Goal: Transaction & Acquisition: Download file/media

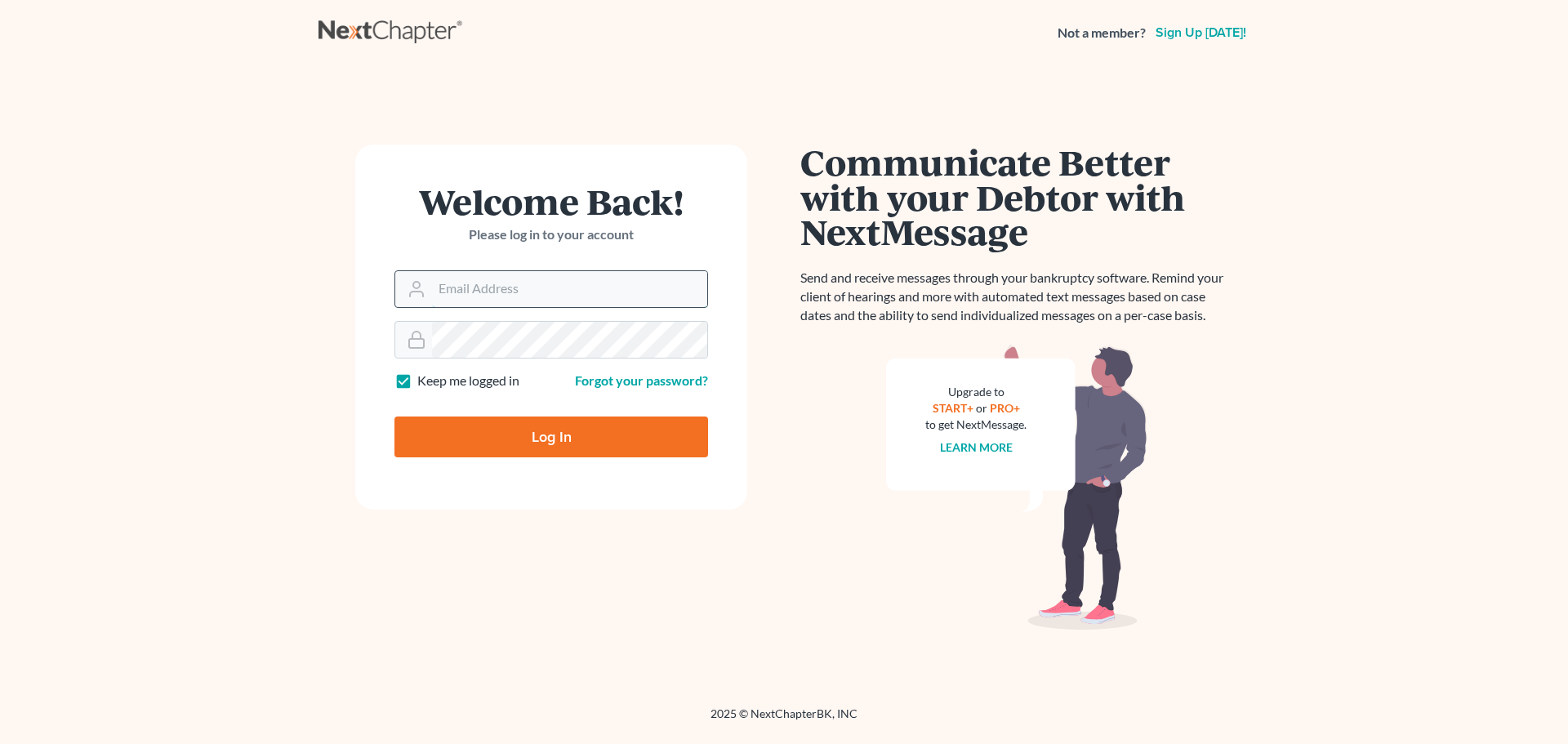
click at [460, 302] on input "Email Address" at bounding box center [570, 289] width 275 height 36
type input "karynw@kirnerandboldt.com"
type input "Thinking..."
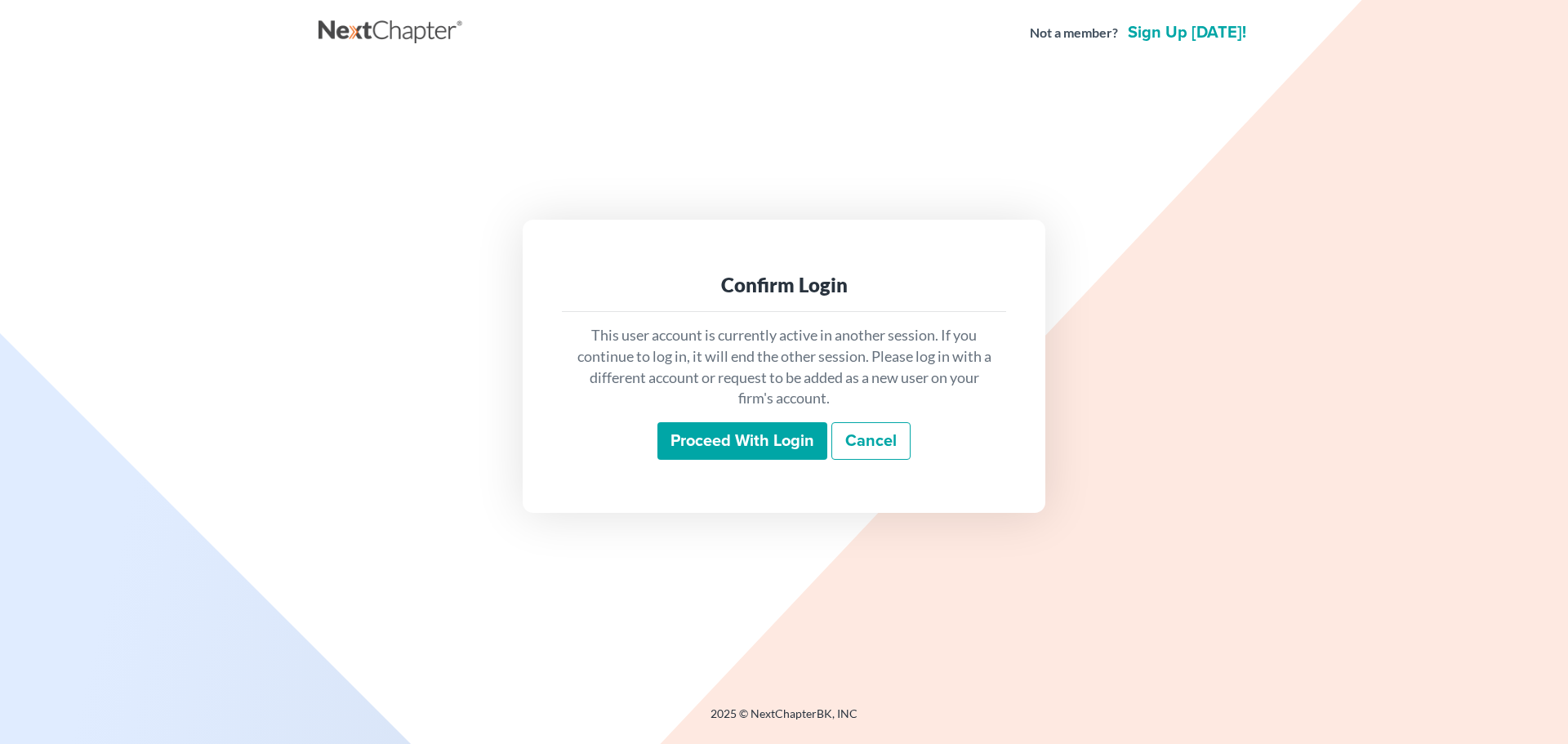
click at [726, 444] on input "Proceed with login" at bounding box center [743, 441] width 170 height 38
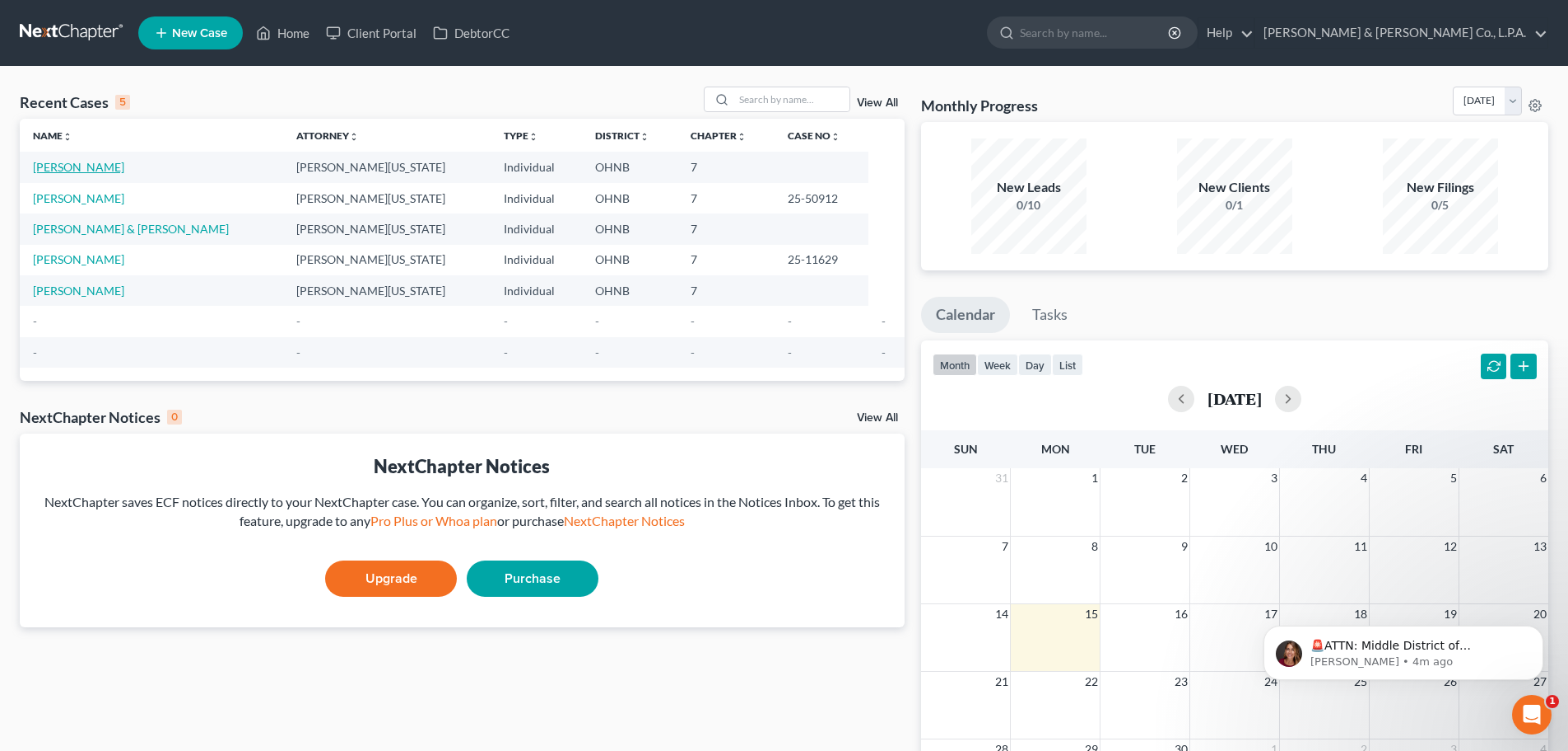
click at [68, 162] on link "[PERSON_NAME]" at bounding box center [78, 166] width 91 height 14
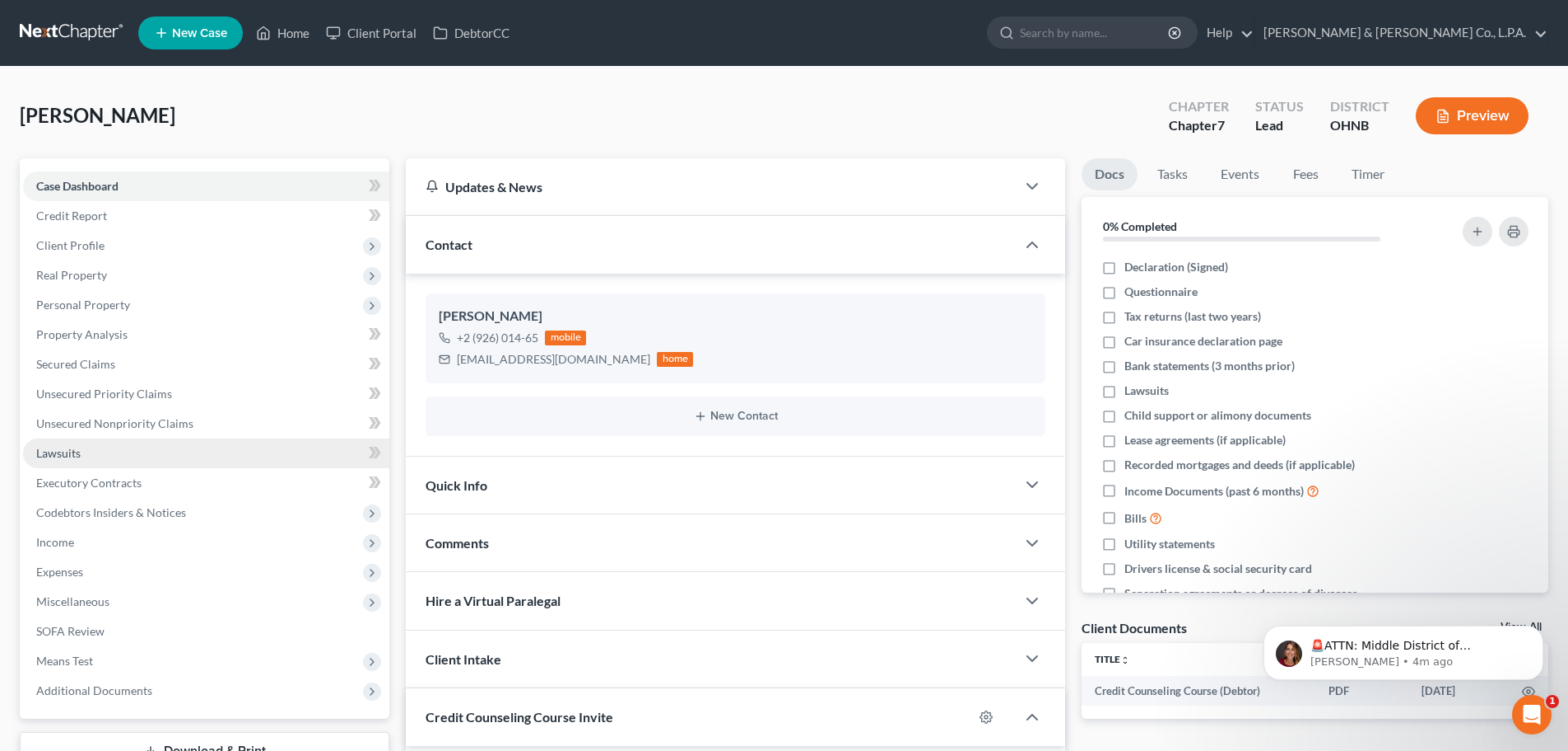
click at [90, 454] on link "Lawsuits" at bounding box center [206, 453] width 366 height 30
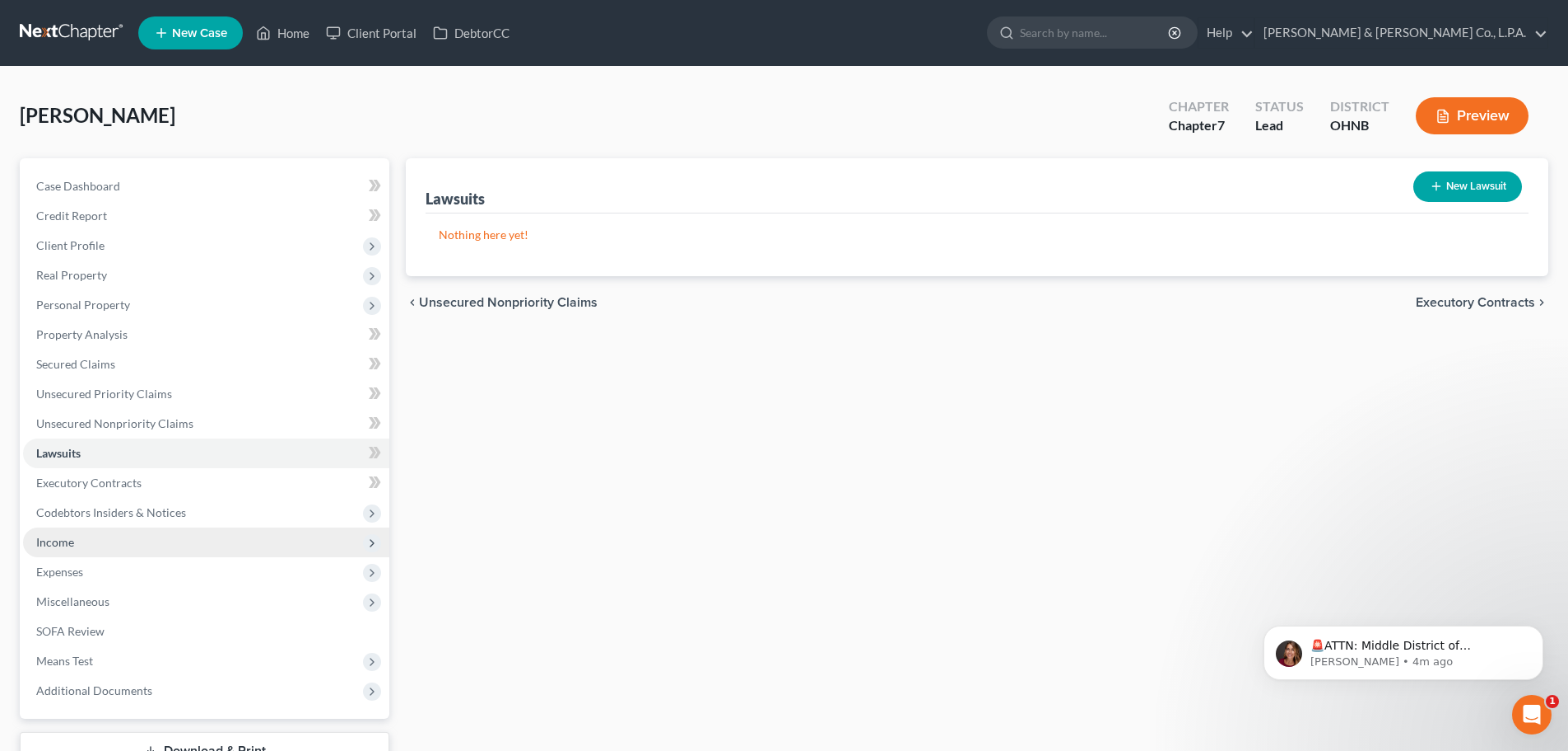
click at [76, 540] on span "Income" at bounding box center [206, 542] width 366 height 30
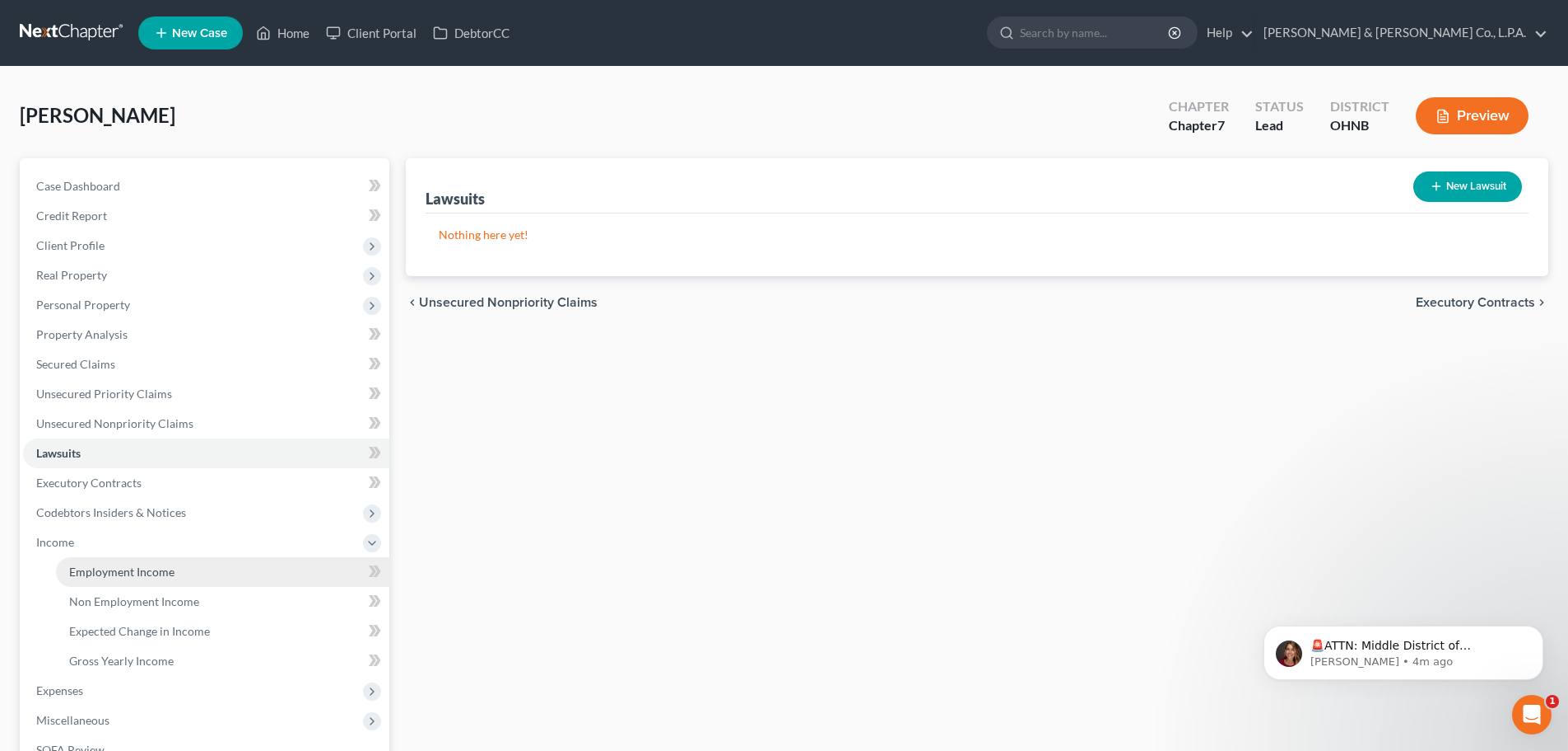
click at [119, 572] on span "Employment Income" at bounding box center [121, 571] width 105 height 14
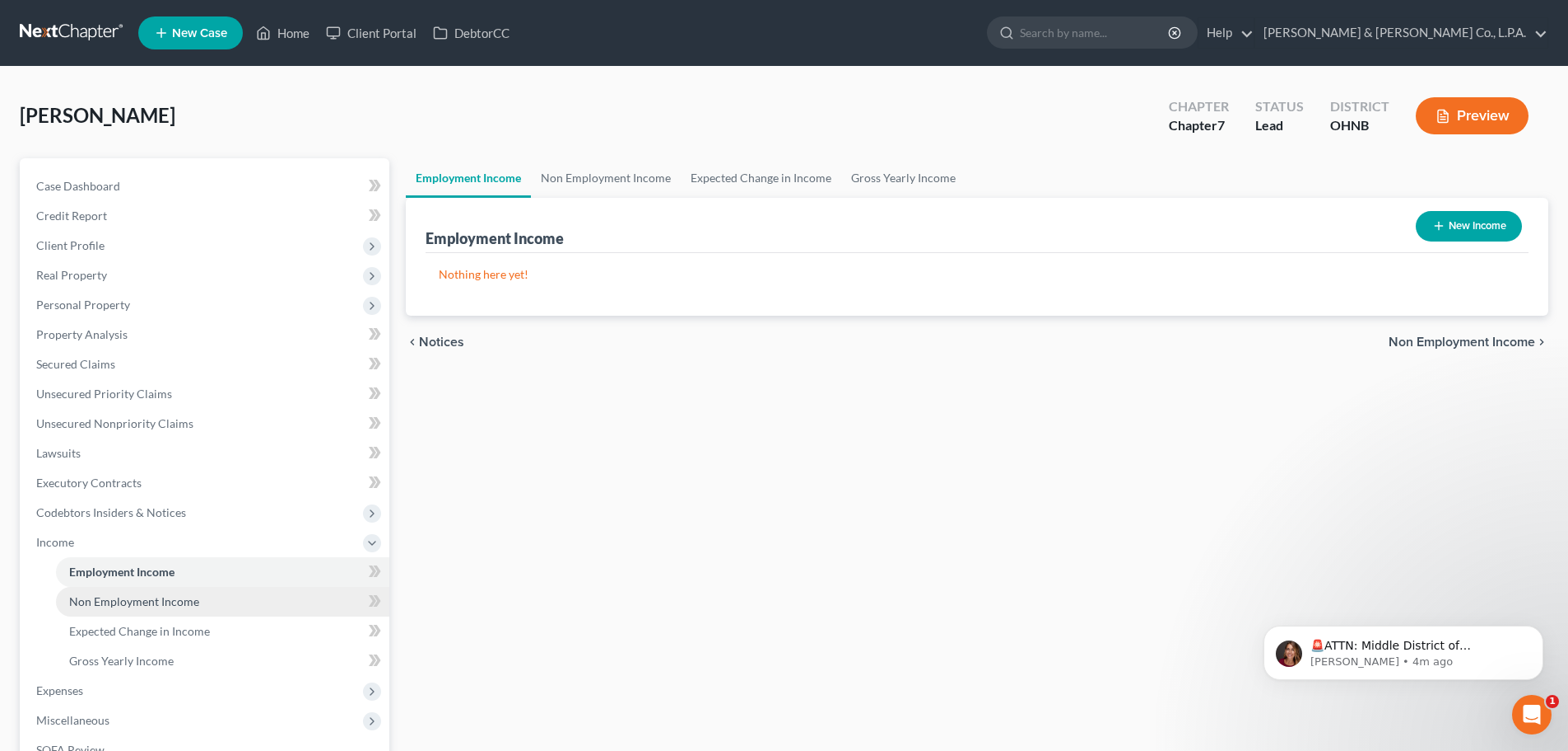
click at [144, 606] on span "Non Employment Income" at bounding box center [134, 600] width 130 height 14
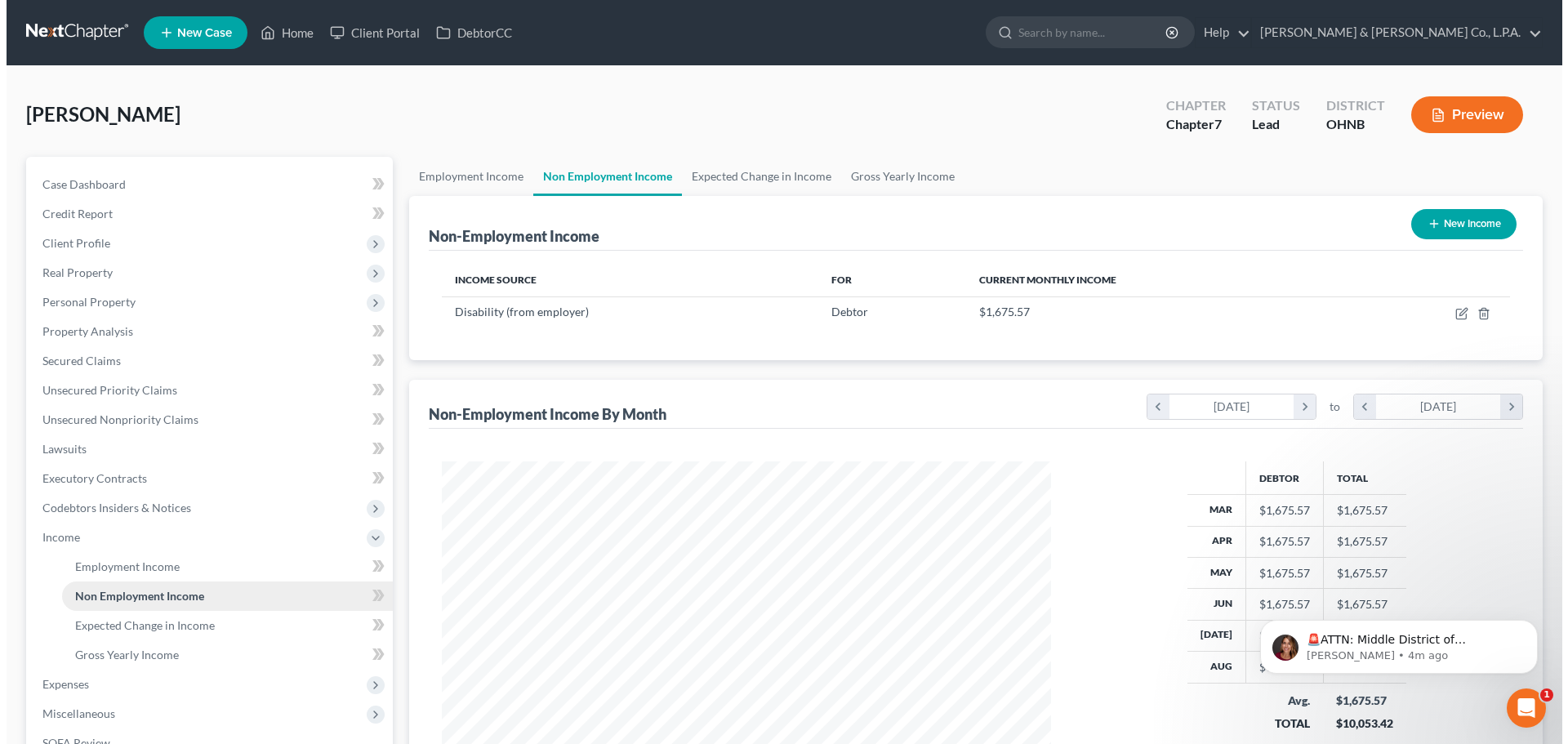
scroll to position [304, 642]
click at [1457, 224] on button "New Income" at bounding box center [1458, 223] width 105 height 30
select select "0"
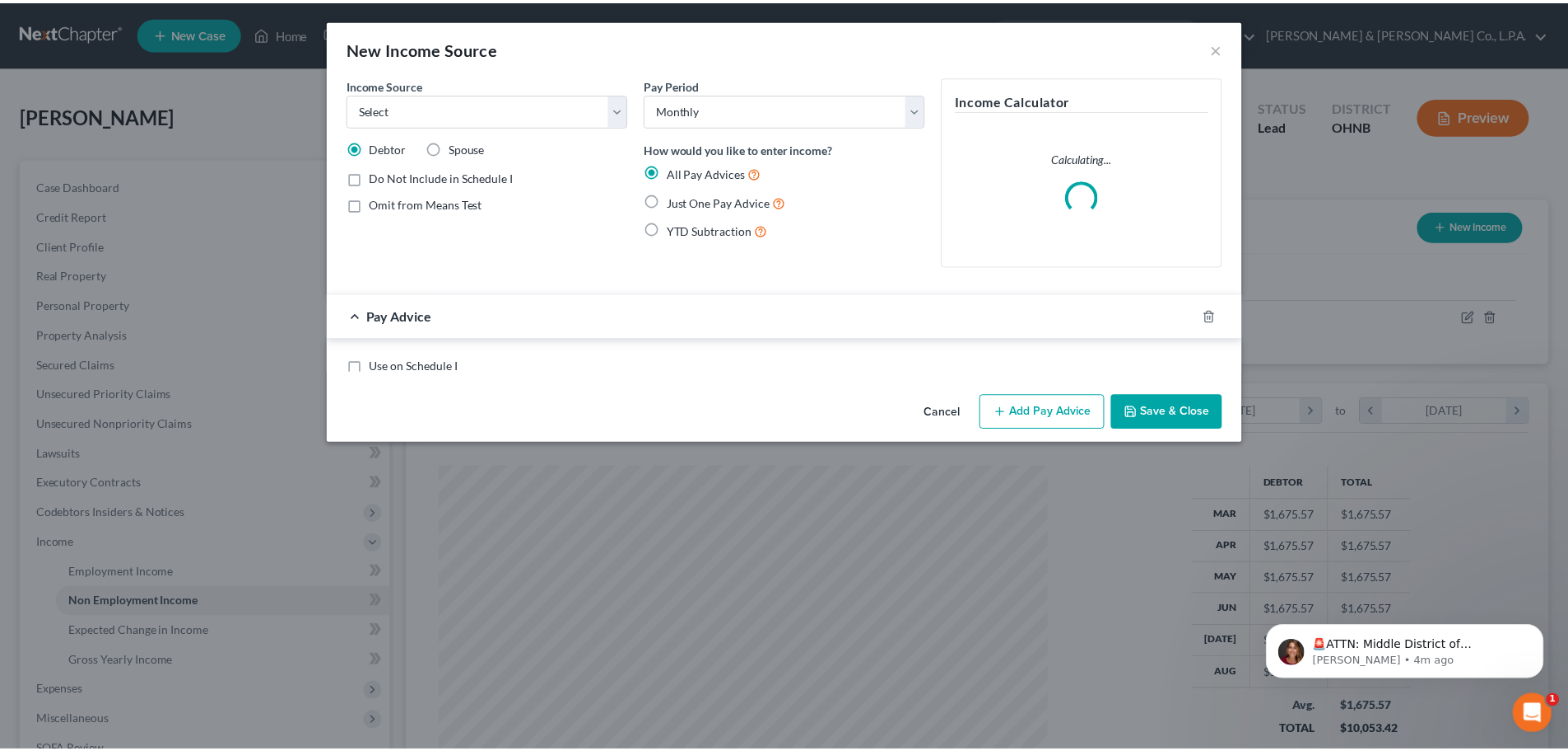
scroll to position [310, 653]
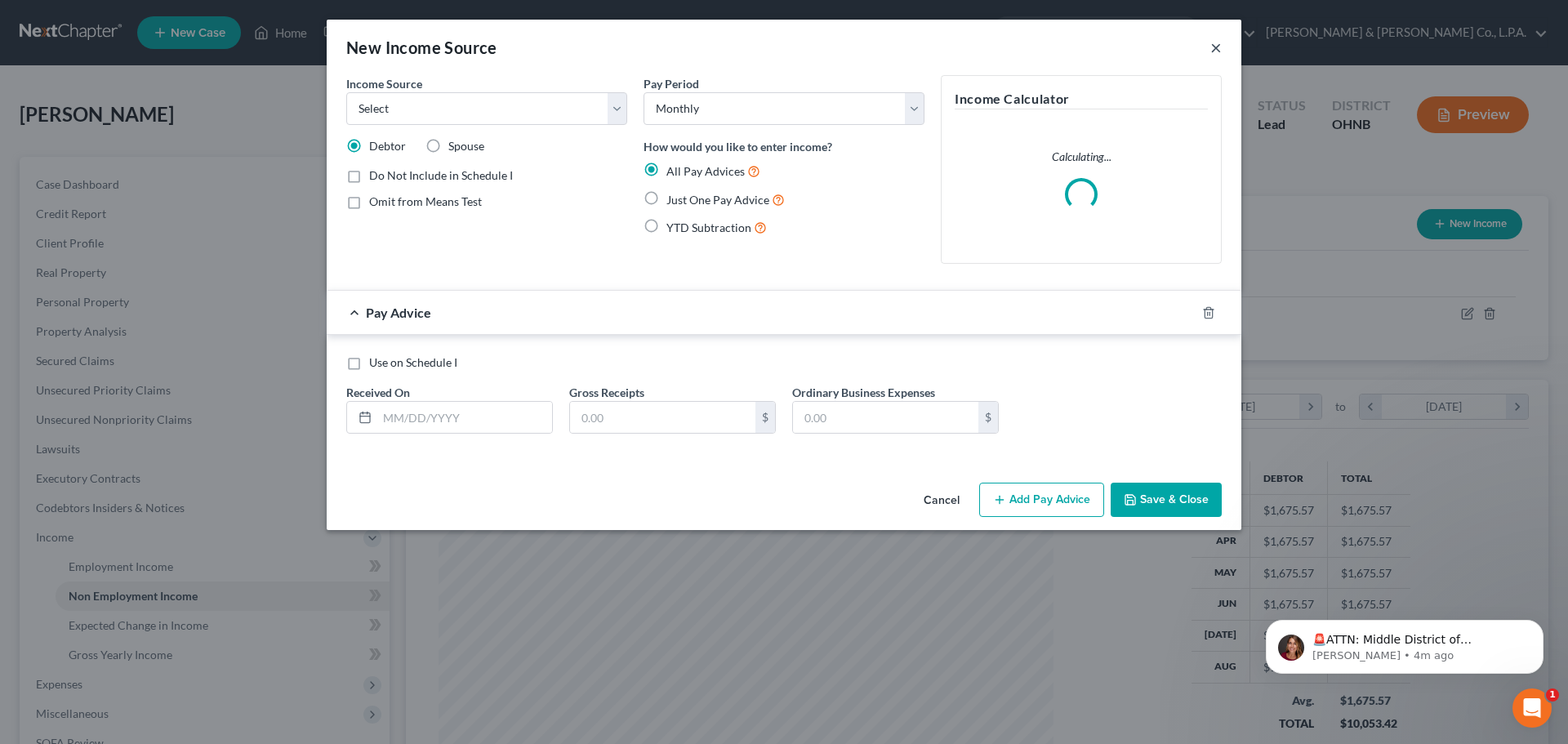
click at [1215, 44] on button "×" at bounding box center [1216, 48] width 12 height 20
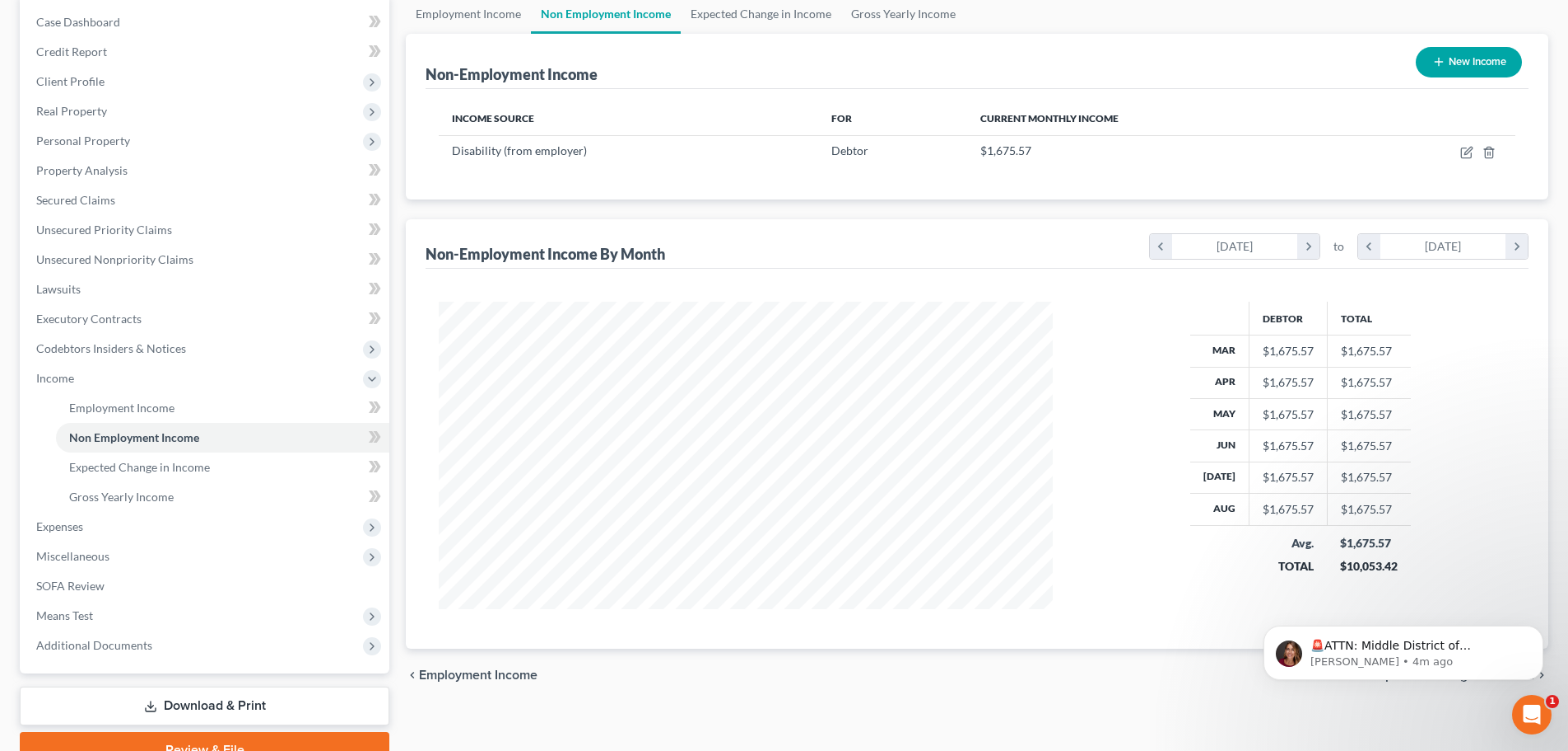
scroll to position [164, 0]
click at [1525, 250] on icon "chevron_right" at bounding box center [1517, 245] width 23 height 25
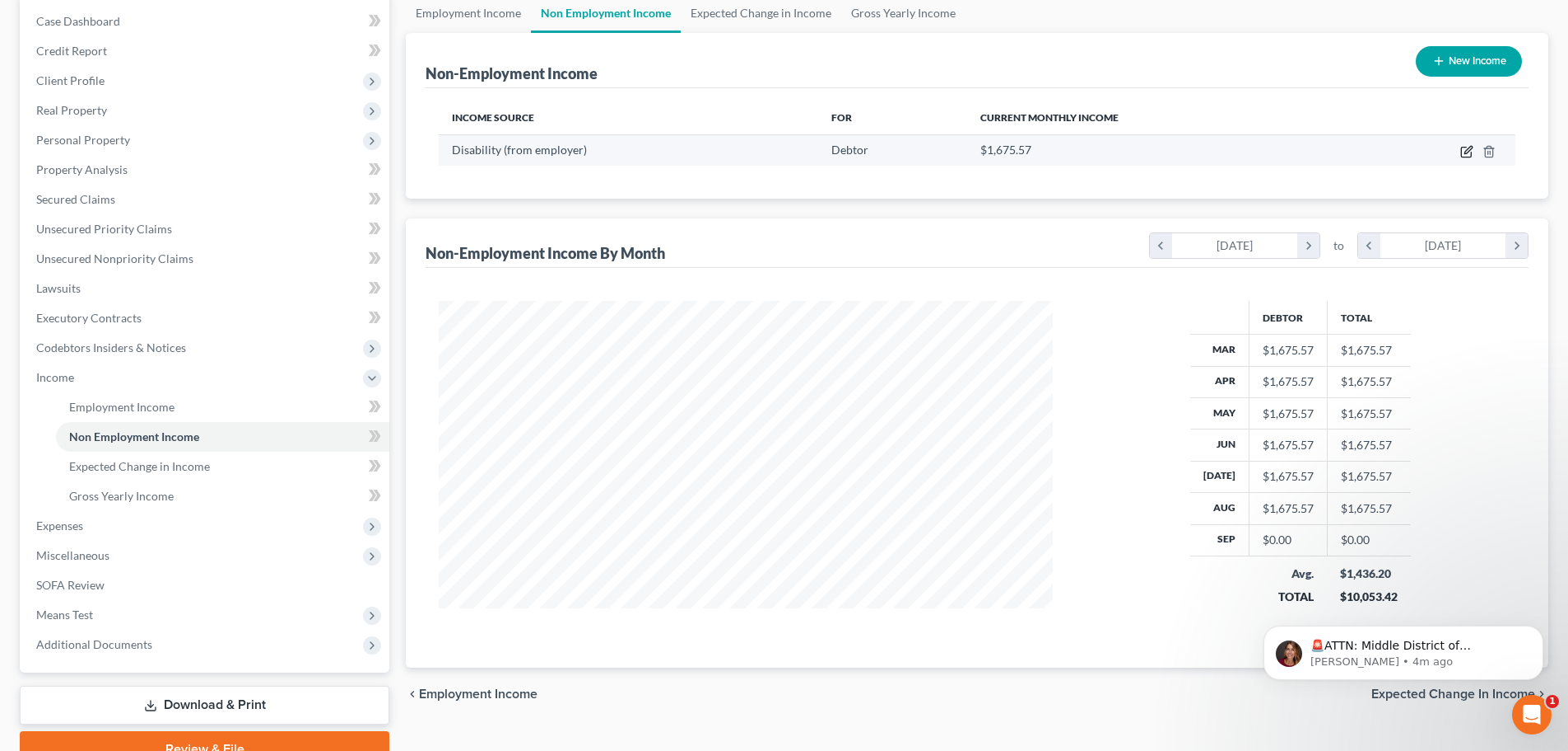
click at [1471, 154] on icon "button" at bounding box center [1467, 151] width 13 height 13
select select "1"
select select "2"
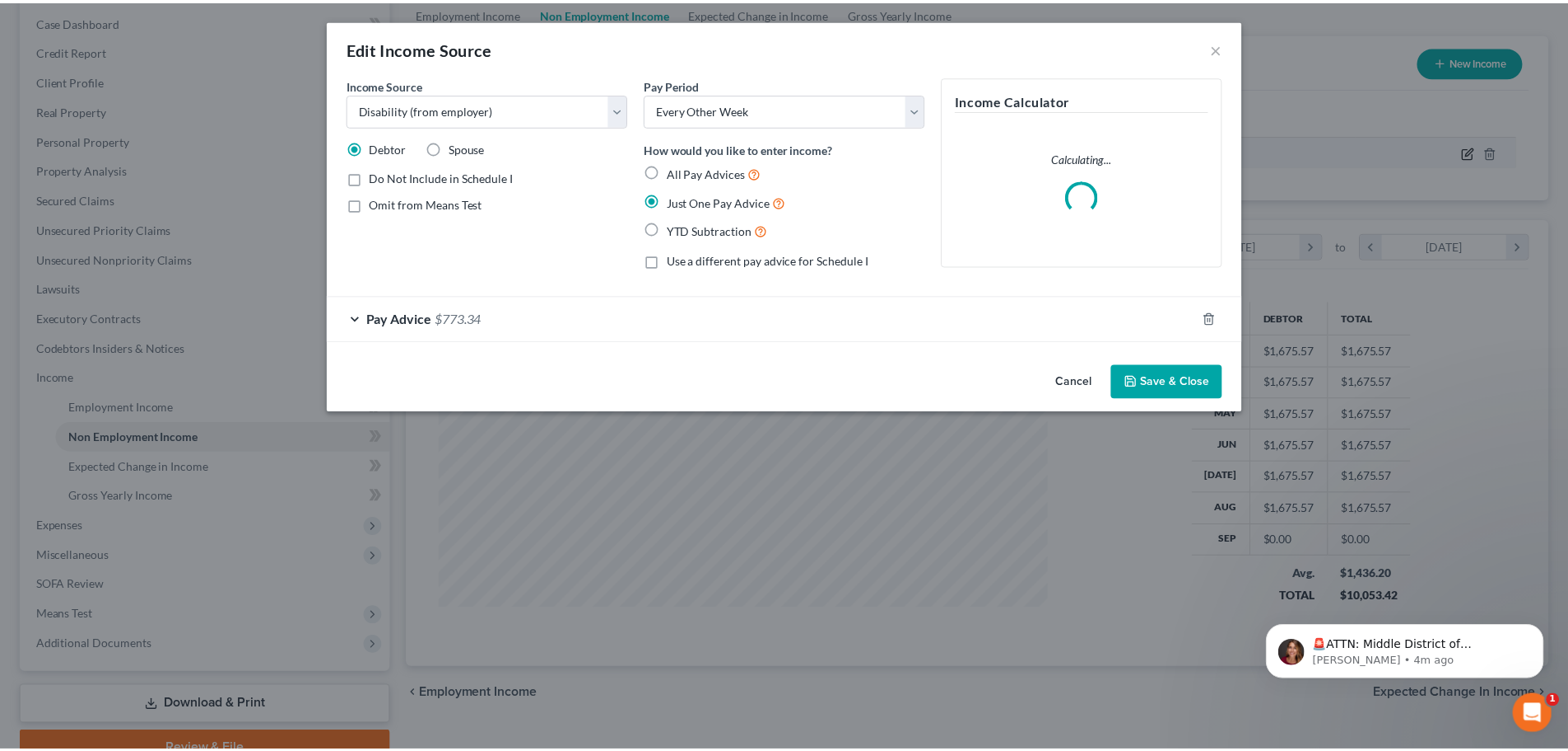
scroll to position [326, 653]
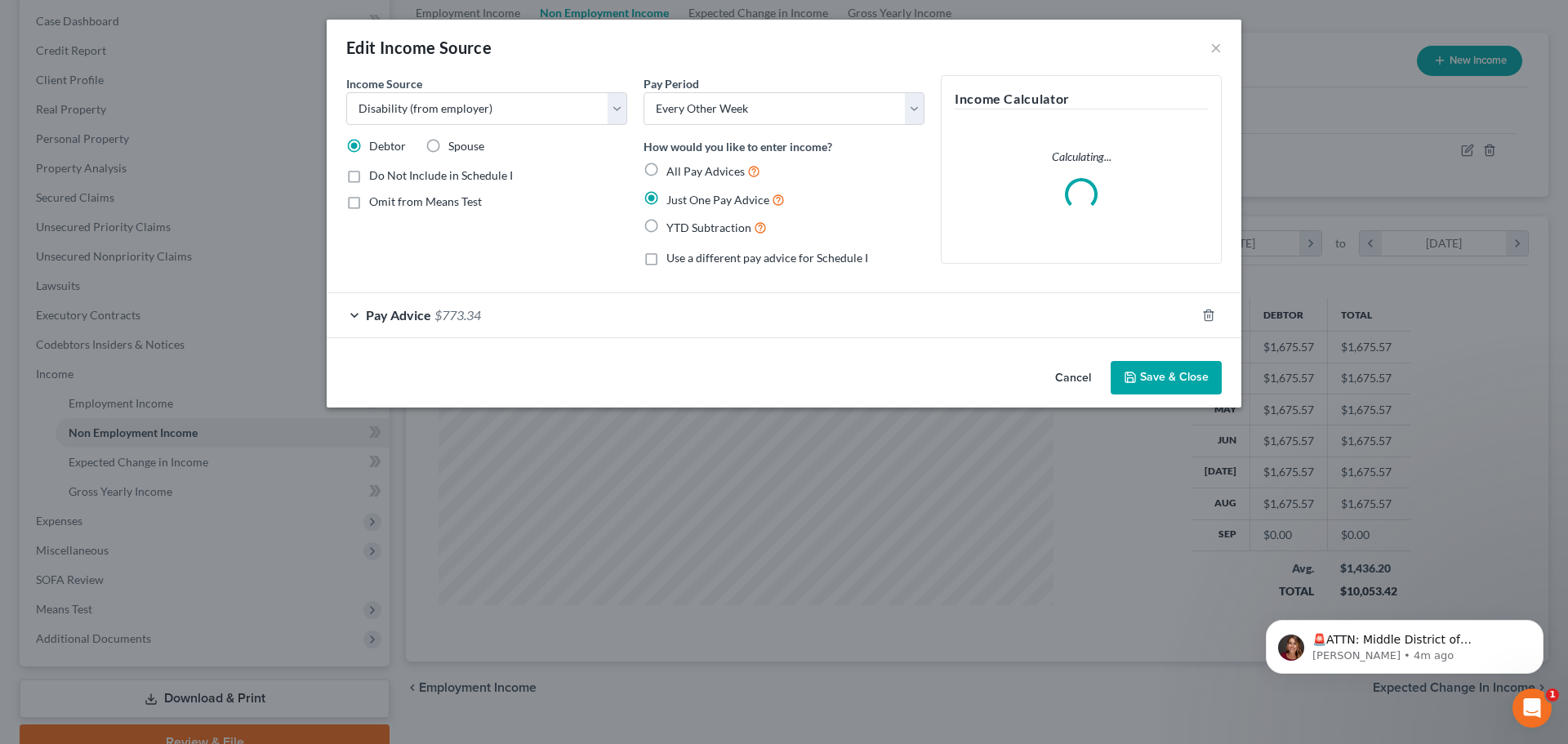
click at [378, 313] on span "Pay Advice" at bounding box center [398, 315] width 65 height 16
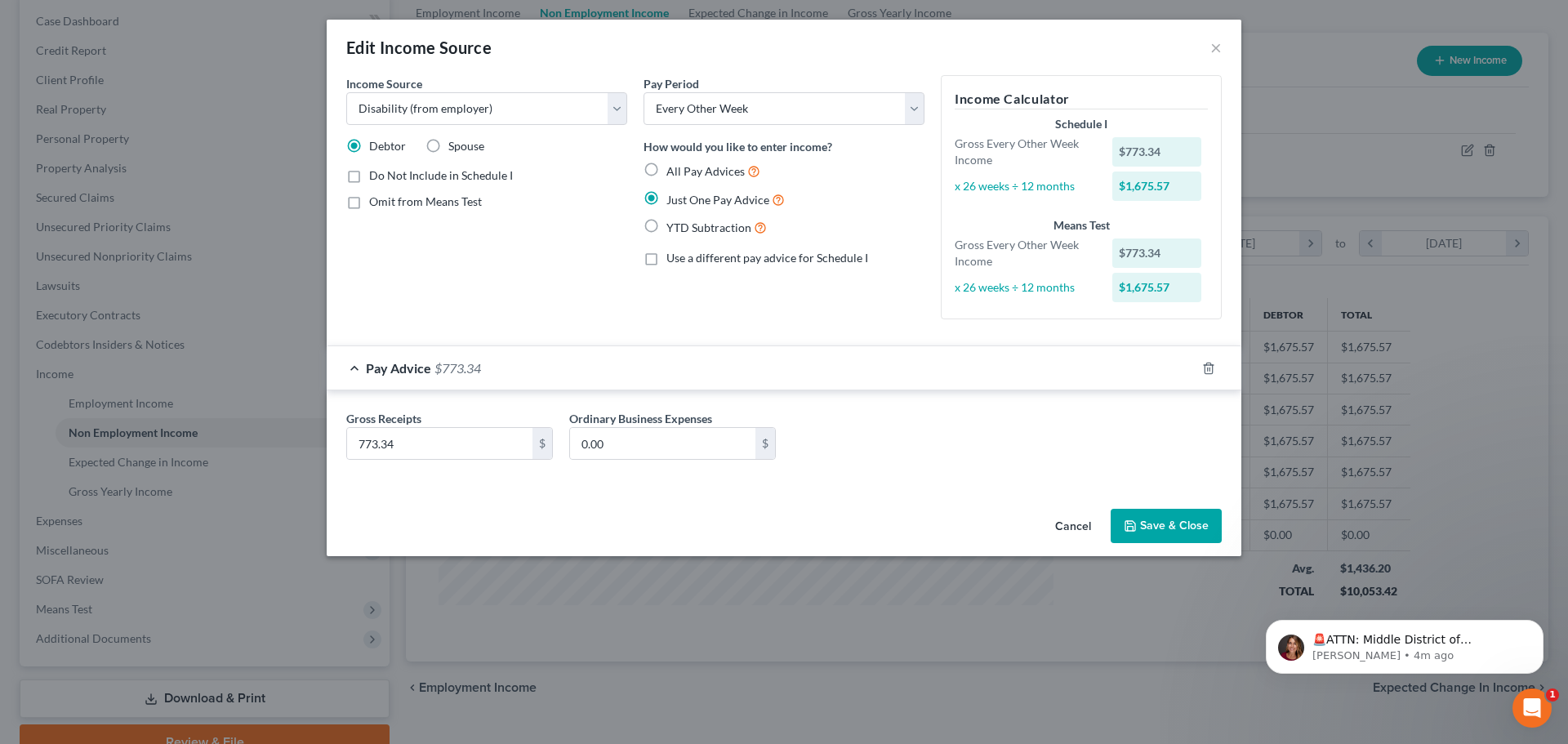
click at [1177, 525] on button "Save & Close" at bounding box center [1166, 525] width 111 height 34
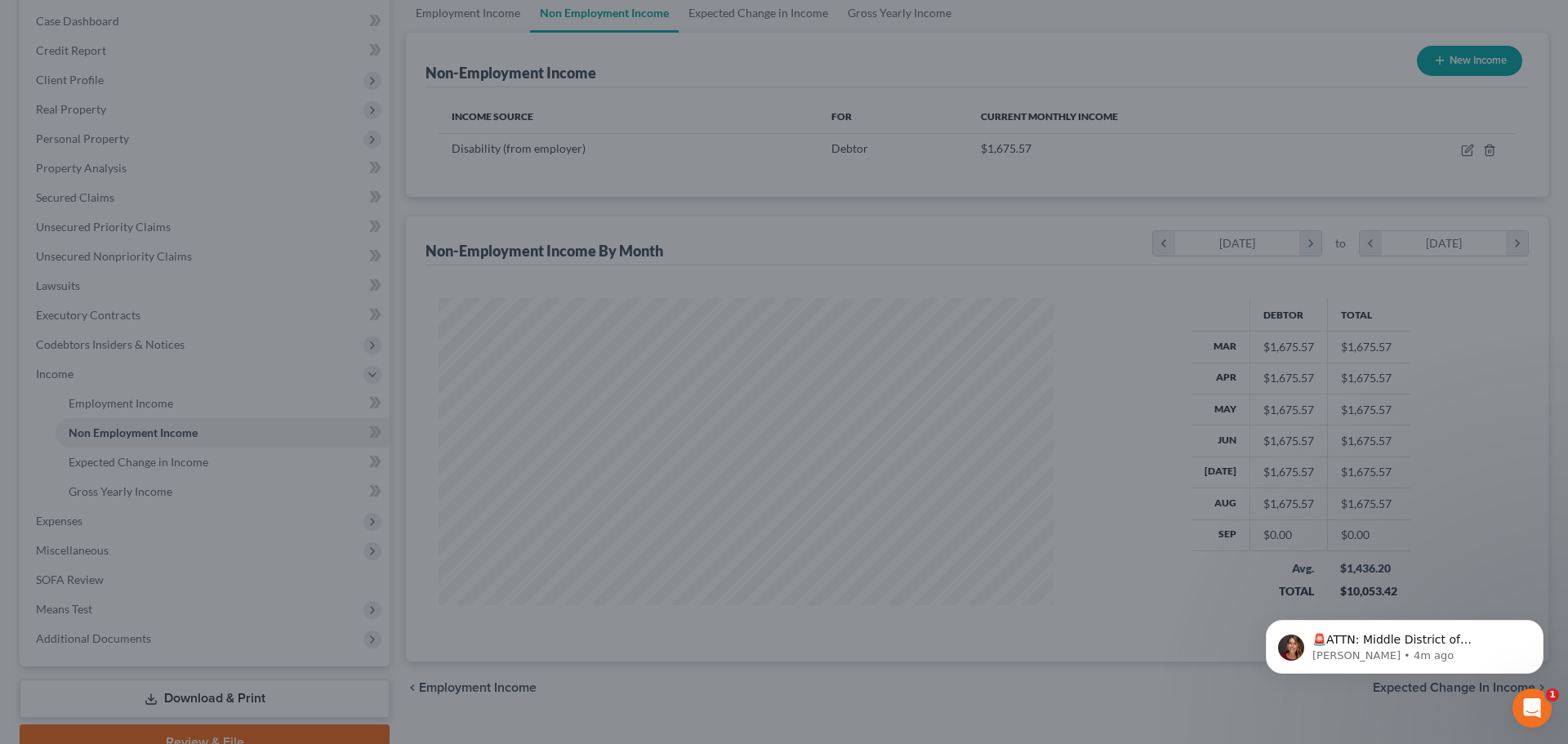
scroll to position [815833, 816045]
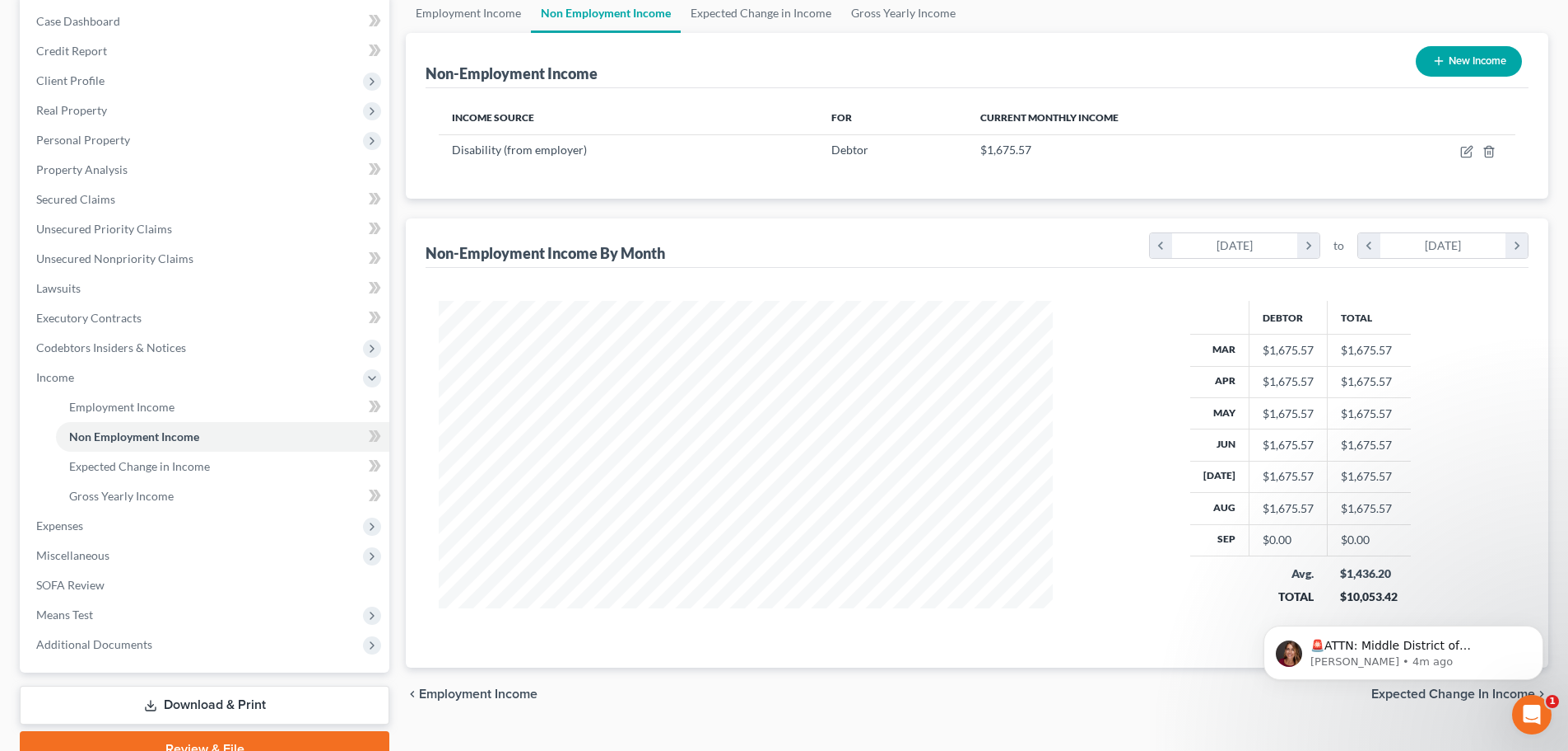
click at [1263, 543] on div "$0.00" at bounding box center [1289, 539] width 51 height 17
click at [1464, 149] on icon "button" at bounding box center [1467, 151] width 13 height 13
select select "1"
select select "2"
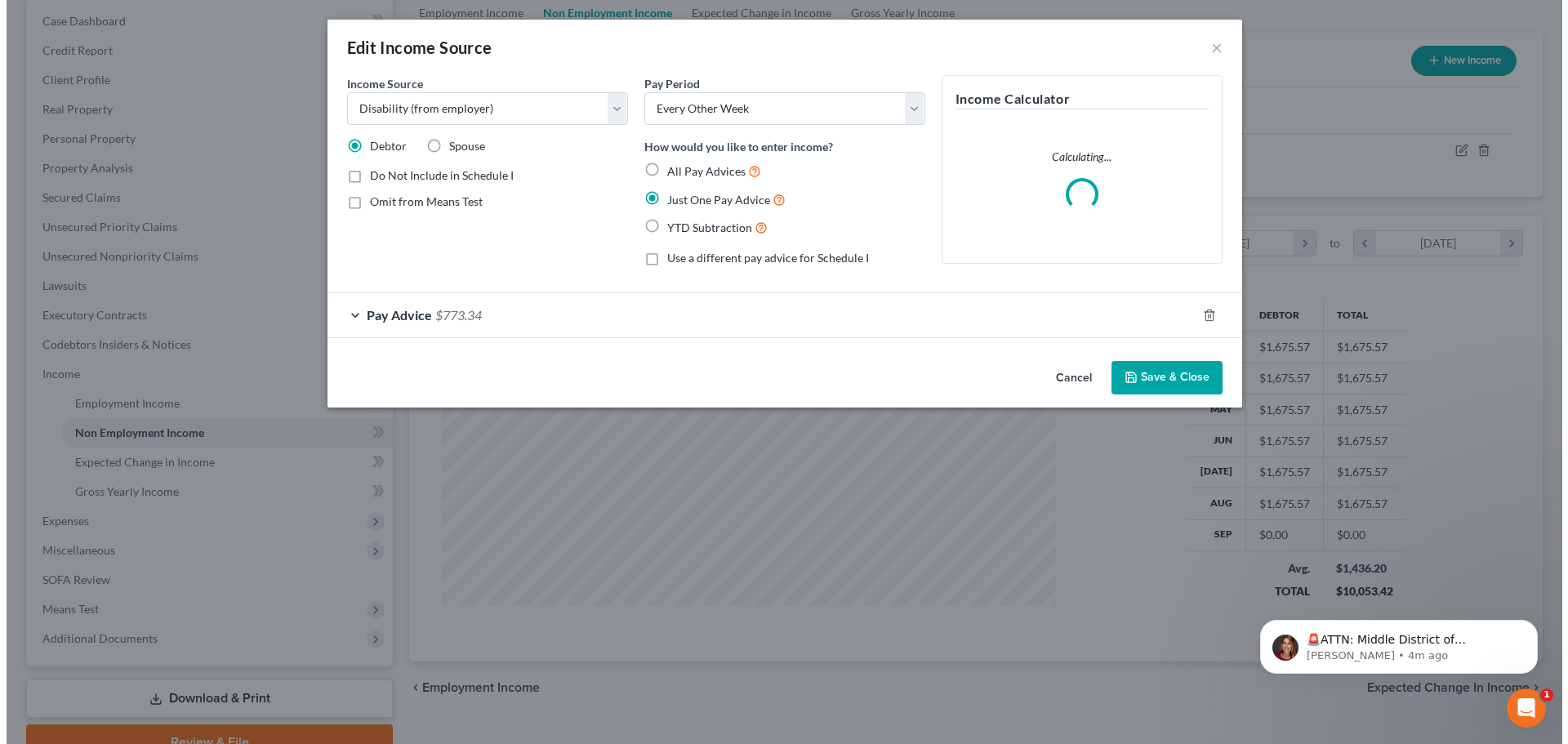
scroll to position [323, 648]
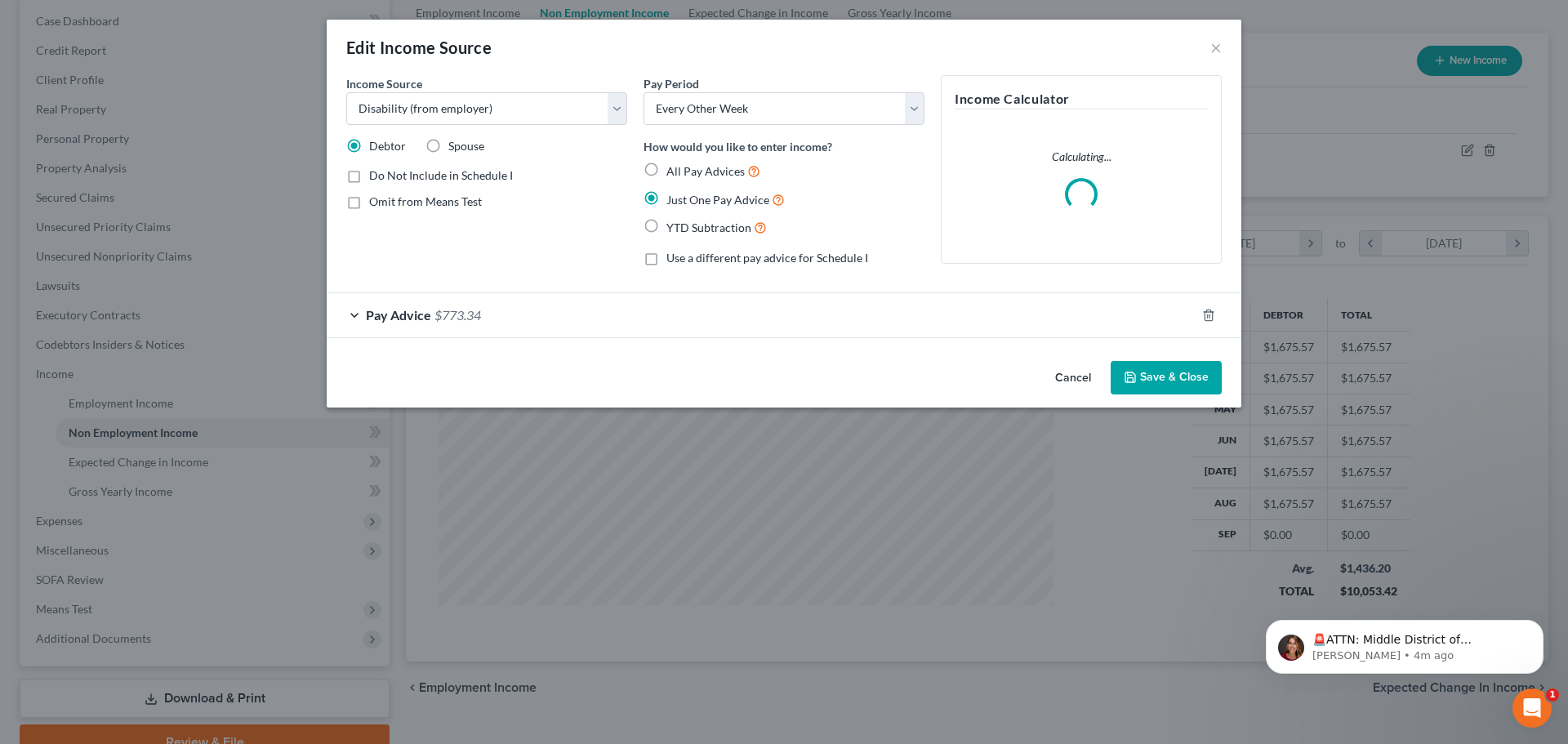
click at [709, 175] on span "All Pay Advices" at bounding box center [705, 171] width 78 height 14
click at [684, 173] on input "All Pay Advices" at bounding box center [678, 167] width 11 height 11
radio input "true"
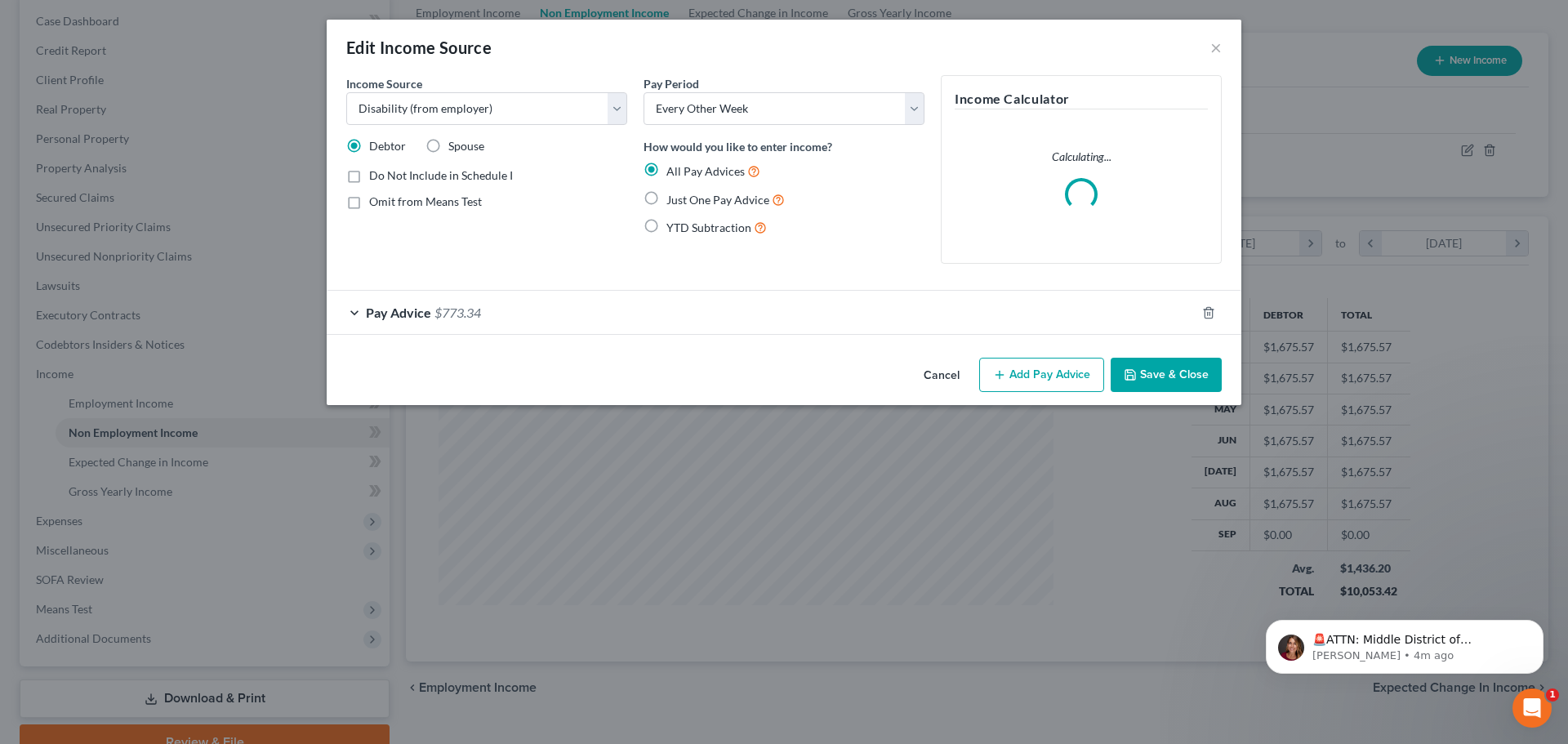
click at [714, 198] on span "Just One Pay Advice" at bounding box center [717, 200] width 102 height 14
click at [684, 198] on input "Just One Pay Advice" at bounding box center [678, 195] width 11 height 11
radio input "true"
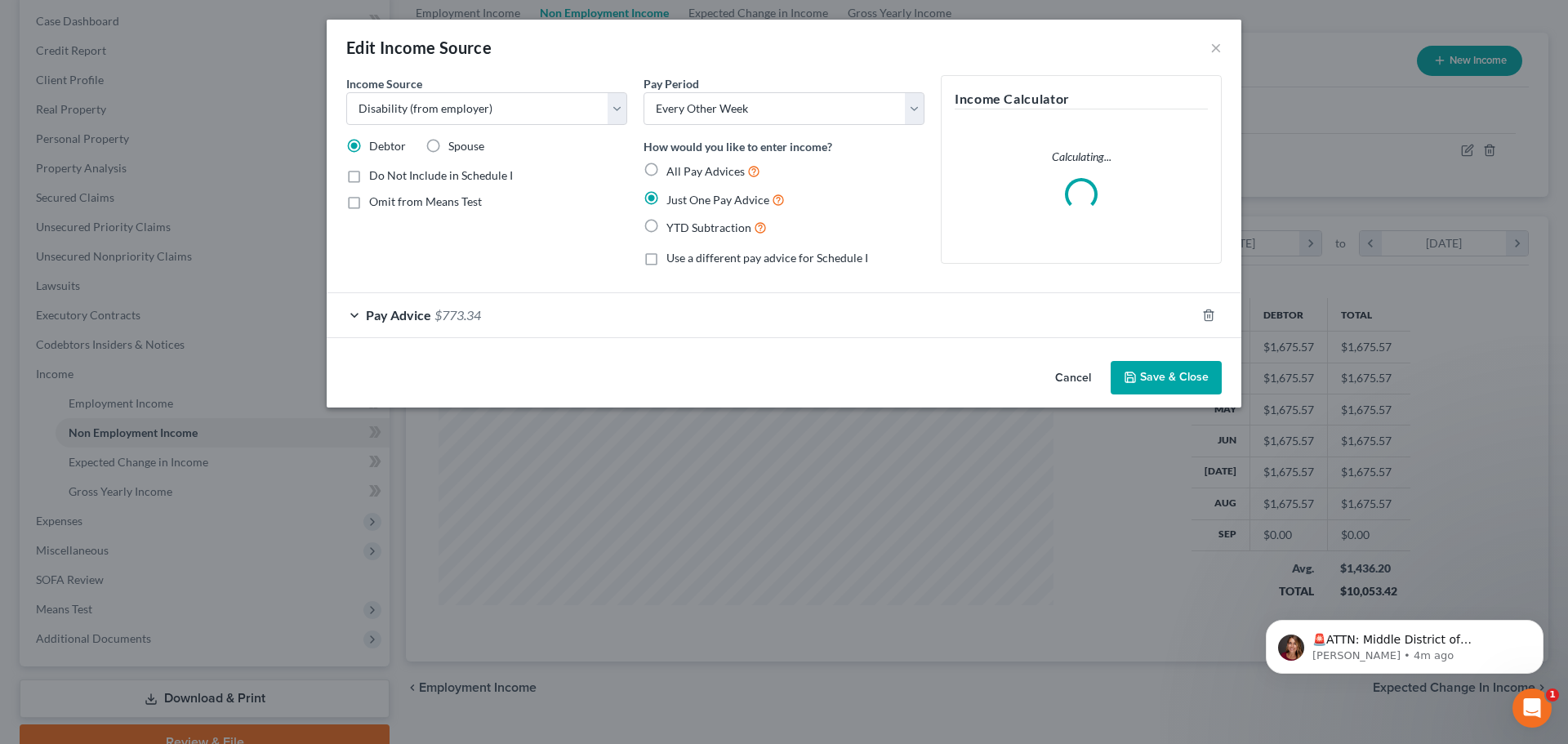
click at [437, 312] on span "$773.34" at bounding box center [458, 315] width 47 height 16
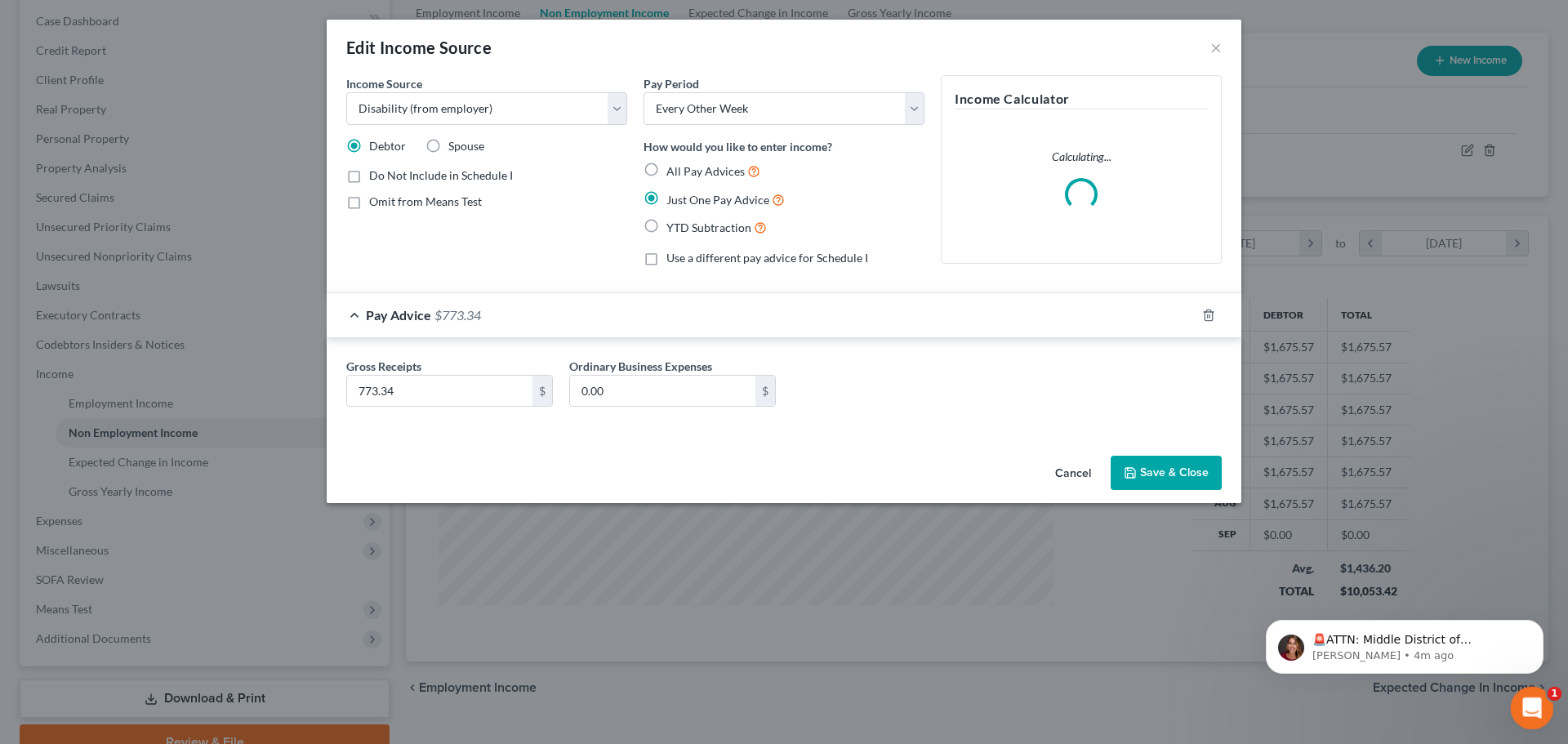
click at [1530, 708] on icon "Open Intercom Messenger" at bounding box center [1530, 706] width 27 height 27
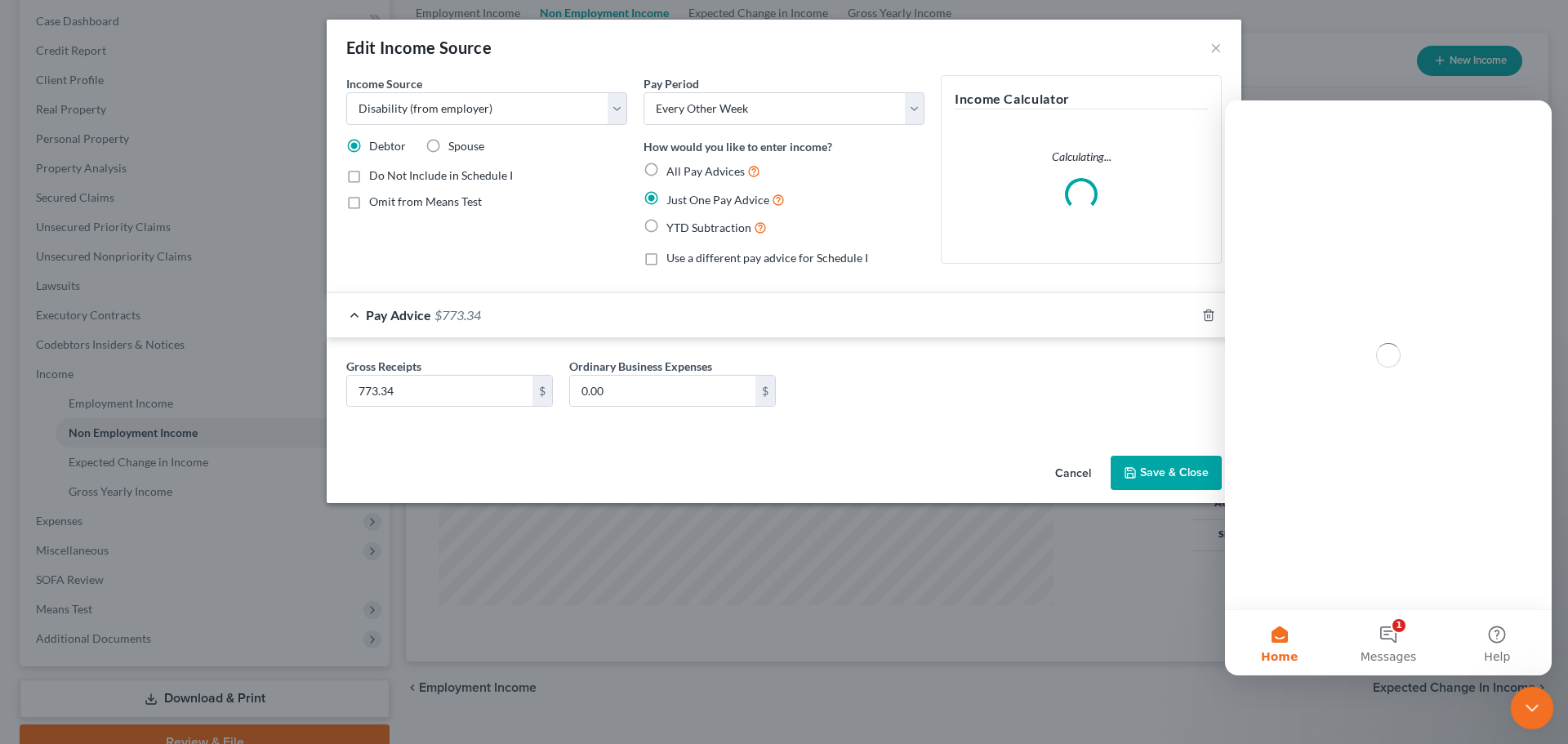
scroll to position [0, 0]
click at [1529, 708] on icon "Close Intercom Messenger" at bounding box center [1530, 705] width 12 height 7
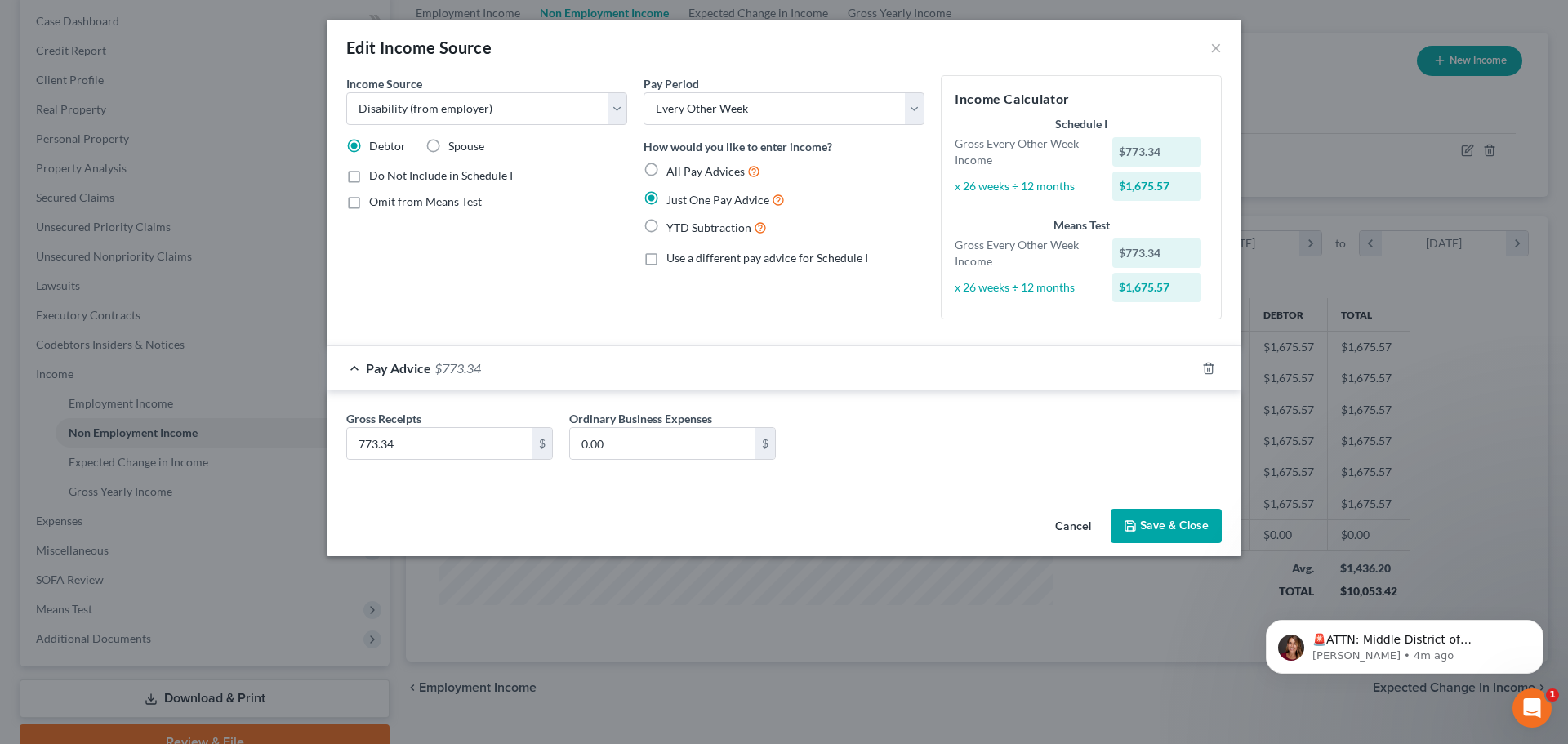
click at [868, 345] on div "Pay Advice $773.34" at bounding box center [784, 368] width 914 height 45
click at [403, 175] on span "Do Not Include in Schedule I" at bounding box center [440, 175] width 143 height 14
click at [386, 175] on input "Do Not Include in Schedule I" at bounding box center [381, 173] width 11 height 11
click at [404, 175] on span "Do Not Include in Schedule I" at bounding box center [440, 175] width 143 height 14
click at [386, 175] on input "Do Not Include in Schedule I" at bounding box center [381, 173] width 11 height 11
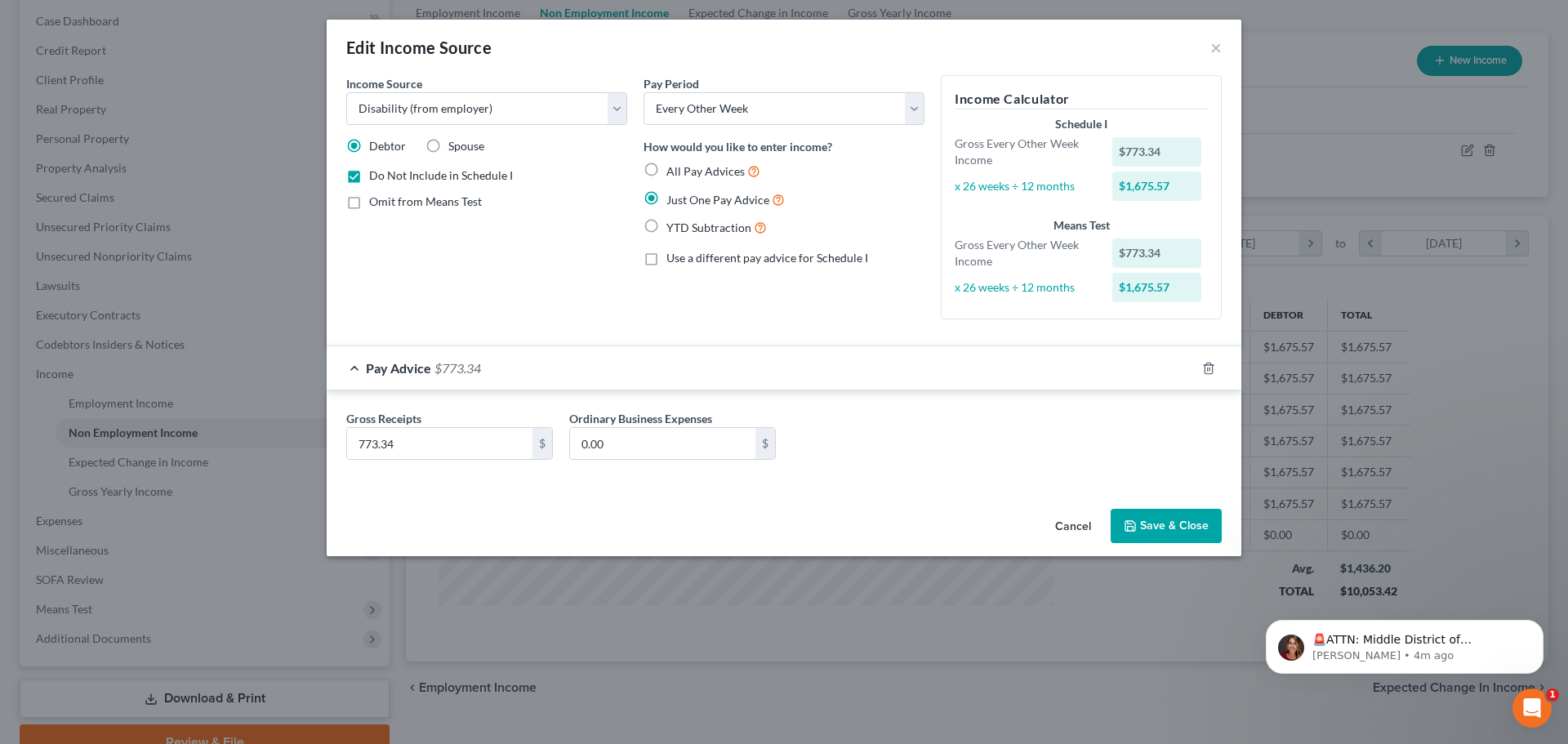
checkbox input "false"
click at [1190, 537] on button "Save & Close" at bounding box center [1166, 525] width 111 height 34
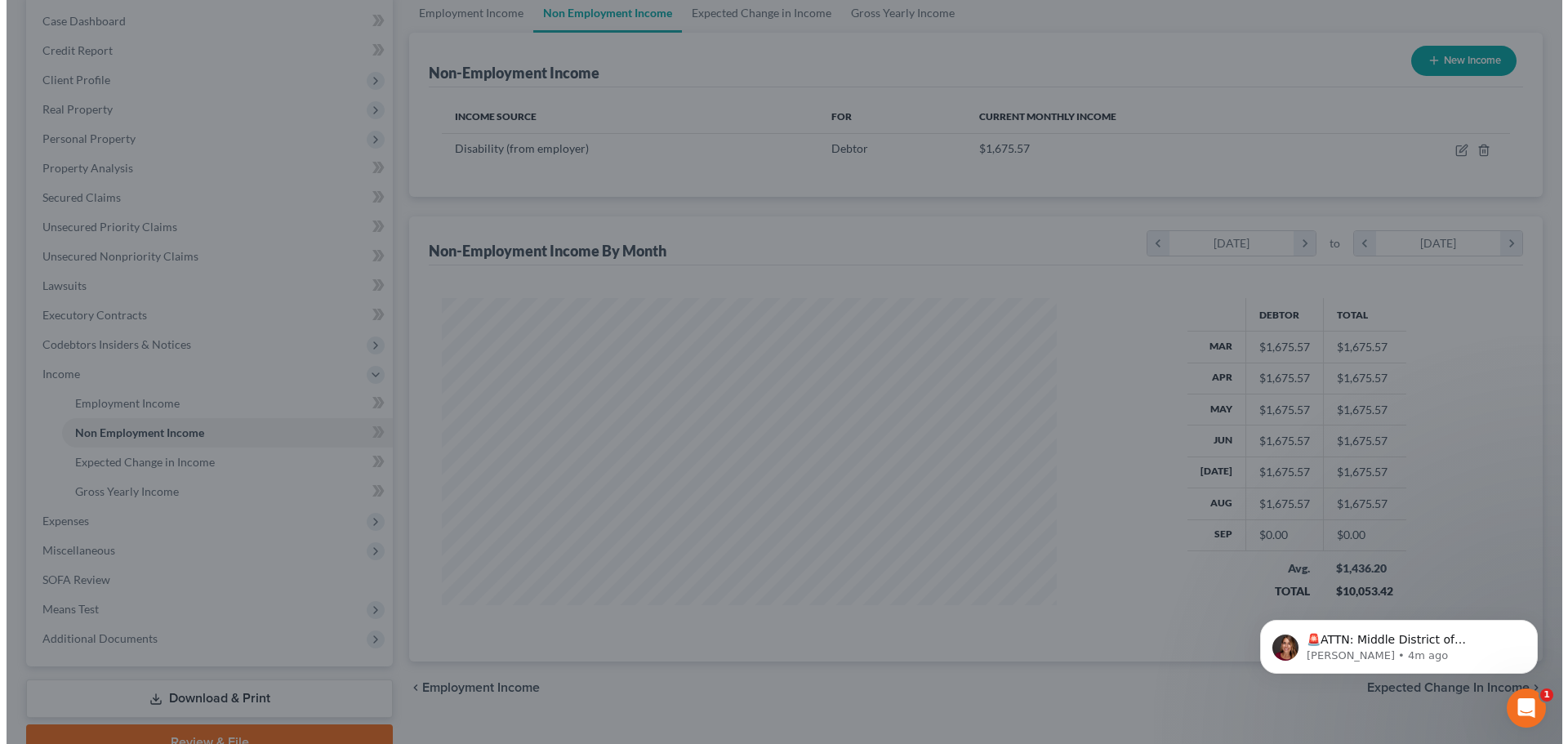
scroll to position [815833, 816045]
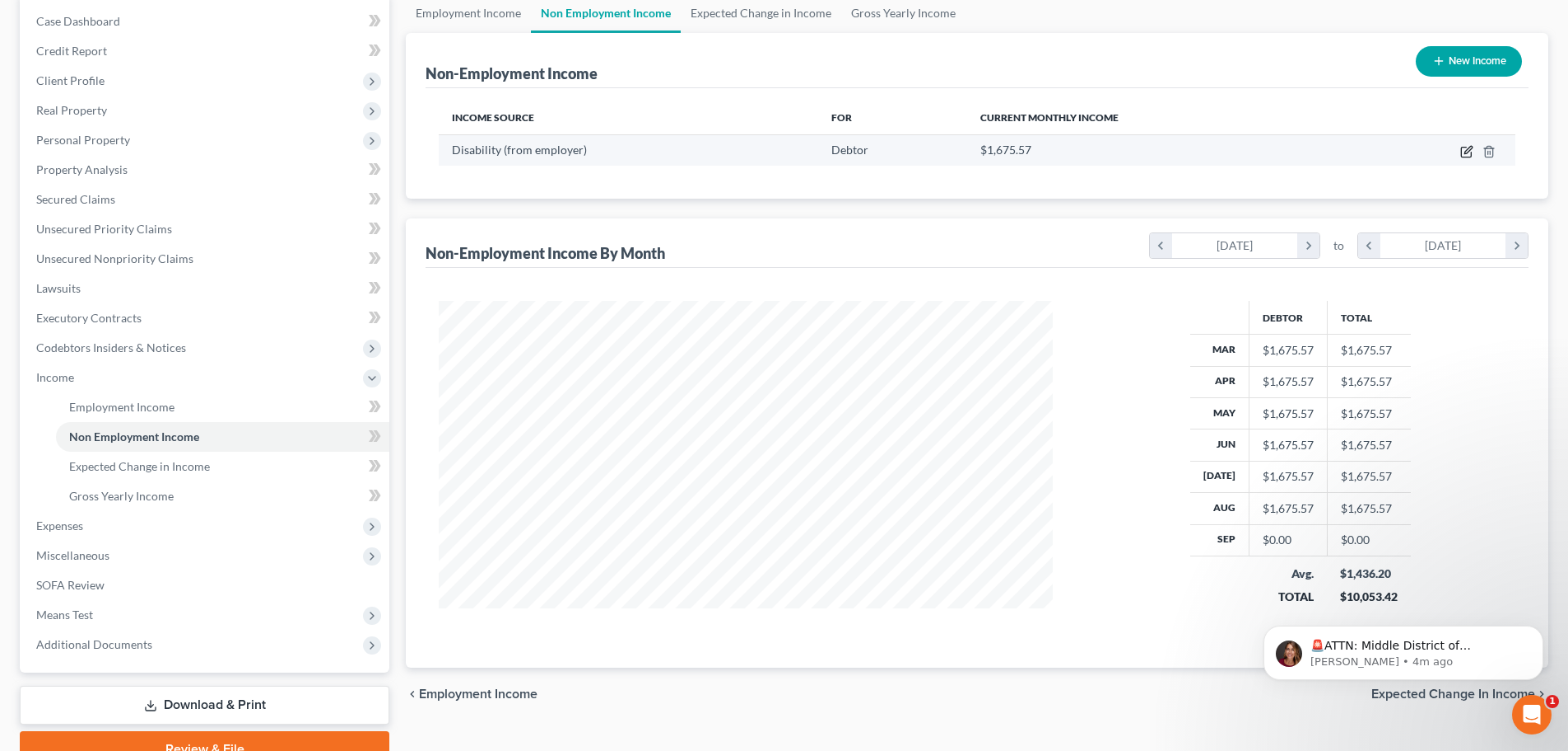
click at [1466, 151] on icon "button" at bounding box center [1467, 151] width 13 height 13
select select "1"
select select "2"
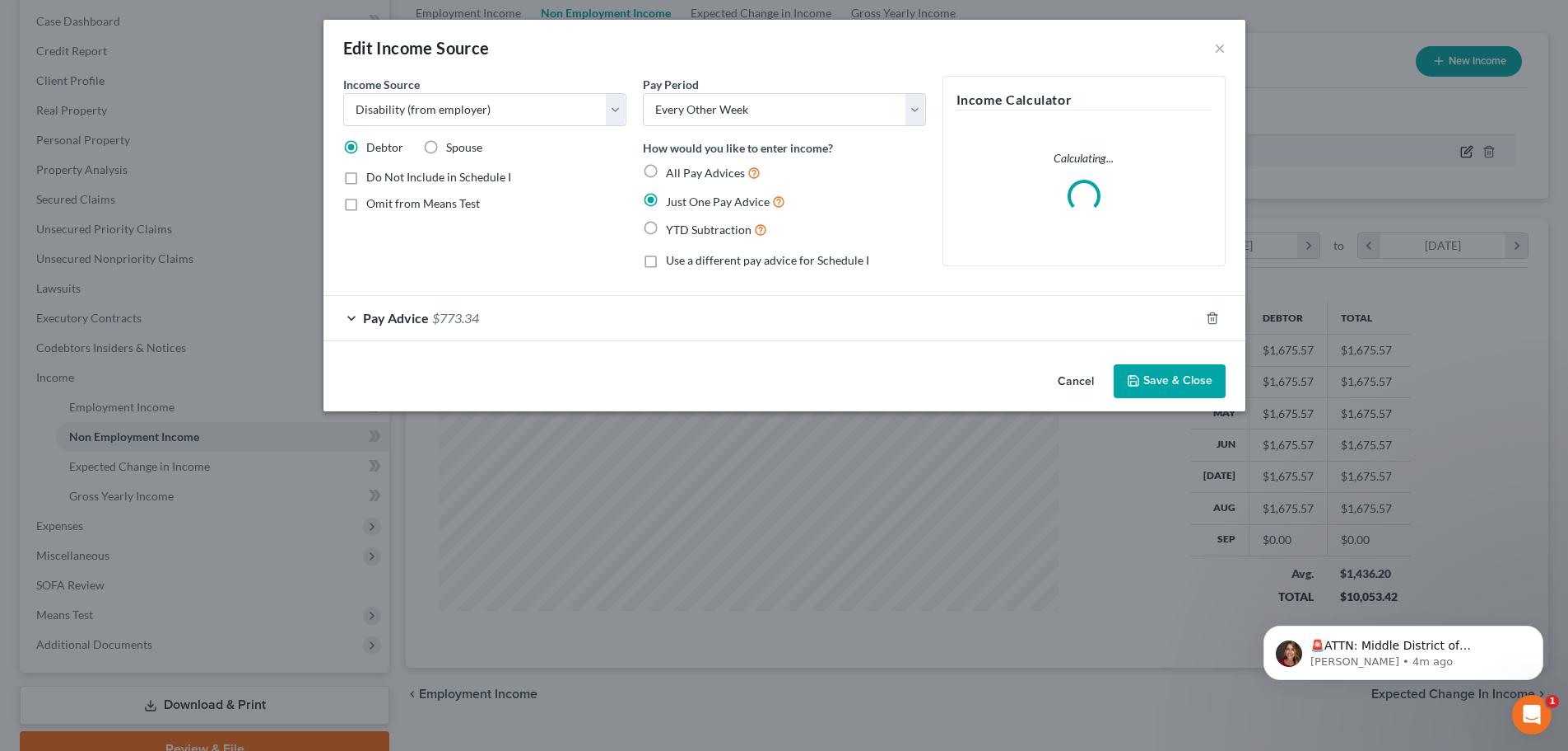
scroll to position [326, 653]
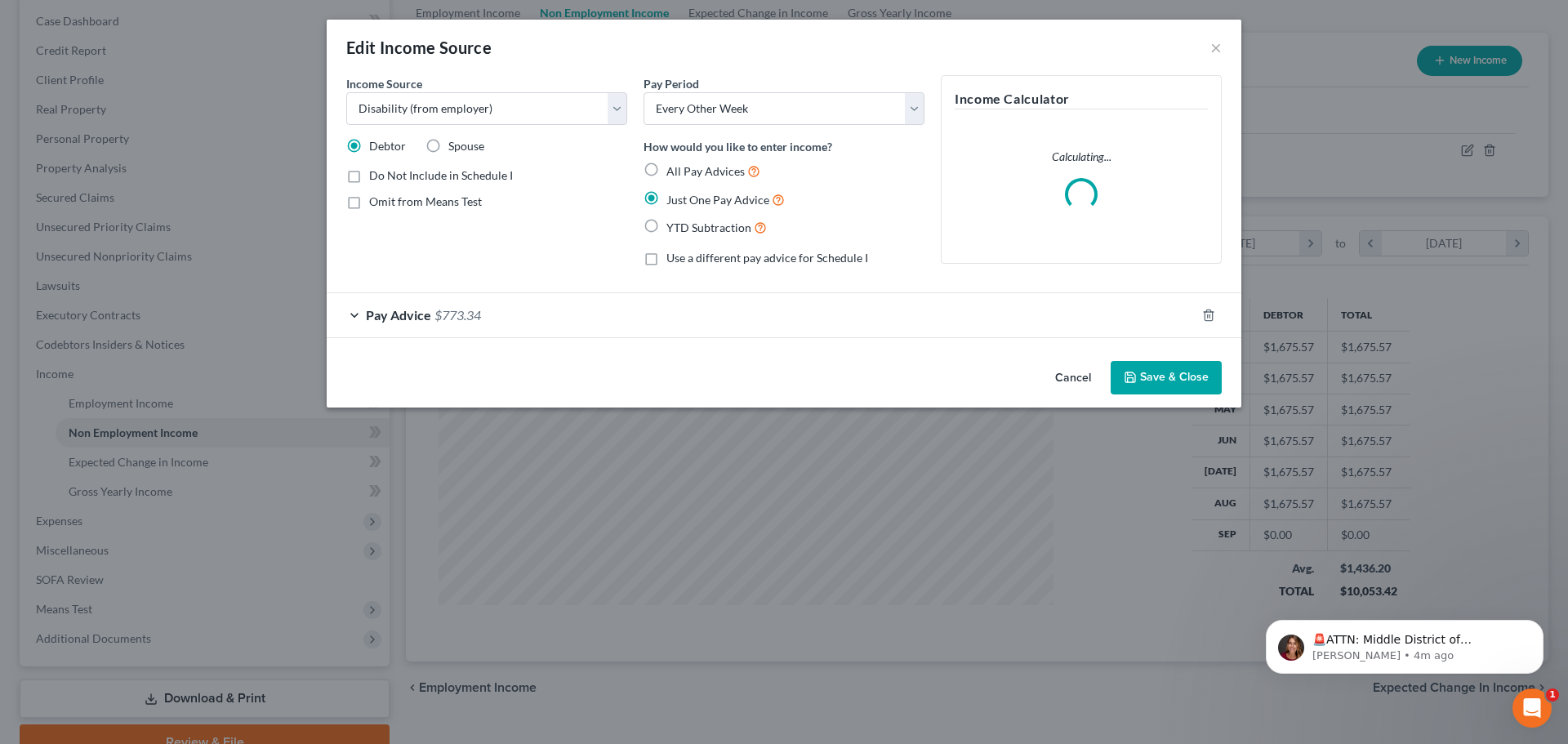
click at [403, 317] on span "Pay Advice" at bounding box center [398, 315] width 65 height 16
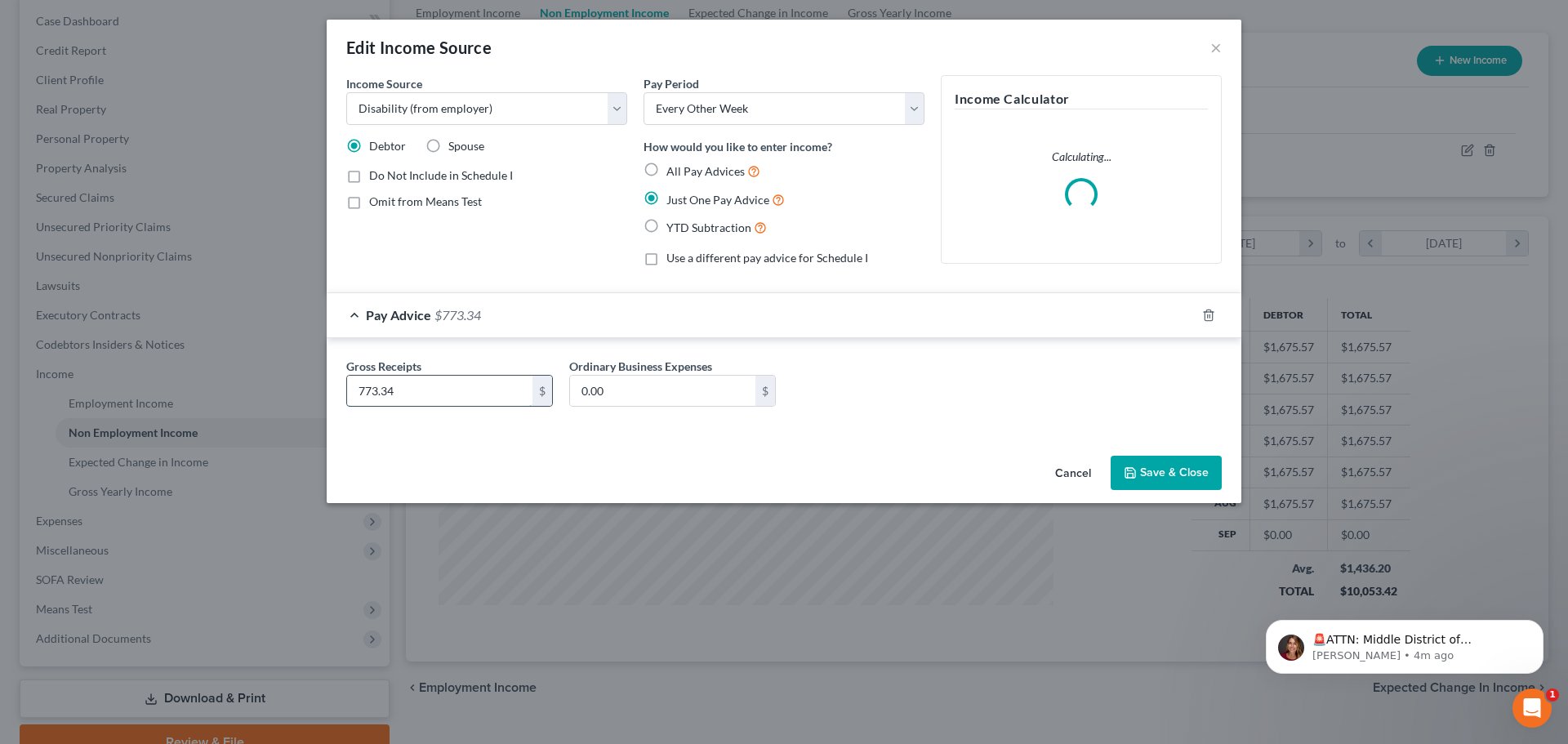
click at [454, 398] on input "773.34" at bounding box center [440, 391] width 185 height 31
click at [480, 398] on input "773.34" at bounding box center [440, 391] width 185 height 31
click at [481, 401] on input "773.34" at bounding box center [440, 391] width 185 height 31
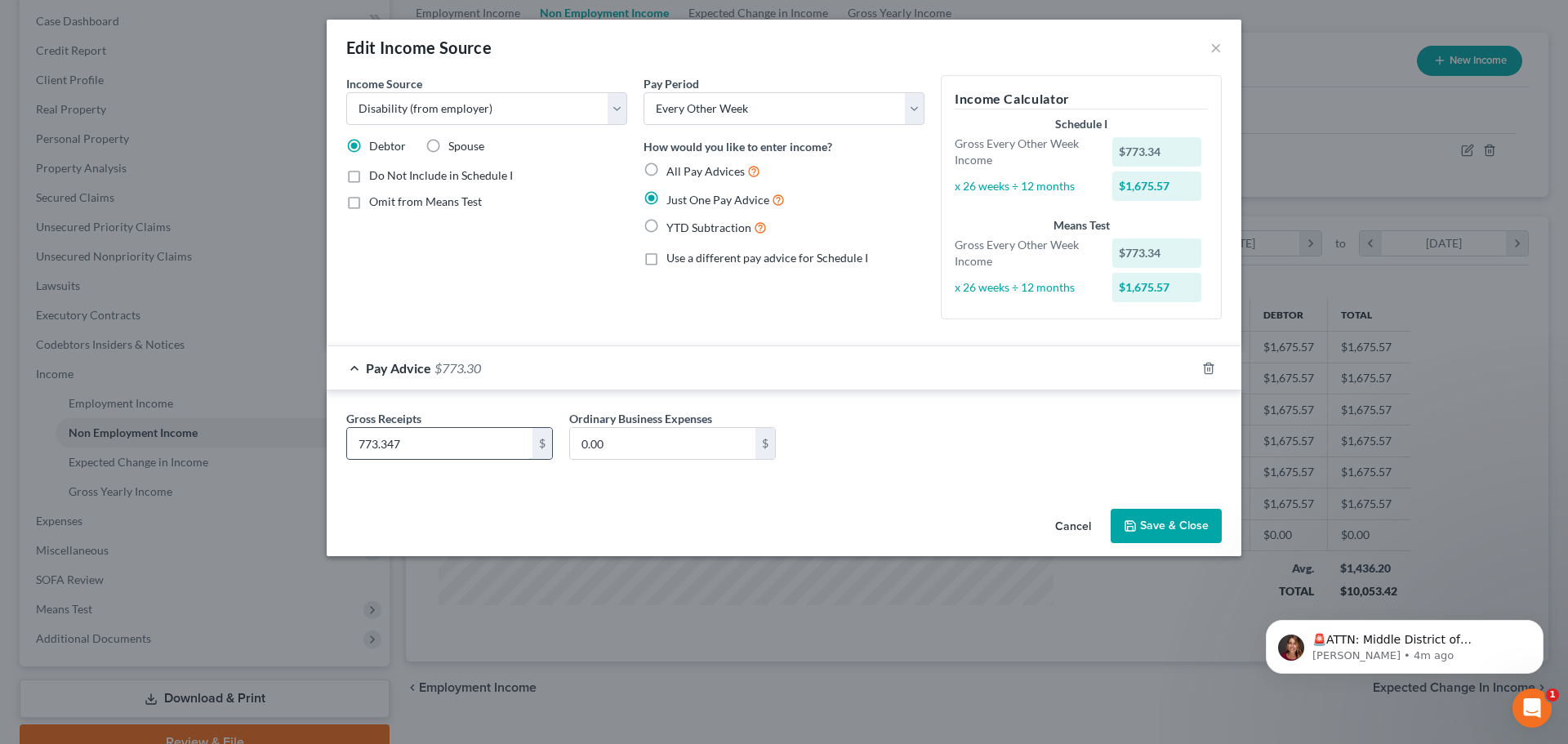
type input "773.34"
click at [1216, 523] on button "Save & Close" at bounding box center [1166, 525] width 111 height 34
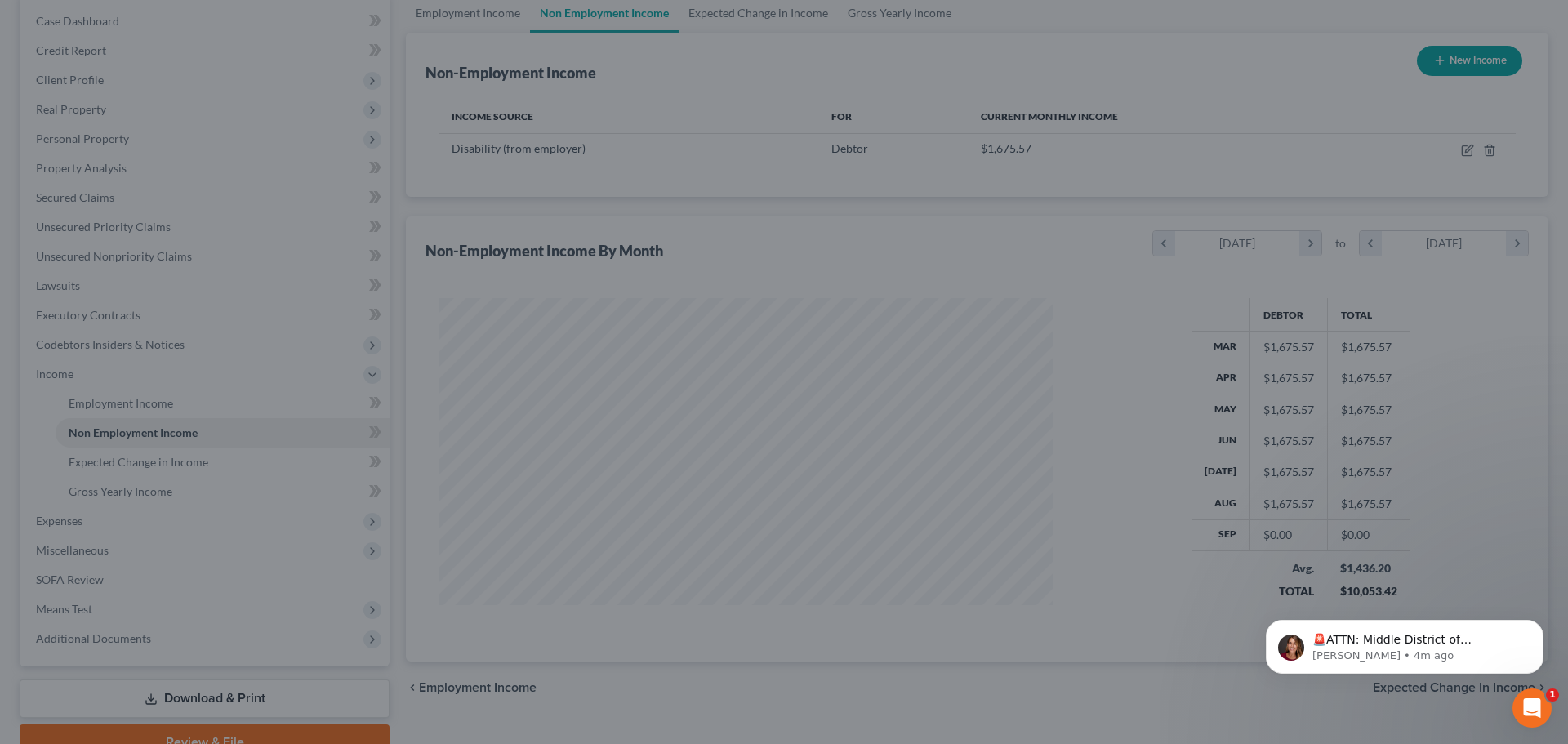
scroll to position [815833, 816045]
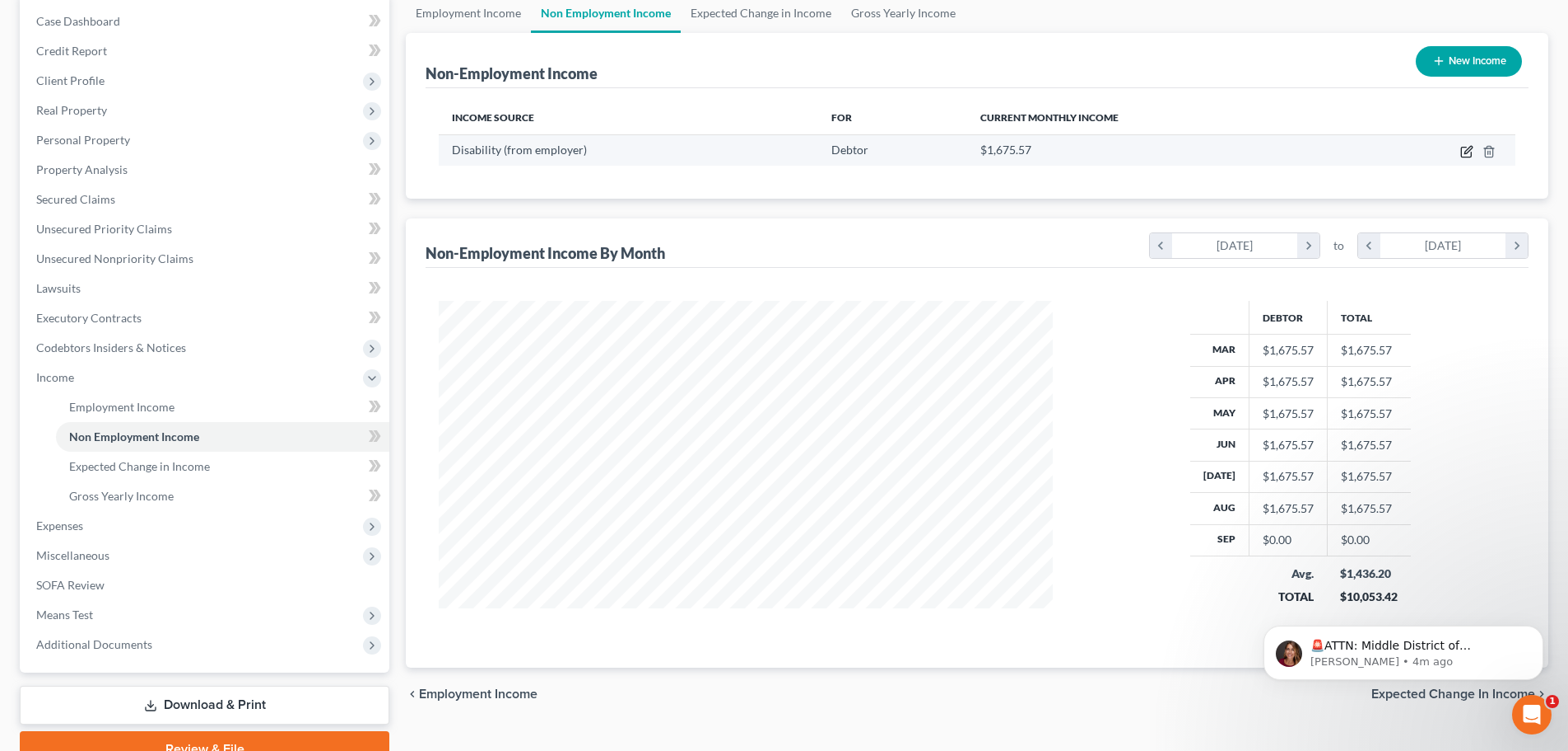
click at [1468, 154] on icon "button" at bounding box center [1469, 150] width 8 height 8
select select "1"
select select "2"
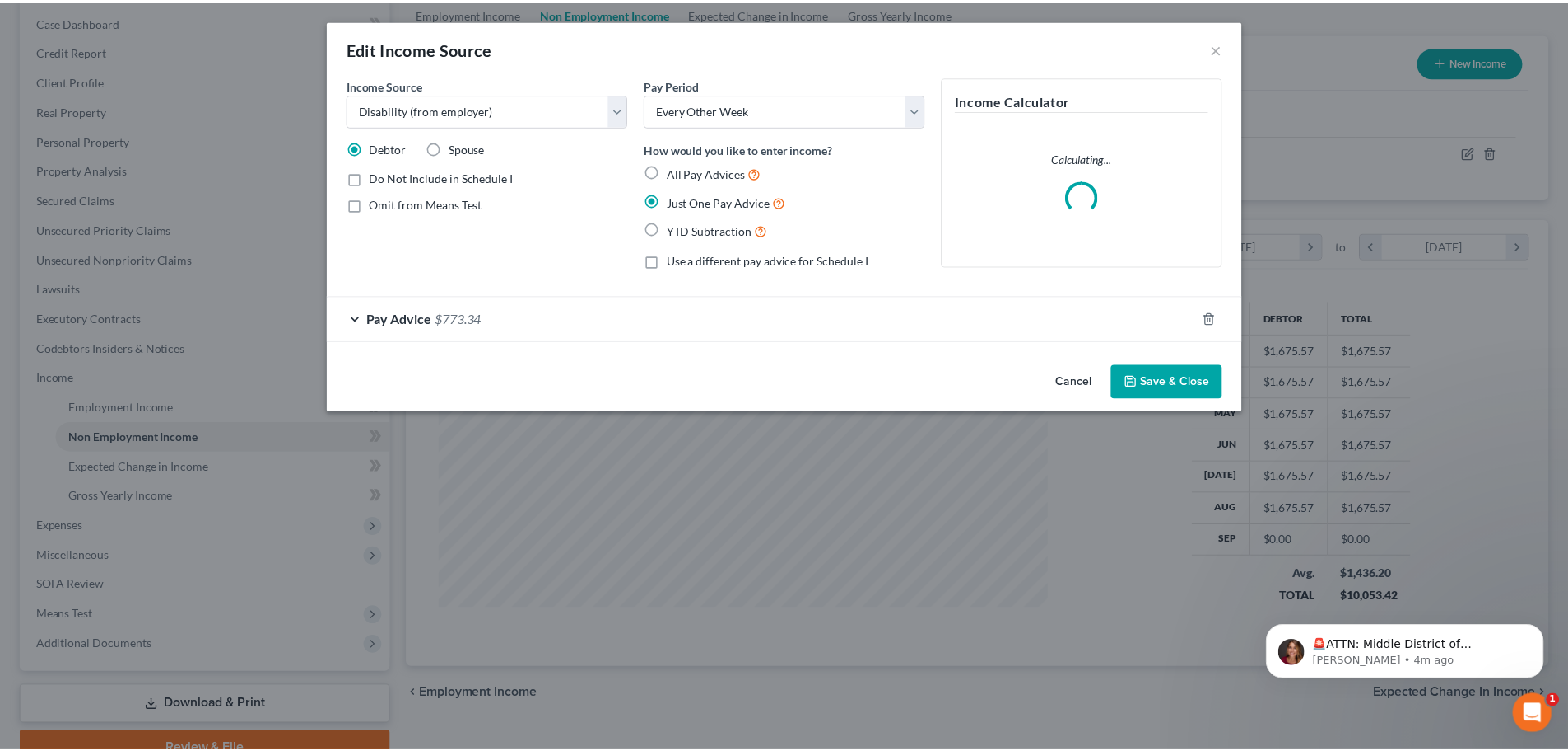
scroll to position [326, 653]
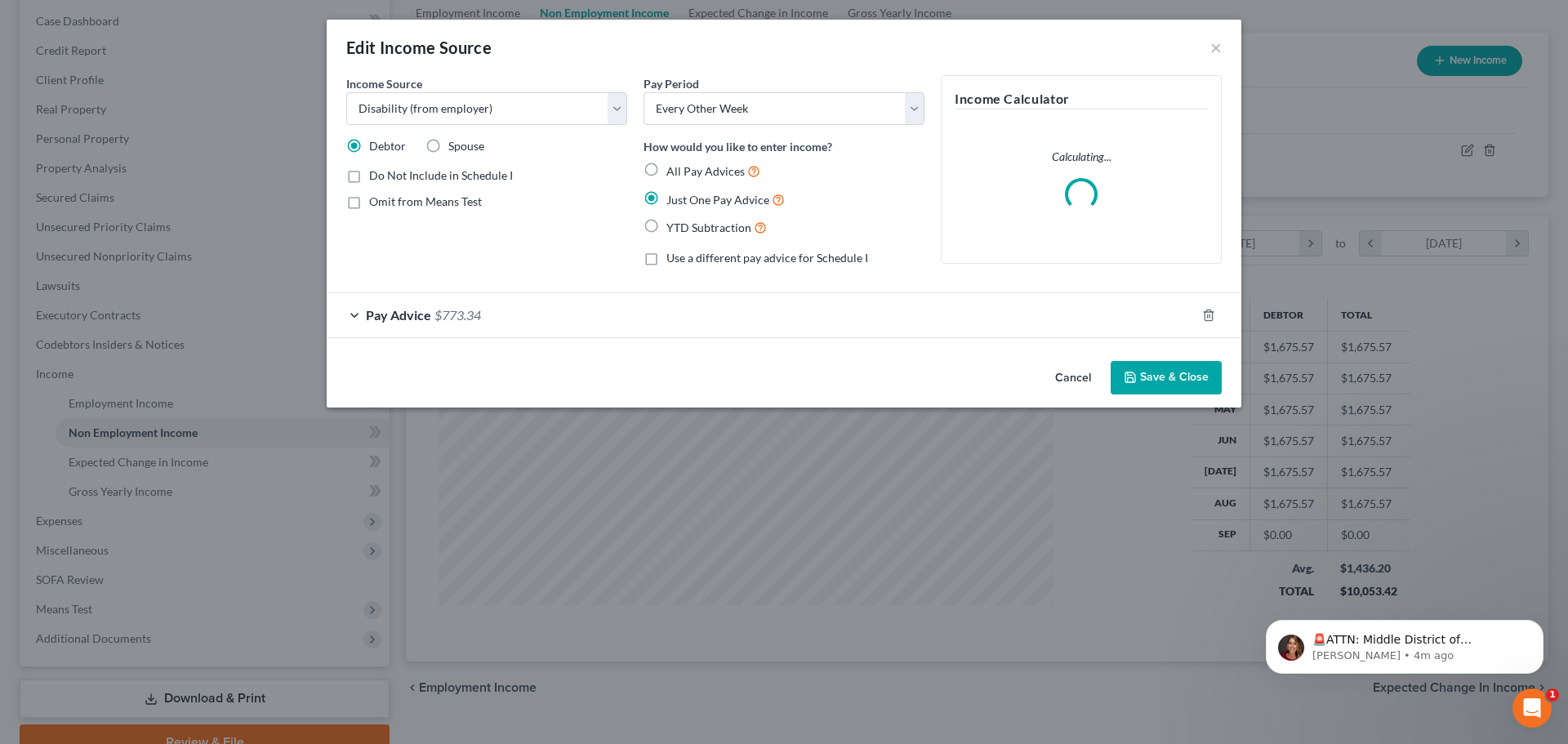
click at [534, 325] on div "Pay Advice $773.34" at bounding box center [761, 314] width 869 height 43
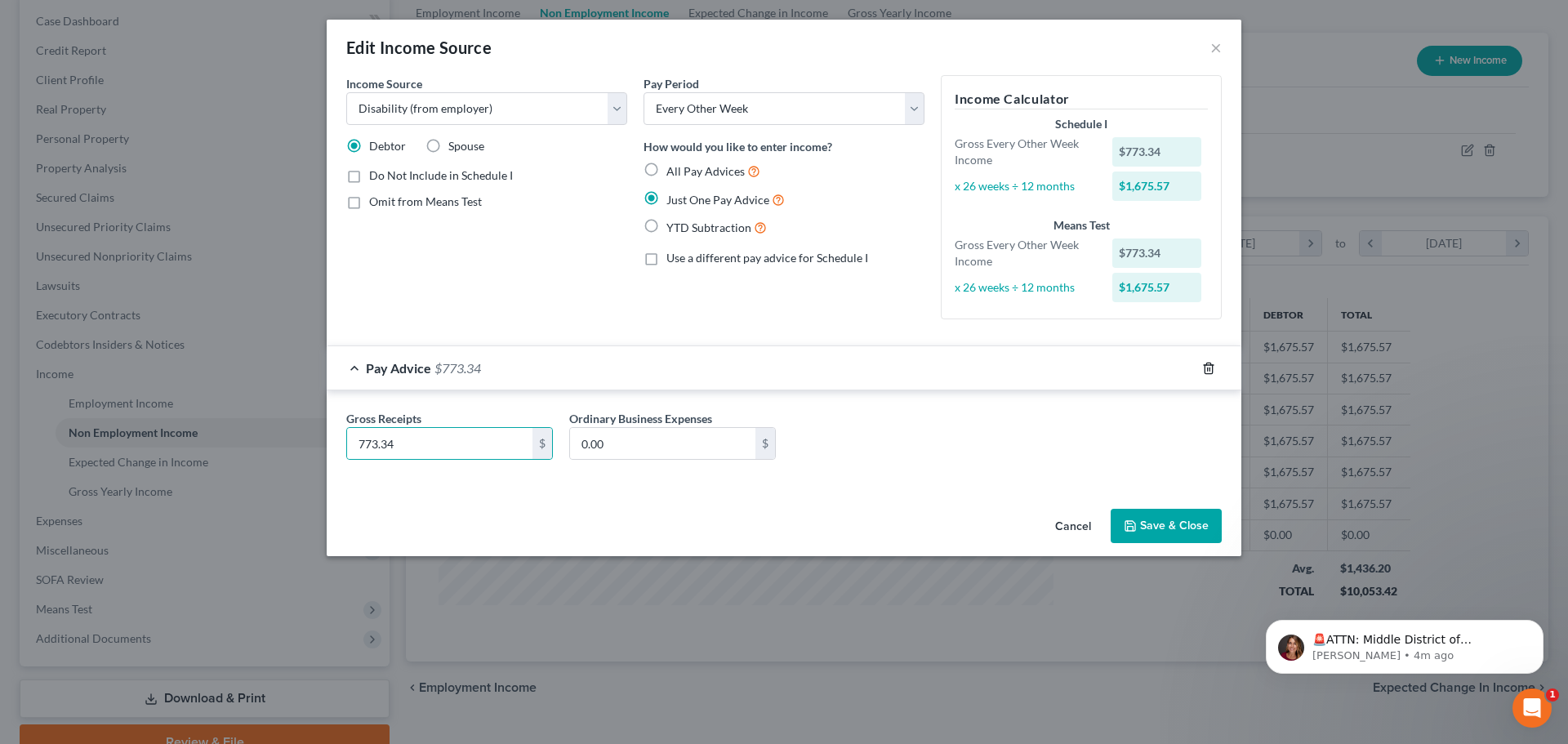
click at [1215, 366] on div at bounding box center [1218, 368] width 46 height 26
click at [1209, 367] on icon "button" at bounding box center [1208, 368] width 13 height 13
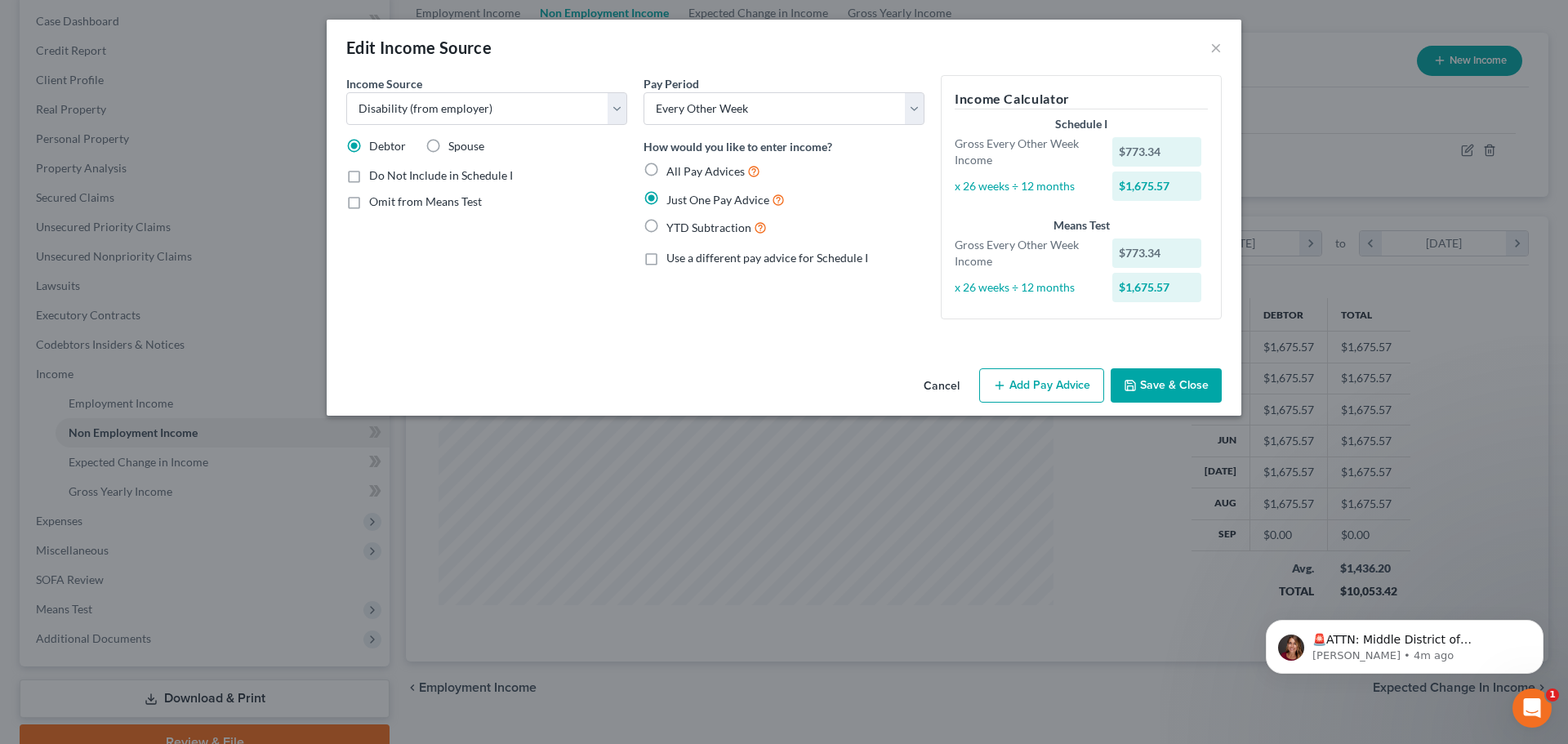
click at [1163, 402] on button "Save & Close" at bounding box center [1166, 384] width 111 height 34
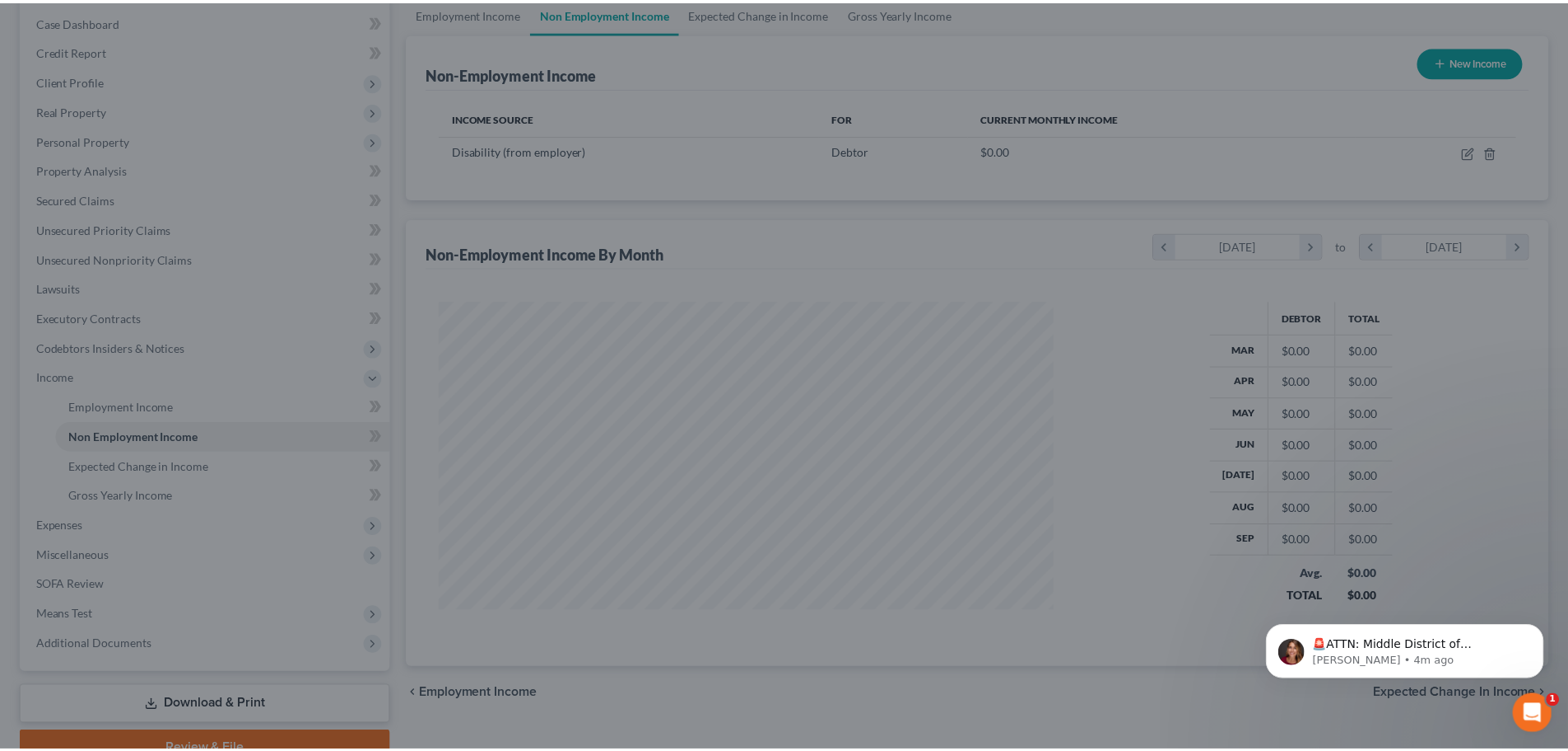
scroll to position [326, 647]
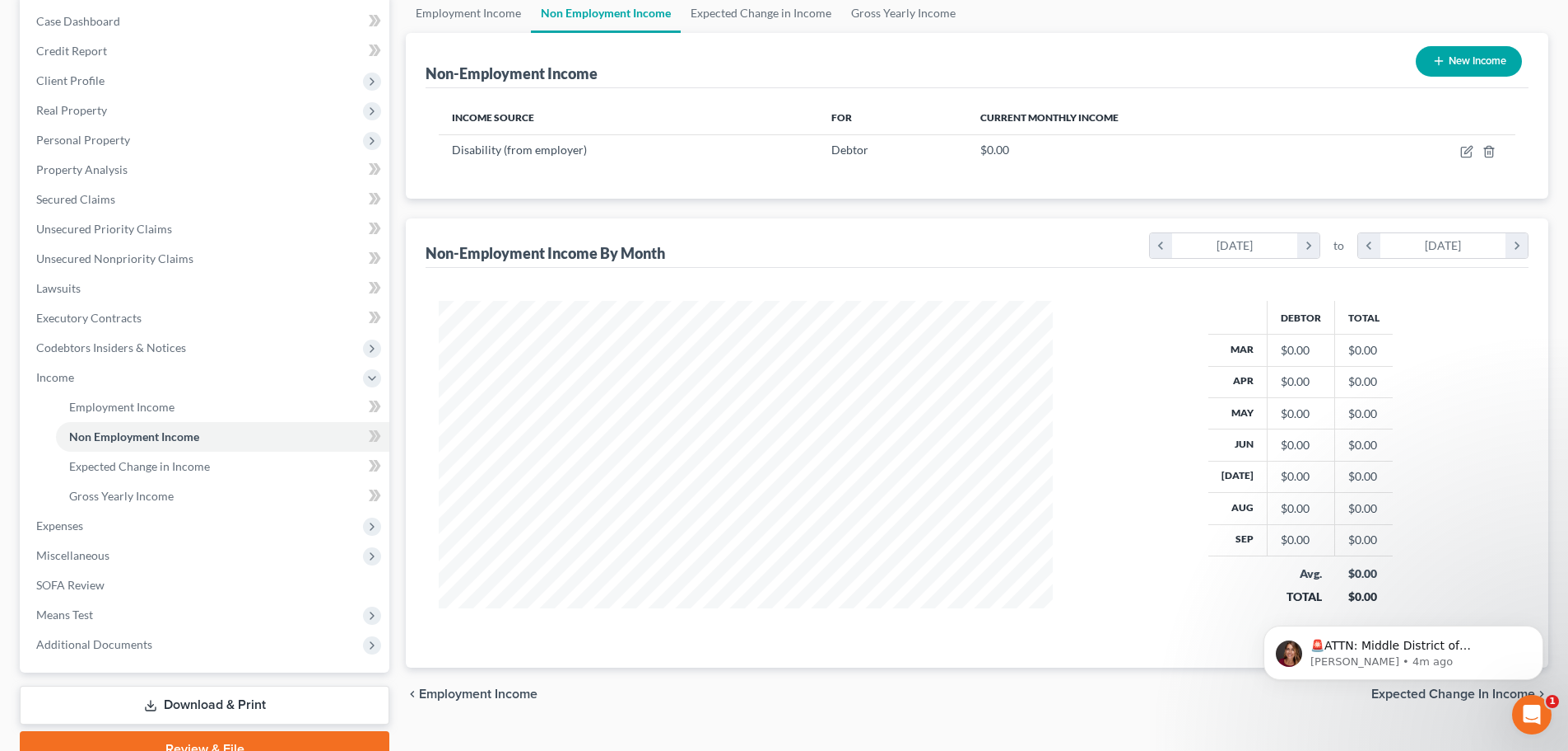
click at [1432, 58] on icon "button" at bounding box center [1438, 60] width 13 height 13
select select "0"
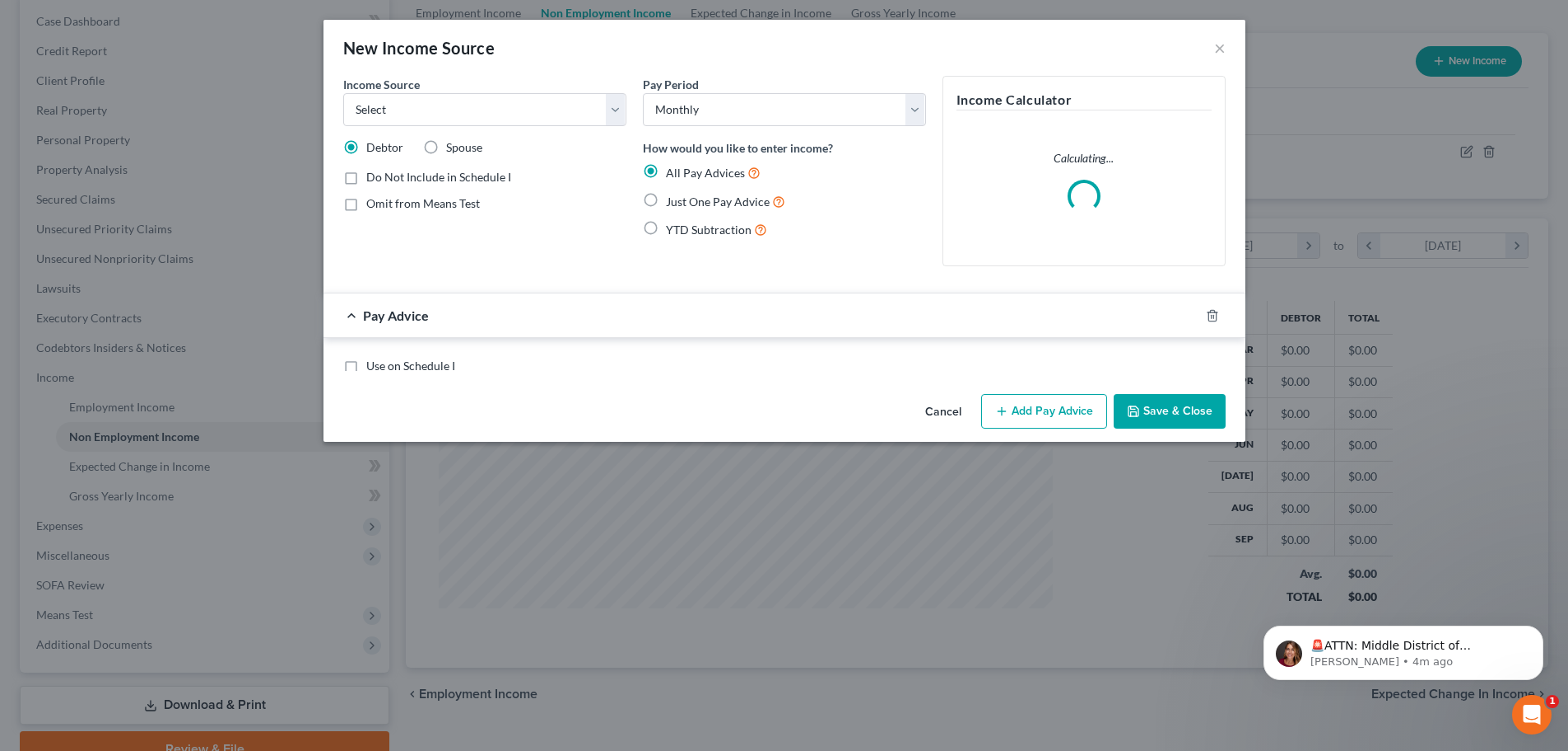
scroll to position [326, 653]
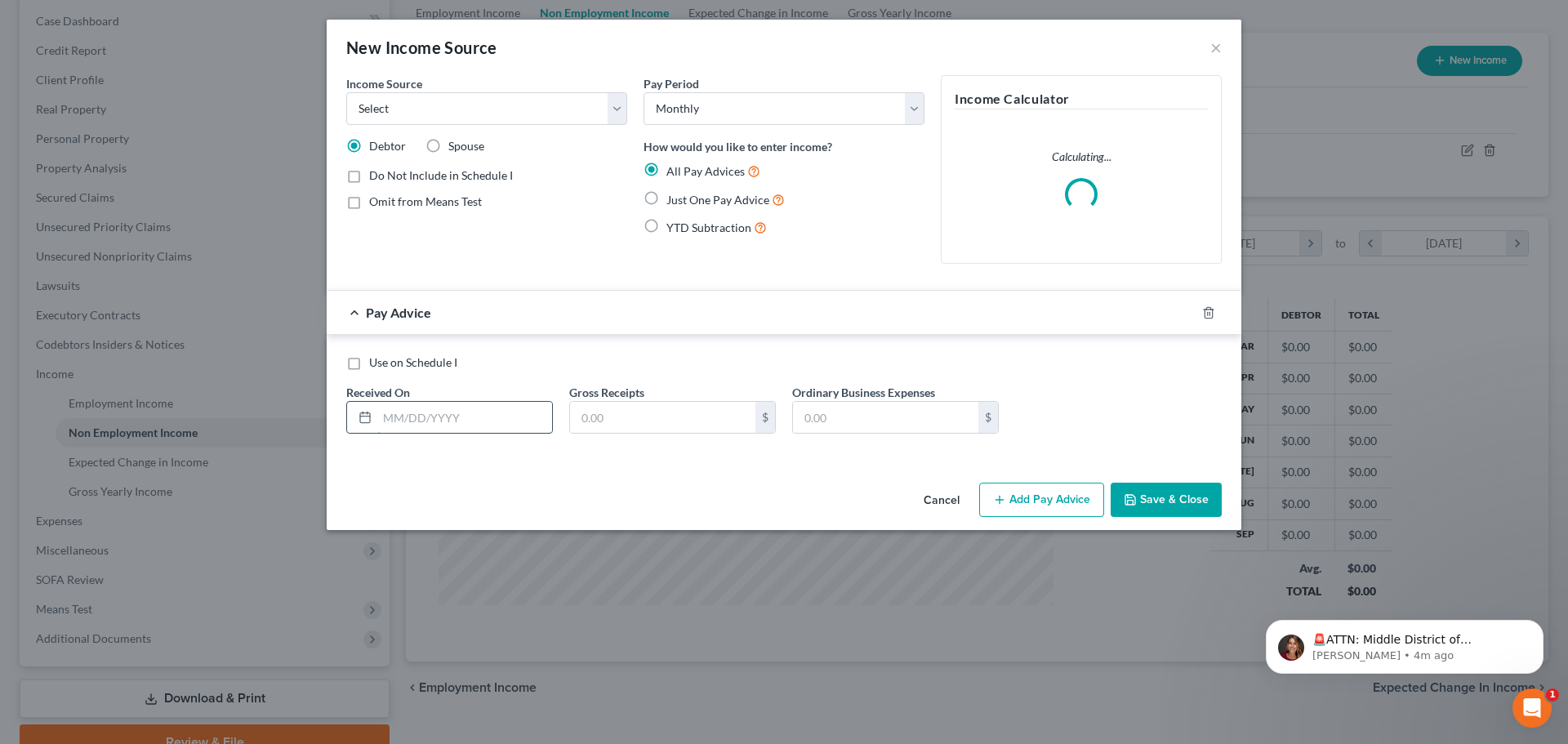
click at [476, 421] on input "text" at bounding box center [464, 417] width 175 height 31
click at [665, 195] on div "Just One Pay Advice" at bounding box center [784, 199] width 281 height 19
click at [671, 202] on span "Just One Pay Advice" at bounding box center [717, 200] width 102 height 14
click at [673, 201] on input "Just One Pay Advice" at bounding box center [678, 195] width 11 height 11
radio input "true"
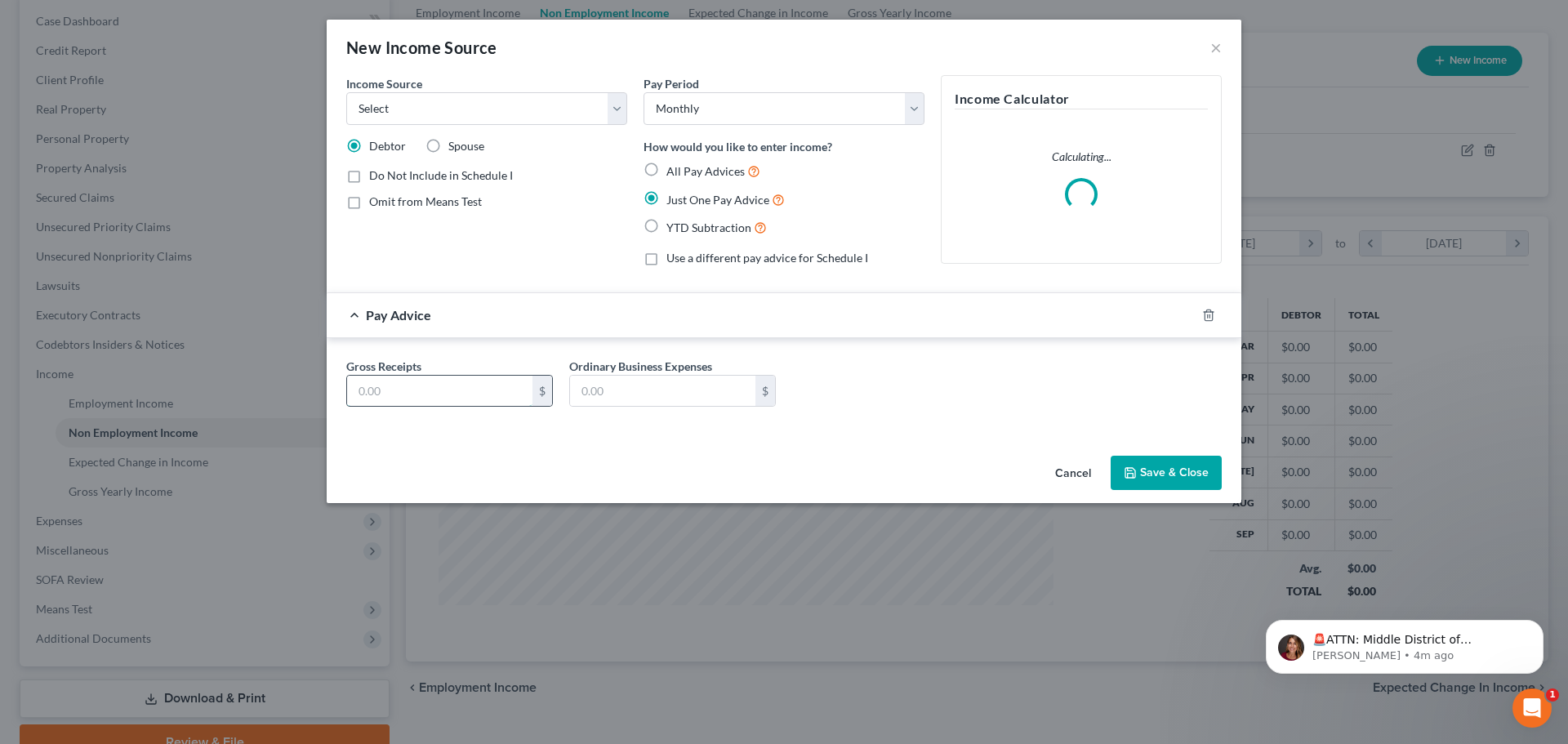
click at [426, 390] on input "text" at bounding box center [440, 391] width 185 height 31
click at [363, 366] on label "Gross Receipts" at bounding box center [383, 367] width 75 height 18
click at [380, 389] on input "text" at bounding box center [440, 391] width 185 height 31
paste input "773.34"
type input "773.34"
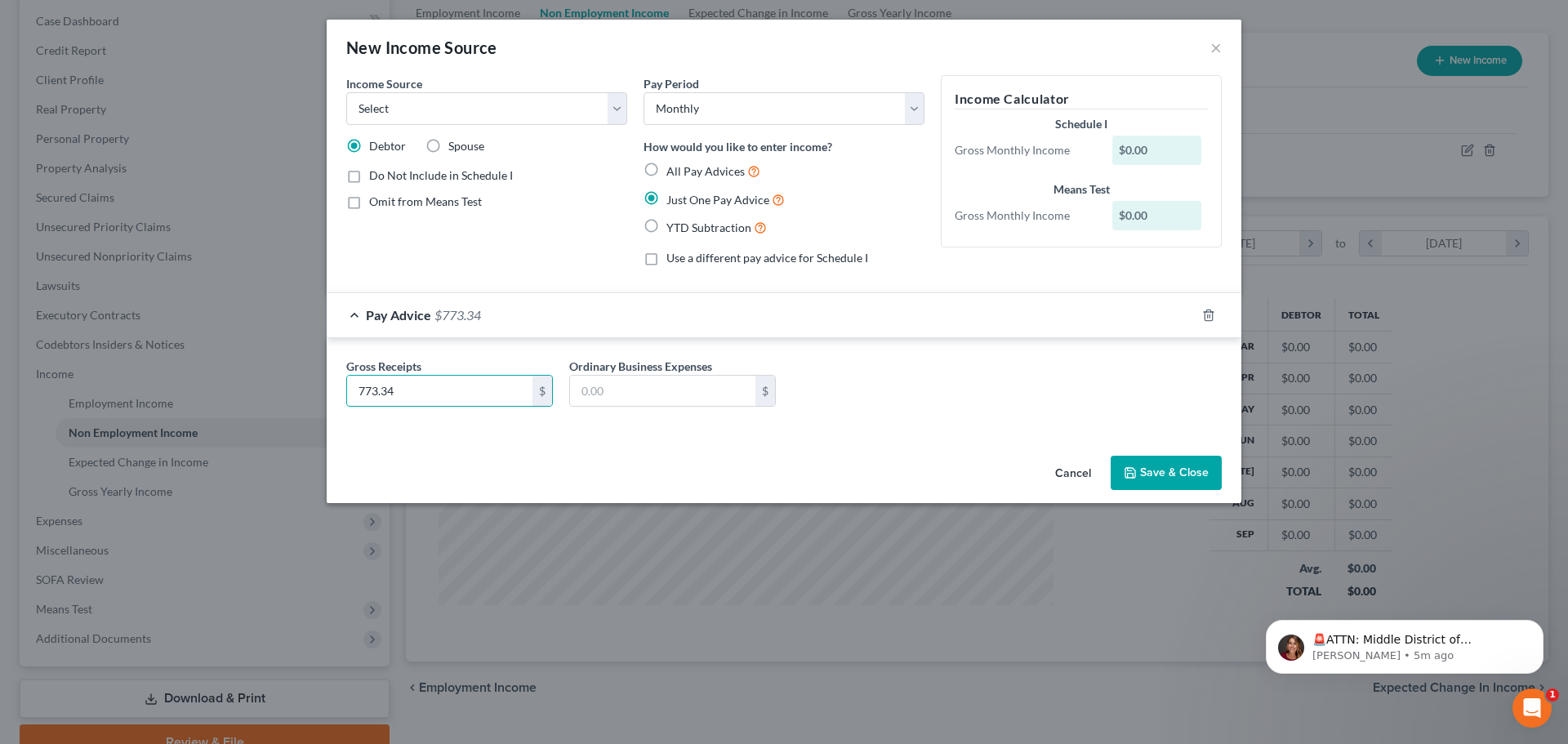
click at [1199, 468] on button "Save & Close" at bounding box center [1166, 472] width 111 height 34
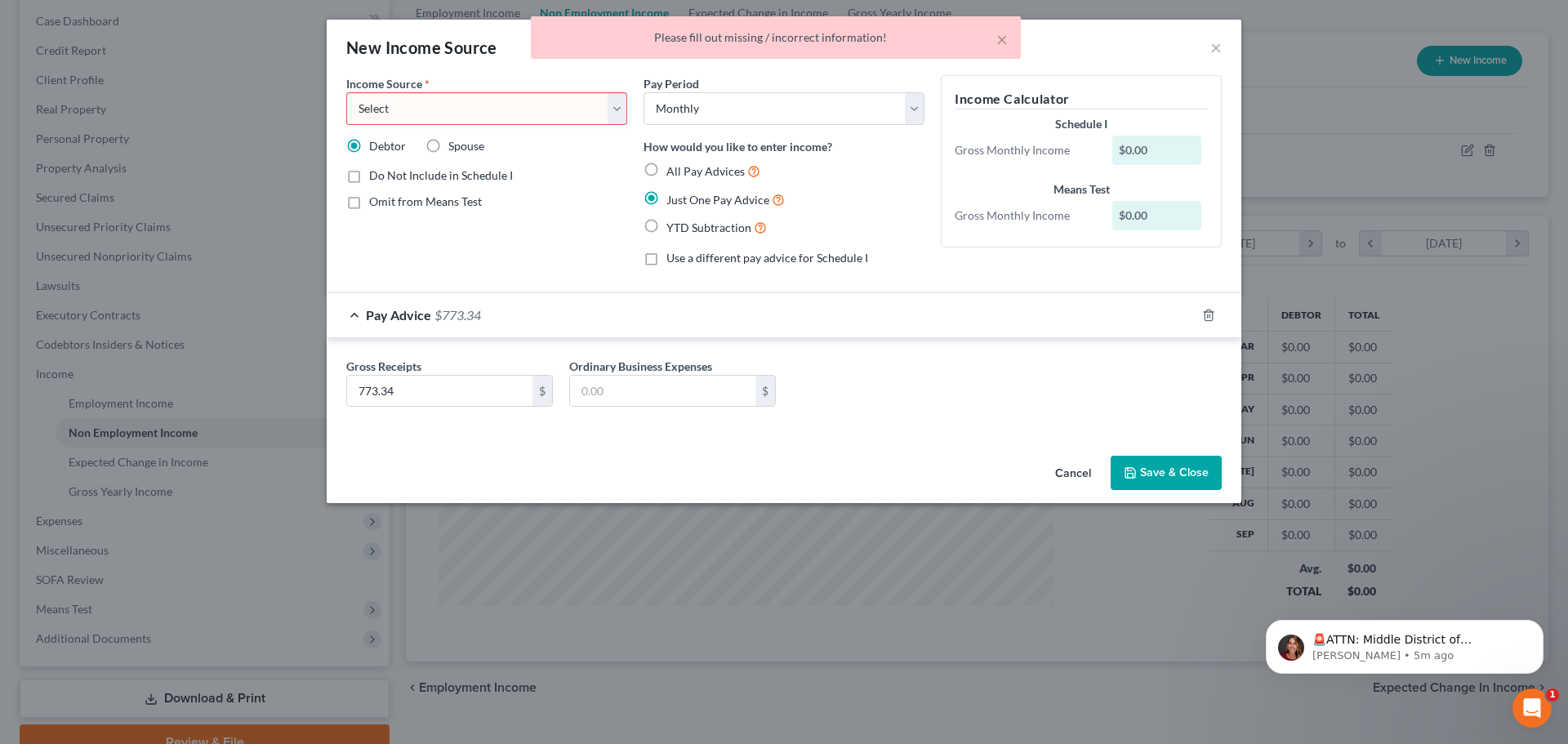
click at [594, 114] on select "Select Unemployment Disability (from employer) Pension Retirement Social Securi…" at bounding box center [487, 108] width 281 height 32
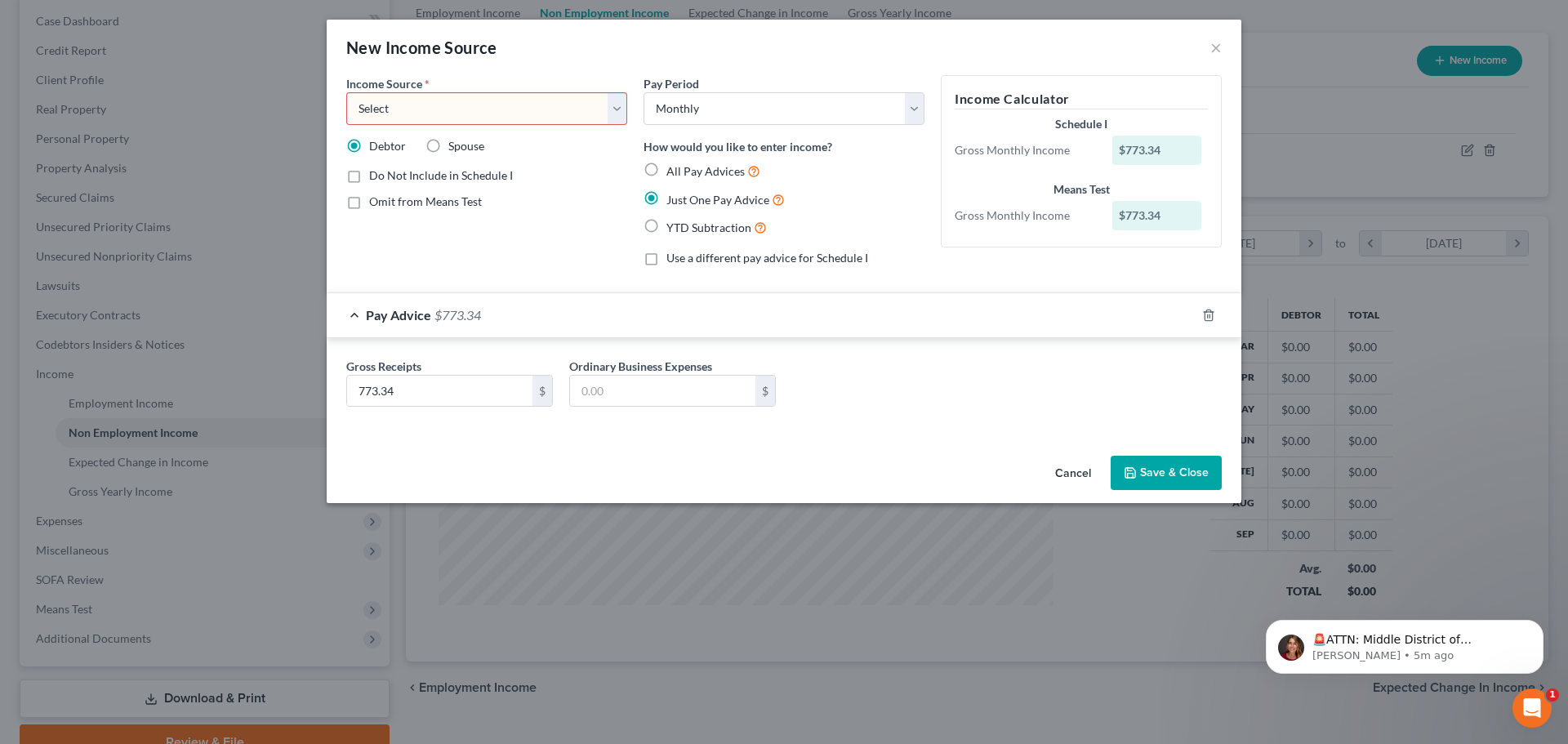
select select "1"
click at [346, 93] on select "Select Unemployment Disability (from employer) Pension Retirement Social Securi…" at bounding box center [487, 108] width 281 height 32
click at [735, 114] on select "Select Monthly Twice Monthly Every Other Week Weekly" at bounding box center [784, 108] width 281 height 32
select select "2"
click at [644, 93] on select "Select Monthly Twice Monthly Every Other Week Weekly" at bounding box center [784, 108] width 281 height 32
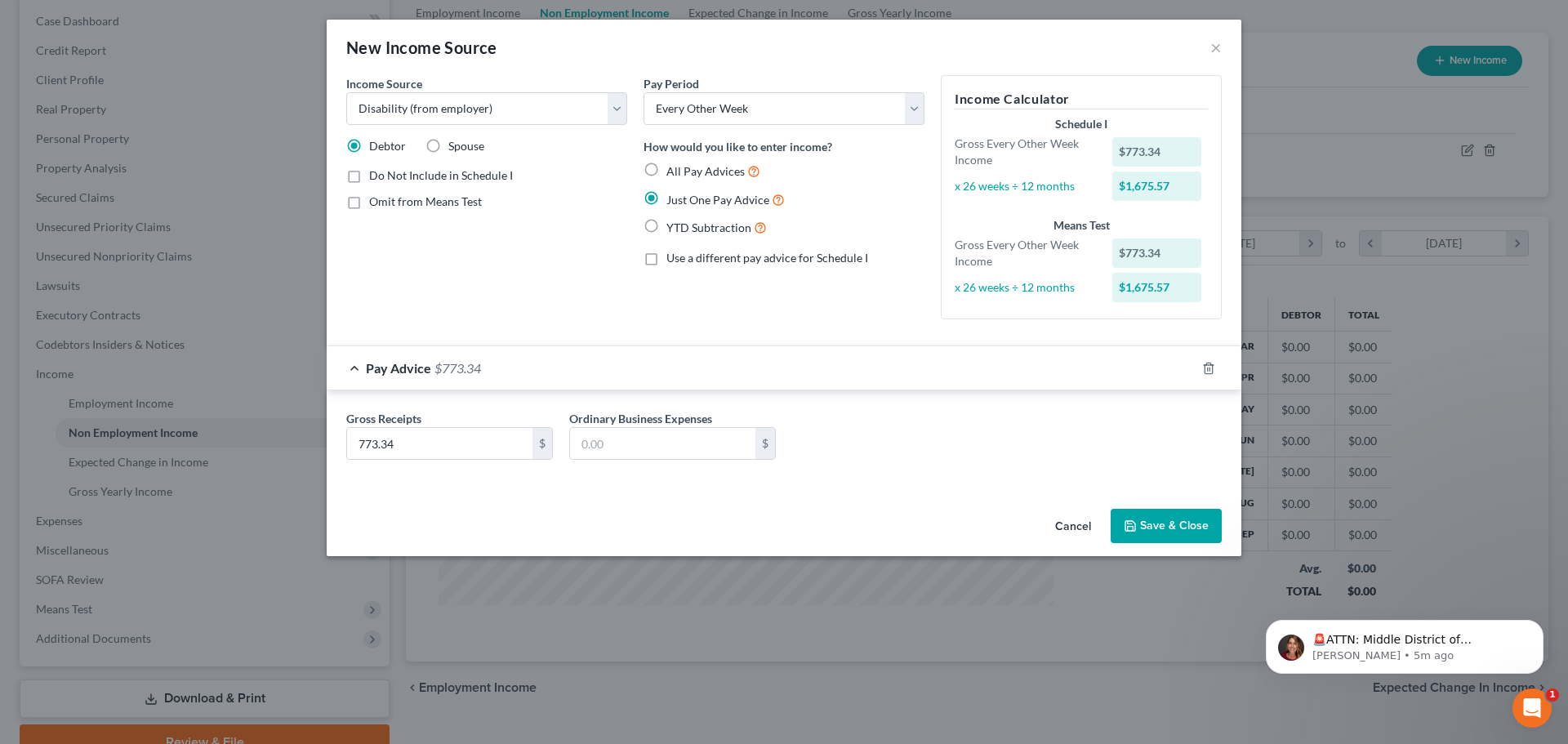
click at [1190, 537] on button "Save & Close" at bounding box center [1166, 525] width 111 height 34
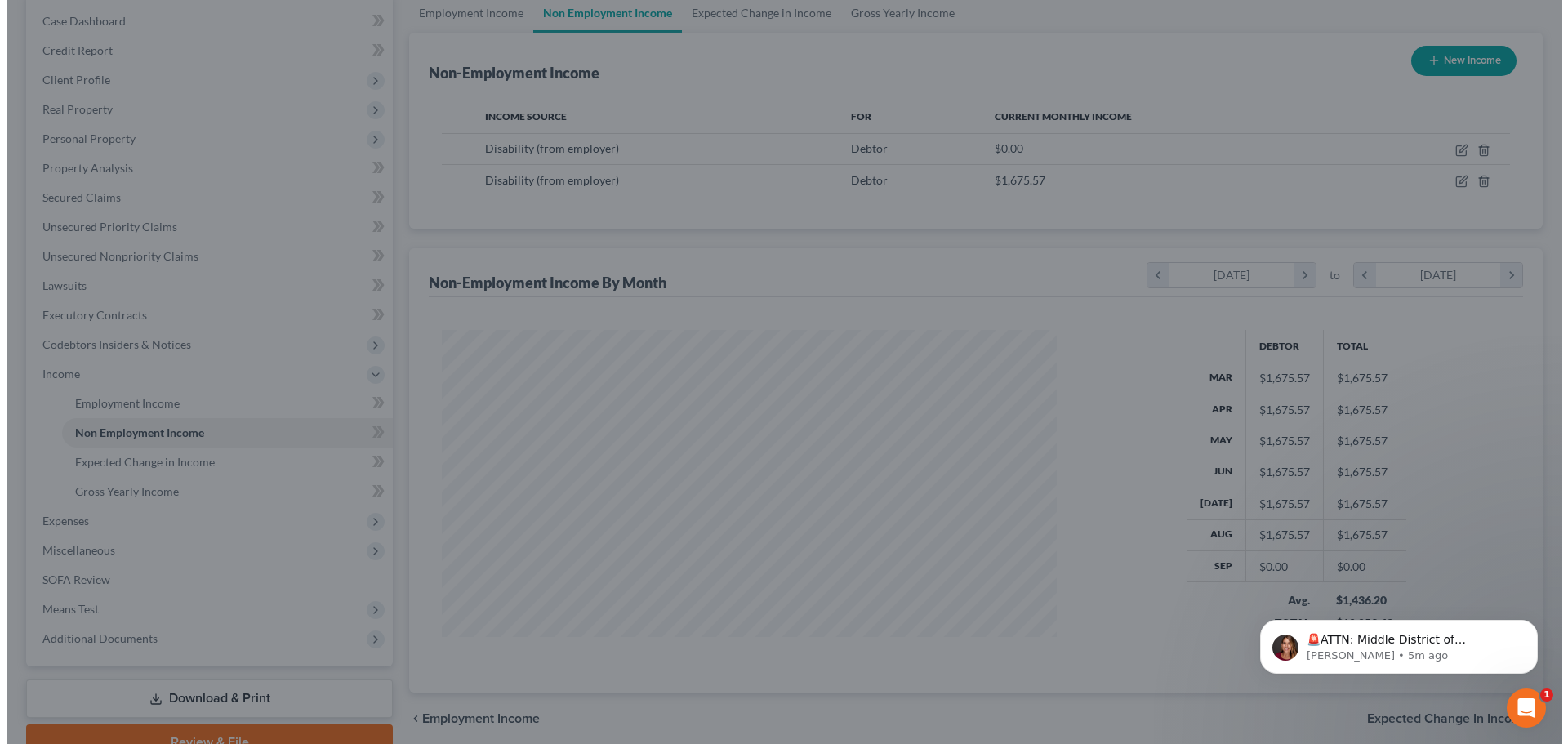
scroll to position [815833, 816045]
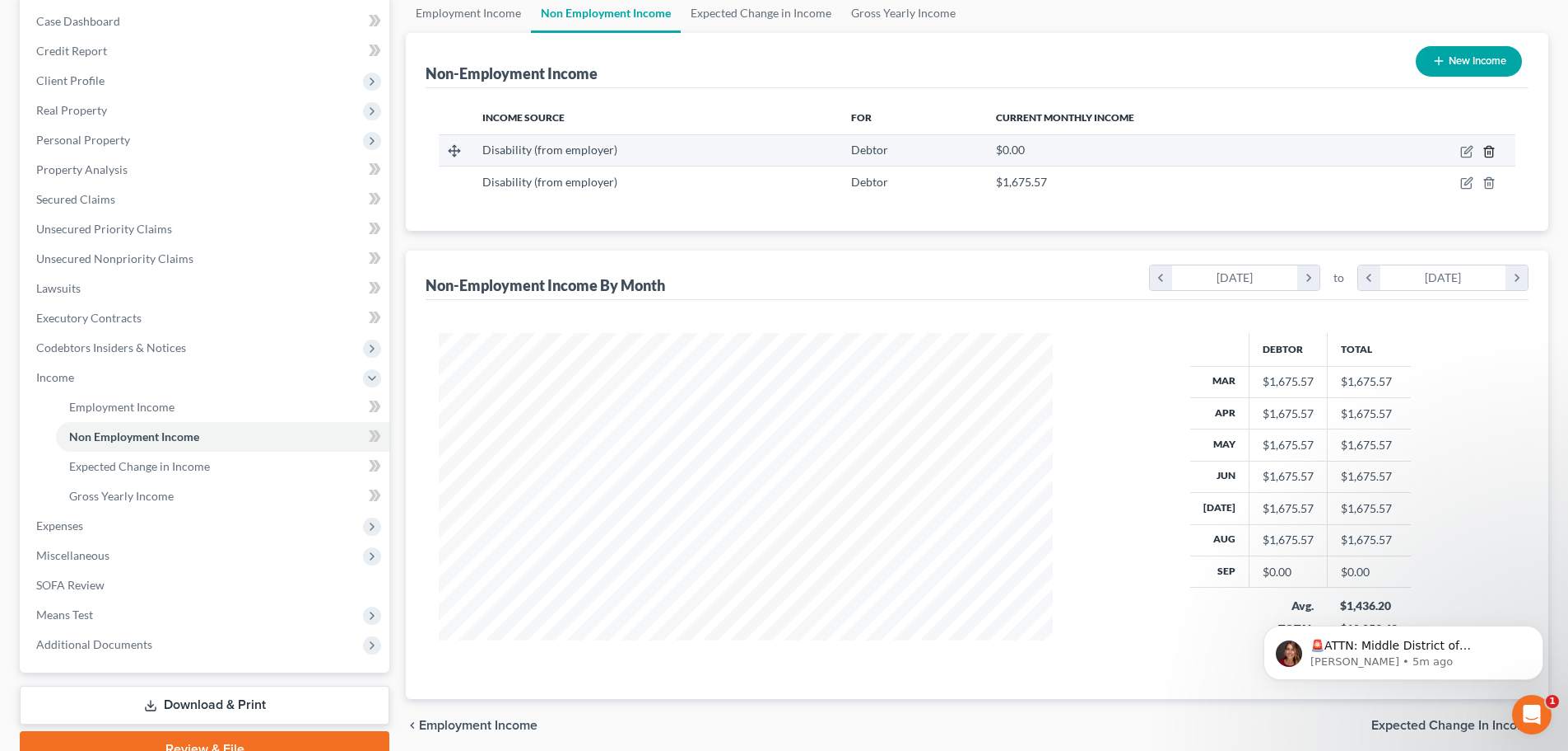
click at [1488, 156] on icon "button" at bounding box center [1489, 151] width 8 height 11
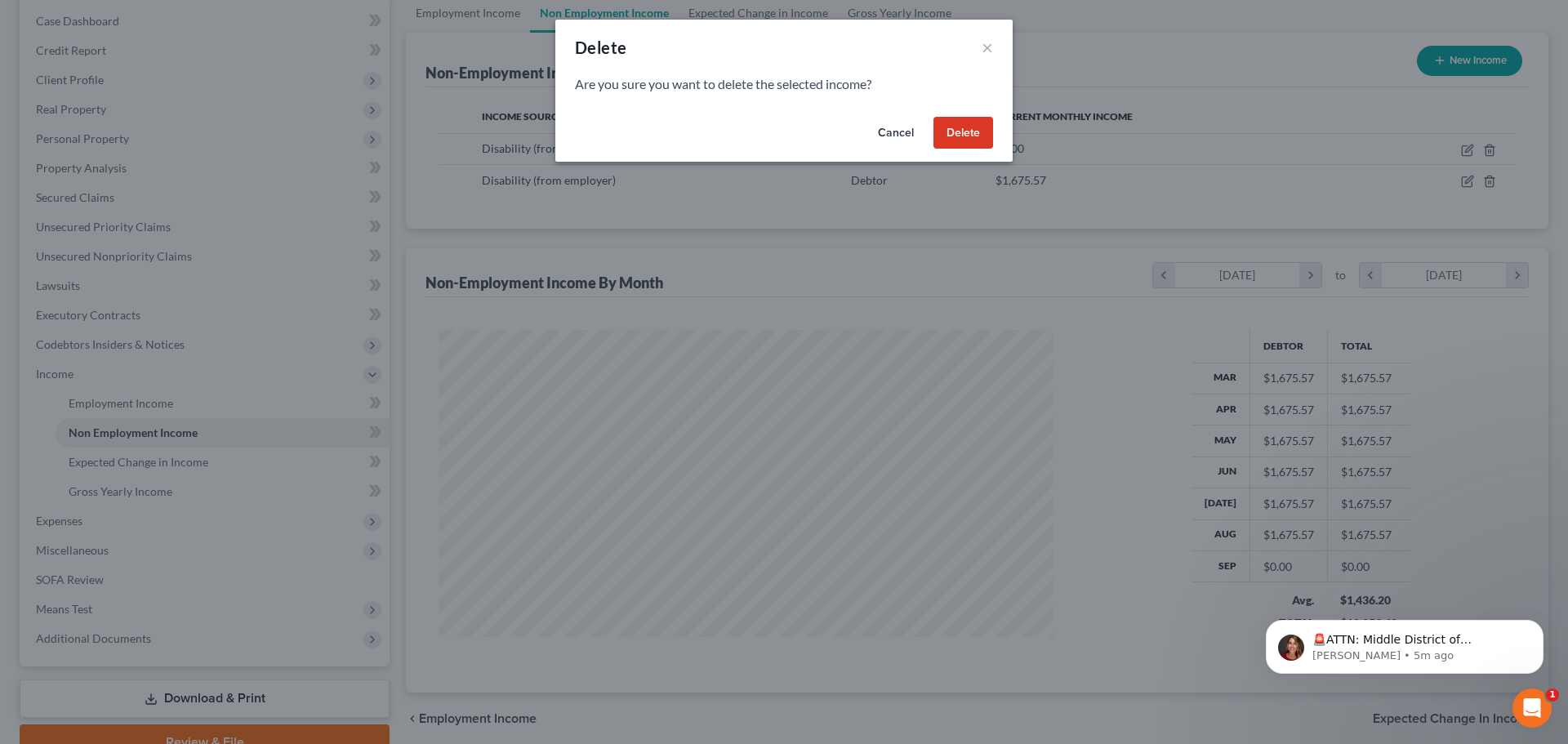
click at [996, 135] on div "Cancel Delete" at bounding box center [784, 137] width 458 height 53
click at [982, 135] on button "Delete" at bounding box center [963, 133] width 60 height 32
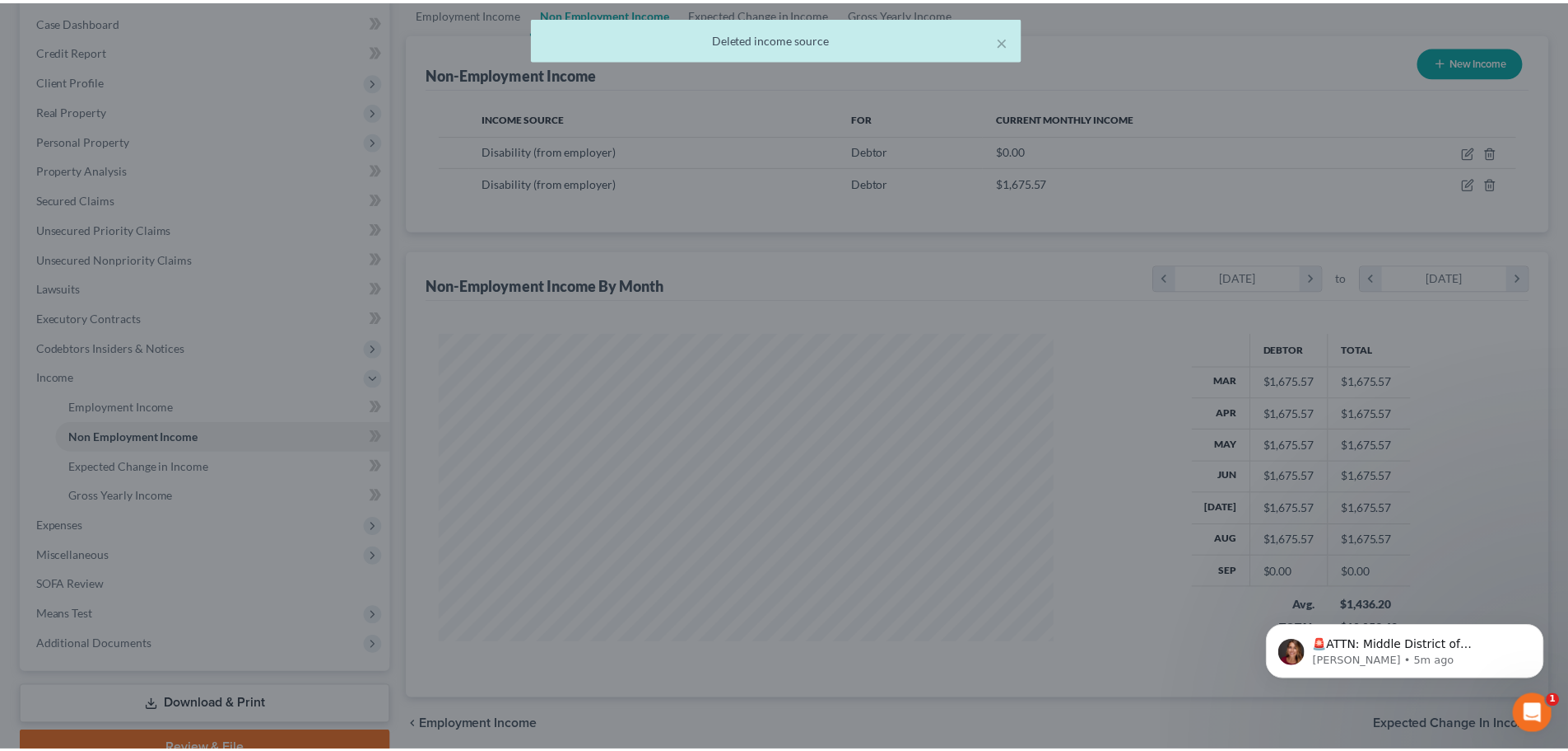
scroll to position [823528, 822700]
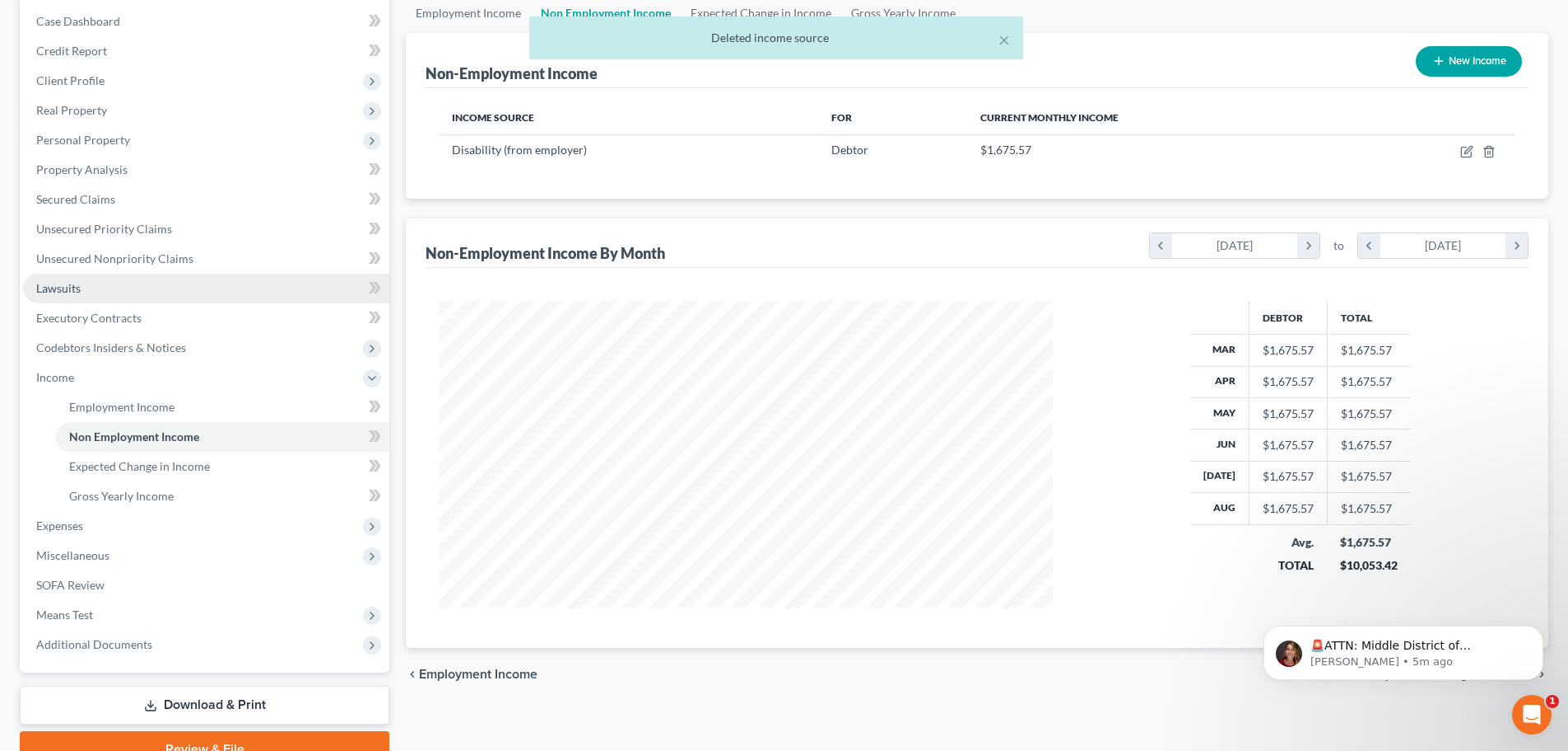
click at [182, 301] on link "Lawsuits" at bounding box center [206, 288] width 366 height 30
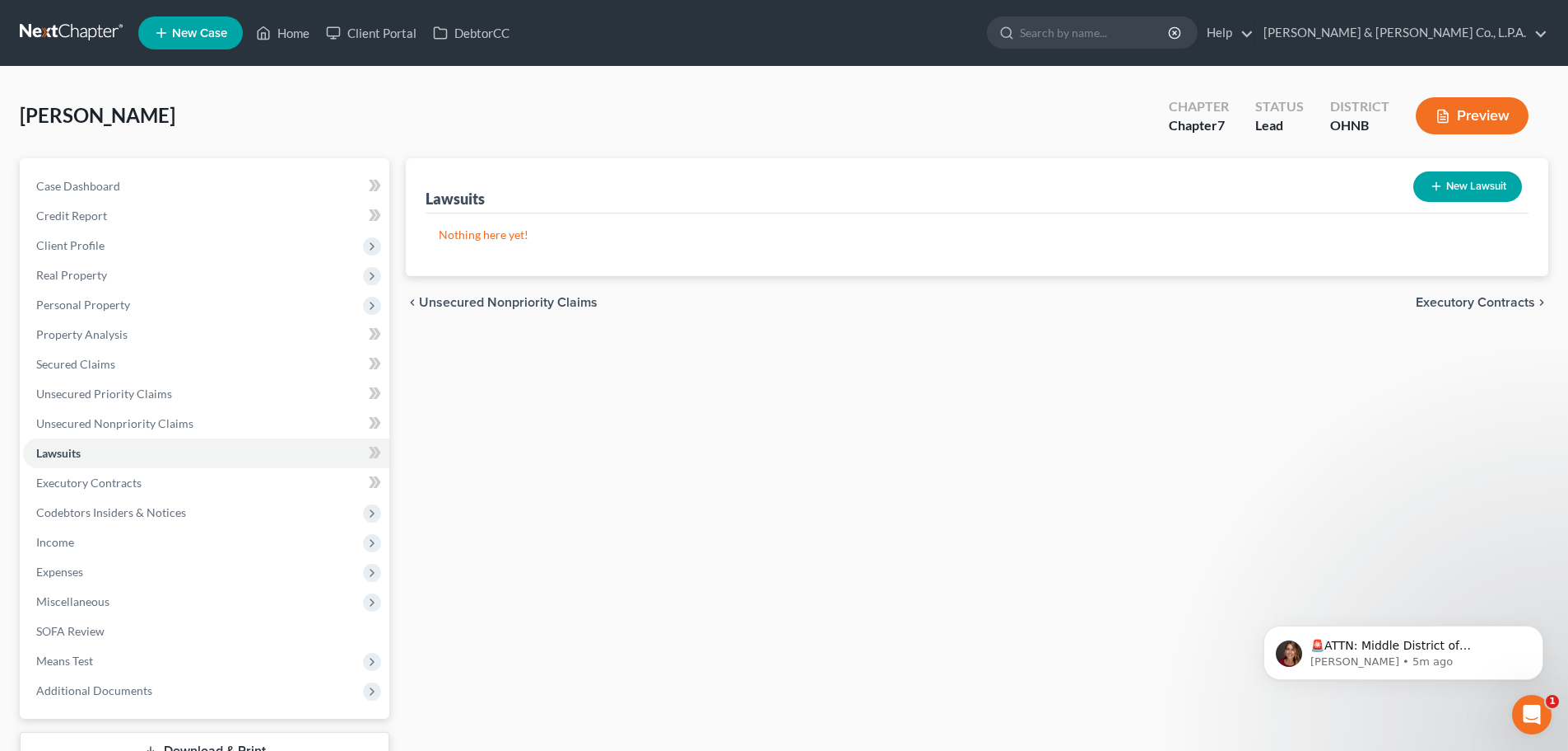
click at [1469, 189] on button "New Lawsuit" at bounding box center [1468, 186] width 108 height 31
select select "0"
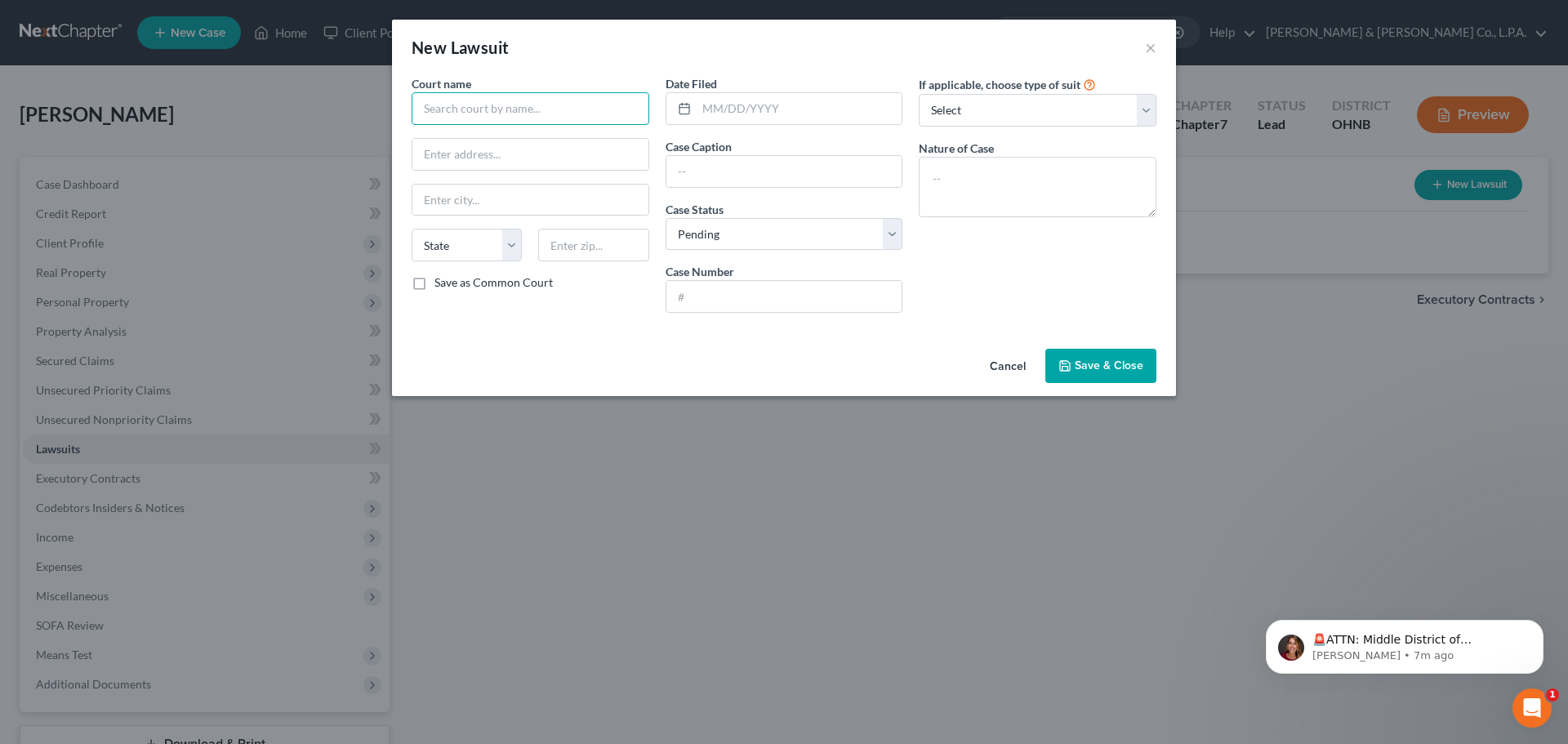
click at [513, 123] on input "text" at bounding box center [531, 108] width 238 height 32
type input "[PERSON_NAME] Municipal Court"
type input "[STREET_ADDRESS]"
type input "44256"
type input "[PERSON_NAME]"
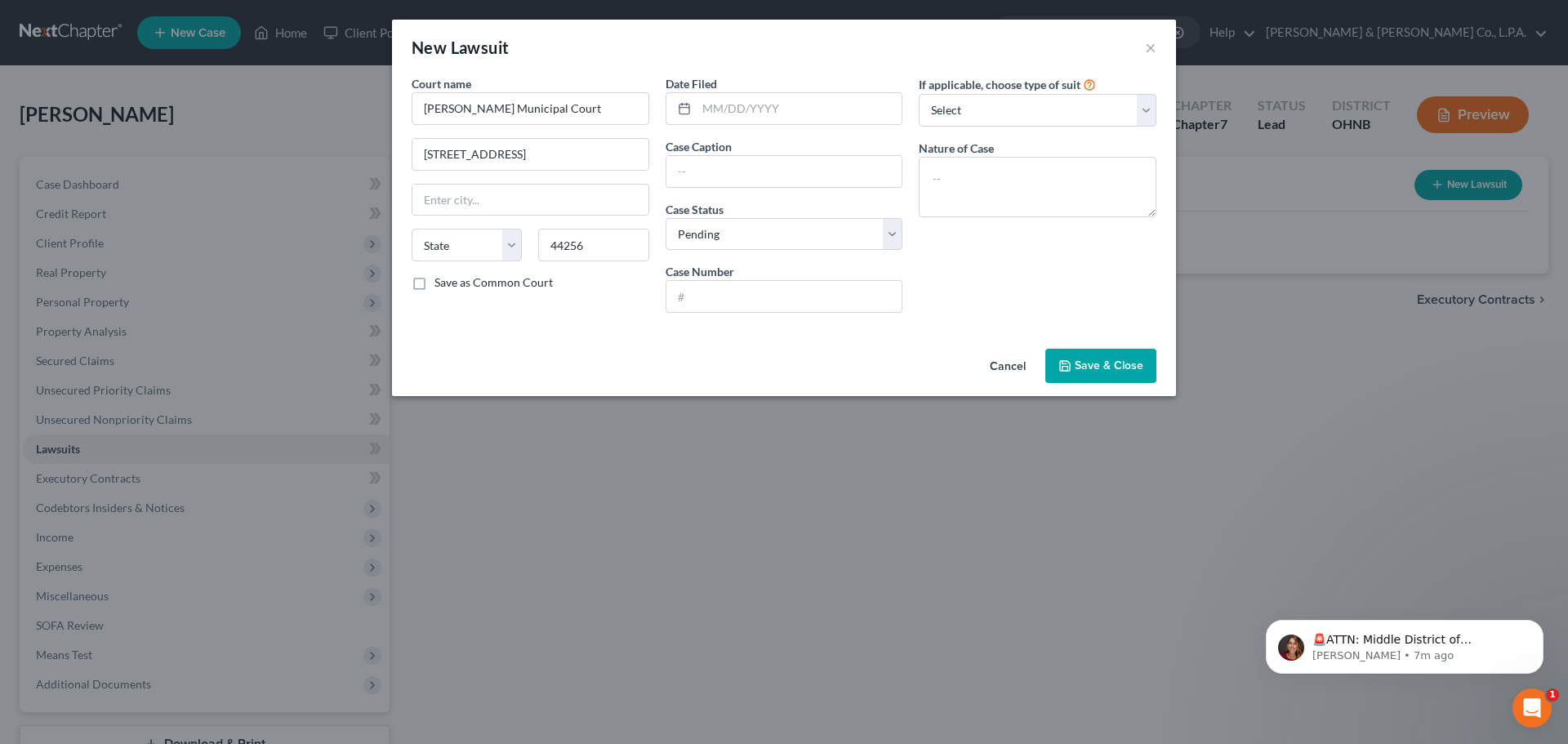
select select "36"
click at [434, 284] on label "Save as Common Court" at bounding box center [493, 282] width 118 height 17
click at [441, 284] on input "Save as Common Court" at bounding box center [446, 279] width 11 height 11
checkbox input "true"
click at [792, 118] on input "text" at bounding box center [799, 108] width 206 height 31
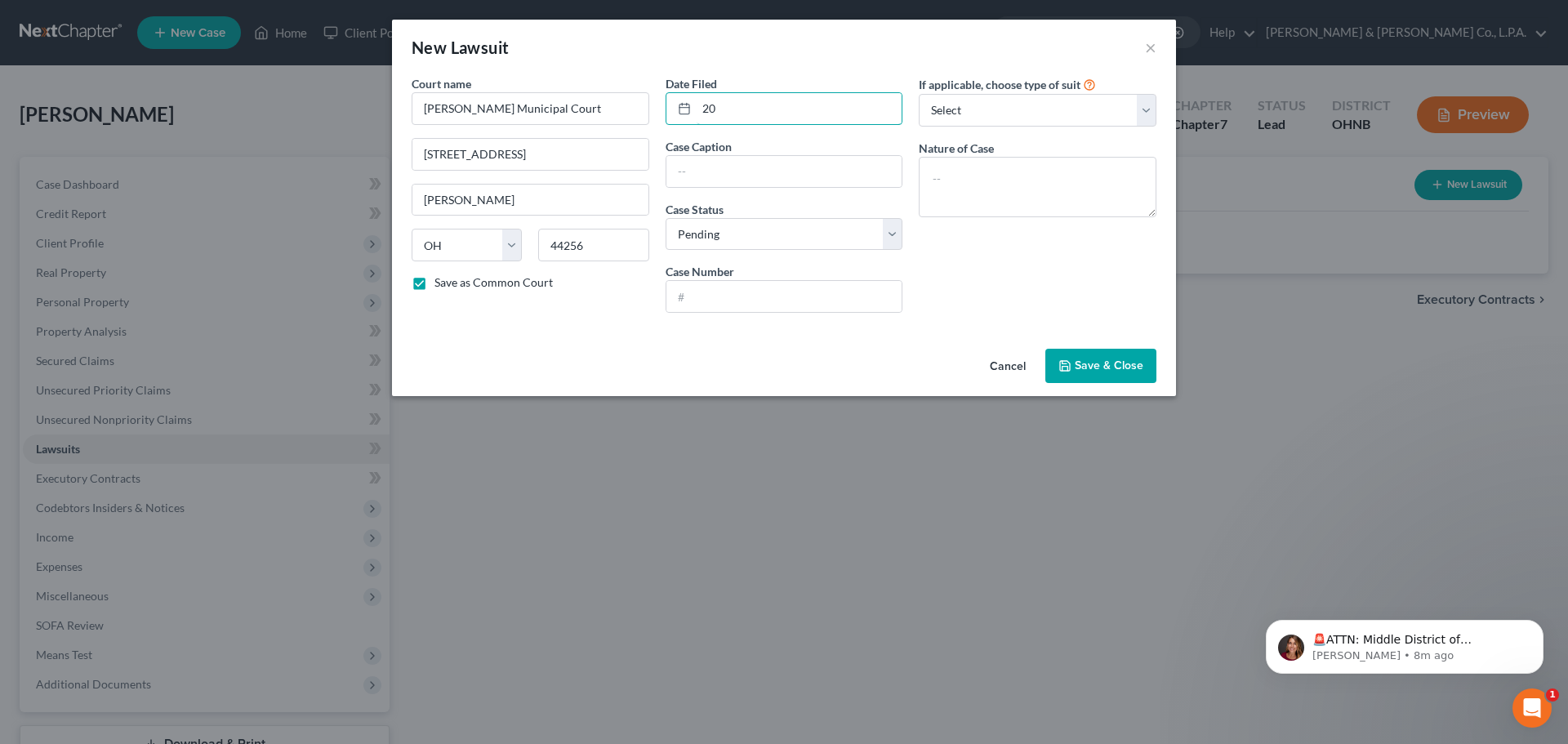
type input "2"
type input "[DATE]"
type input "Citibank v. [PERSON_NAME]"
click at [776, 225] on select "Select Pending On Appeal Concluded" at bounding box center [784, 233] width 238 height 32
click at [771, 333] on div "Court name * [PERSON_NAME][GEOGRAPHIC_DATA] [STREET_ADDRESS] [PERSON_NAME][GEOG…" at bounding box center [784, 209] width 784 height 267
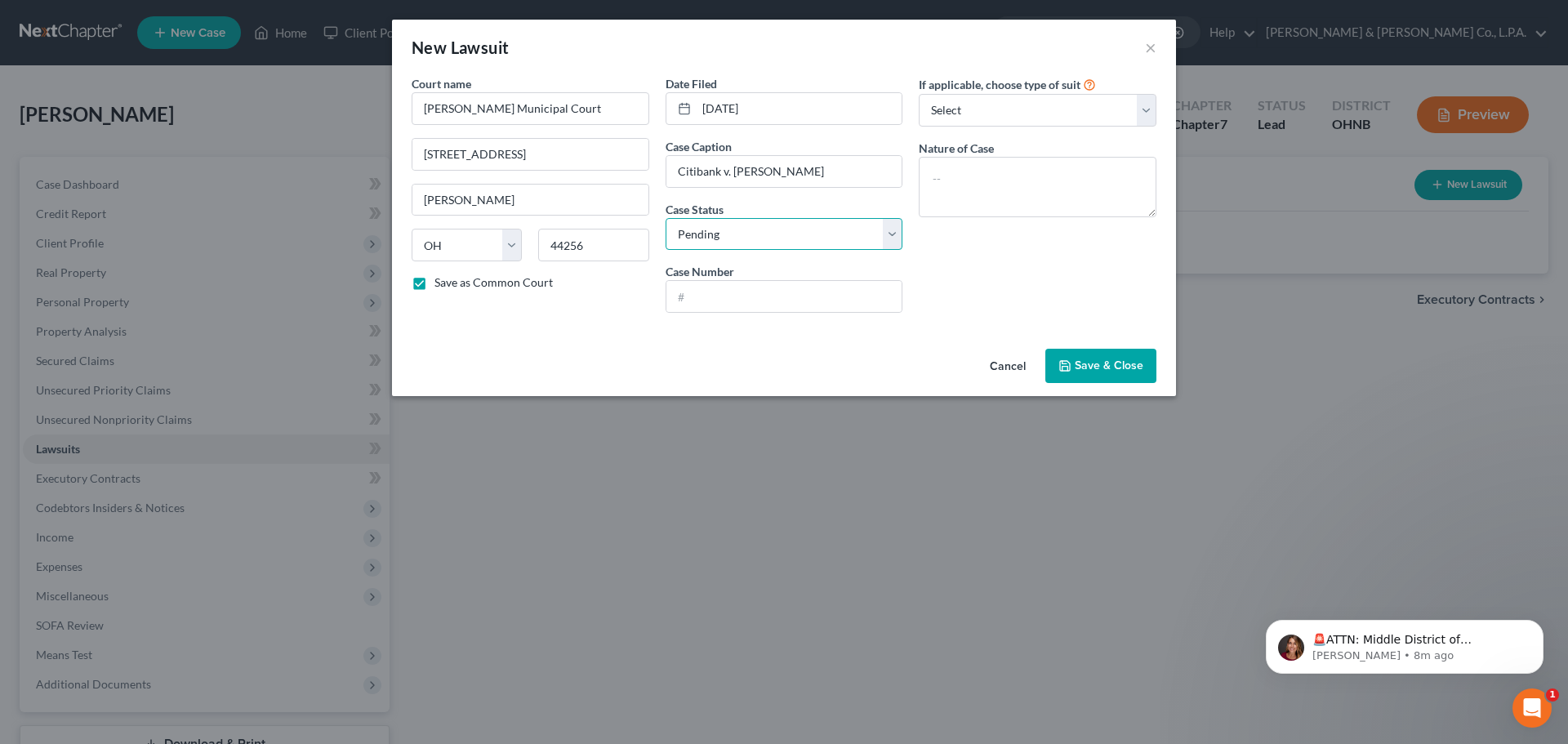
click at [774, 241] on select "Select Pending On Appeal Concluded" at bounding box center [784, 233] width 238 height 32
select select "2"
click at [665, 217] on select "Select Pending On Appeal Concluded" at bounding box center [784, 233] width 238 height 32
click at [744, 302] on input "text" at bounding box center [784, 296] width 236 height 31
type input "1"
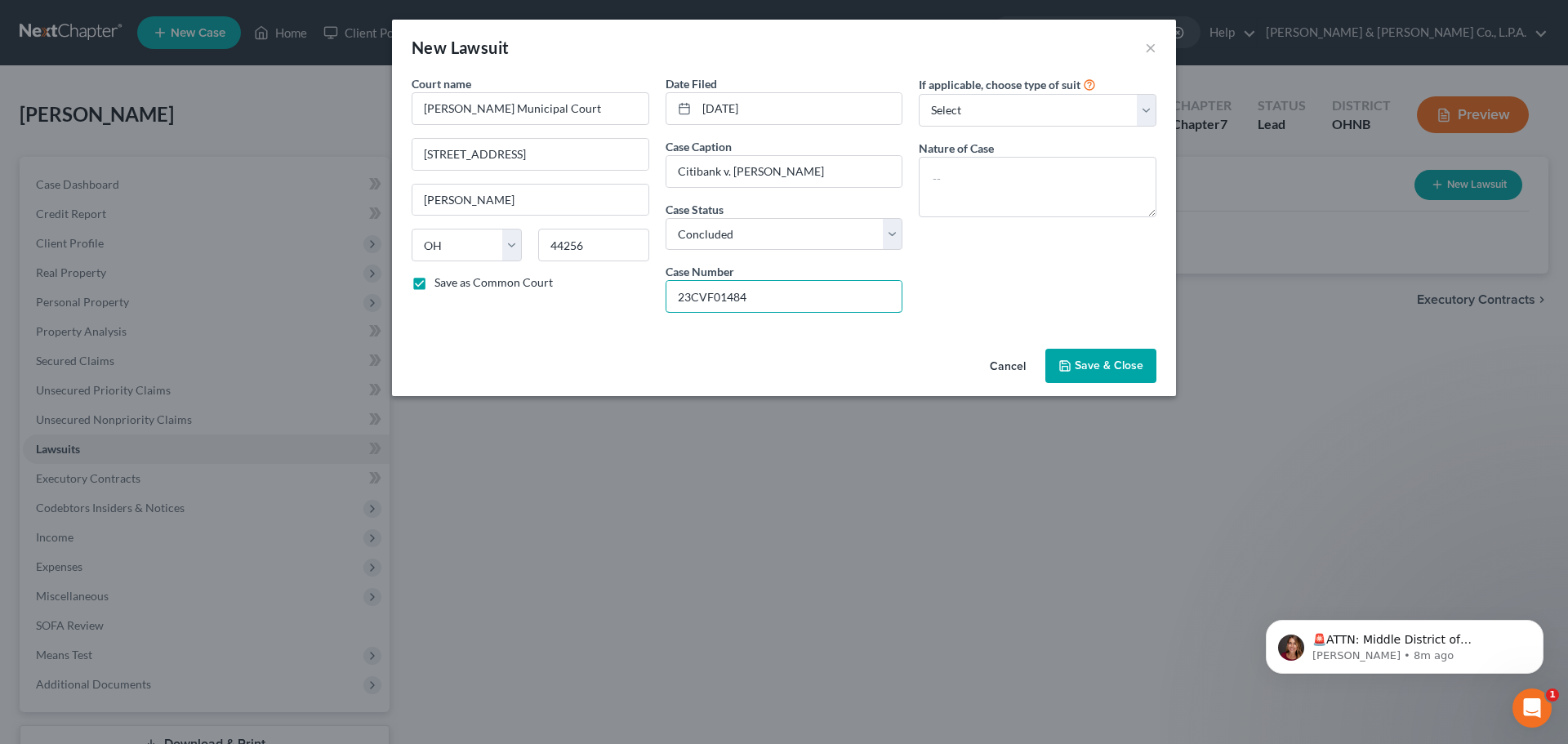
type input "23CVF01484"
click at [1132, 371] on span "Save & Close" at bounding box center [1108, 365] width 68 height 14
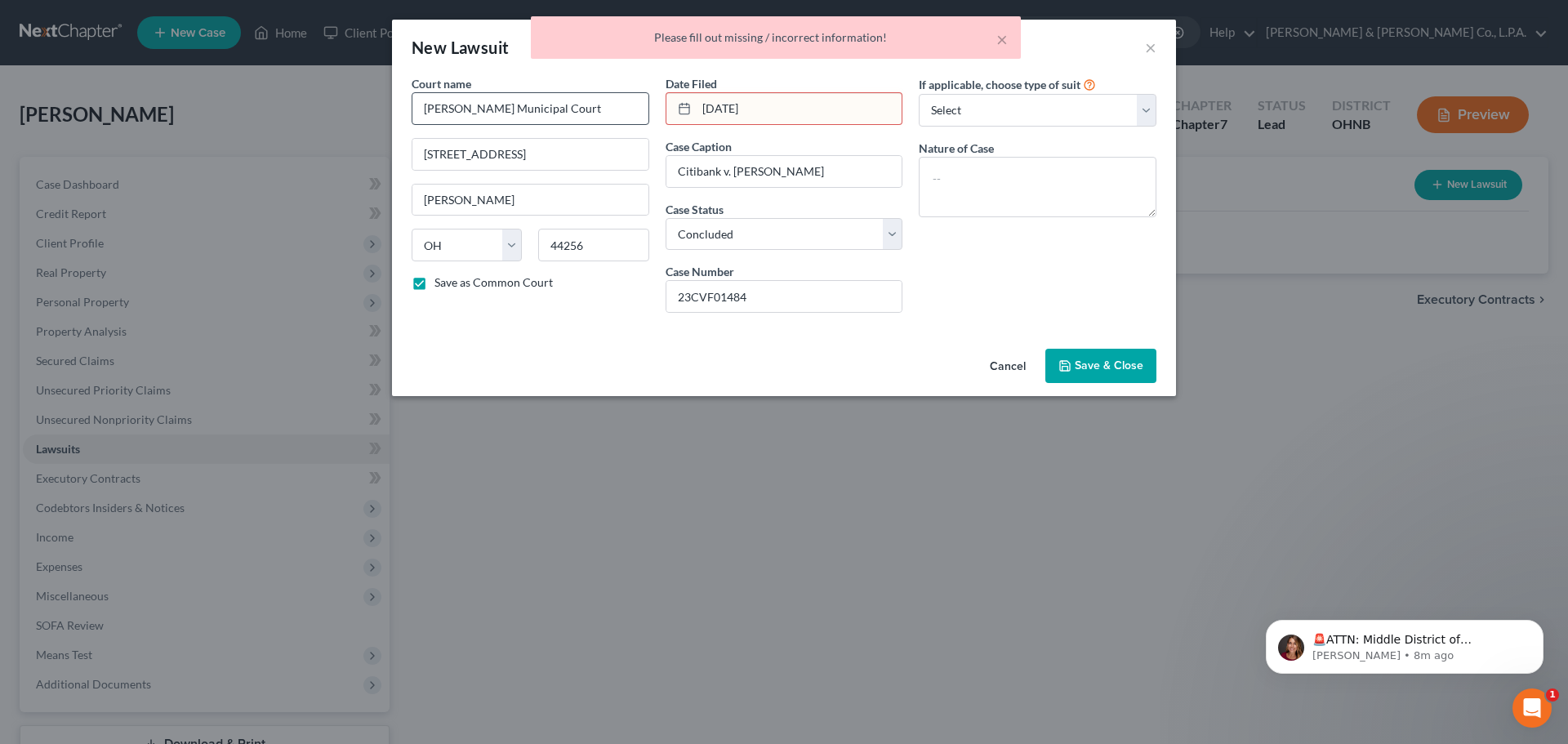
drag, startPoint x: 806, startPoint y: 107, endPoint x: 642, endPoint y: 108, distance: 164.0
click at [642, 108] on div "Court name * [PERSON_NAME][GEOGRAPHIC_DATA] [STREET_ADDRESS] [PERSON_NAME][GEOG…" at bounding box center [784, 200] width 761 height 251
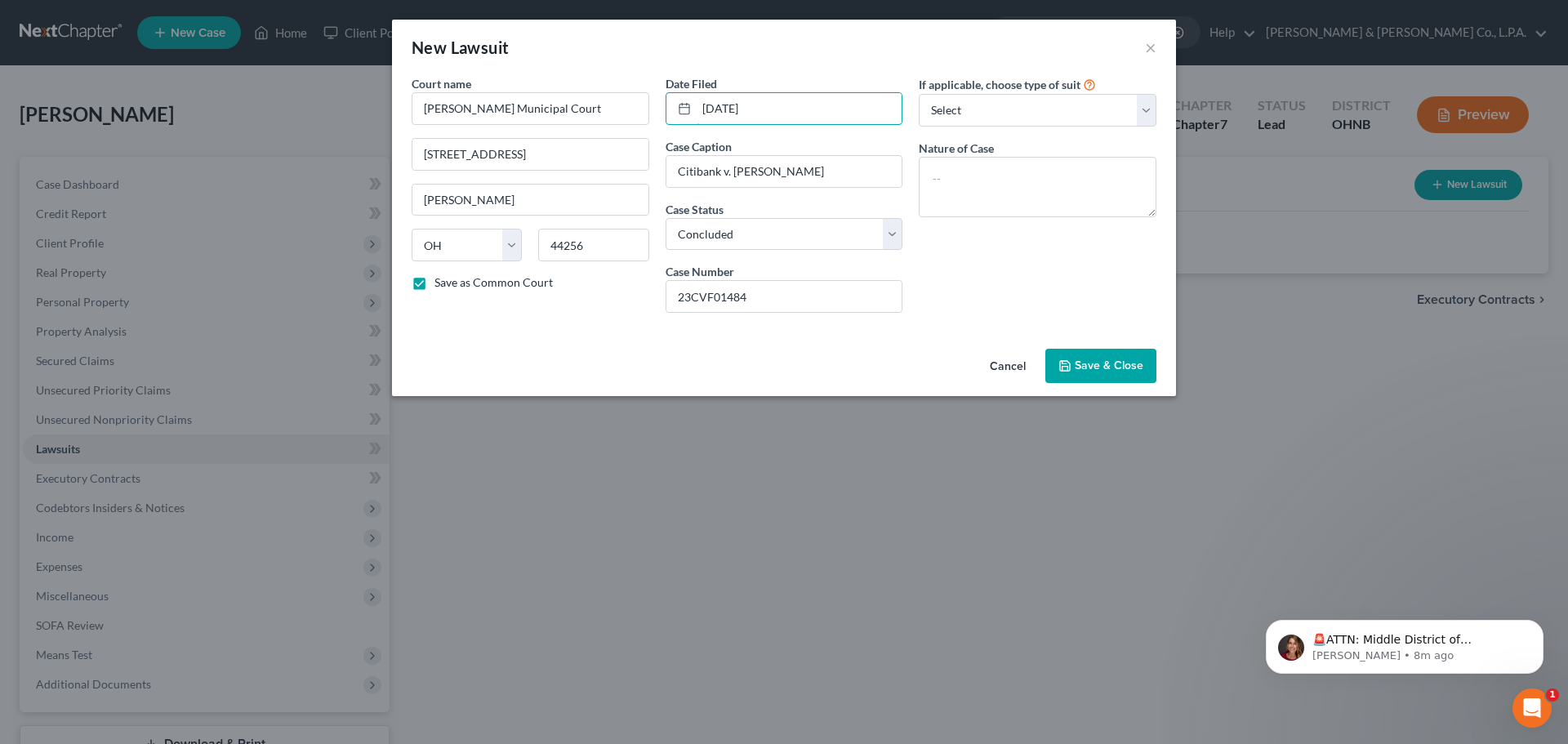
type input "[DATE]"
click at [1118, 394] on div "Cancel Save & Close" at bounding box center [784, 369] width 784 height 54
click at [1120, 374] on button "Save & Close" at bounding box center [1101, 365] width 111 height 34
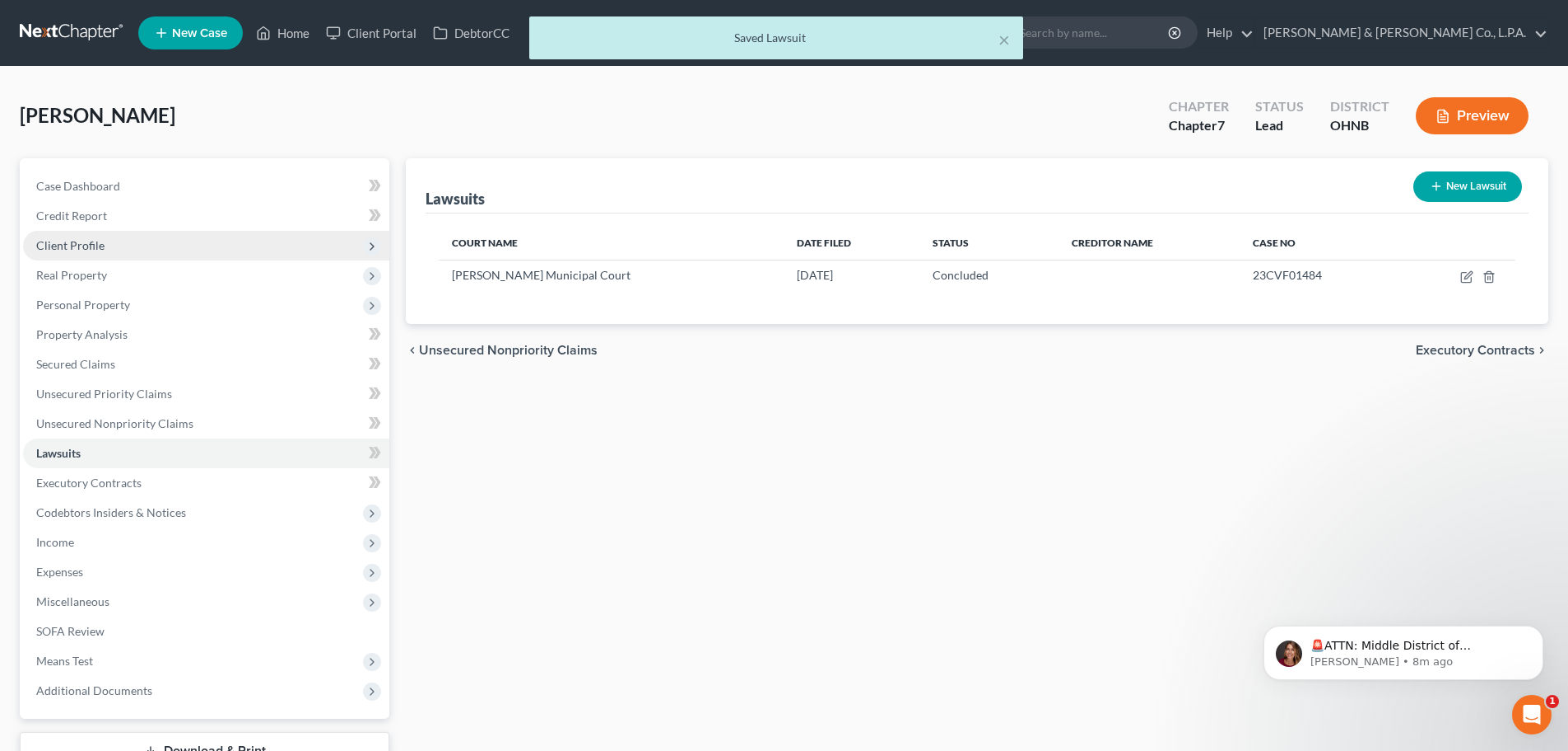
click at [101, 240] on span "Client Profile" at bounding box center [70, 245] width 68 height 14
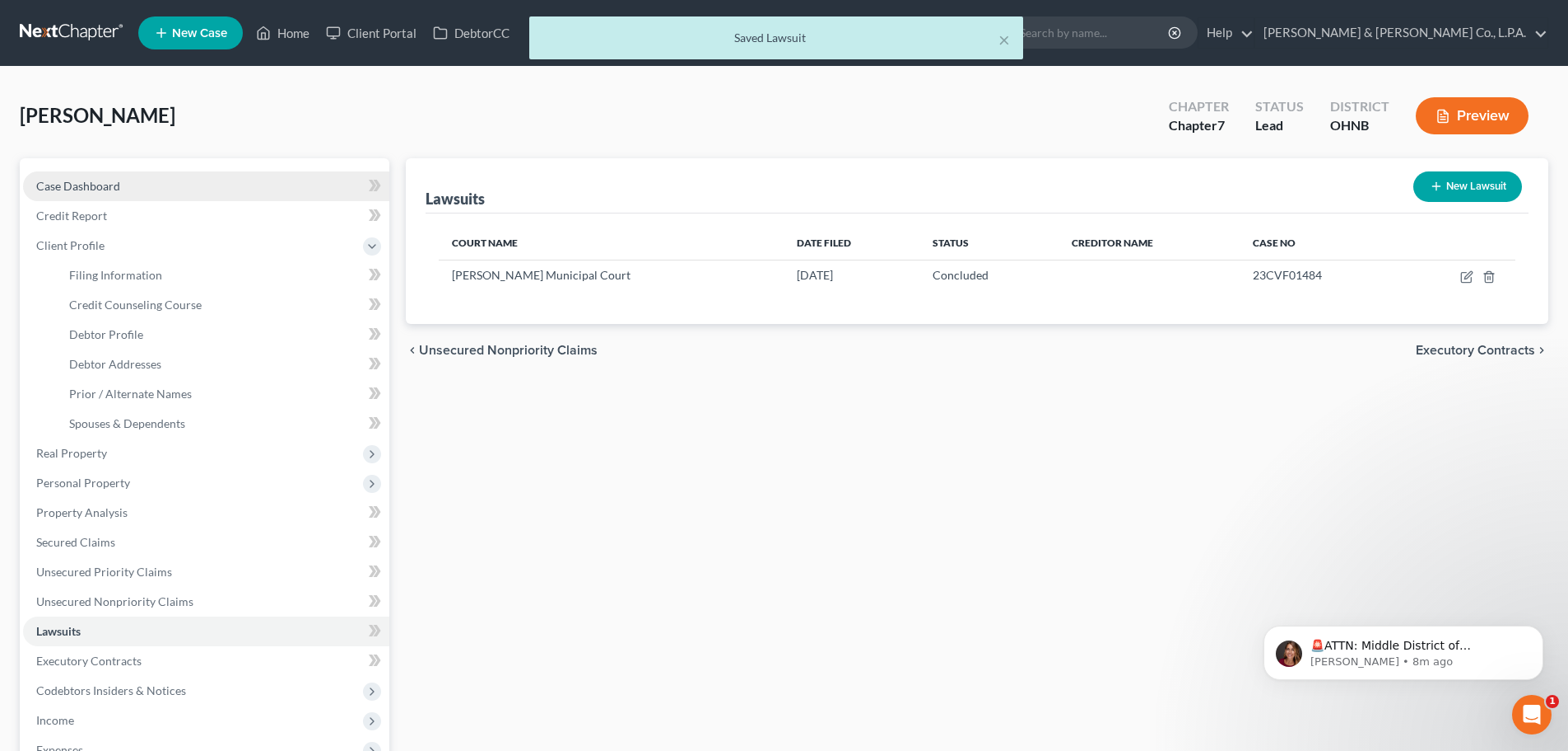
click at [118, 185] on span "Case Dashboard" at bounding box center [78, 186] width 84 height 14
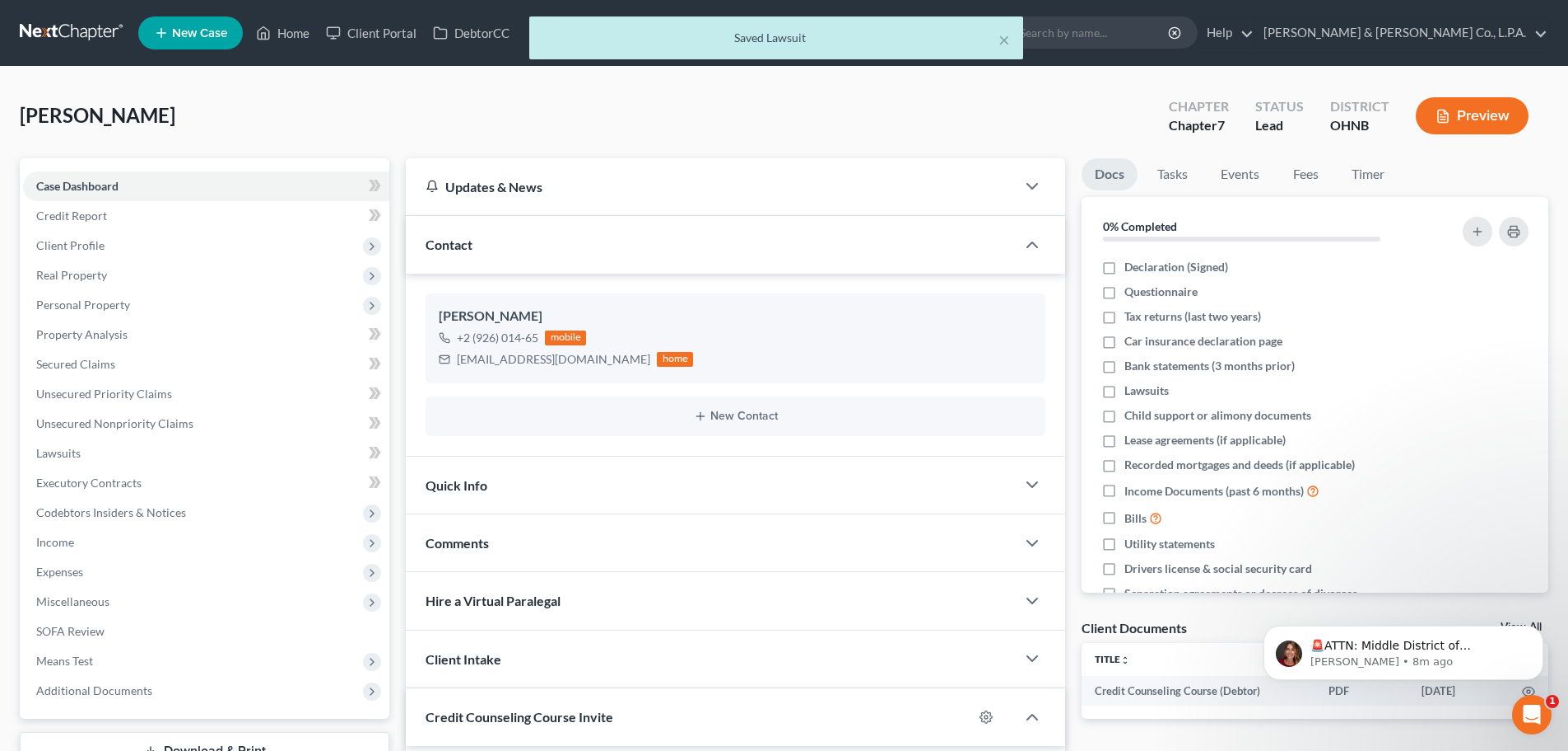
click at [119, 282] on span "Real Property" at bounding box center [206, 275] width 366 height 30
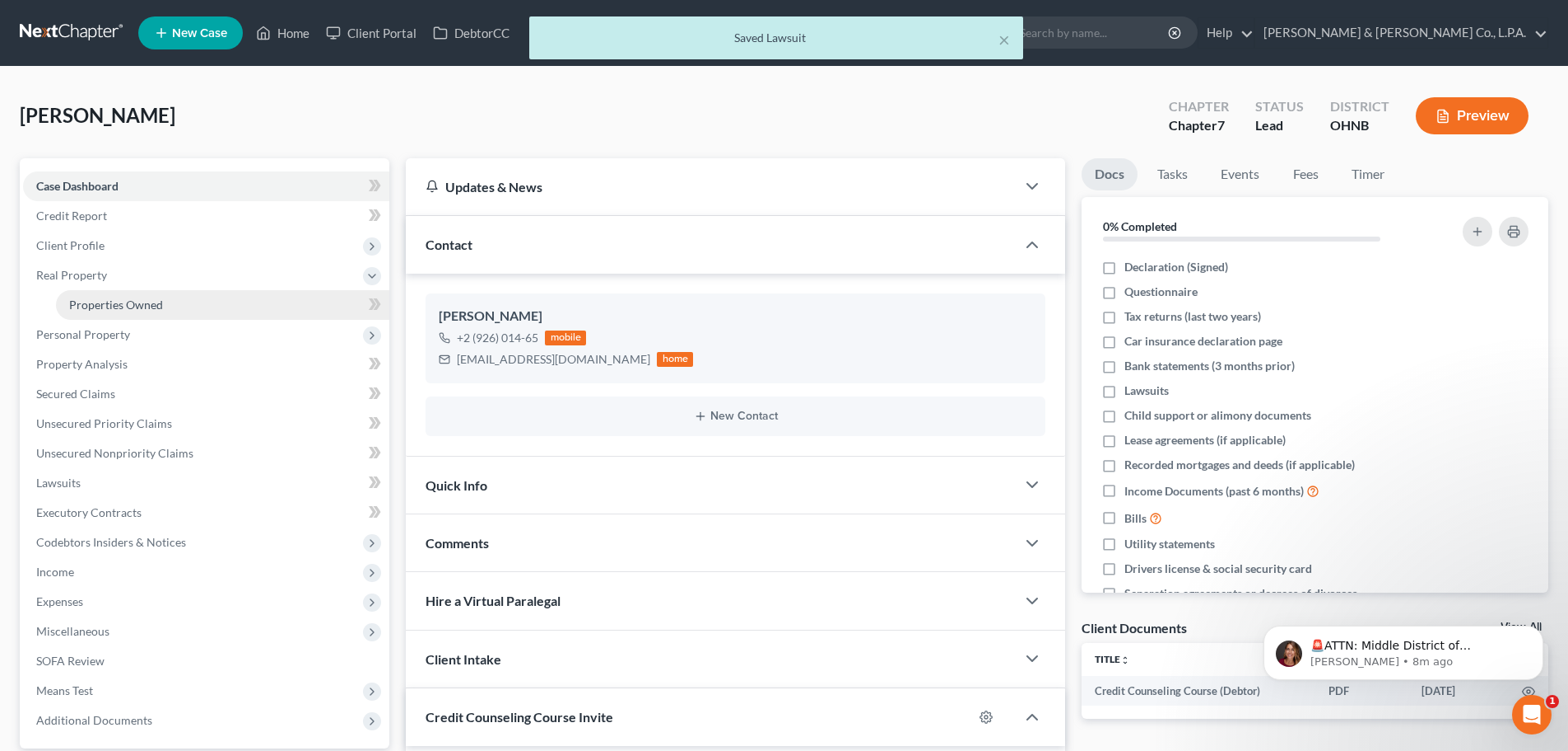
click at [113, 302] on span "Properties Owned" at bounding box center [115, 304] width 93 height 14
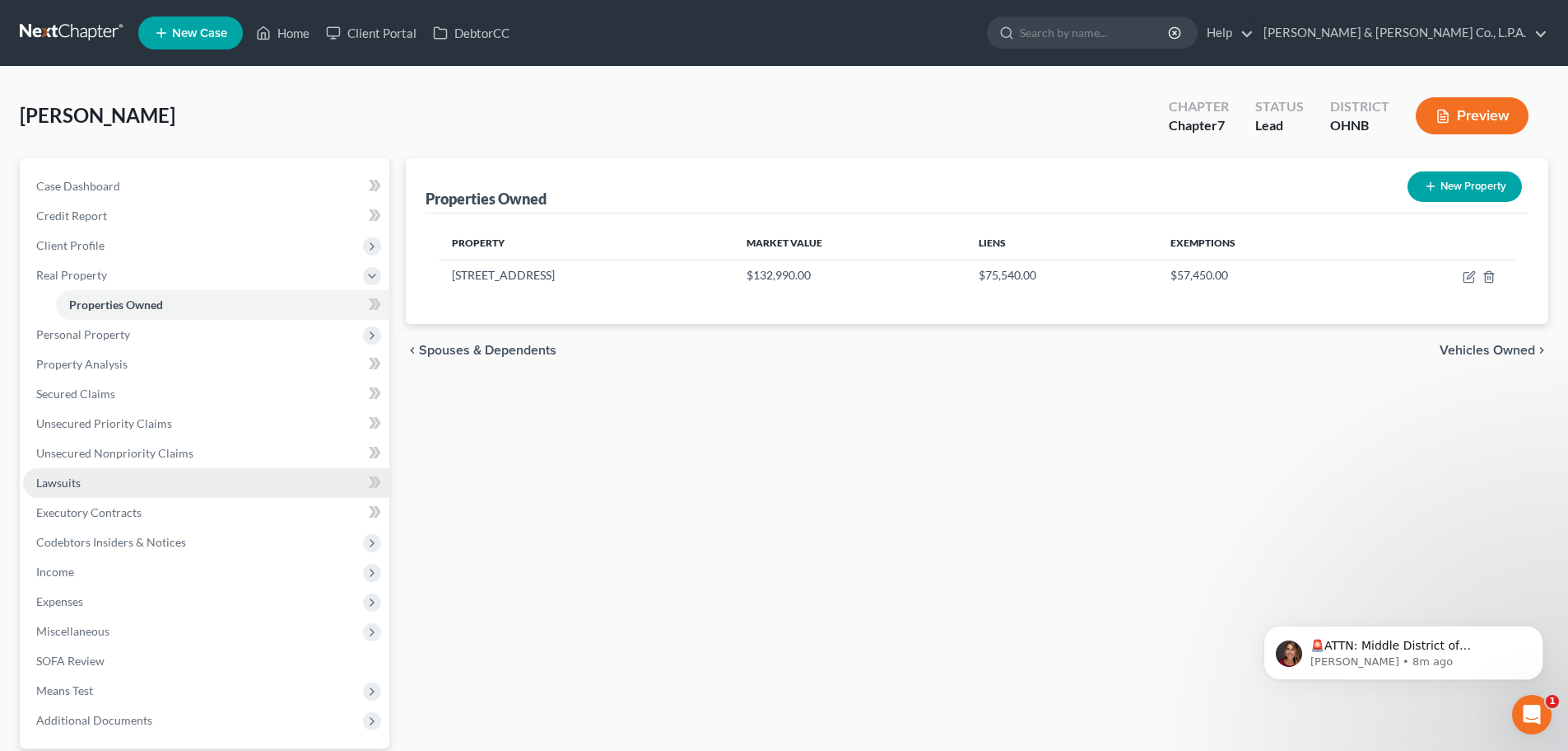
click at [89, 477] on link "Lawsuits" at bounding box center [206, 482] width 366 height 30
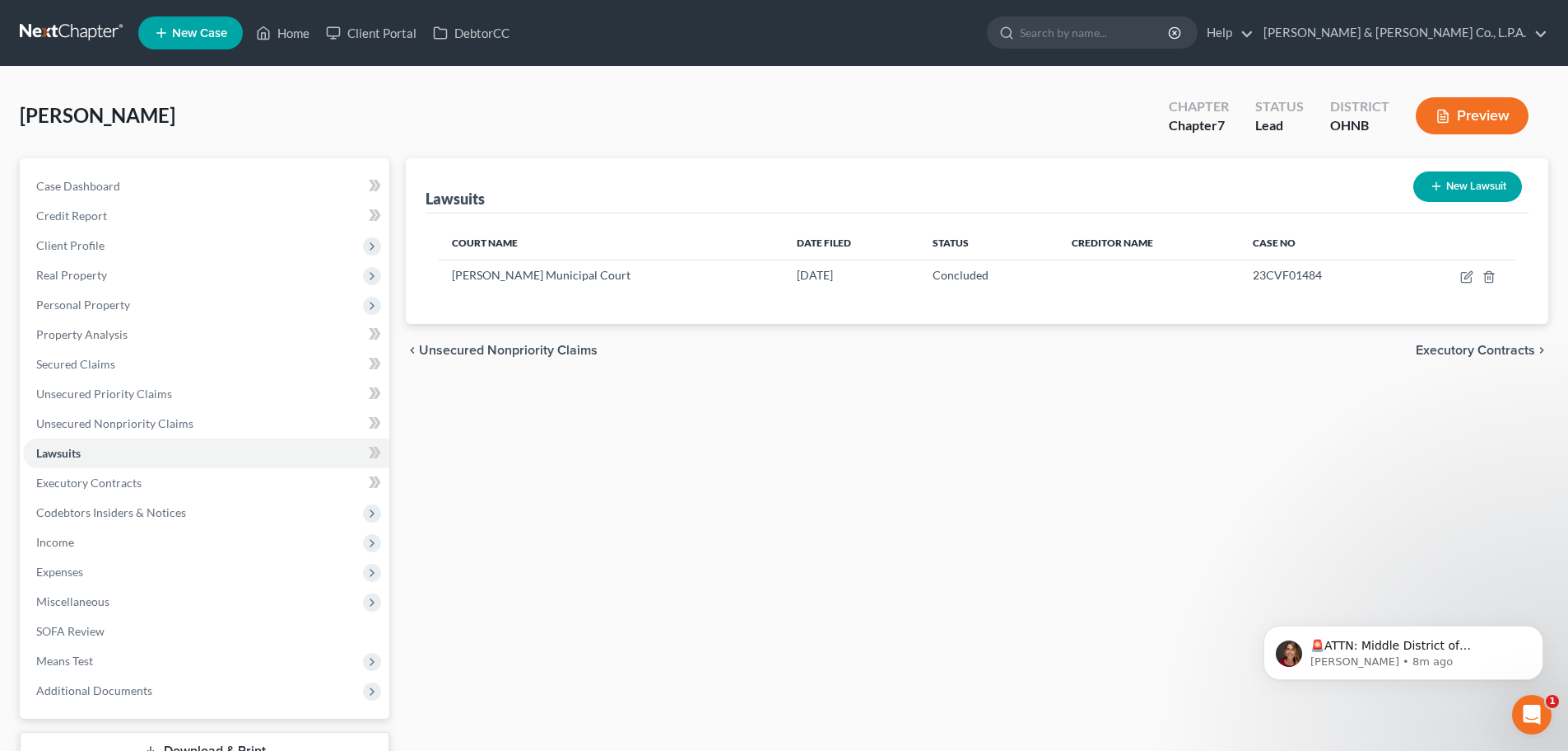
click at [1463, 178] on button "New Lawsuit" at bounding box center [1468, 186] width 108 height 31
select select "0"
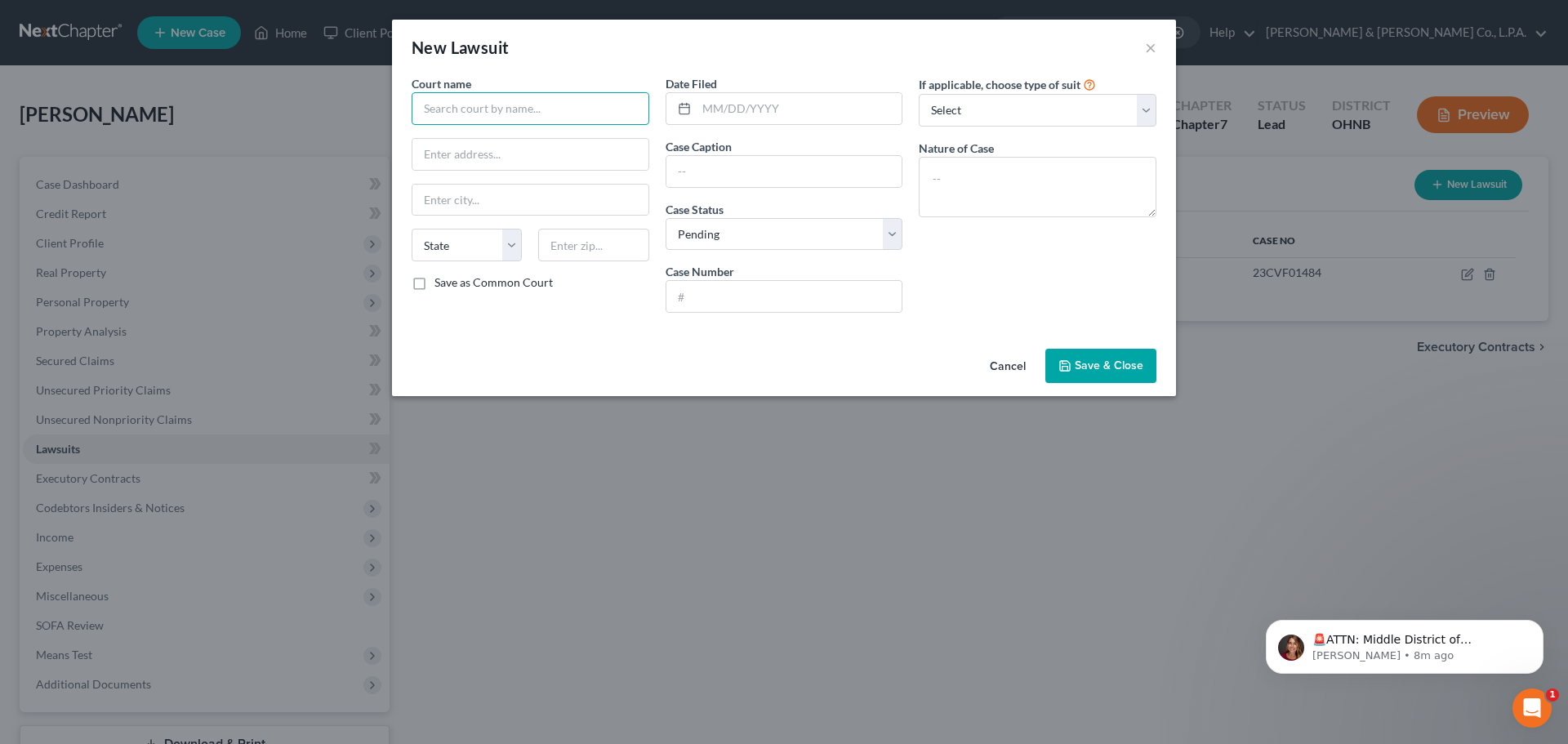
click at [556, 106] on input "text" at bounding box center [531, 108] width 238 height 32
click at [518, 131] on div "[PERSON_NAME] Municipal Court" at bounding box center [513, 137] width 178 height 17
type input "[PERSON_NAME] Municipal Court"
type input "[STREET_ADDRESS]"
type input "[PERSON_NAME]"
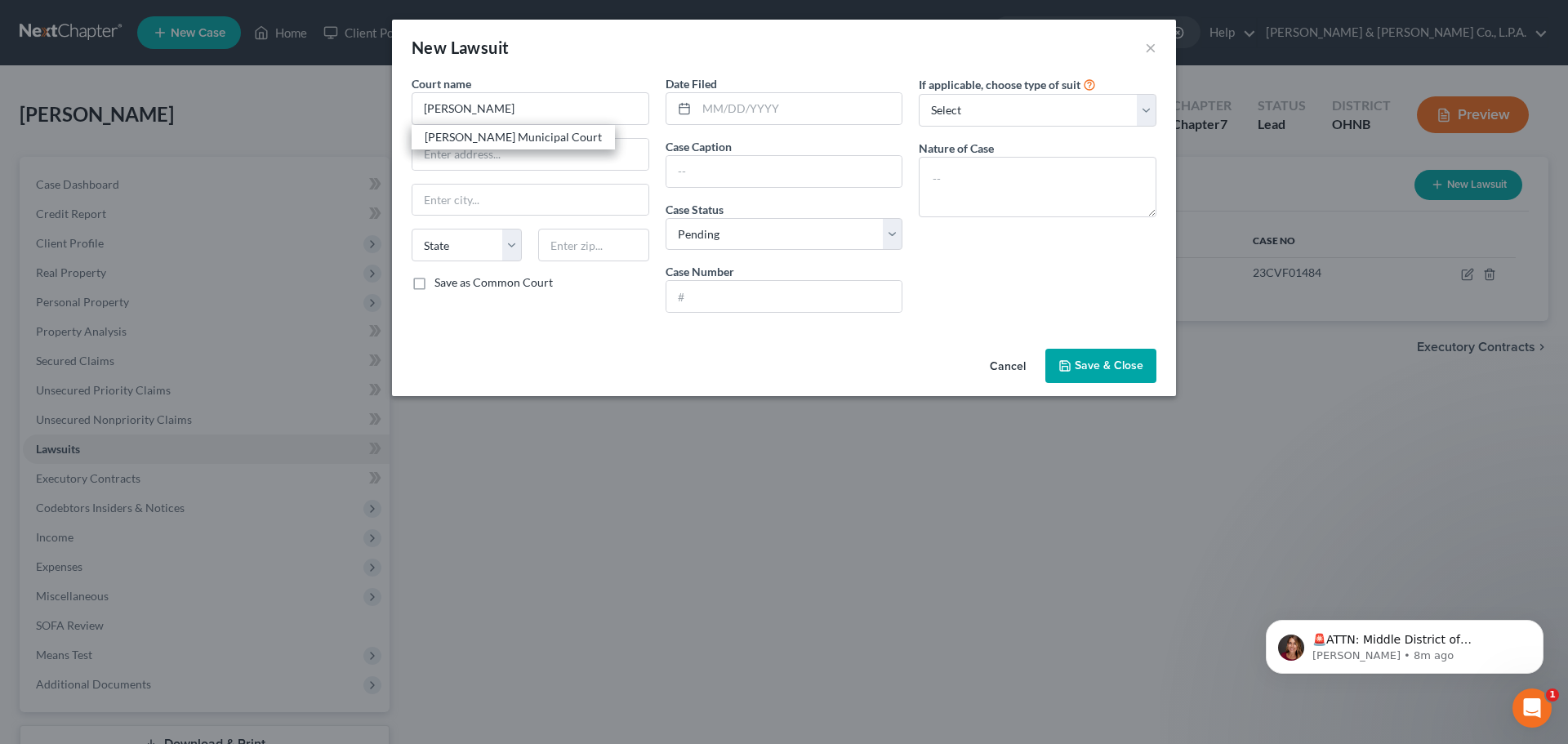
select select "36"
type input "44256"
click at [831, 107] on input "text" at bounding box center [799, 108] width 206 height 31
type input "[DATE]"
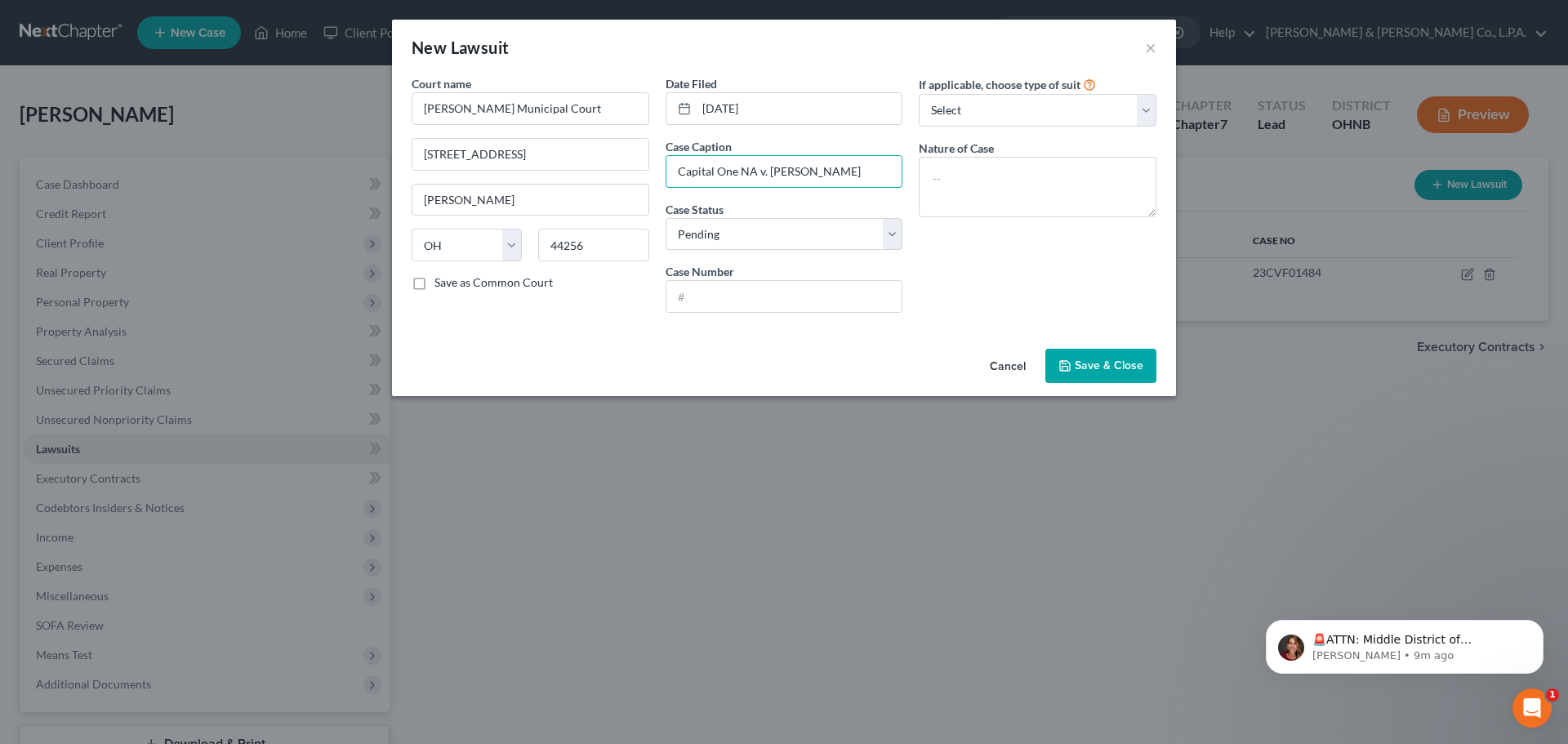
type input "Capital One NA v. [PERSON_NAME]"
click at [704, 292] on input "text" at bounding box center [784, 296] width 236 height 31
type input "24CVF01806"
click at [1111, 383] on div "Cancel Save & Close" at bounding box center [784, 369] width 784 height 54
click at [1114, 371] on span "Save & Close" at bounding box center [1108, 365] width 68 height 14
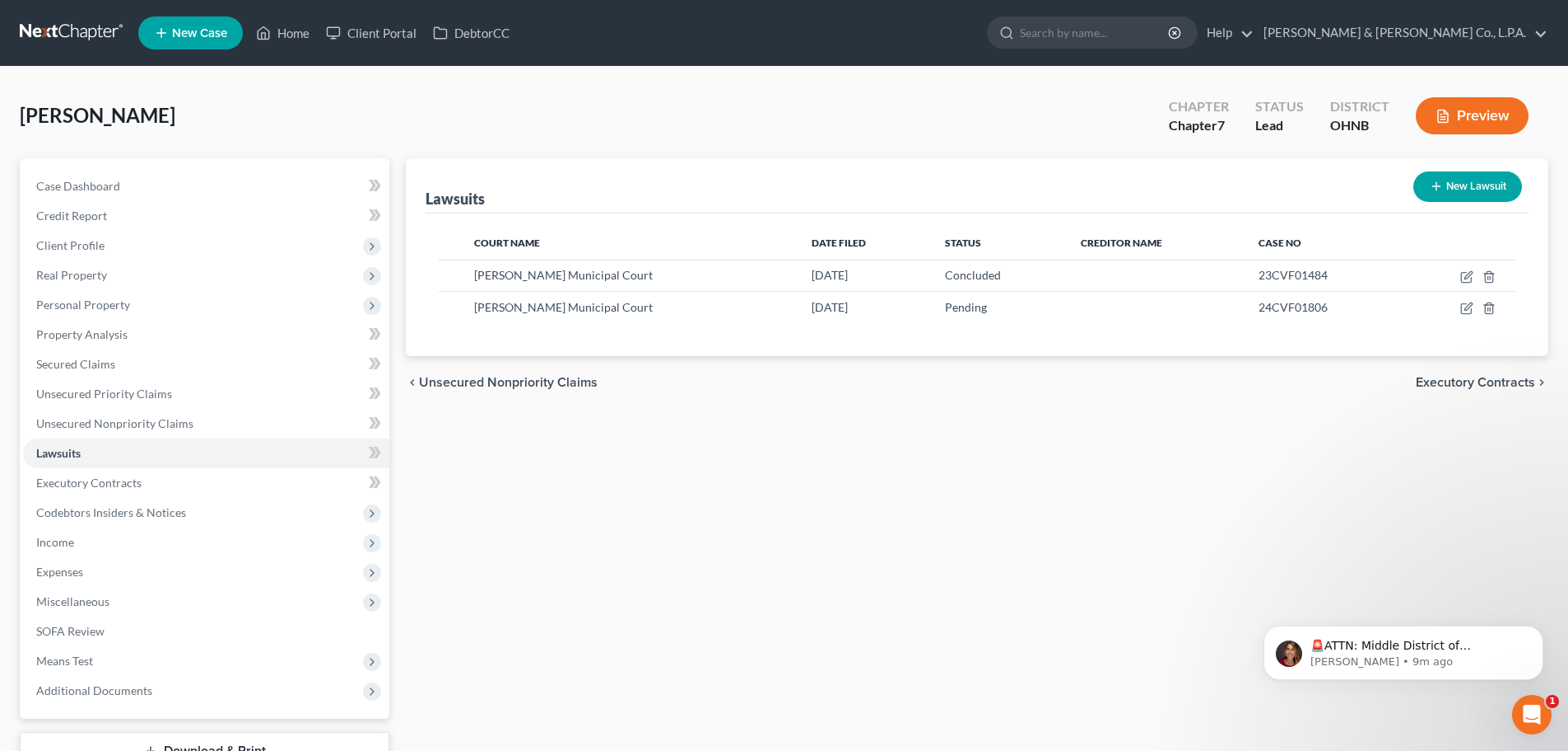
click at [1482, 167] on div "New Lawsuit" at bounding box center [1468, 186] width 122 height 43
click at [1481, 182] on button "New Lawsuit" at bounding box center [1468, 186] width 108 height 31
select select "0"
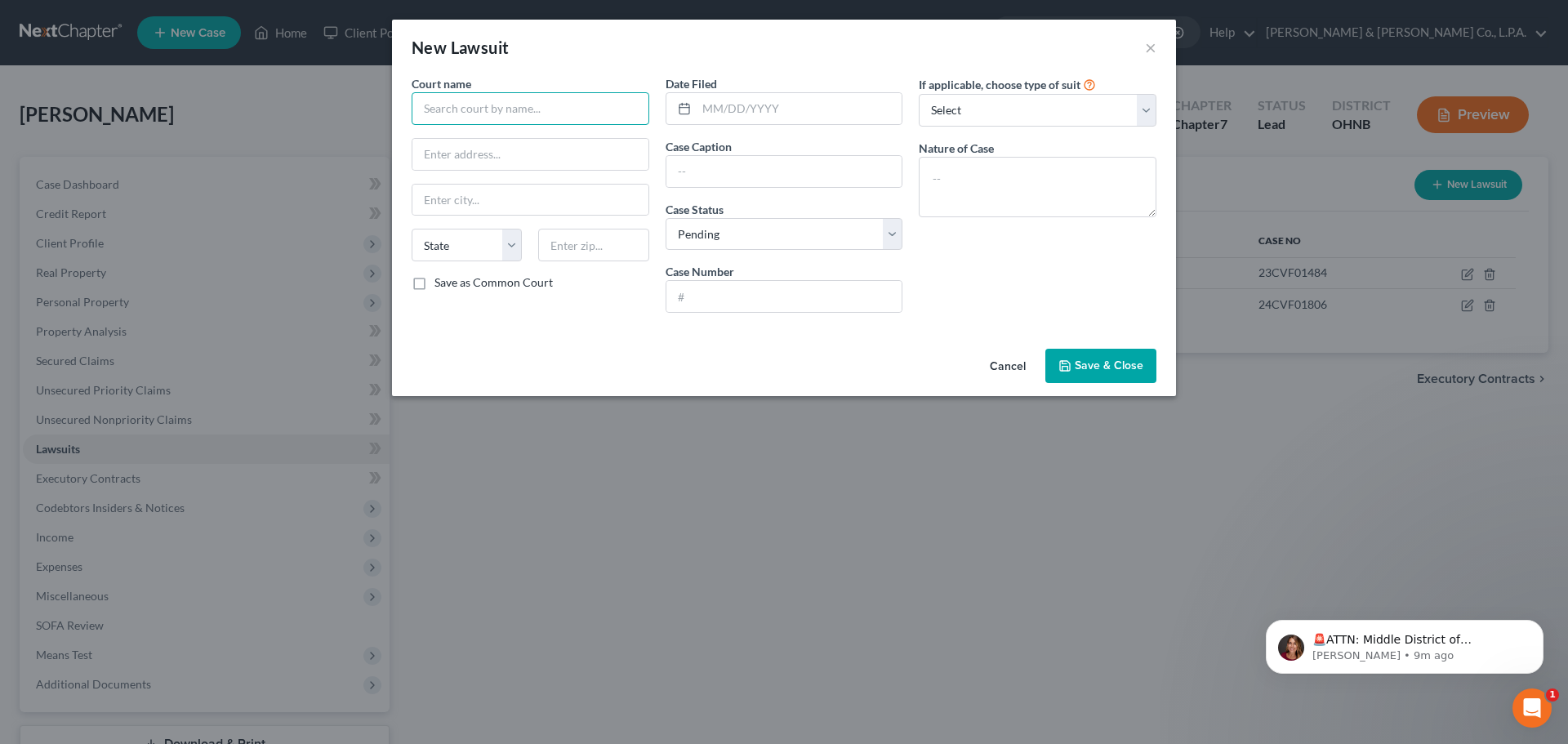
click at [543, 108] on input "text" at bounding box center [531, 108] width 238 height 32
click at [545, 137] on div "[PERSON_NAME] Municipal Court" at bounding box center [513, 137] width 178 height 17
type input "[PERSON_NAME] Municipal Court"
type input "[STREET_ADDRESS]"
type input "[PERSON_NAME]"
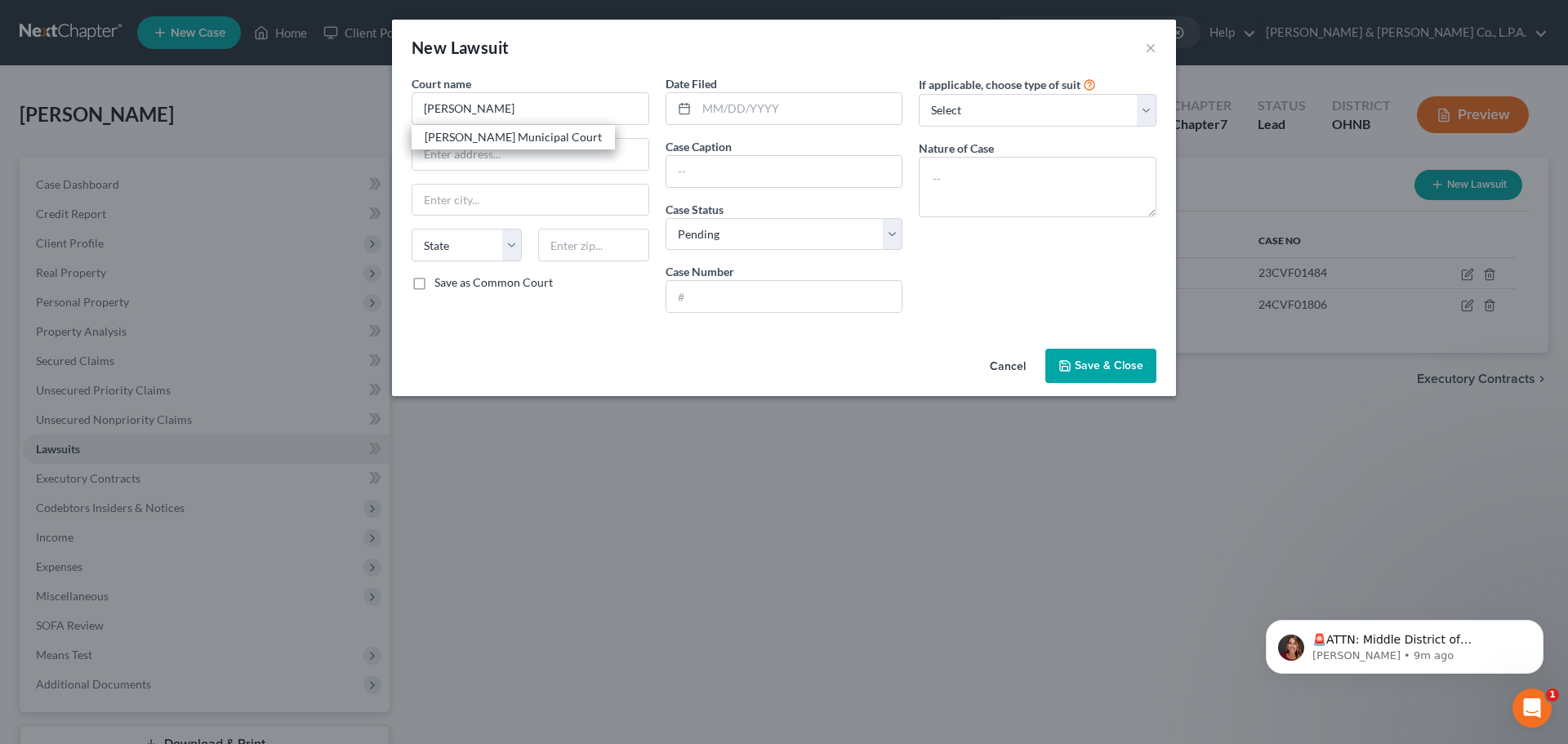
select select "36"
type input "44256"
click at [705, 105] on input "text" at bounding box center [799, 108] width 206 height 31
type input "[DATE]"
click at [739, 167] on input "text" at bounding box center [784, 172] width 236 height 31
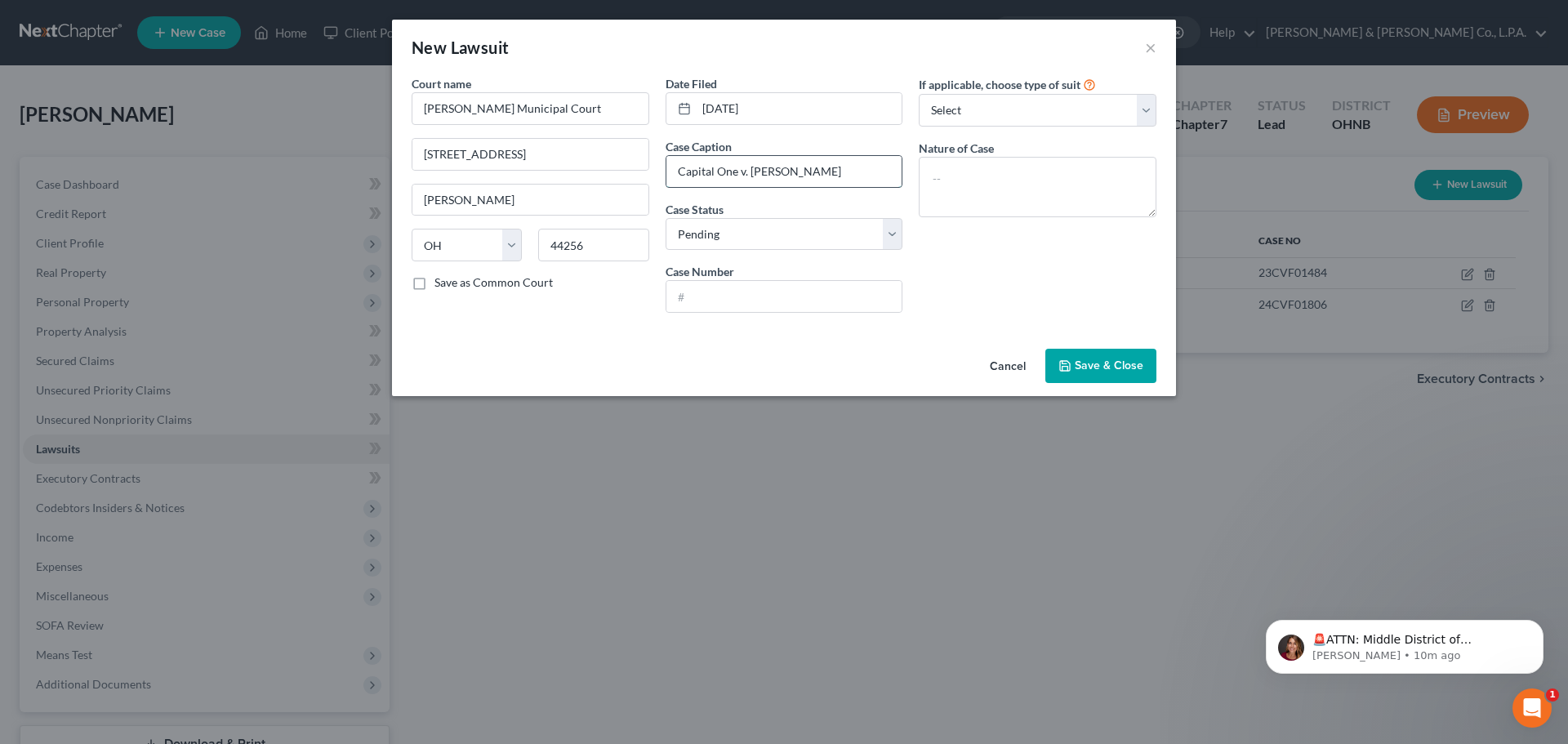
type input "Capital One v. [PERSON_NAME]"
click at [722, 238] on select "Select Pending On Appeal Concluded" at bounding box center [784, 233] width 238 height 32
click at [665, 217] on select "Select Pending On Appeal Concluded" at bounding box center [784, 233] width 238 height 32
click at [729, 265] on label "Case Number" at bounding box center [700, 272] width 68 height 18
click at [728, 293] on input "text" at bounding box center [784, 296] width 236 height 31
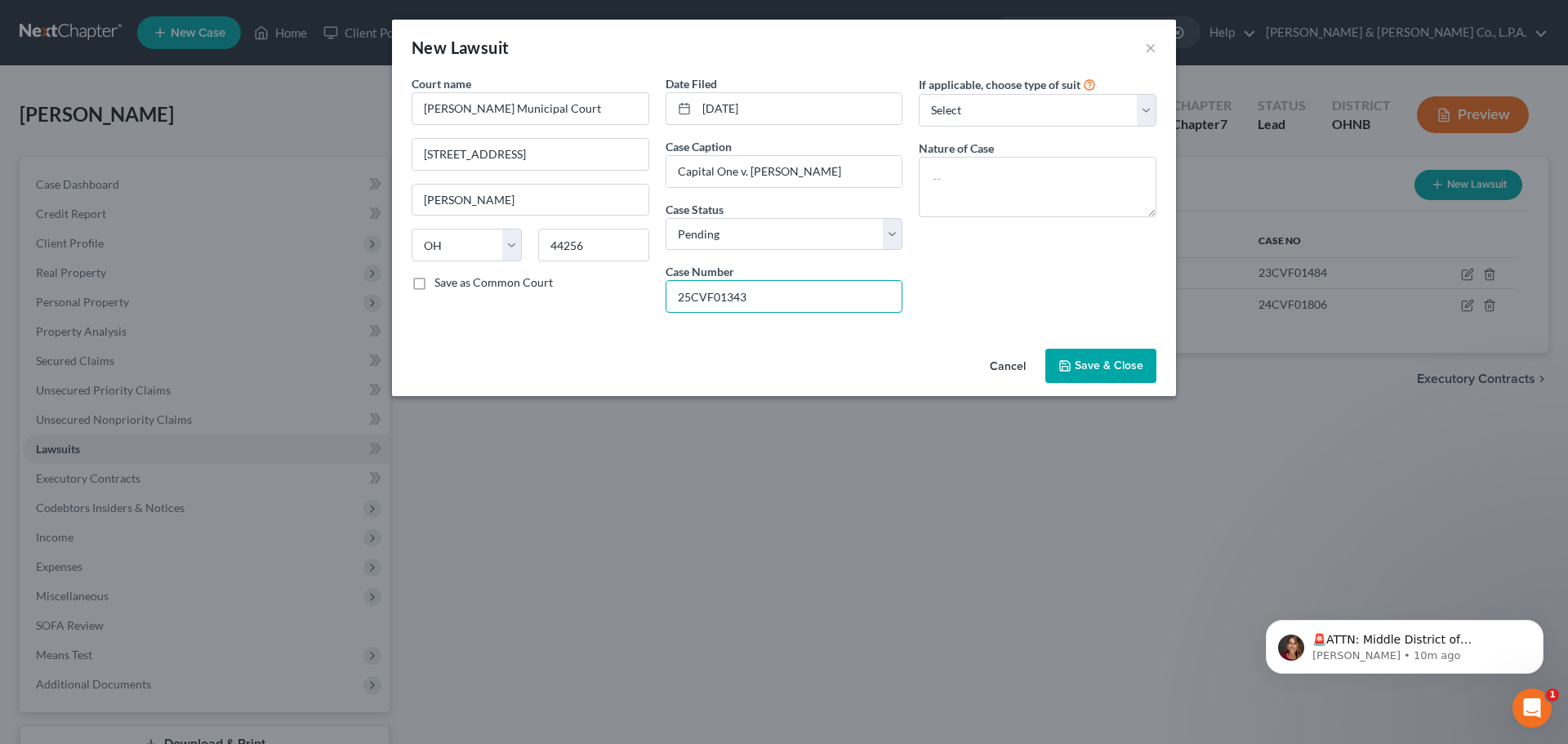
type input "25CVF01343"
click at [1115, 371] on span "Save & Close" at bounding box center [1108, 365] width 68 height 14
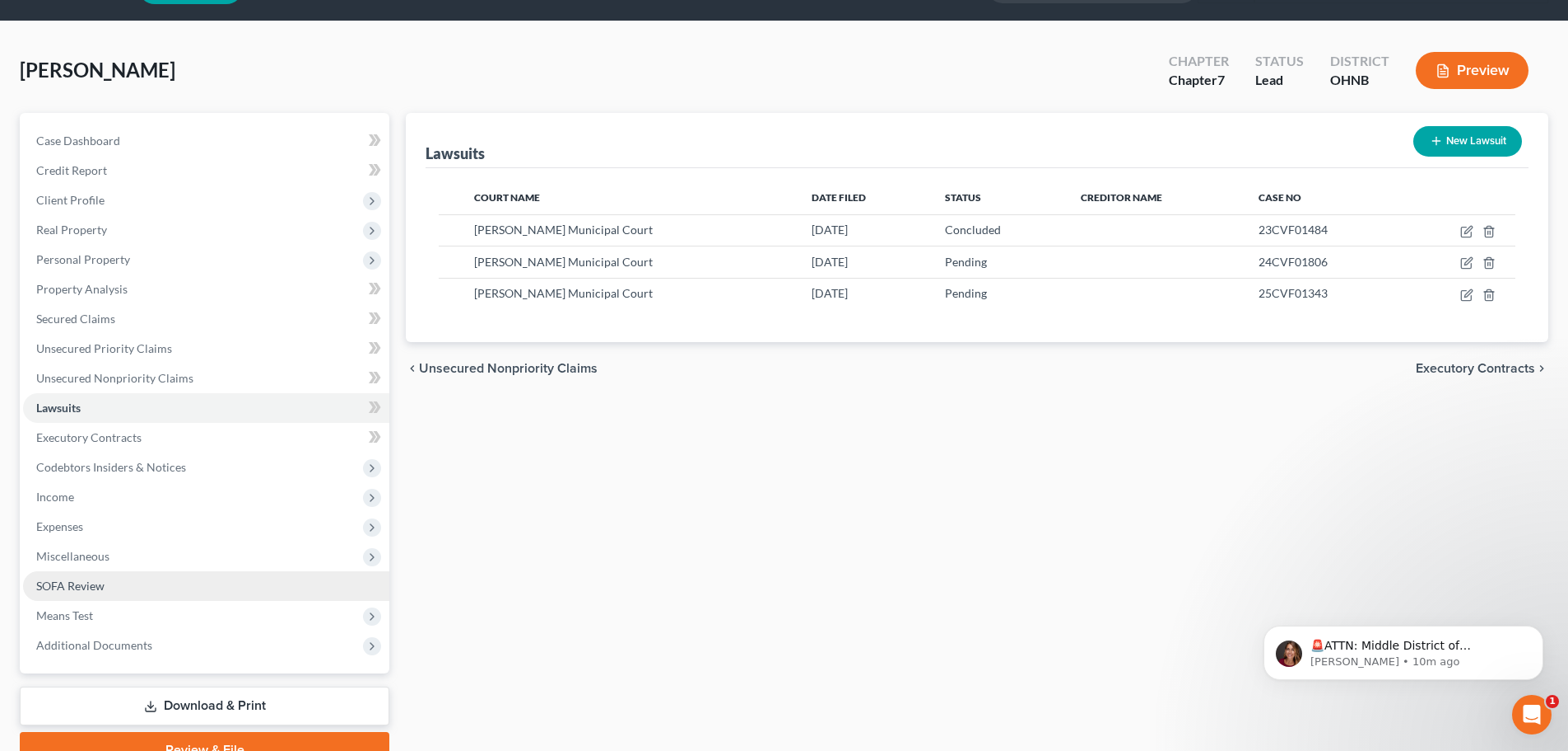
scroll to position [125, 0]
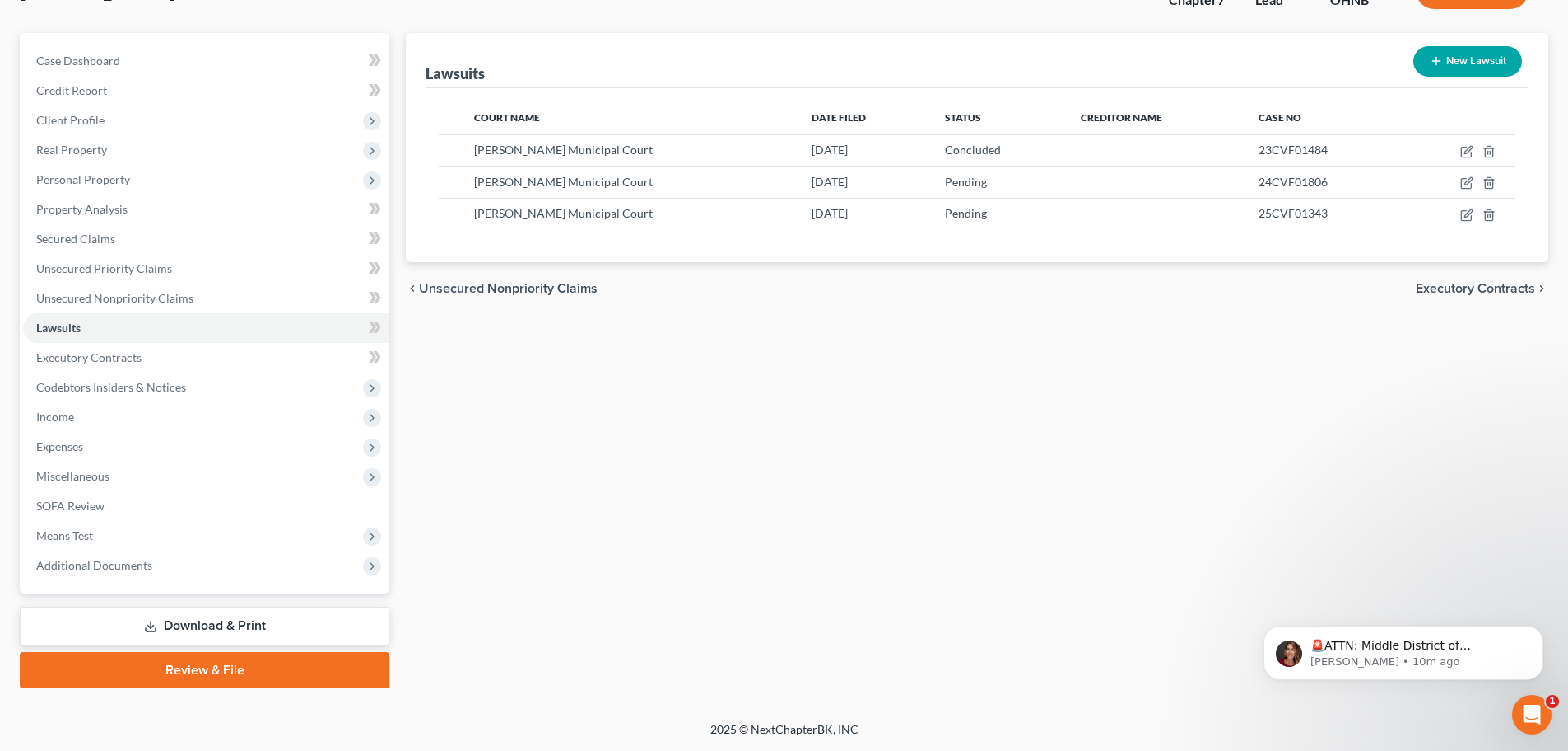
click at [164, 616] on link "Download & Print" at bounding box center [205, 625] width 370 height 38
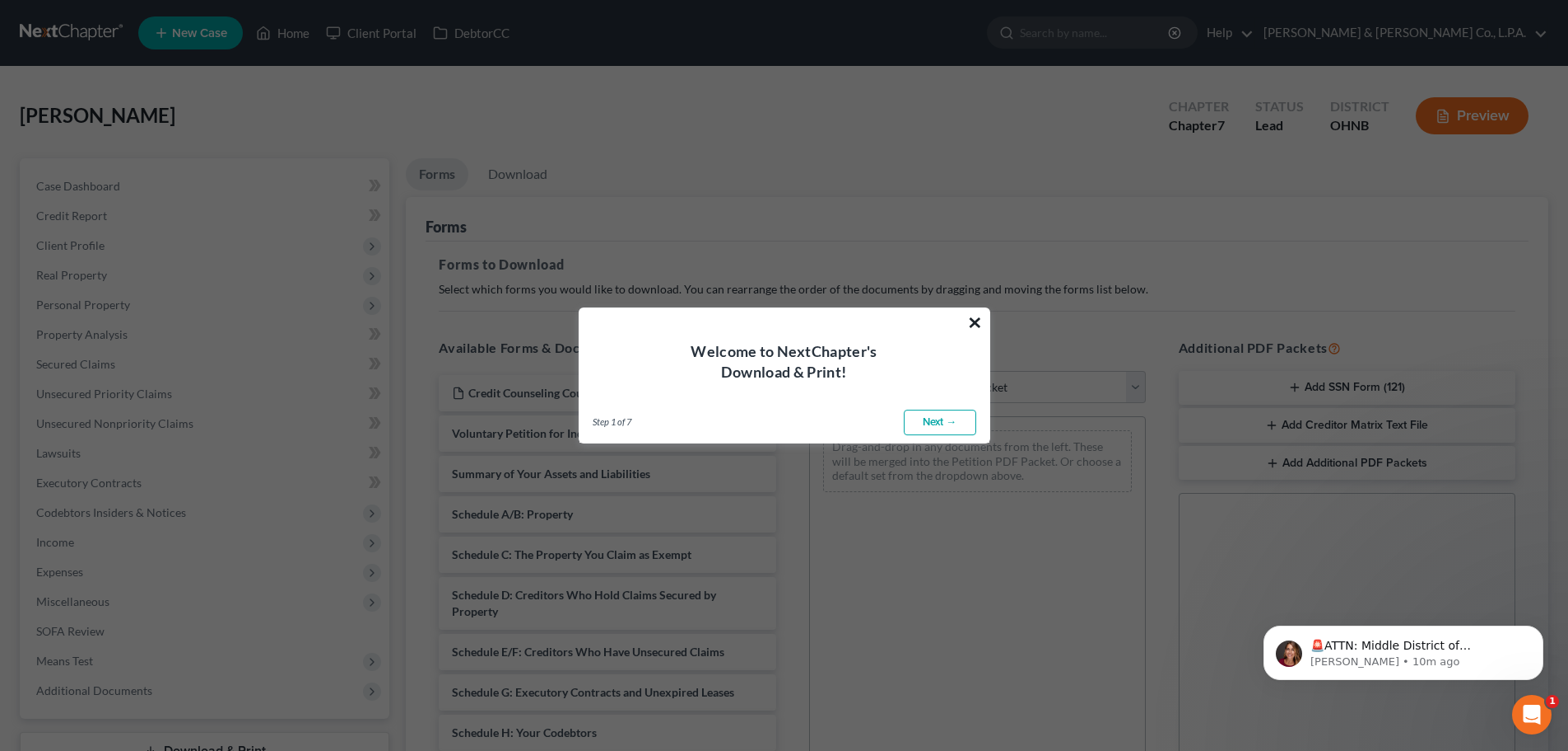
click at [978, 321] on button "×" at bounding box center [975, 322] width 16 height 27
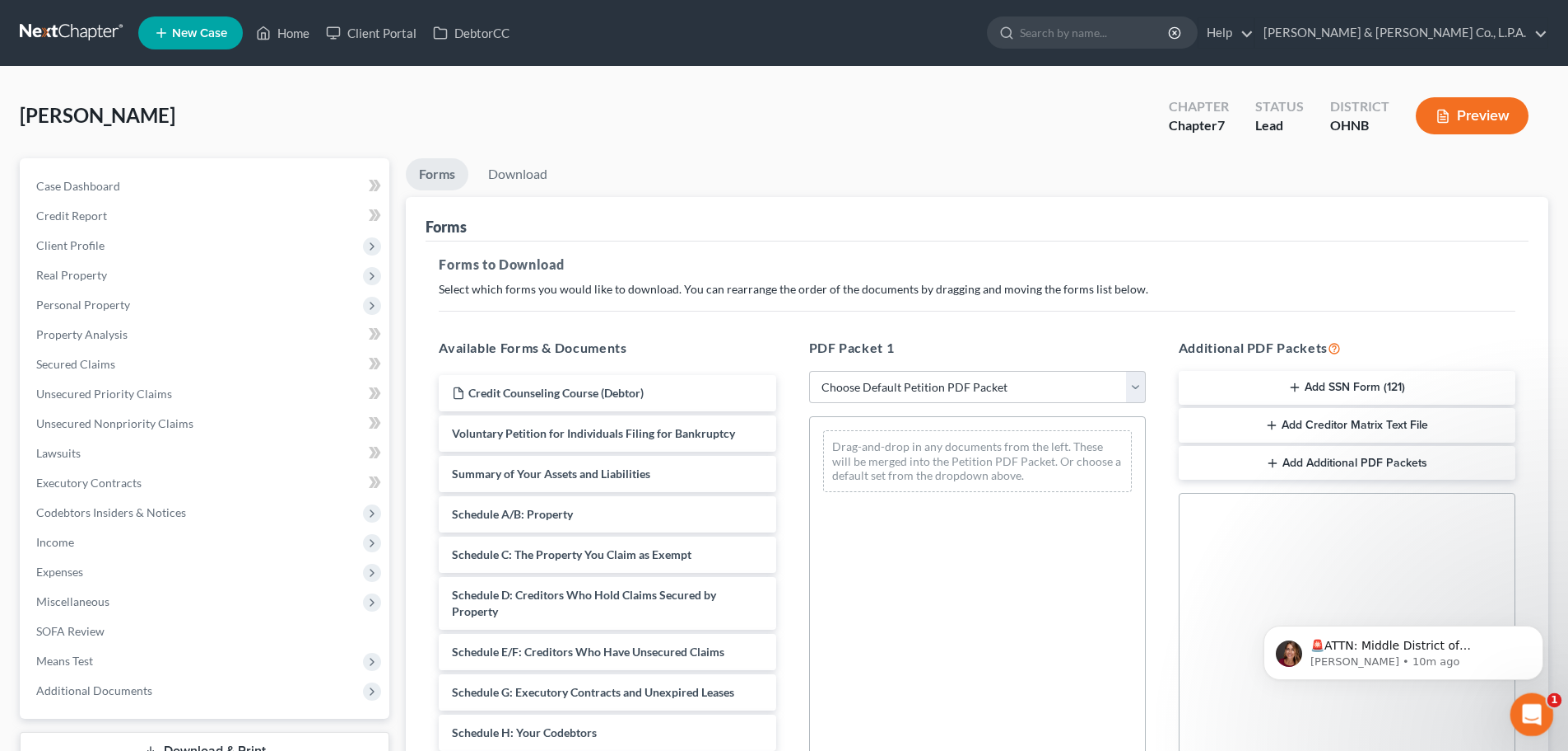
click at [1538, 700] on div "Open Intercom Messenger" at bounding box center [1530, 712] width 54 height 54
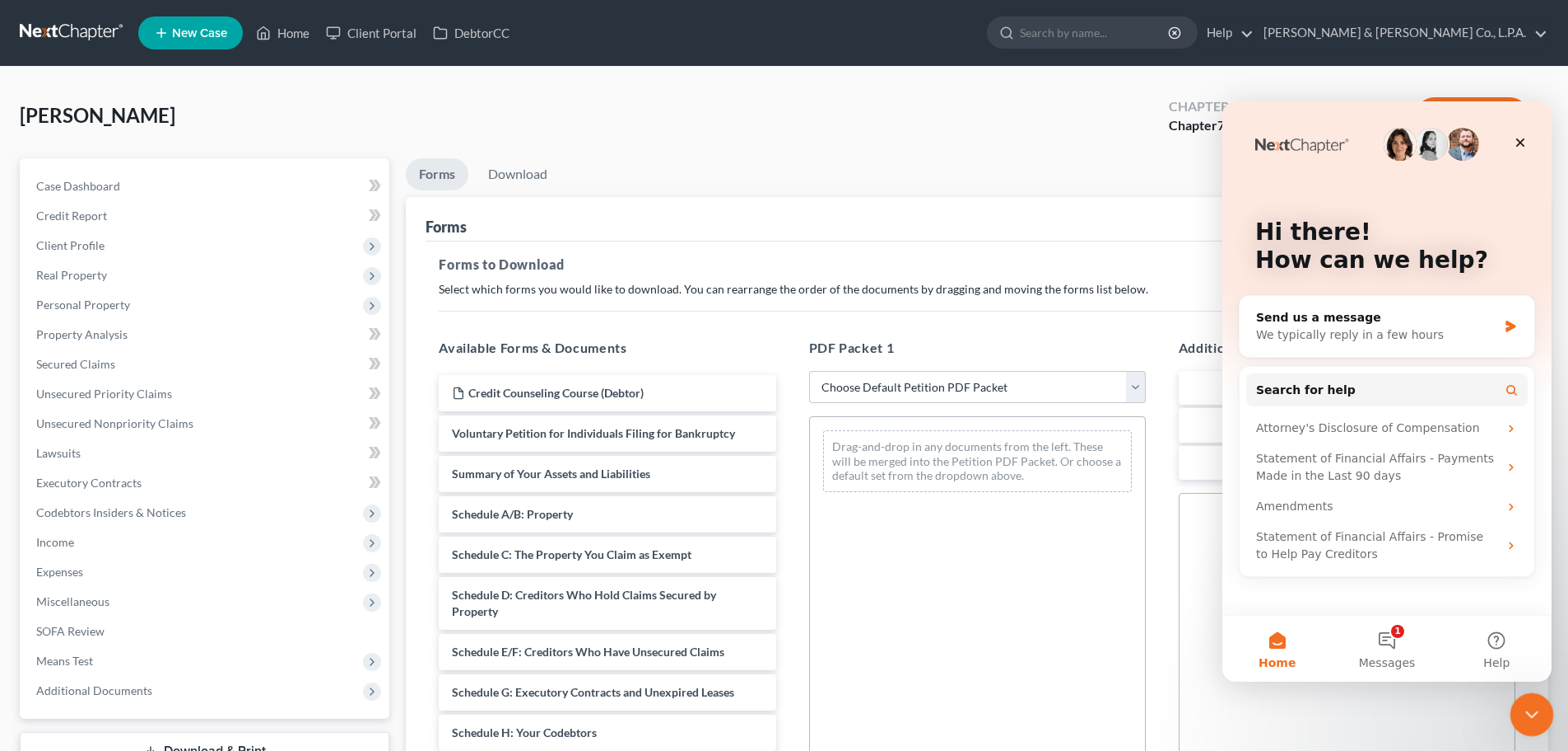
click at [1532, 707] on icon "Close Intercom Messenger" at bounding box center [1530, 712] width 20 height 20
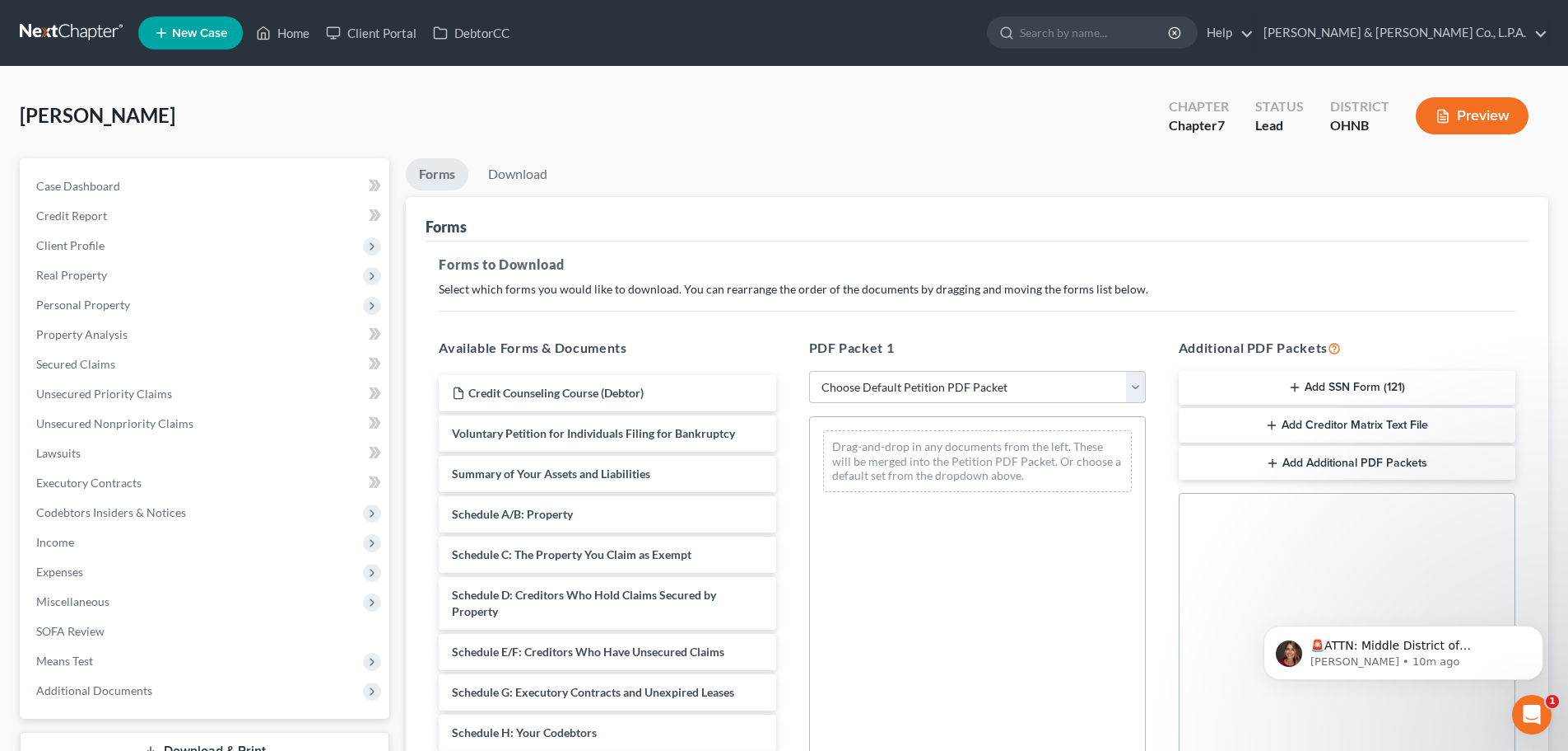
click at [902, 381] on select "Choose Default Petition PDF Packet Complete Bankruptcy Petition (all forms and …" at bounding box center [978, 387] width 336 height 32
select select "0"
click at [810, 371] on select "Choose Default Petition PDF Packet Complete Bankruptcy Petition (all forms and …" at bounding box center [978, 387] width 336 height 32
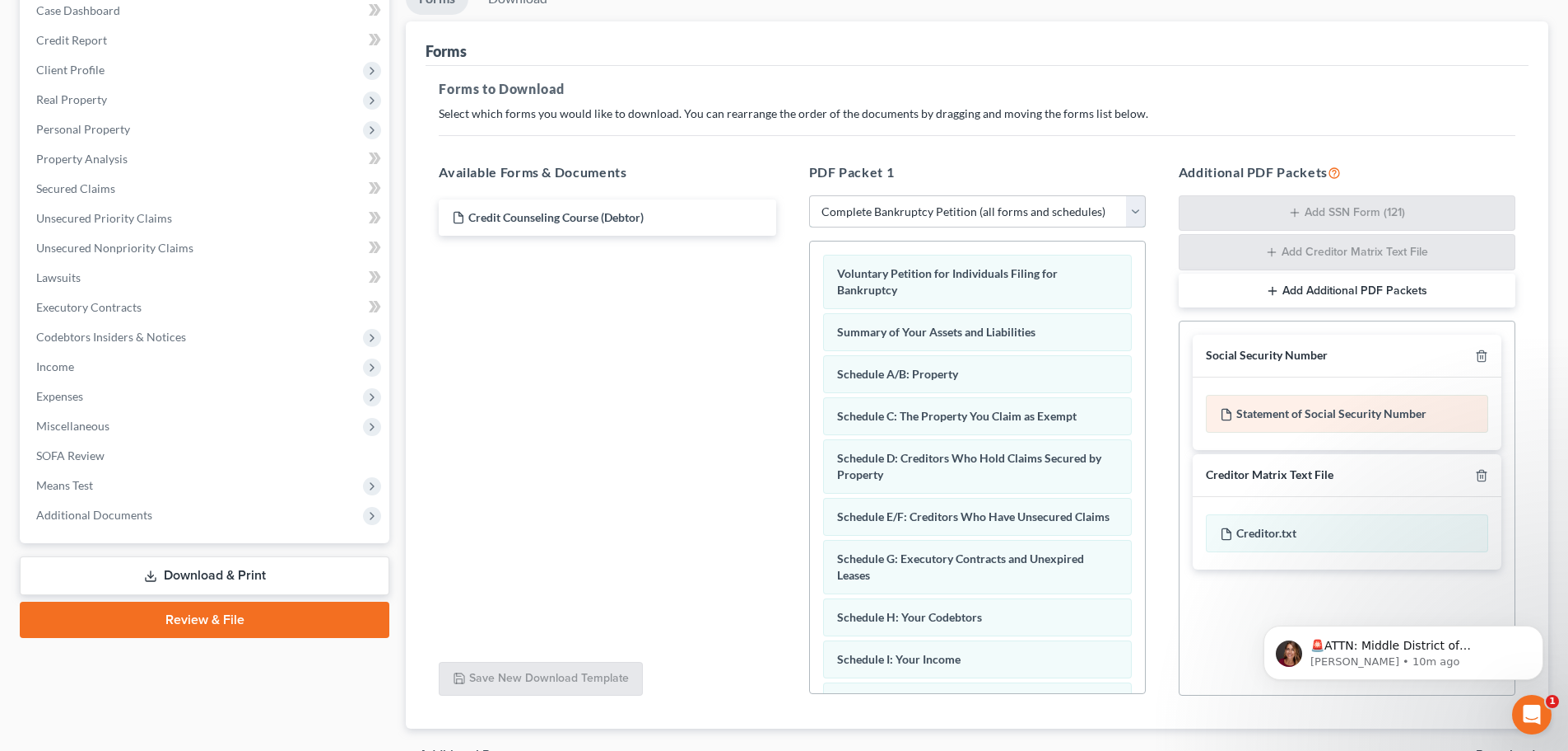
scroll to position [269, 0]
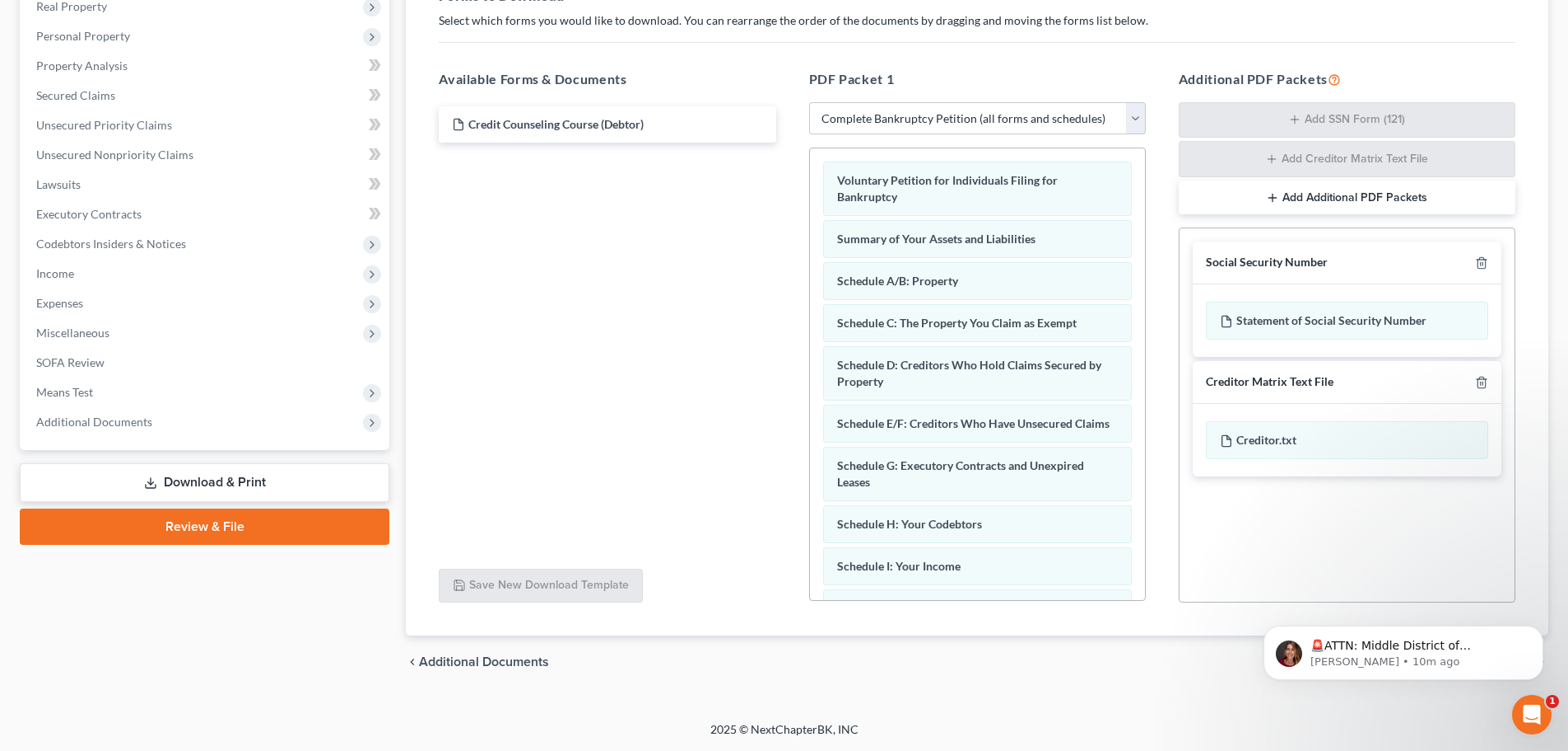
click at [1301, 546] on div "Social Security Number Statement of Social Security Number Creditor Matrix Text…" at bounding box center [1348, 414] width 336 height 375
click at [1332, 493] on div "Social Security Number Statement of Social Security Number Creditor Matrix Text…" at bounding box center [1348, 414] width 336 height 375
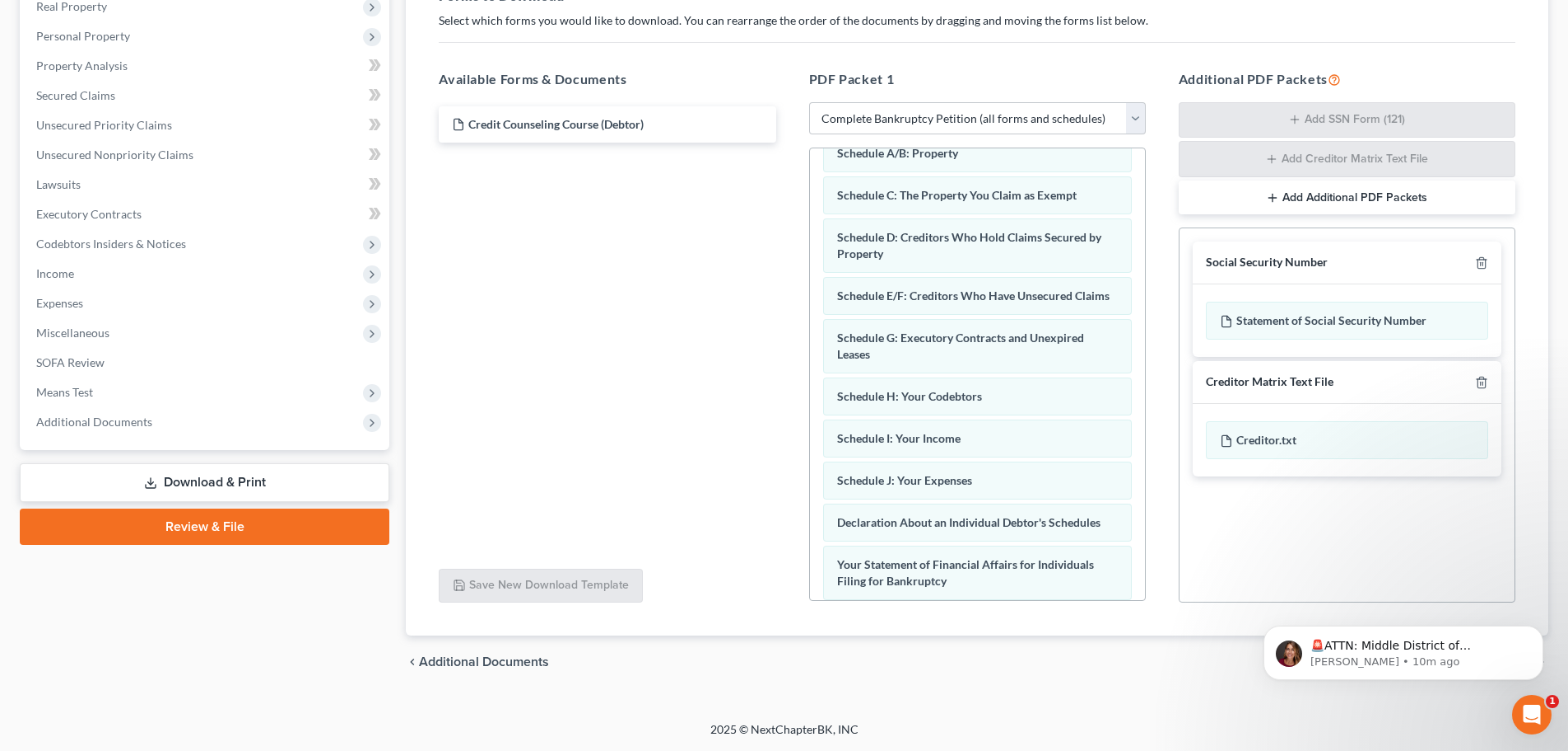
scroll to position [0, 0]
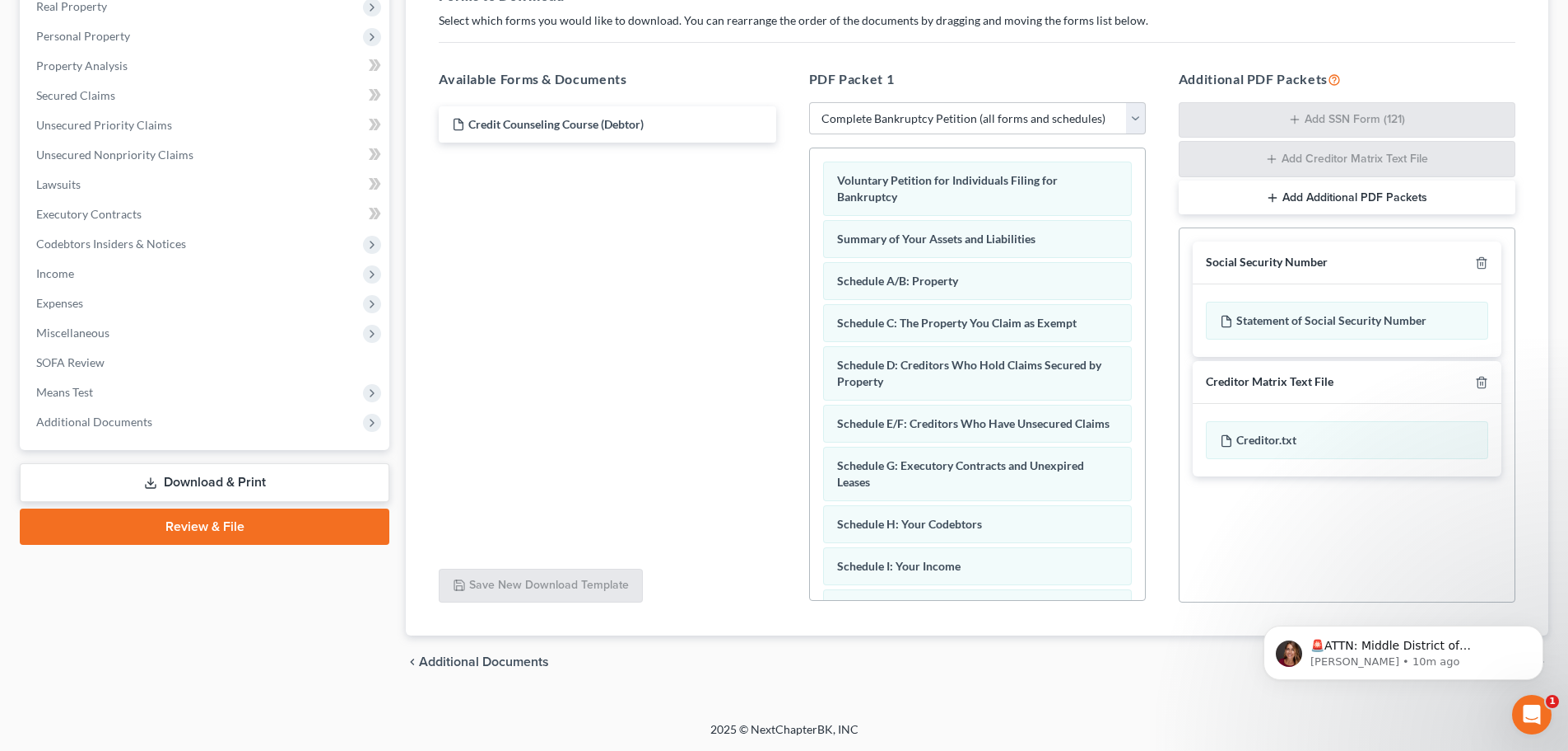
click at [1344, 194] on button "Add Additional PDF Packets" at bounding box center [1348, 197] width 336 height 34
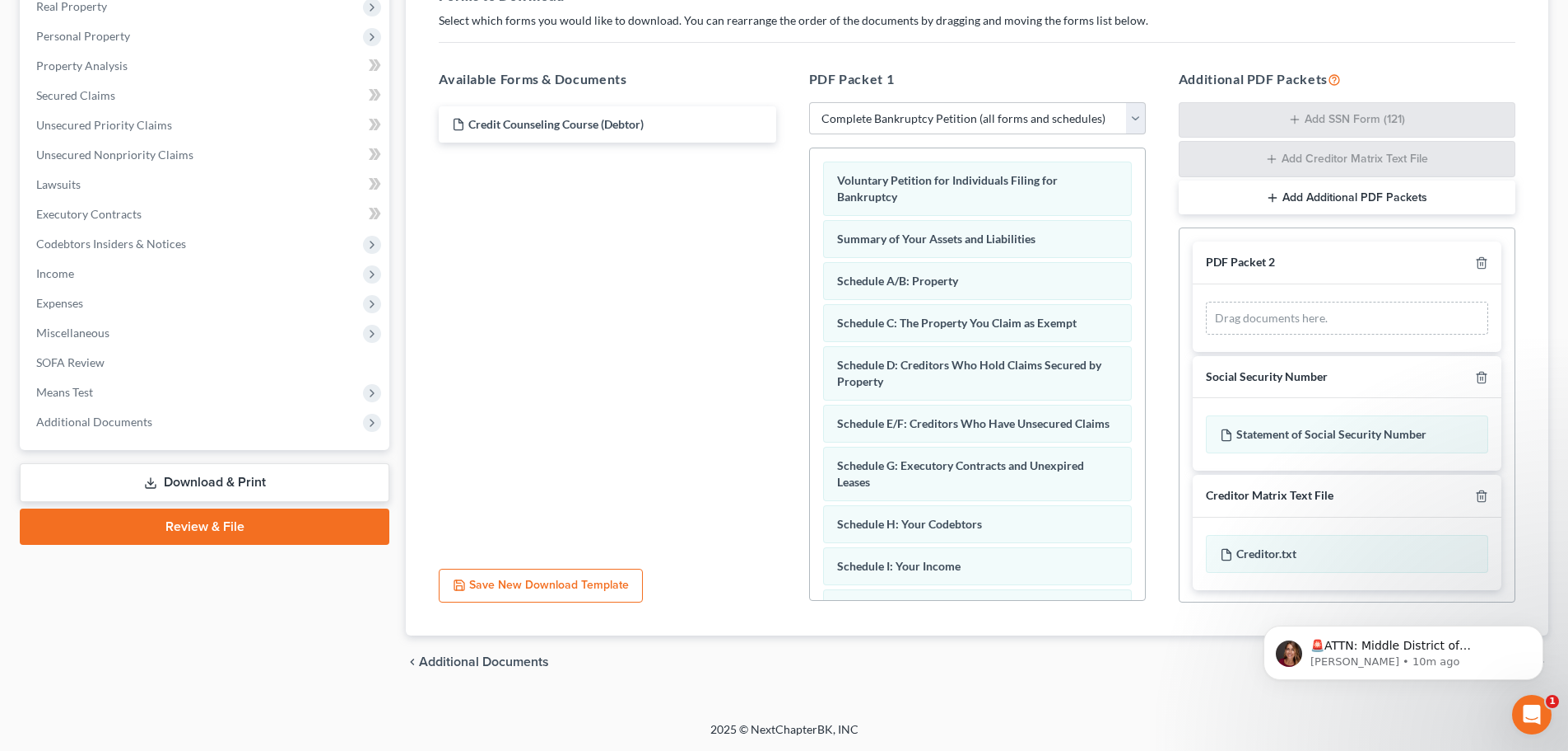
click at [1387, 316] on div "Drag documents here." at bounding box center [1347, 317] width 282 height 32
click at [1305, 331] on div "Drag documents here." at bounding box center [1347, 317] width 282 height 32
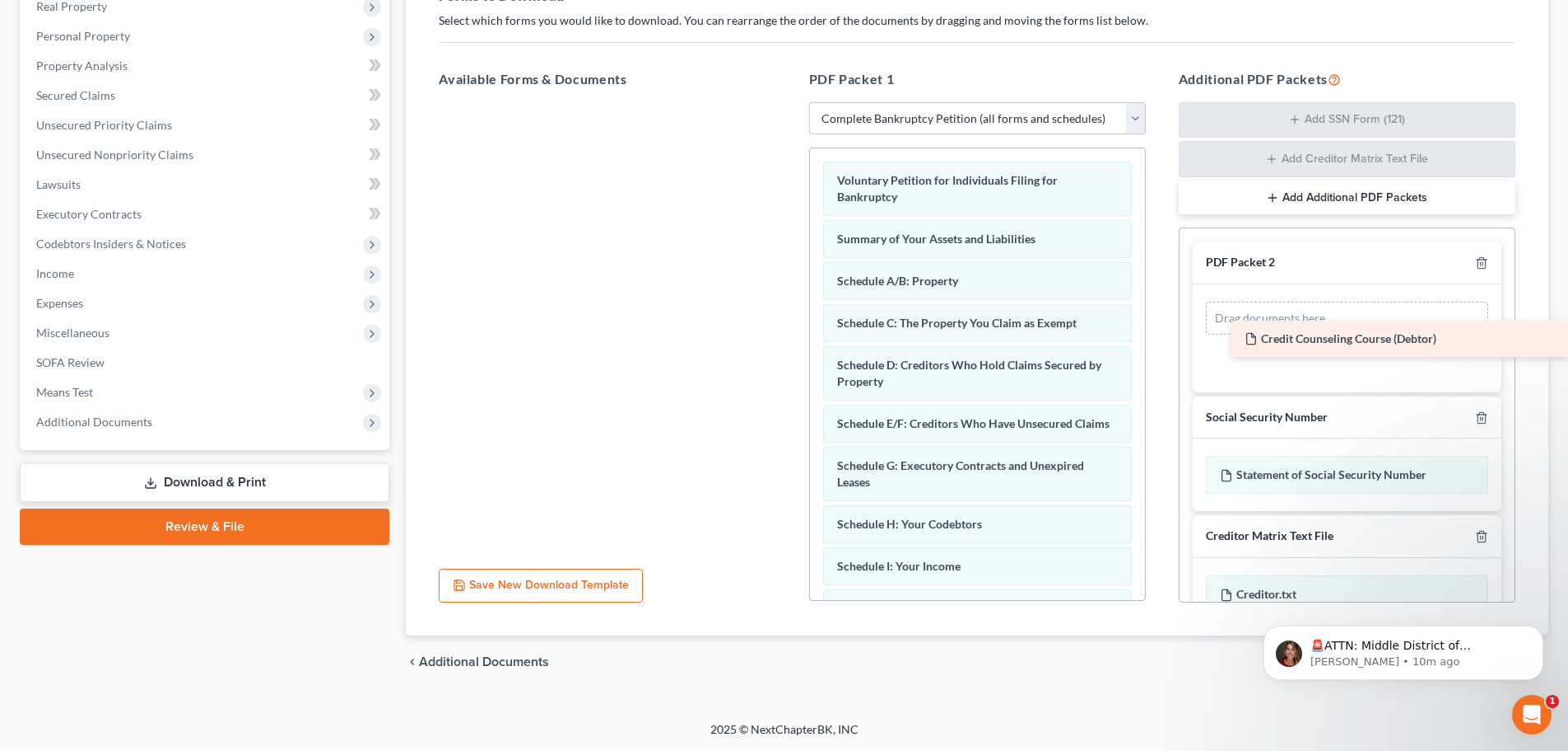
drag, startPoint x: 558, startPoint y: 113, endPoint x: 1412, endPoint y: 327, distance: 880.4
click at [789, 102] on div "Credit Counseling Course (Debtor) Credit Counseling Course (Debtor)" at bounding box center [607, 102] width 363 height 0
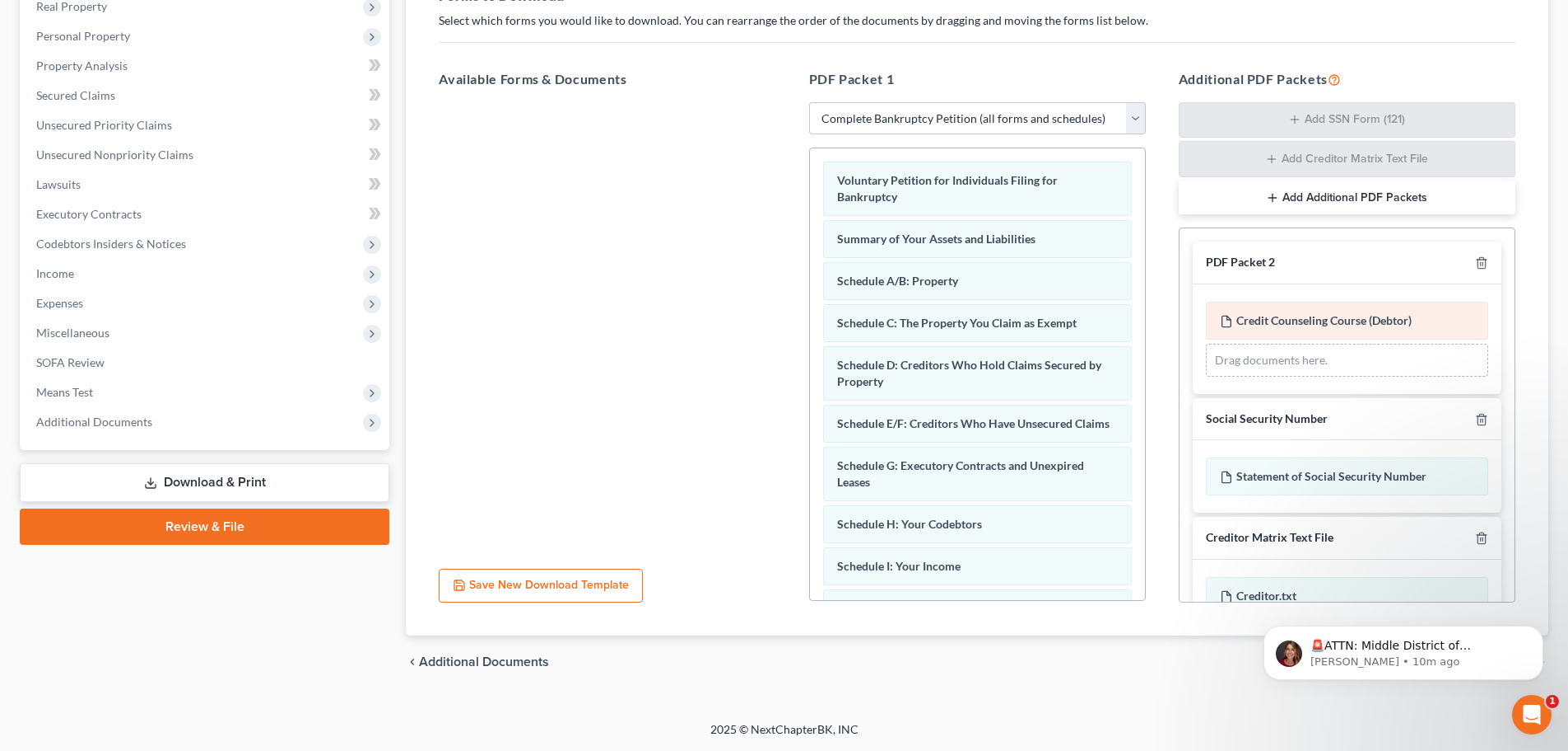
click at [1344, 321] on span "Credit Counseling Course (Debtor)" at bounding box center [1324, 320] width 175 height 14
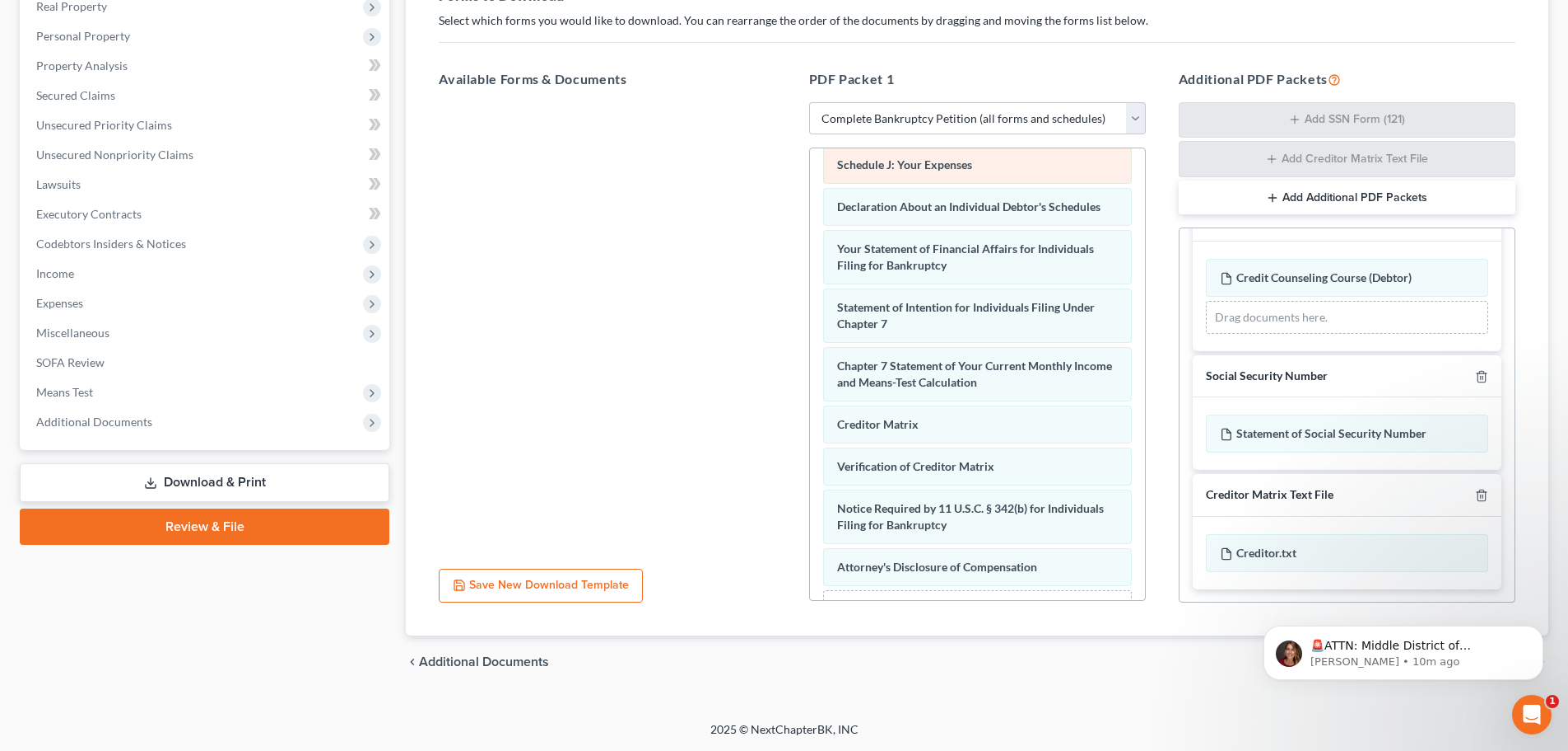
scroll to position [442, 0]
click at [1006, 108] on select "Choose Default Petition PDF Packet Complete Bankruptcy Petition (all forms and …" at bounding box center [978, 118] width 336 height 32
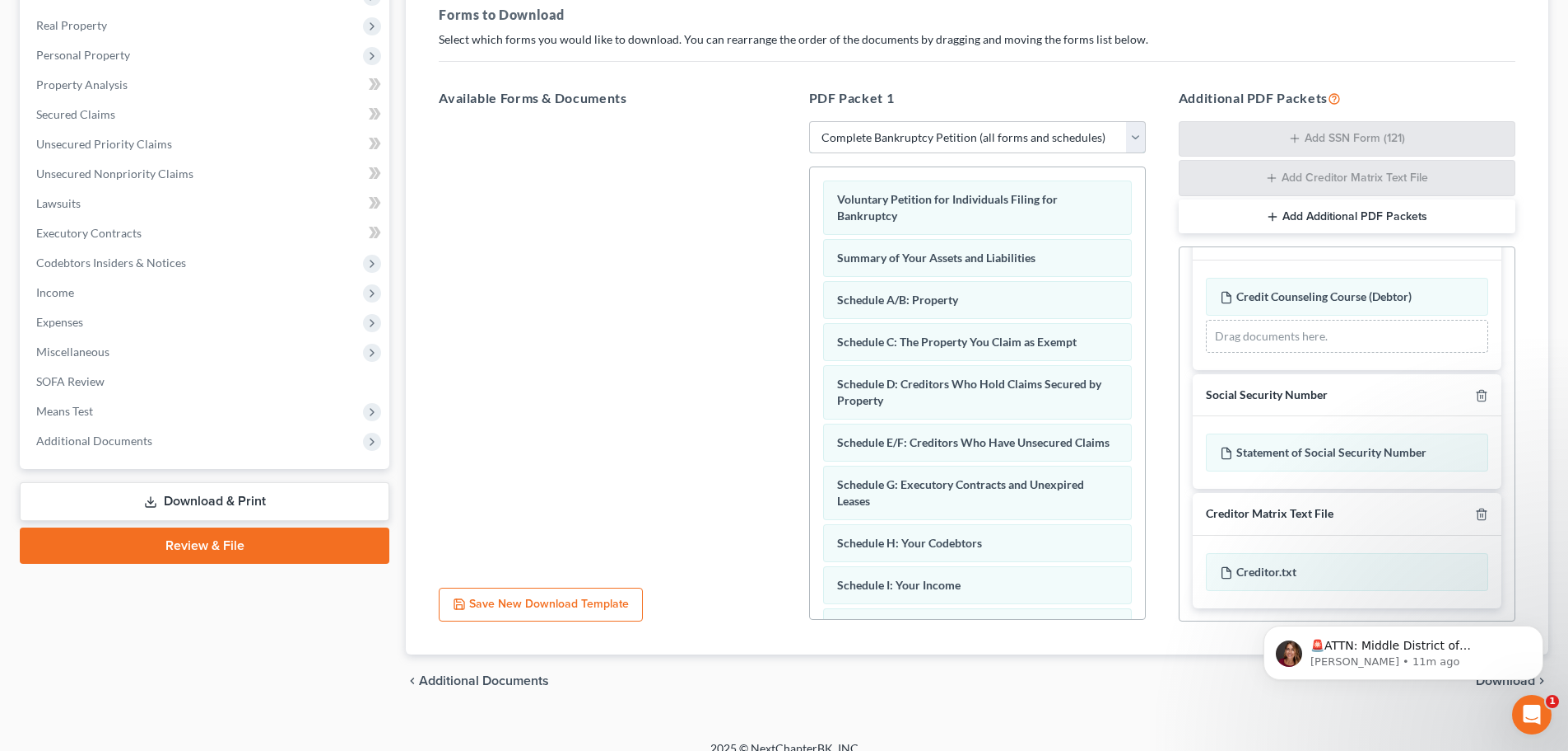
scroll to position [269, 0]
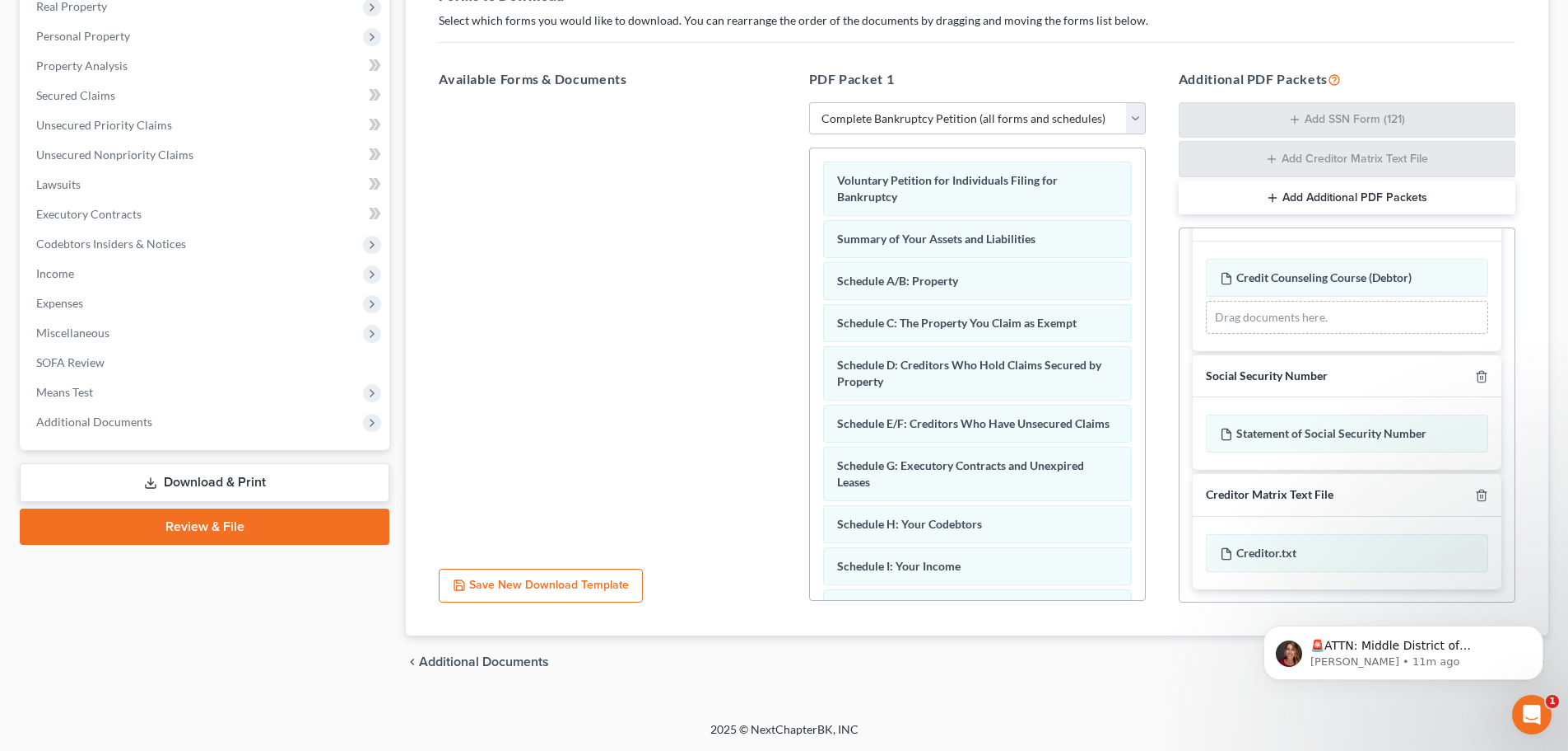
click at [1502, 245] on div "PDF Packet 2 Credit Counseling Course (Debtor) Drag documents here. Social Secu…" at bounding box center [1347, 393] width 335 height 416
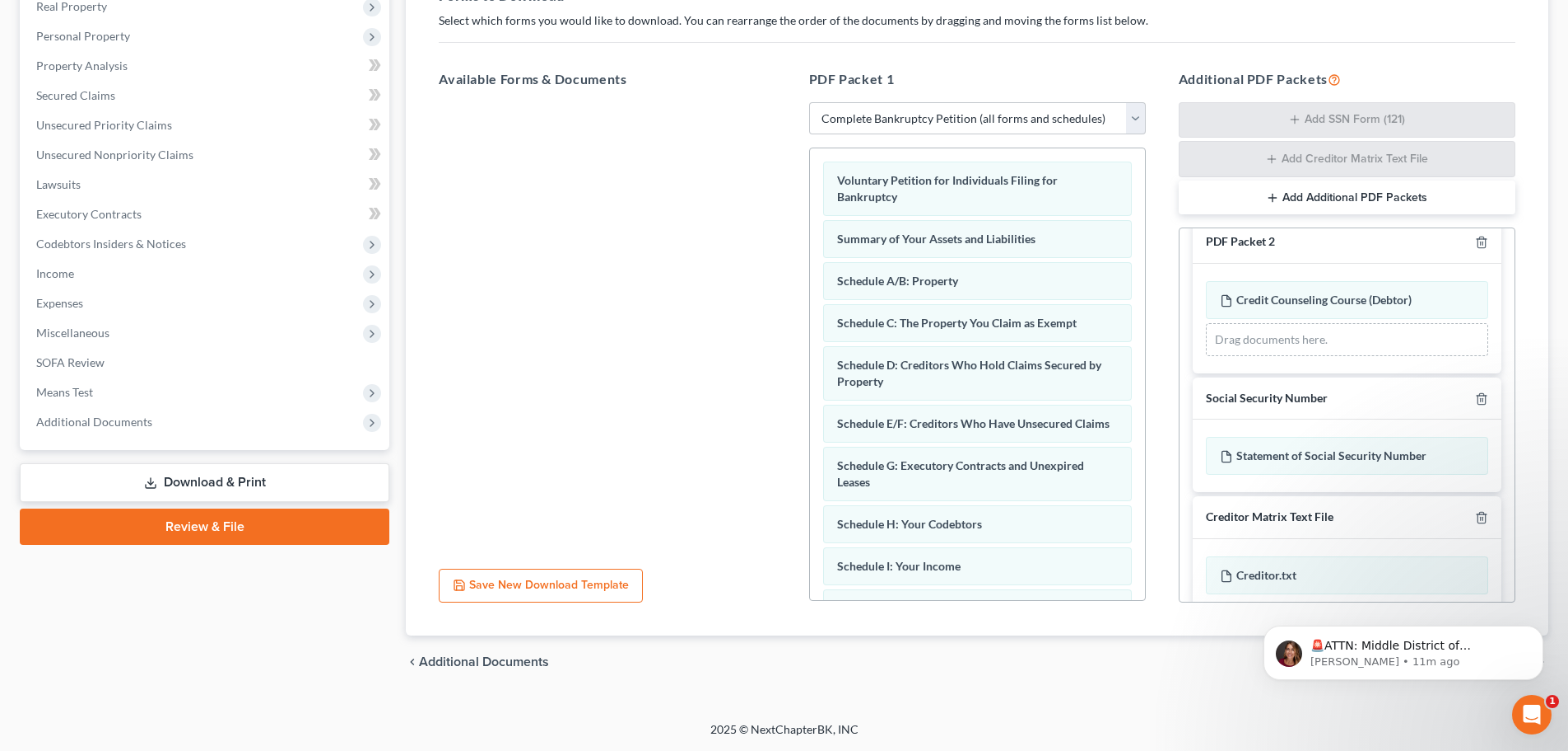
scroll to position [0, 0]
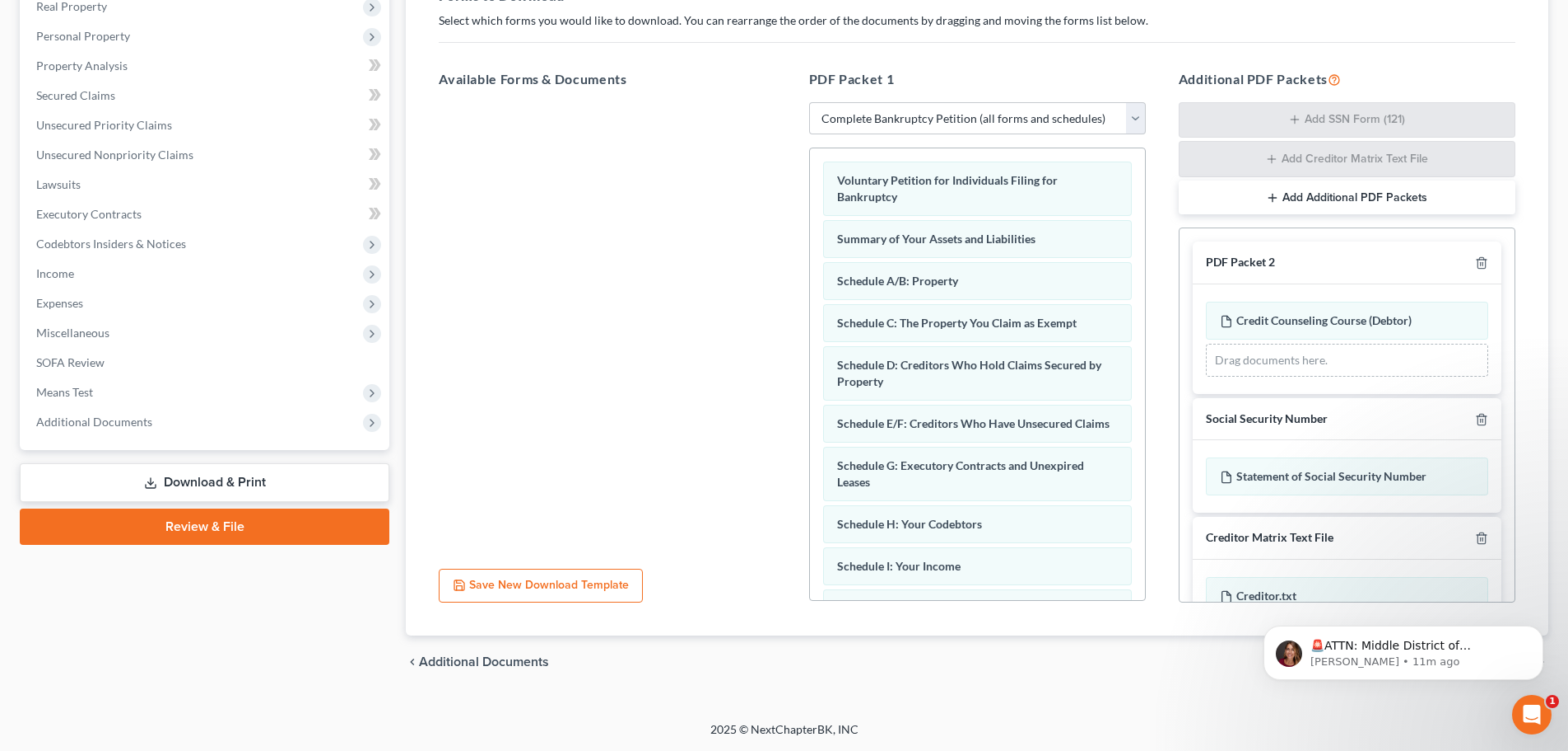
click at [1351, 357] on div "Drag documents here." at bounding box center [1347, 359] width 282 height 32
click at [1261, 363] on div "Drag documents here." at bounding box center [1347, 359] width 282 height 32
click at [128, 419] on span "Additional Documents" at bounding box center [94, 421] width 116 height 14
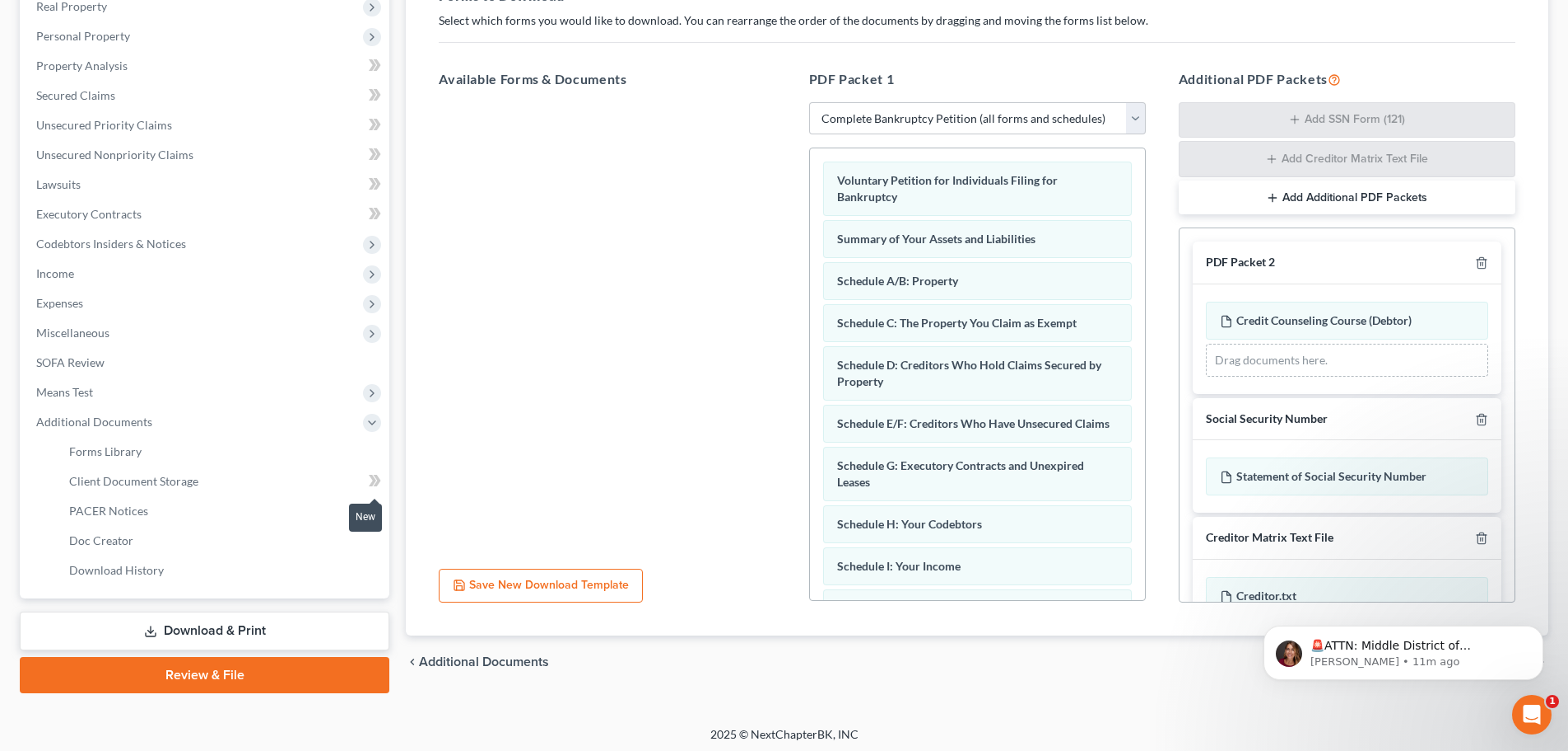
click at [369, 482] on icon at bounding box center [375, 480] width 13 height 21
click at [268, 483] on link "Client Document Storage" at bounding box center [222, 481] width 333 height 30
select select "5"
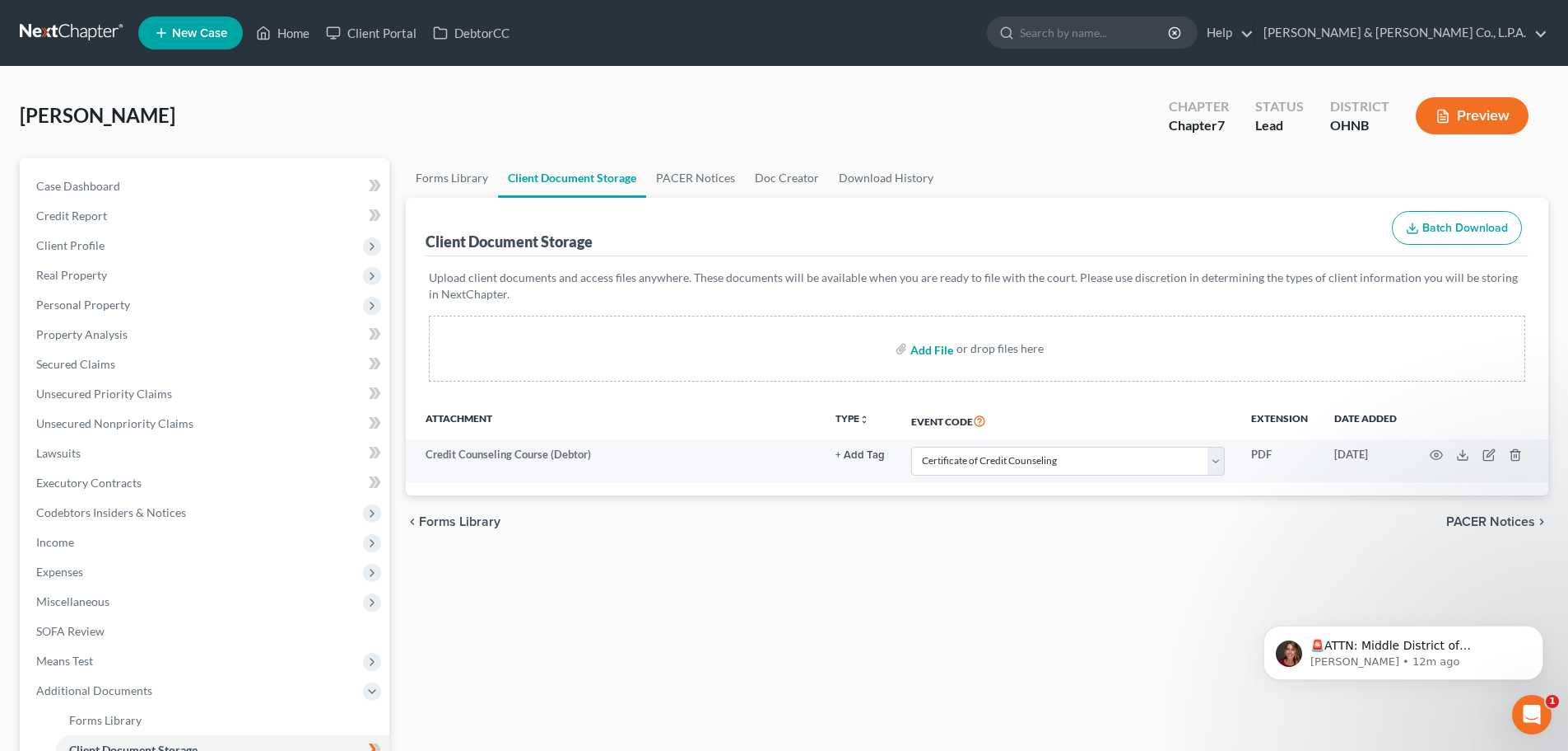
click at [925, 357] on input "file" at bounding box center [931, 348] width 39 height 30
type input "C:\fakepath\SIGNED Declaration Page.pdf"
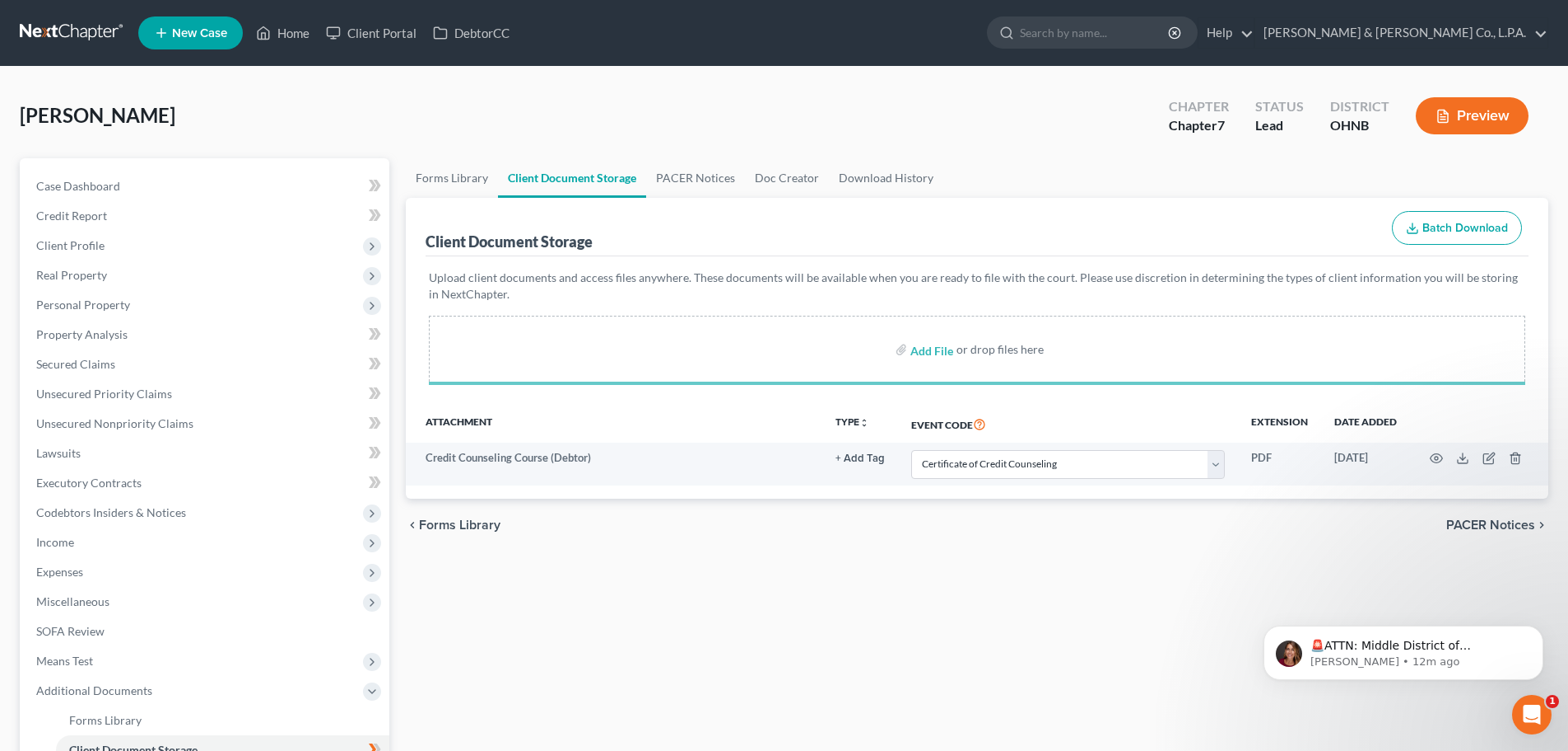
select select "5"
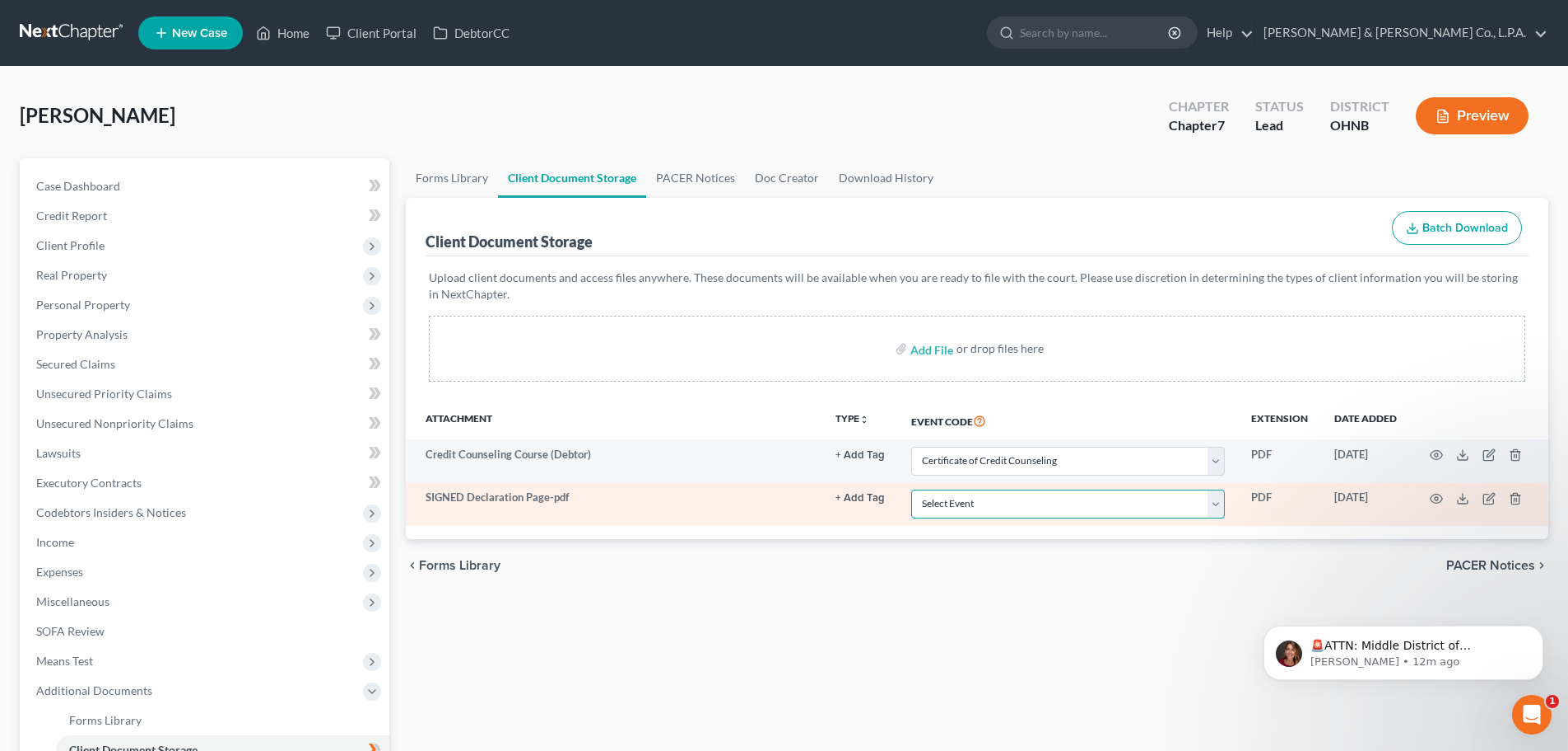
click at [1022, 507] on select "Select Event 20 Largest Unsecured Creditors Amended List of Creditors (Fee) Ame…" at bounding box center [1068, 503] width 314 height 29
select select "16"
click at [912, 489] on select "Select Event 20 Largest Unsecured Creditors Amended List of Creditors (Fee) Ame…" at bounding box center [1068, 503] width 314 height 29
click at [1073, 508] on select "Select Event 20 Largest Unsecured Creditors Amended List of Creditors (Fee) Ame…" at bounding box center [1068, 503] width 314 height 29
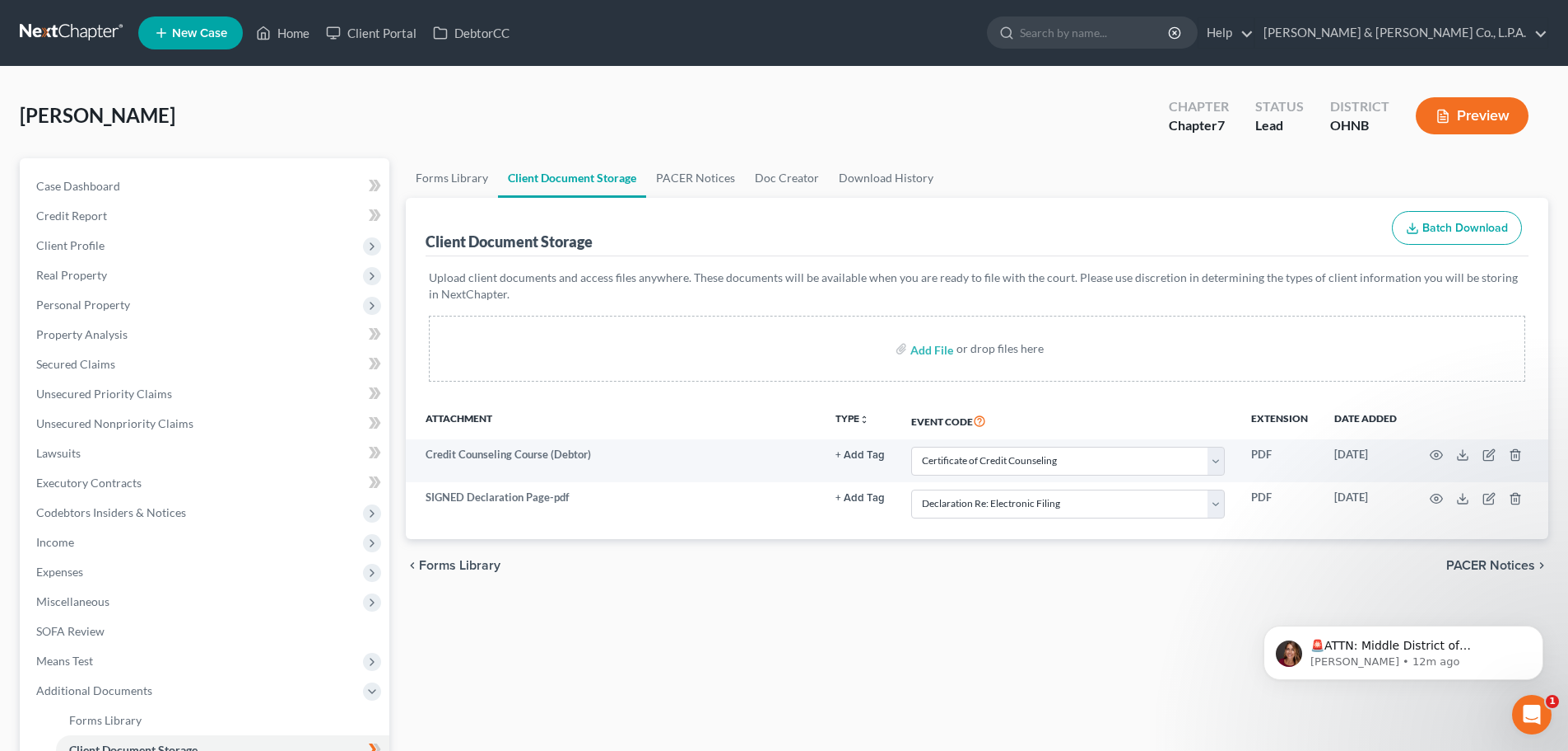
click at [998, 547] on div "chevron_left Forms Library PACER Notices chevron_right" at bounding box center [978, 565] width 1143 height 53
click at [1526, 718] on icon "Open Intercom Messenger" at bounding box center [1531, 713] width 28 height 28
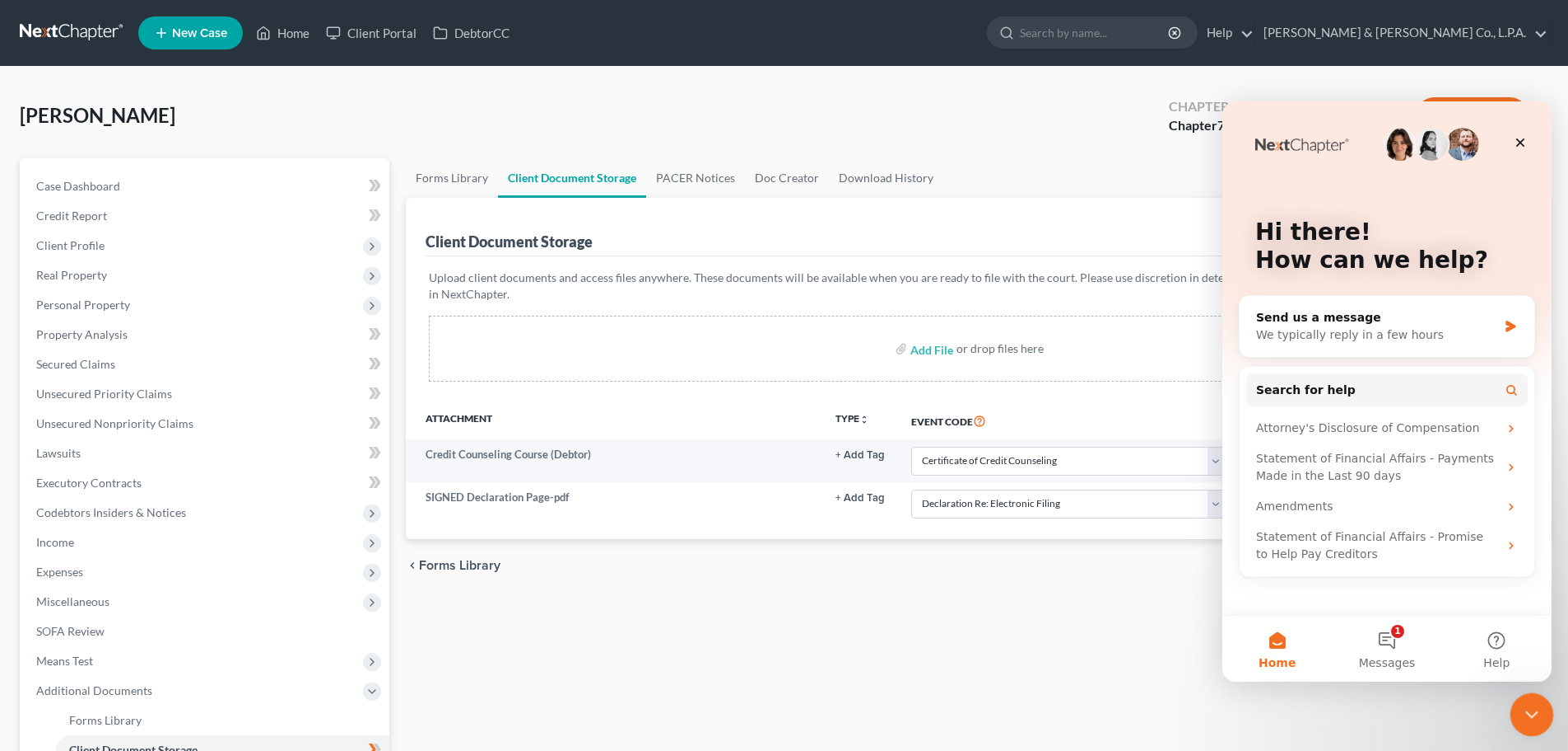
click at [1526, 718] on icon "Close Intercom Messenger" at bounding box center [1530, 712] width 20 height 20
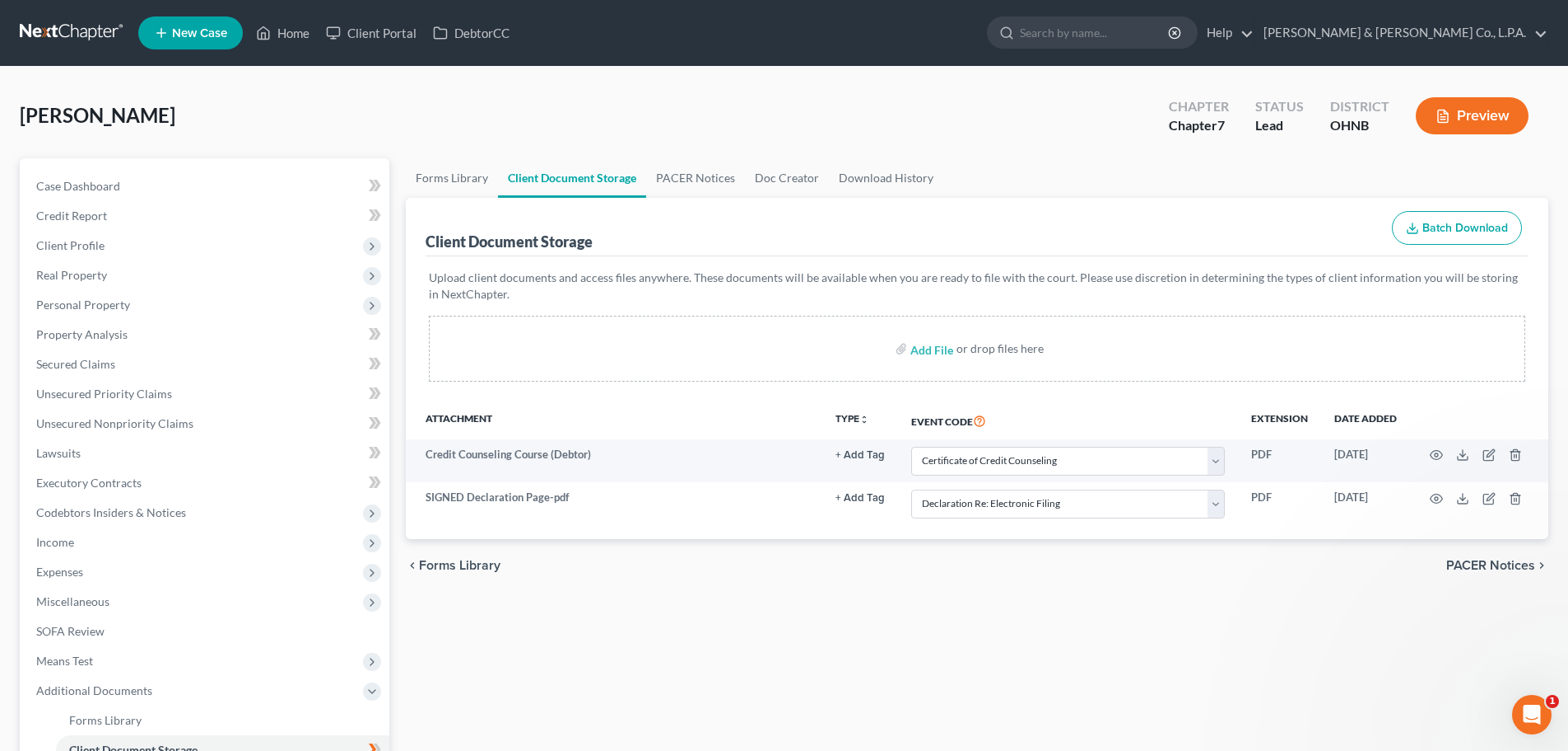
click at [984, 591] on div "chevron_left Forms Library PACER Notices chevron_right" at bounding box center [978, 565] width 1143 height 53
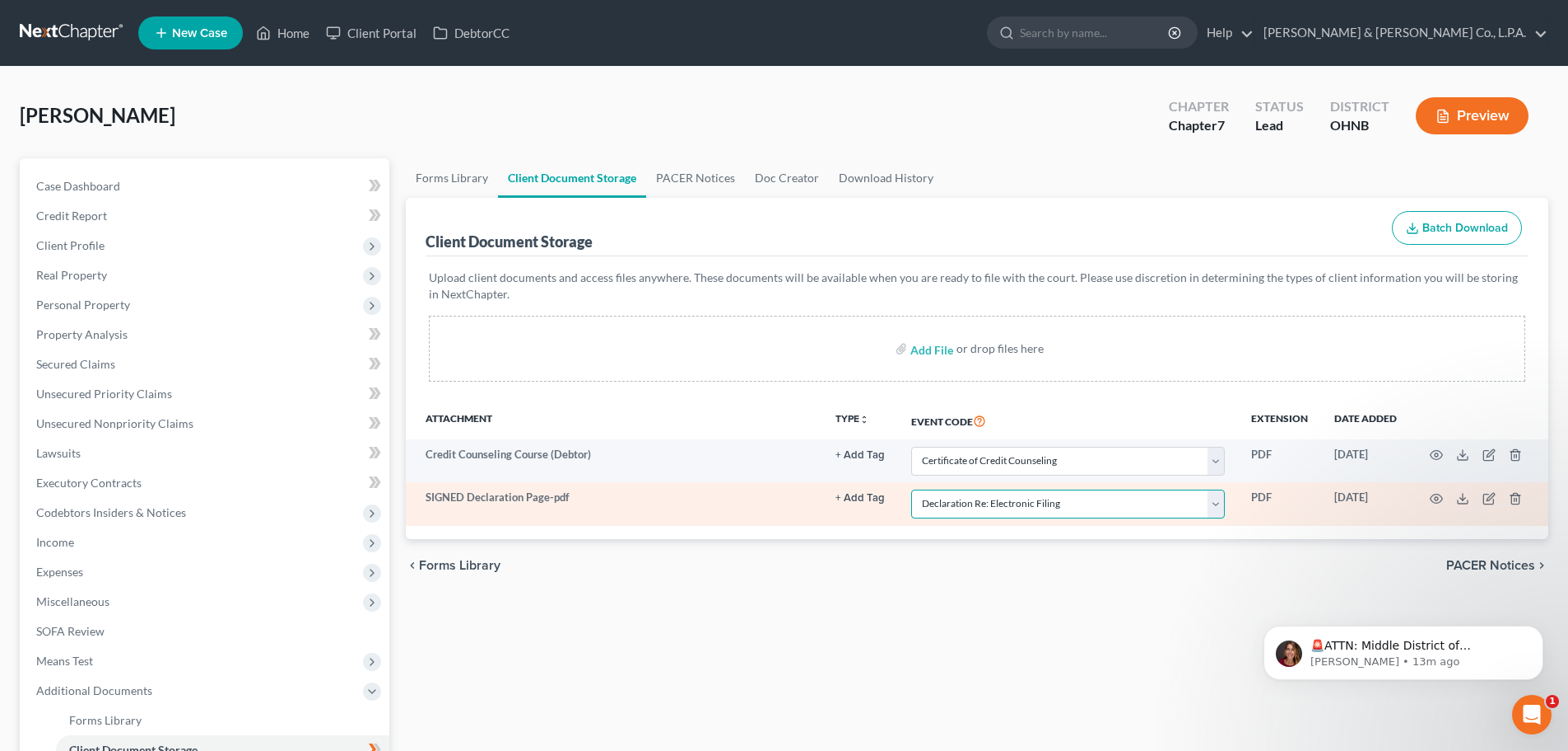
click at [1073, 505] on select "Select Event 20 Largest Unsecured Creditors Amended List of Creditors (Fee) Ame…" at bounding box center [1068, 503] width 314 height 29
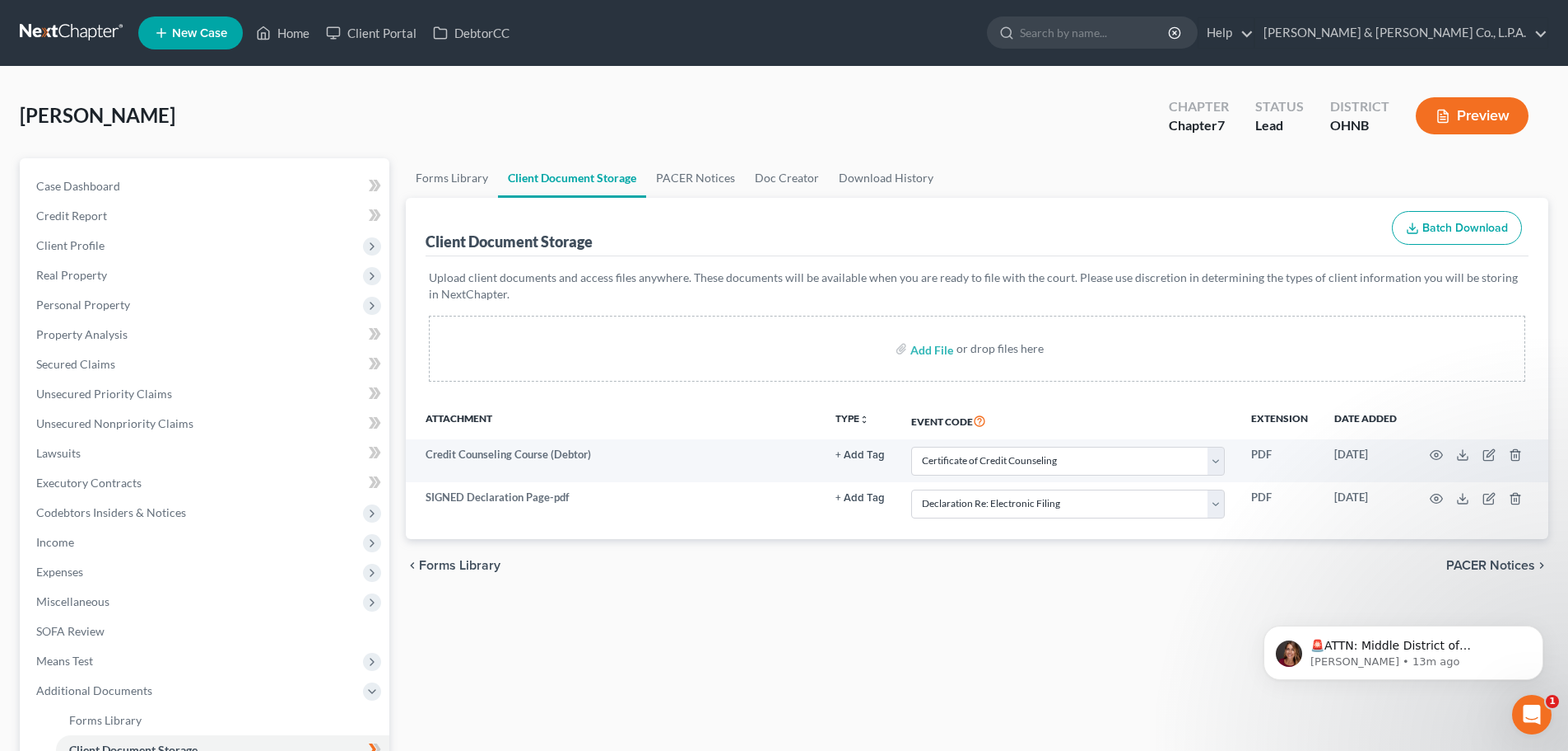
click at [1062, 576] on div "chevron_left Forms Library PACER Notices chevron_right" at bounding box center [978, 565] width 1143 height 53
click at [935, 347] on input "file" at bounding box center [931, 348] width 39 height 30
type input "C:\fakepath\Castle Court Deed.pdf"
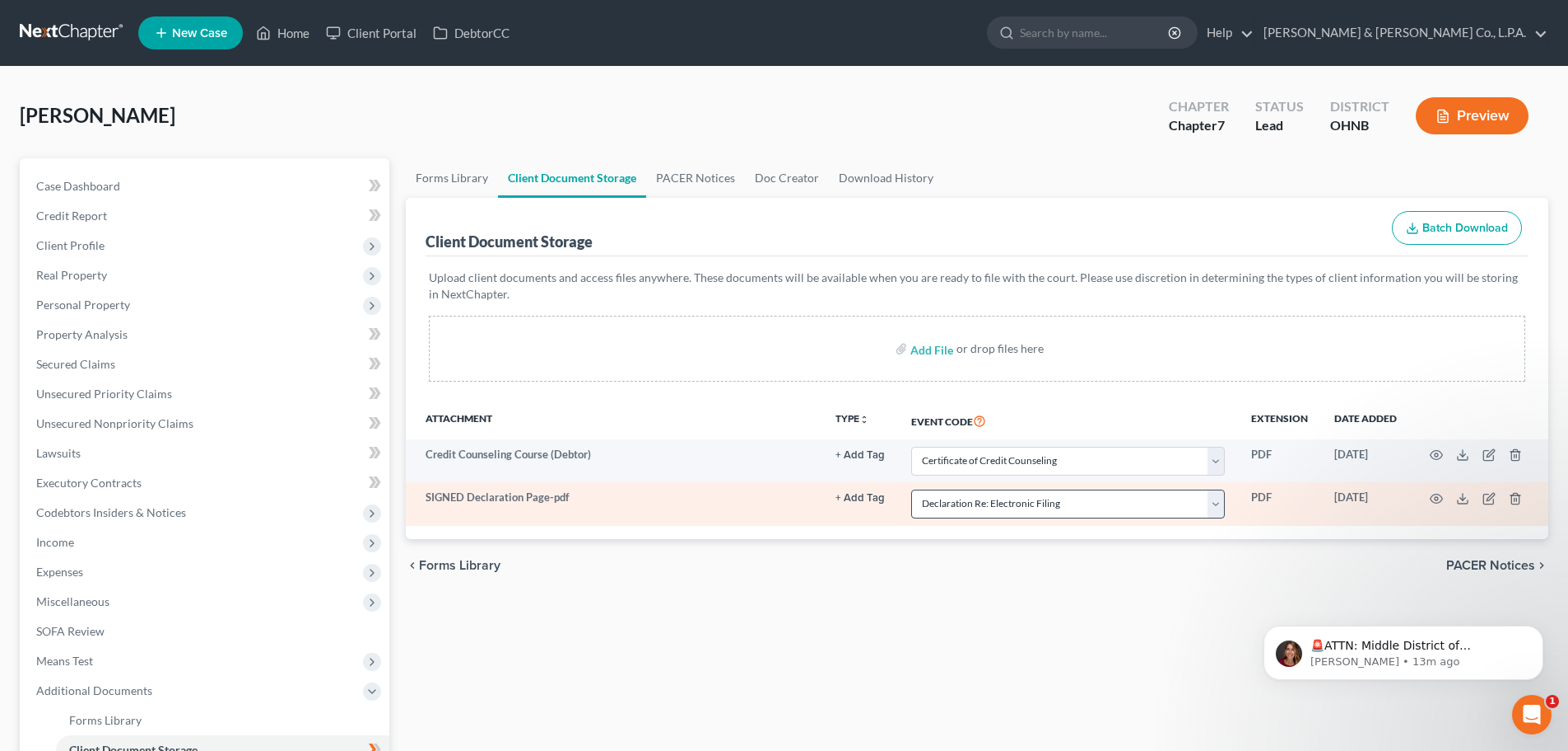
select select "5"
select select "16"
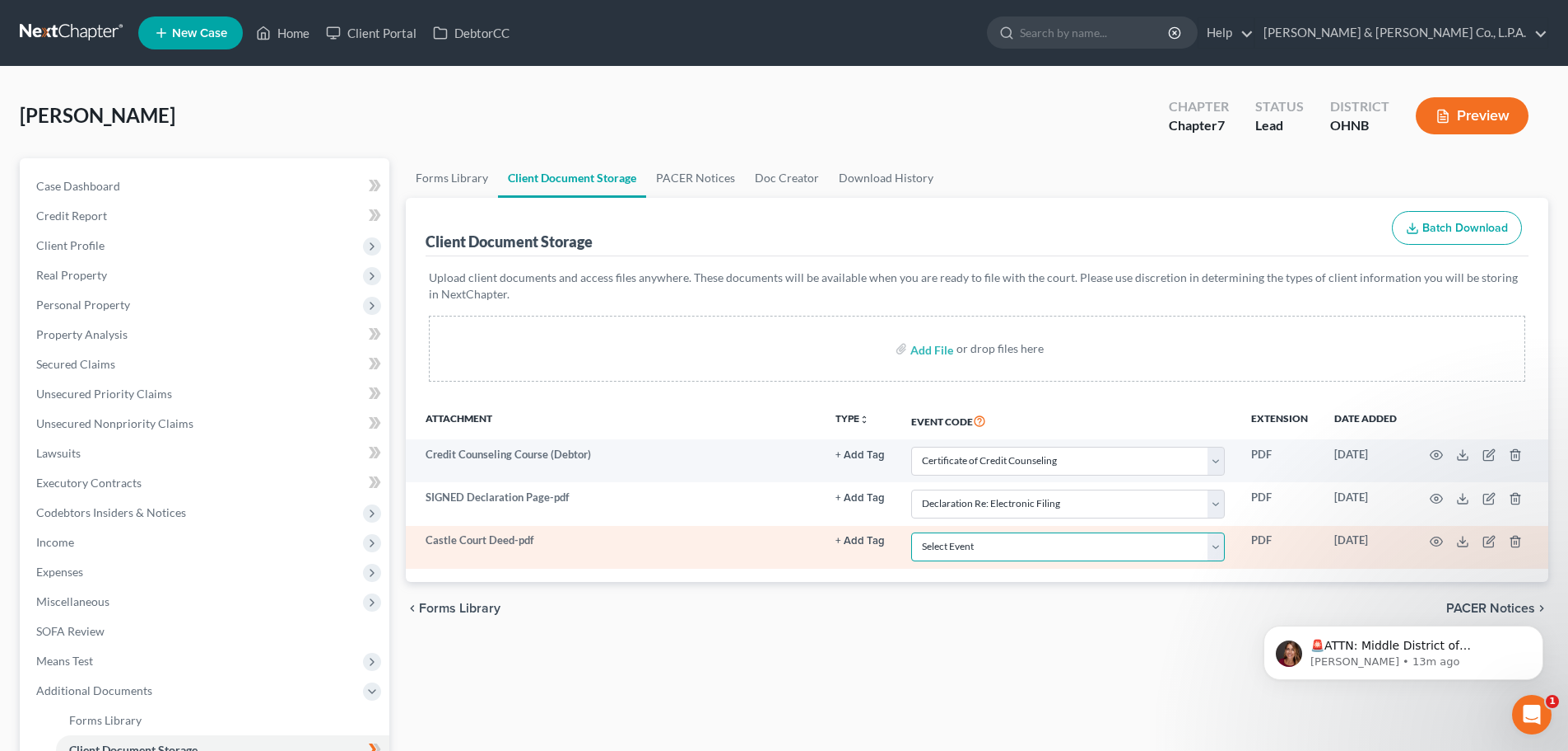
click at [989, 546] on select "Select Event 20 Largest Unsecured Creditors Amended List of Creditors (Fee) Ame…" at bounding box center [1068, 546] width 314 height 29
select select "22"
click at [912, 532] on select "Select Event 20 Largest Unsecured Creditors Amended List of Creditors (Fee) Ame…" at bounding box center [1068, 546] width 314 height 29
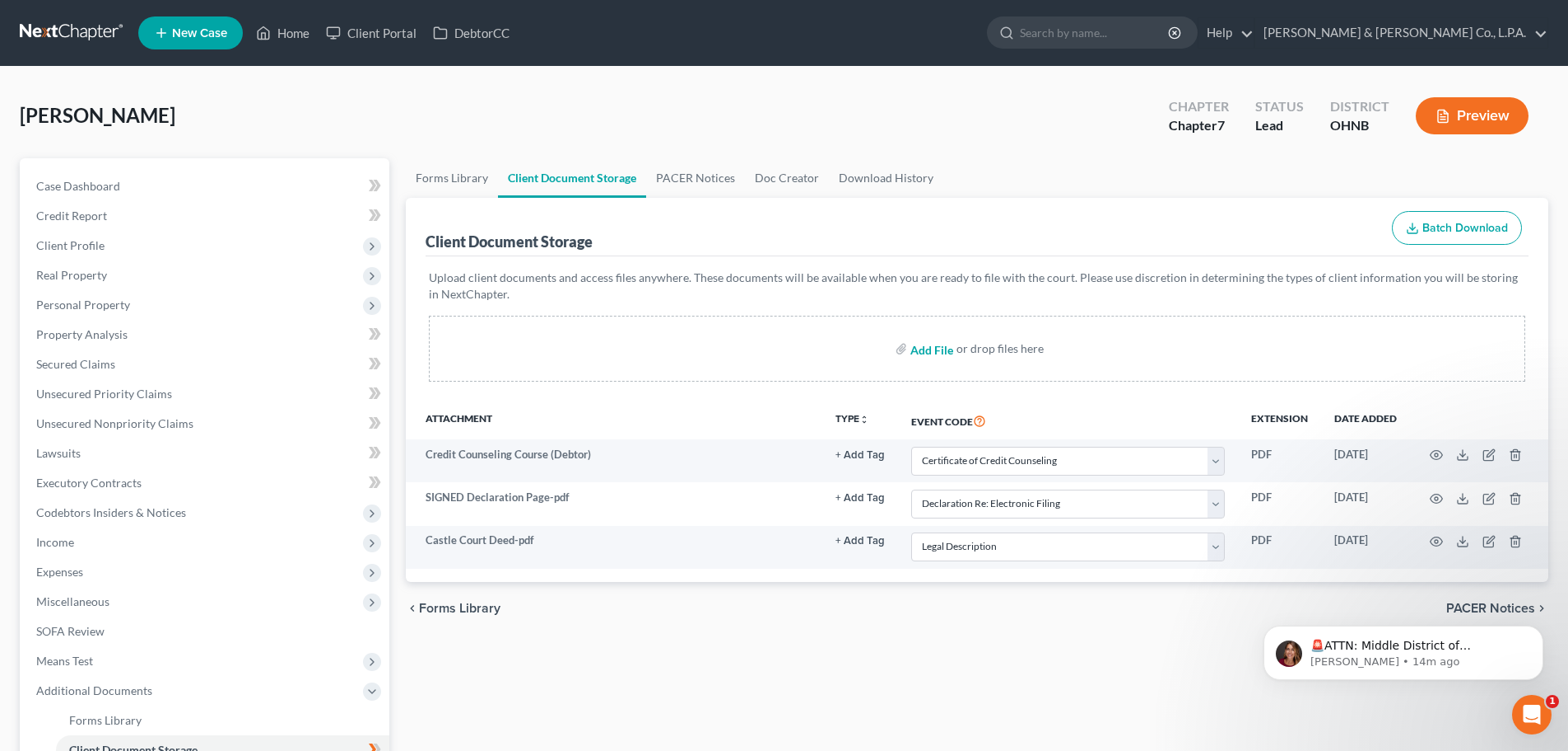
click at [932, 351] on input "file" at bounding box center [931, 348] width 39 height 30
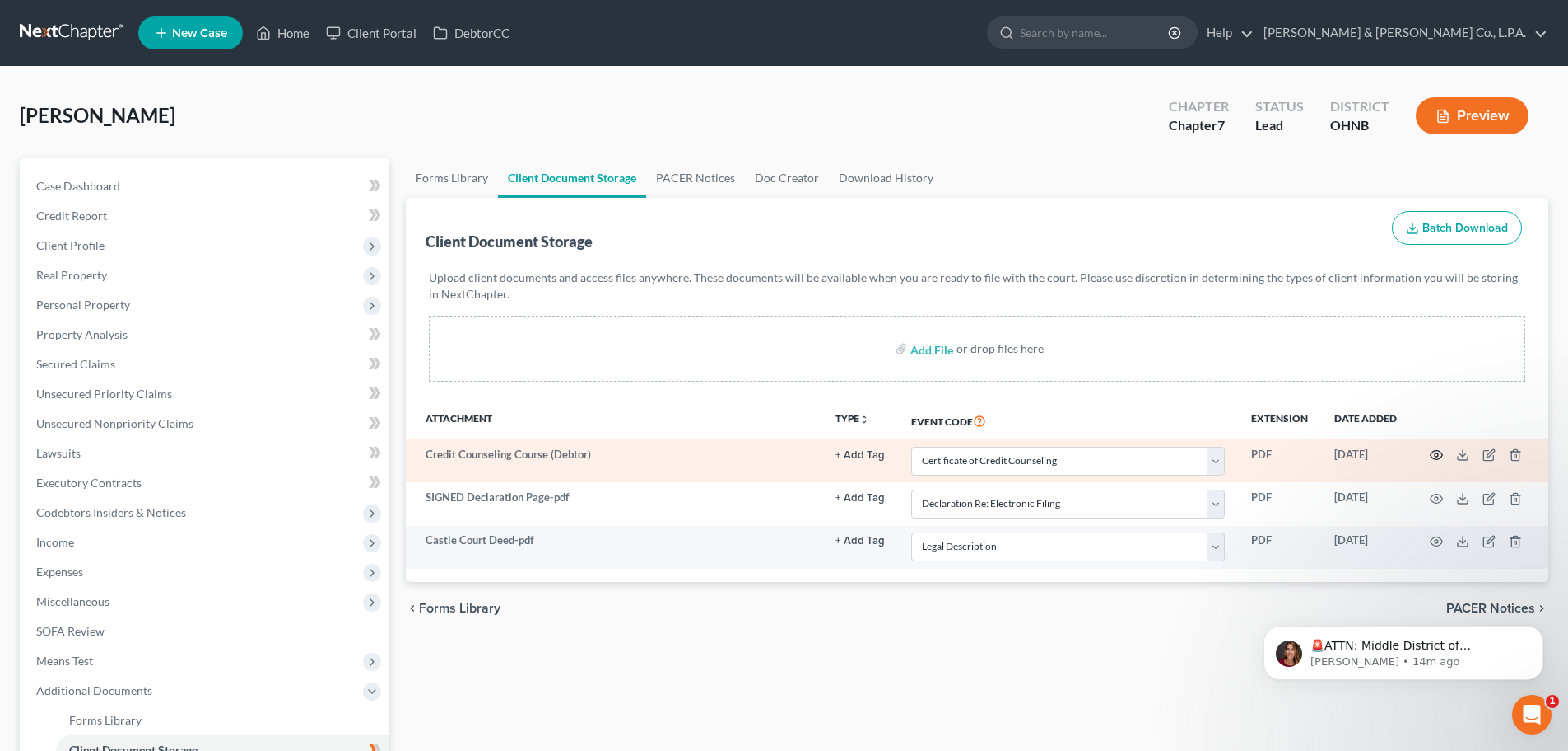
click at [1437, 454] on circle "button" at bounding box center [1436, 454] width 3 height 3
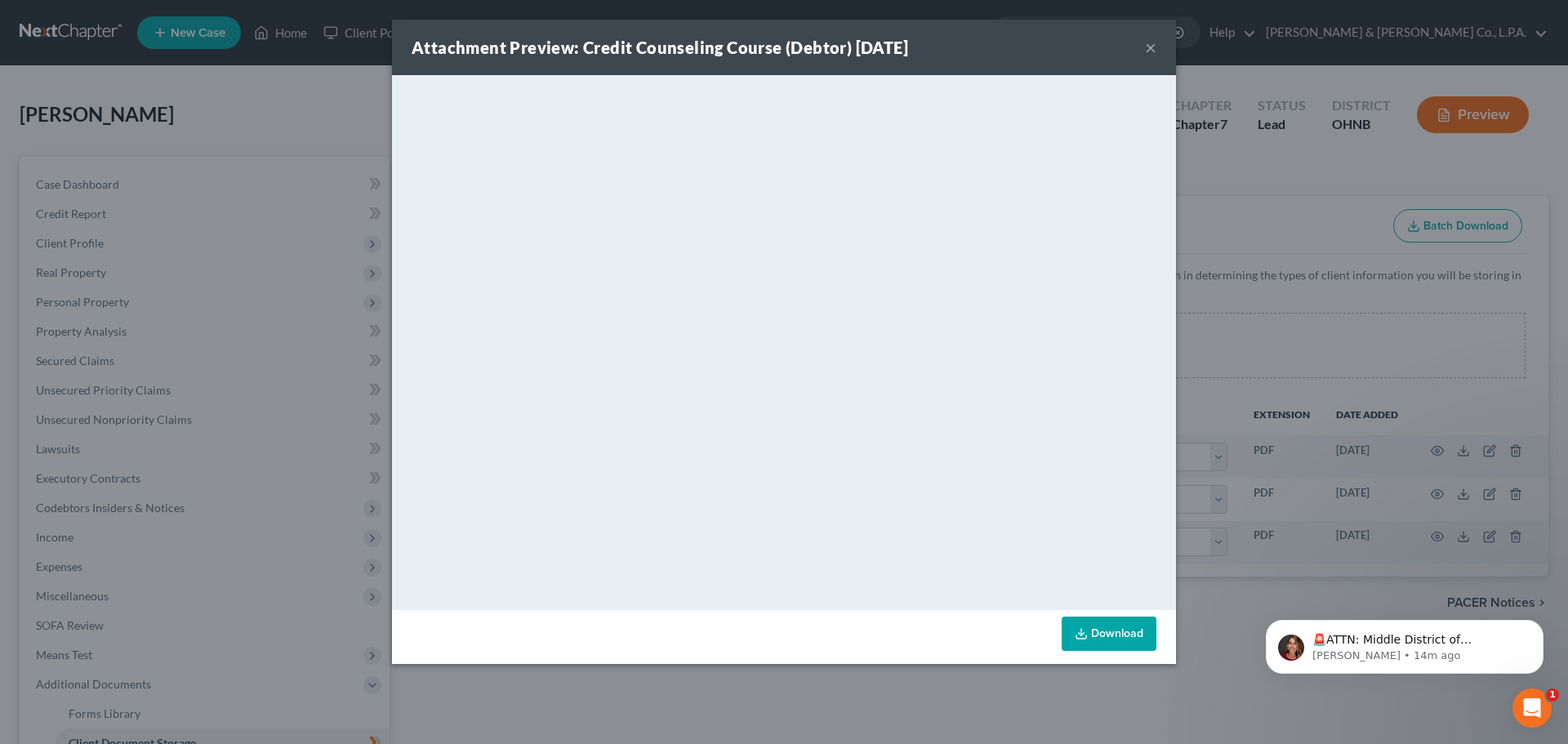
click at [1146, 51] on button "×" at bounding box center [1150, 48] width 12 height 20
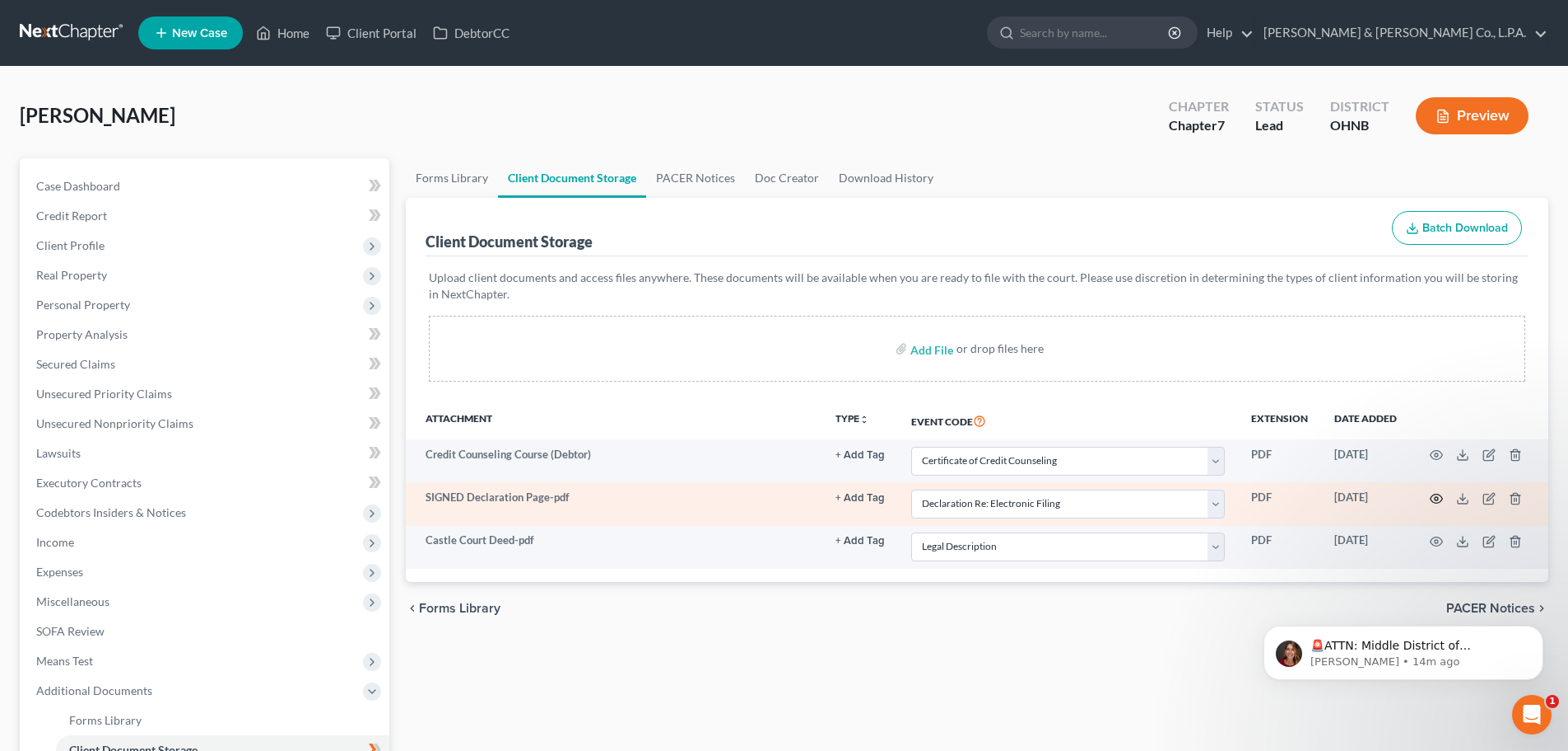
click at [1441, 498] on icon "button" at bounding box center [1436, 498] width 13 height 13
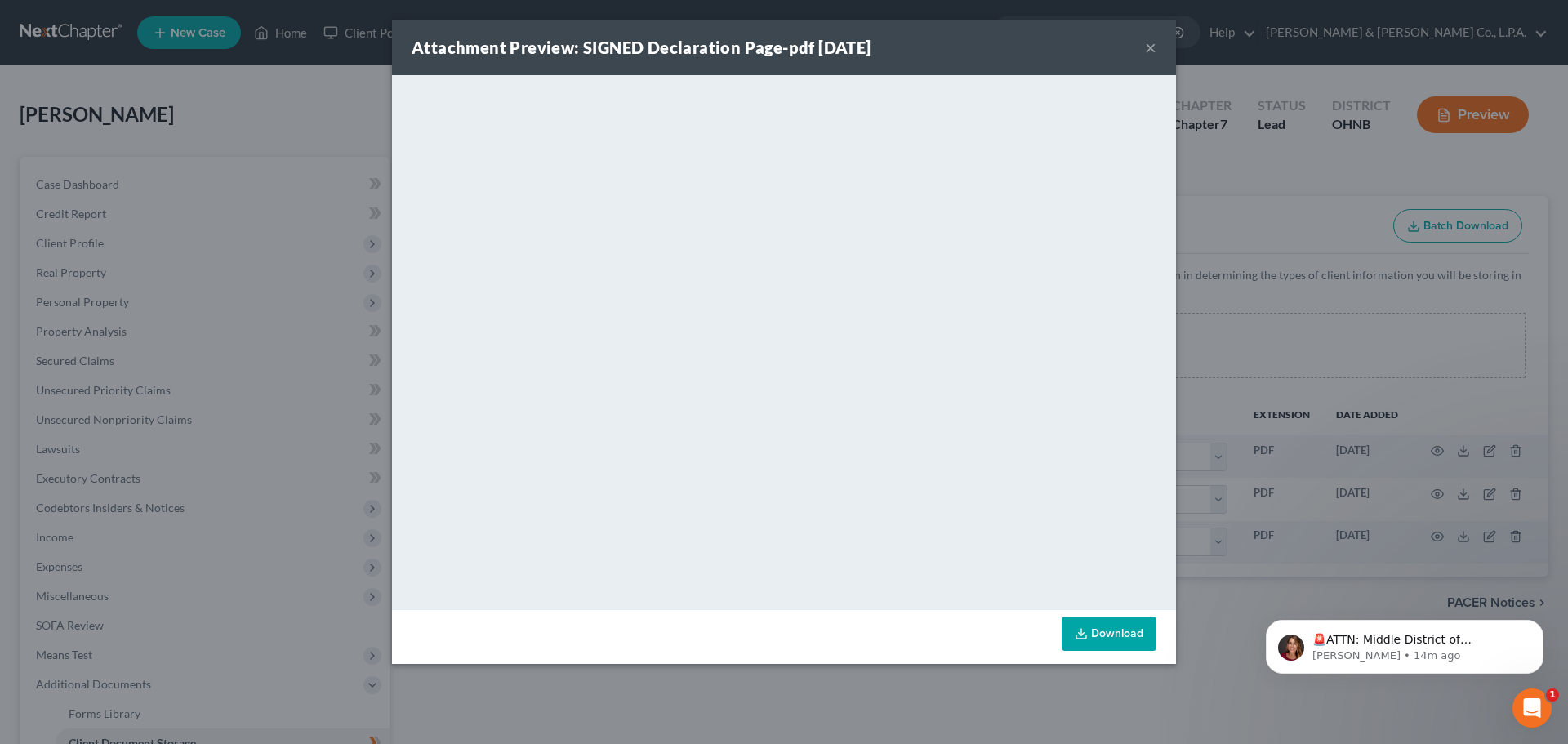
click at [1150, 44] on button "×" at bounding box center [1150, 48] width 12 height 20
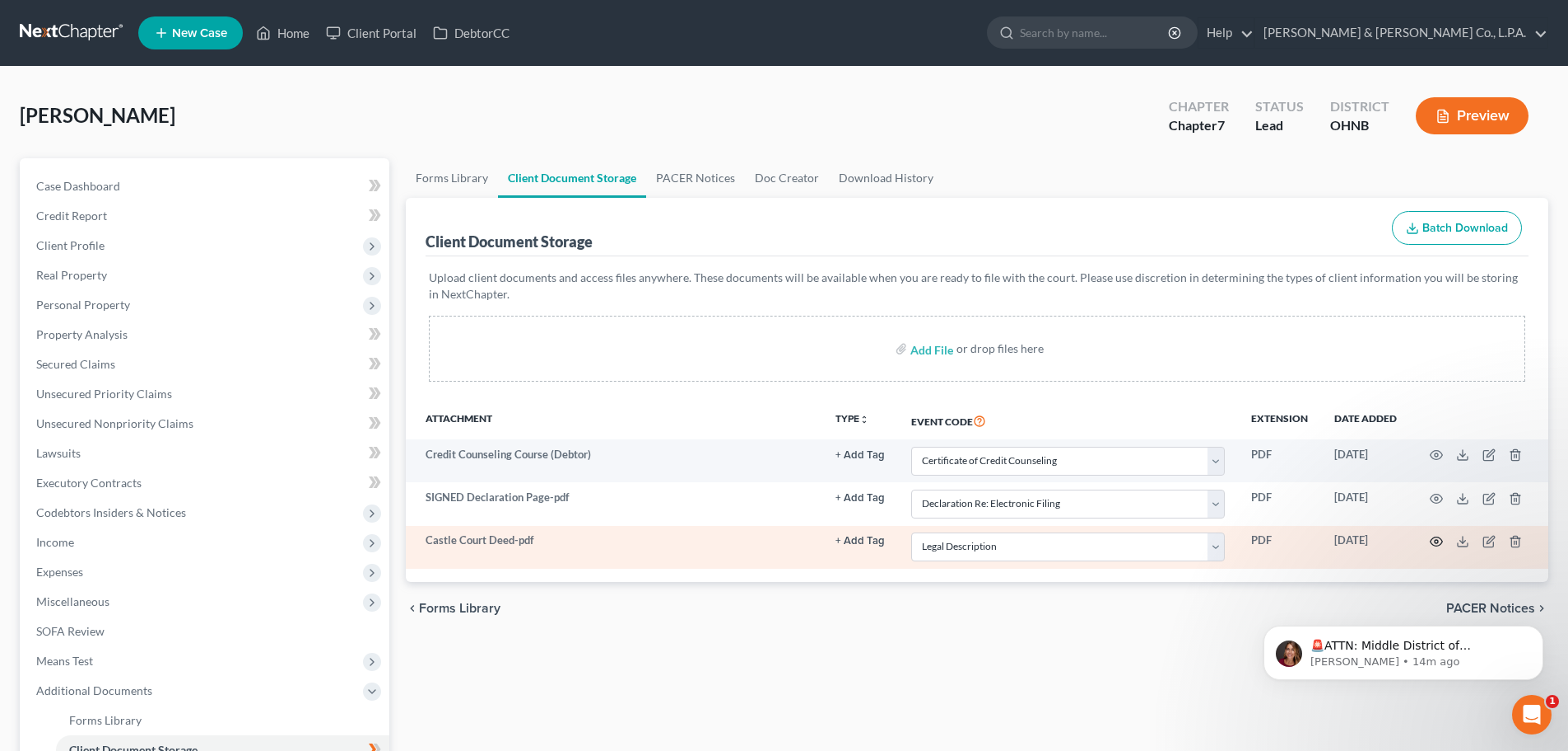
click at [1439, 539] on icon "button" at bounding box center [1436, 540] width 13 height 13
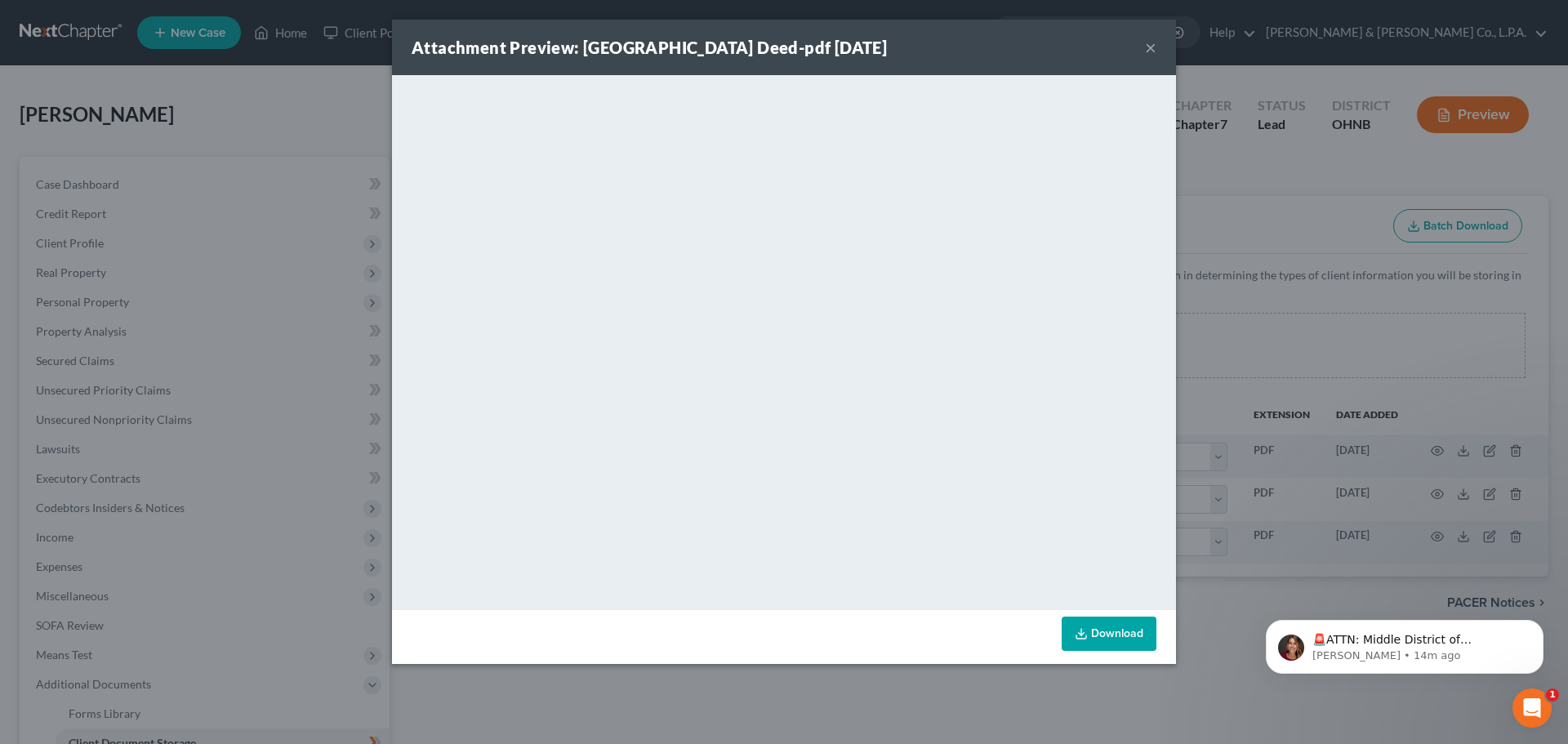
click at [1151, 49] on button "×" at bounding box center [1150, 48] width 12 height 20
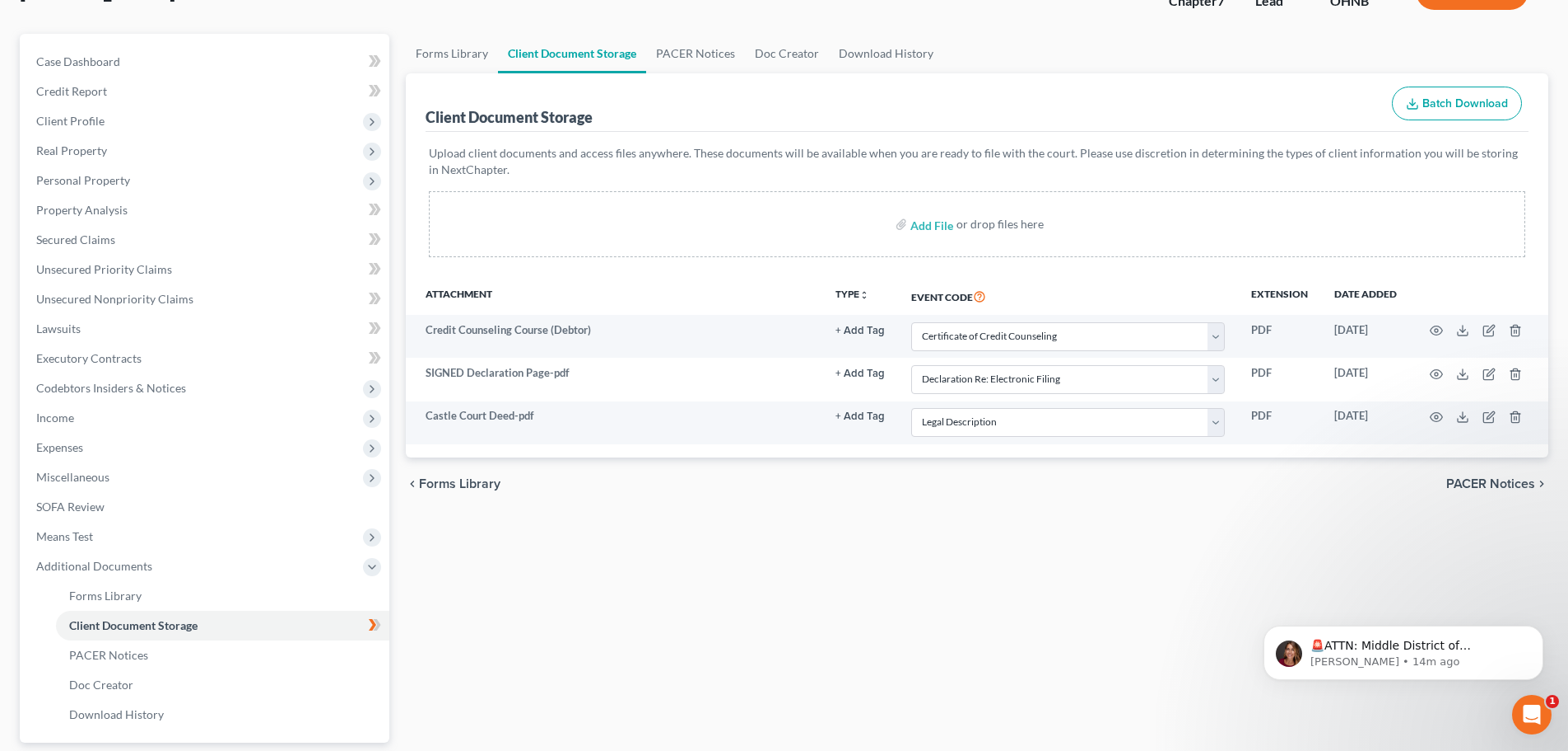
scroll to position [274, 0]
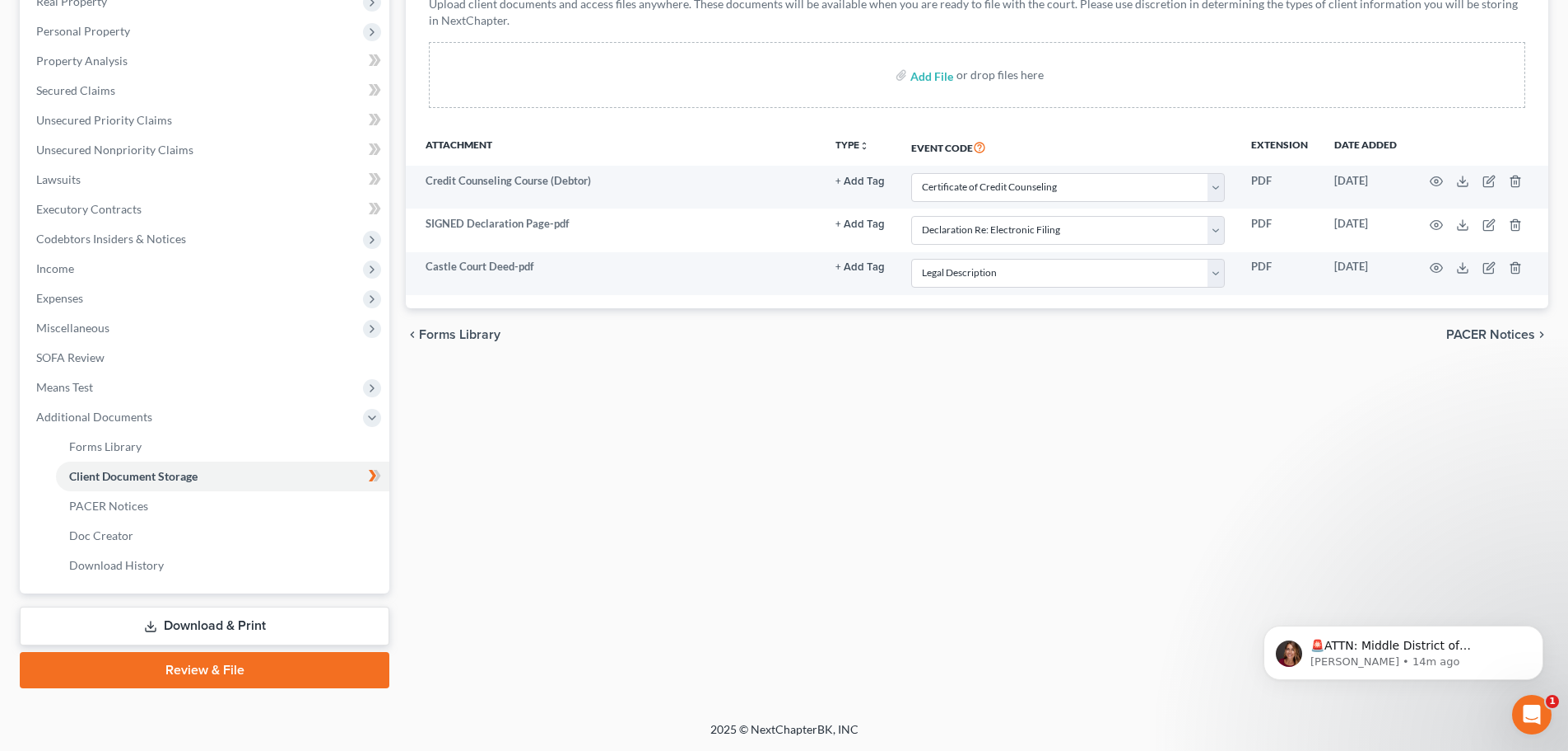
click at [144, 624] on icon at bounding box center [150, 625] width 13 height 13
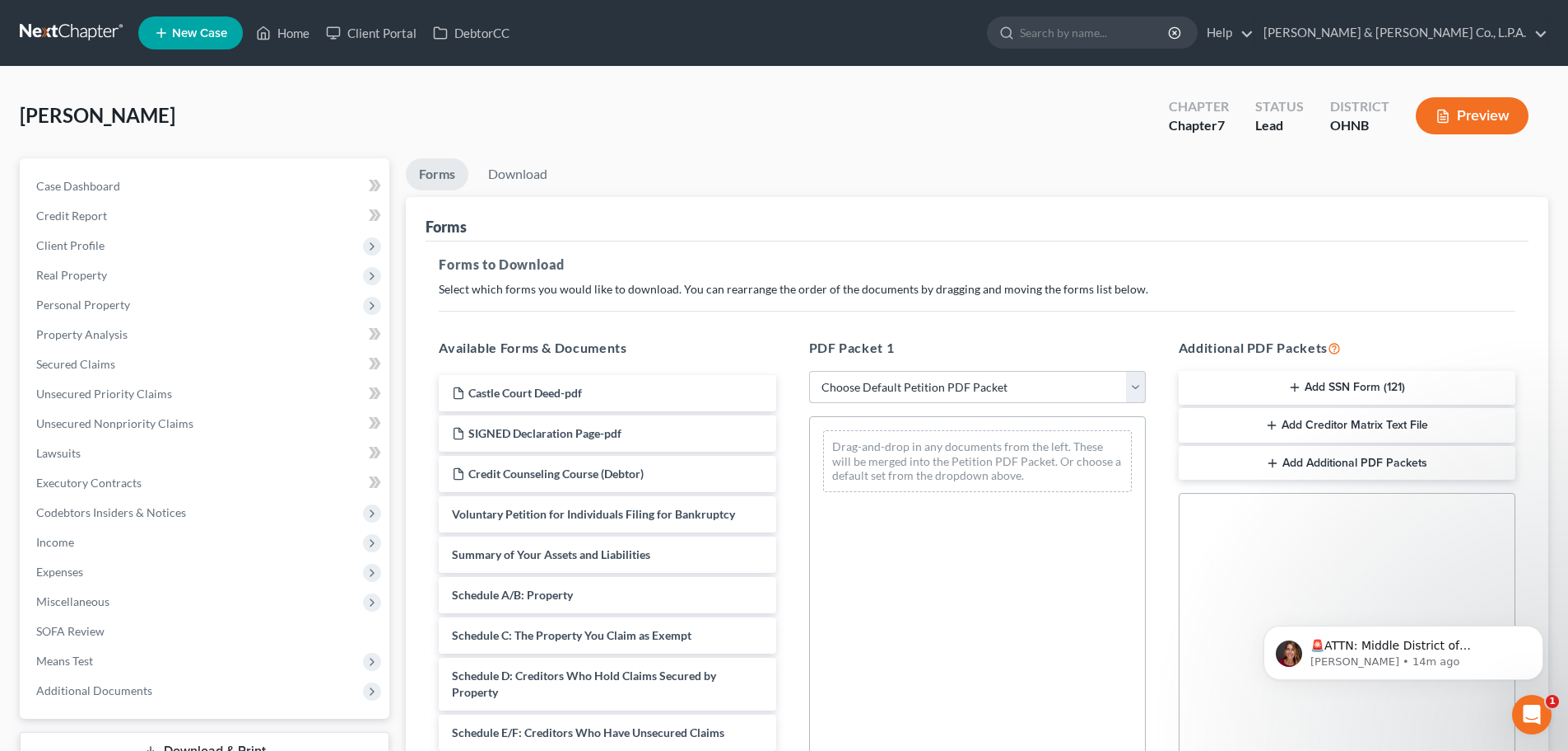
click at [937, 394] on select "Choose Default Petition PDF Packet Complete Bankruptcy Petition (all forms and …" at bounding box center [978, 387] width 336 height 32
select select "0"
click at [810, 371] on select "Choose Default Petition PDF Packet Complete Bankruptcy Petition (all forms and …" at bounding box center [978, 387] width 336 height 32
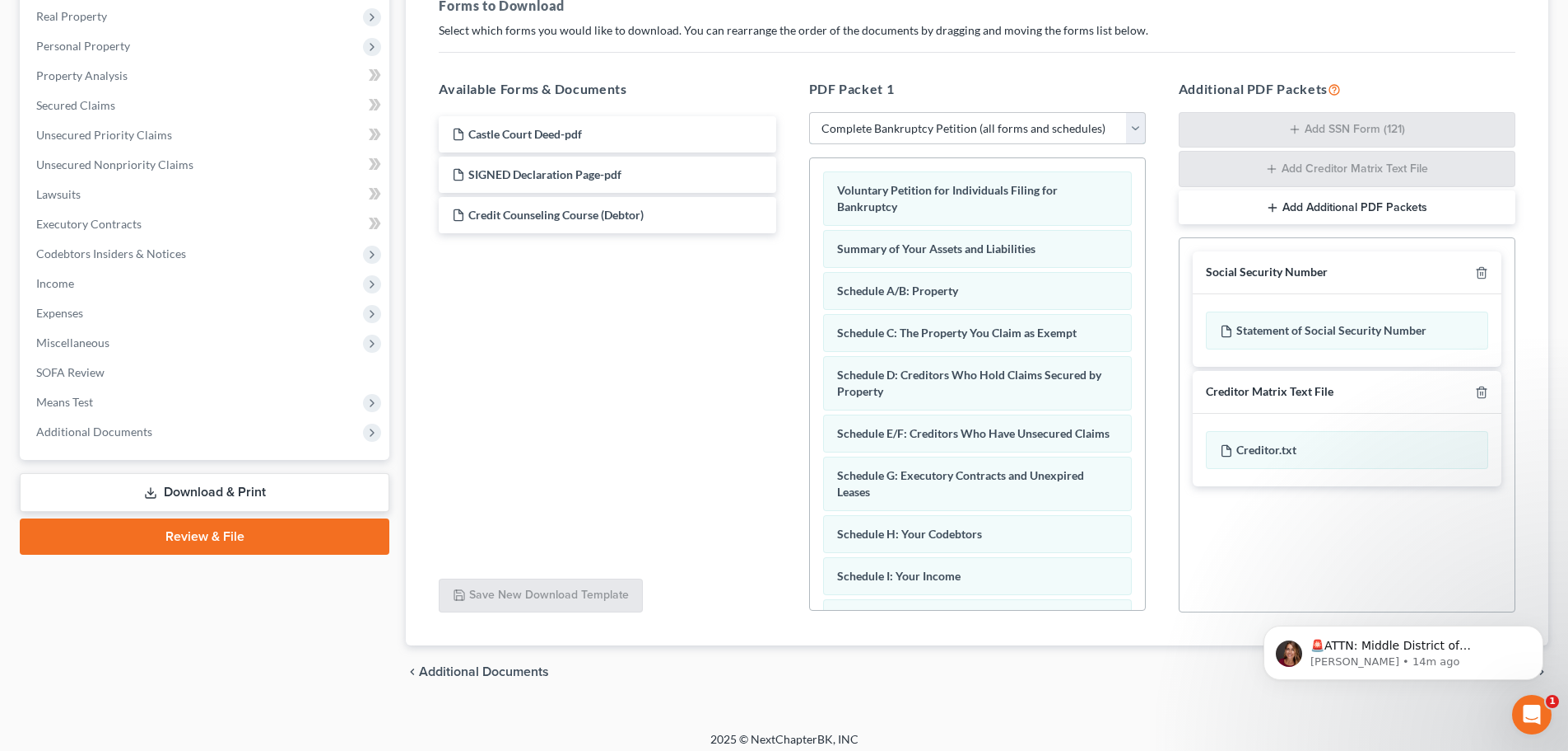
scroll to position [269, 0]
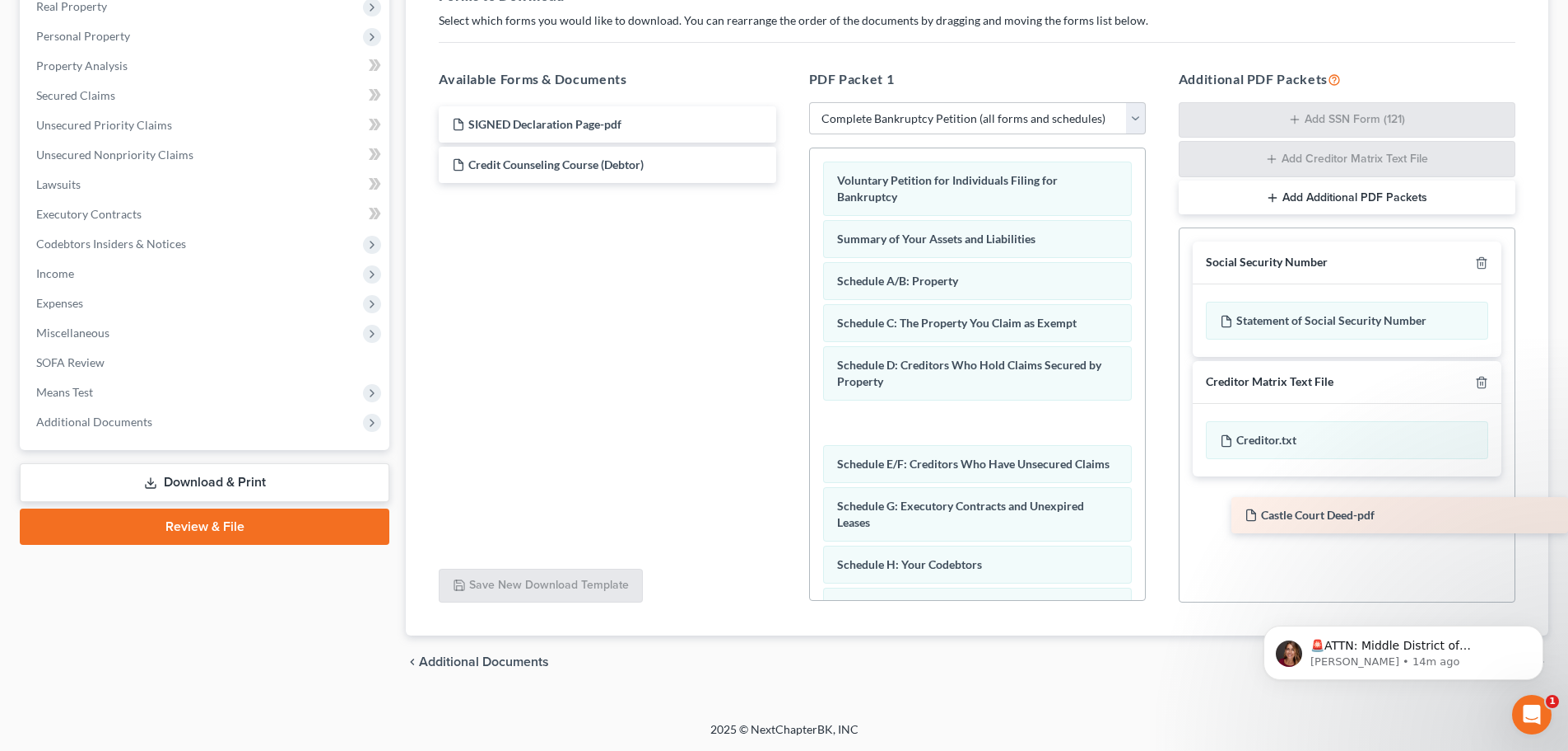
drag, startPoint x: 528, startPoint y: 121, endPoint x: 1325, endPoint y: 511, distance: 887.3
click at [789, 183] on div "Castle Court Deed-pdf Castle Court Deed-pdf SIGNED Declaration Page-pdf Credit …" at bounding box center [607, 145] width 363 height 77
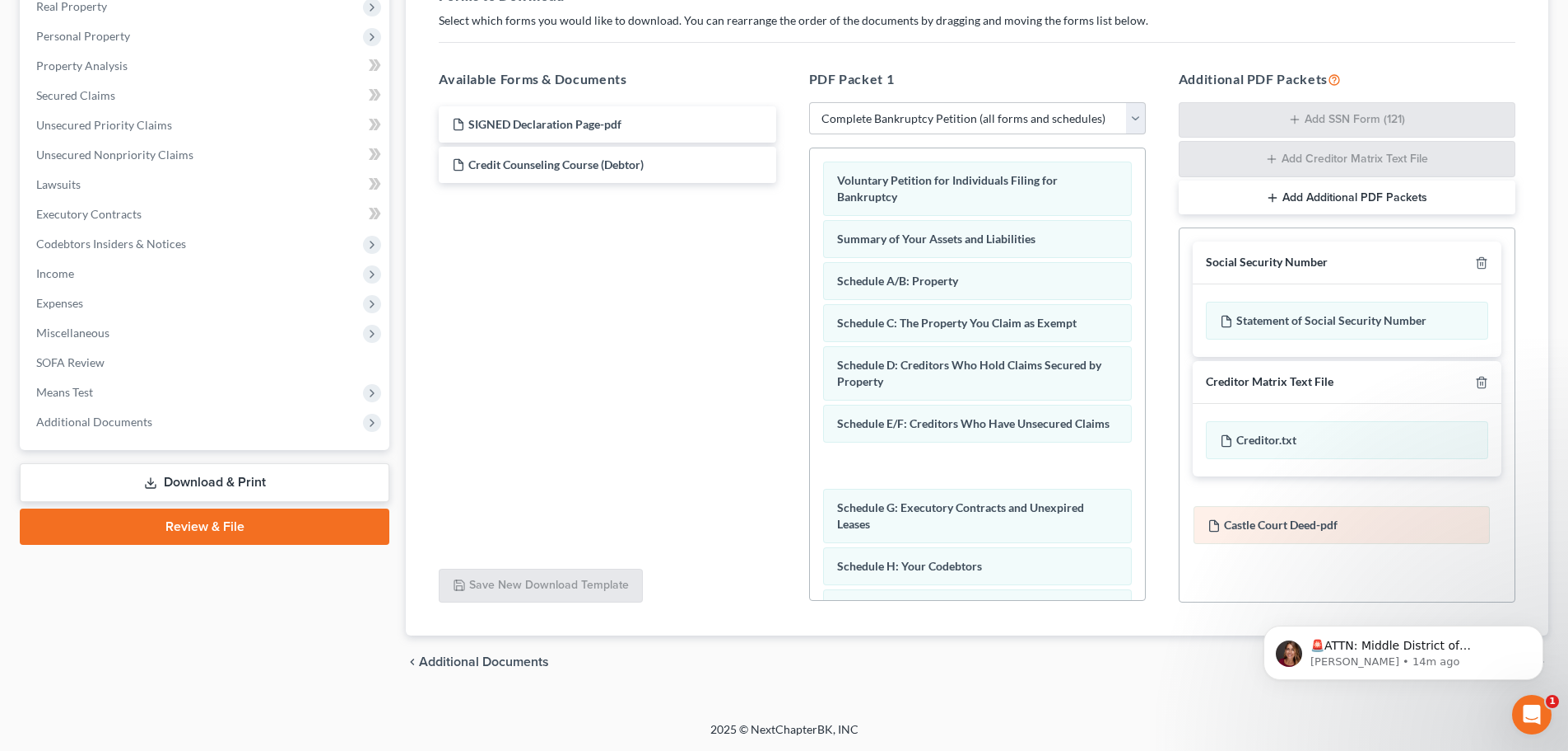
drag, startPoint x: 904, startPoint y: 423, endPoint x: 1275, endPoint y: 525, distance: 384.8
click at [1145, 525] on div "Castle Court Deed-pdf Voluntary Petition for Individuals Filing for Bankruptcy …" at bounding box center [978, 650] width 335 height 1002
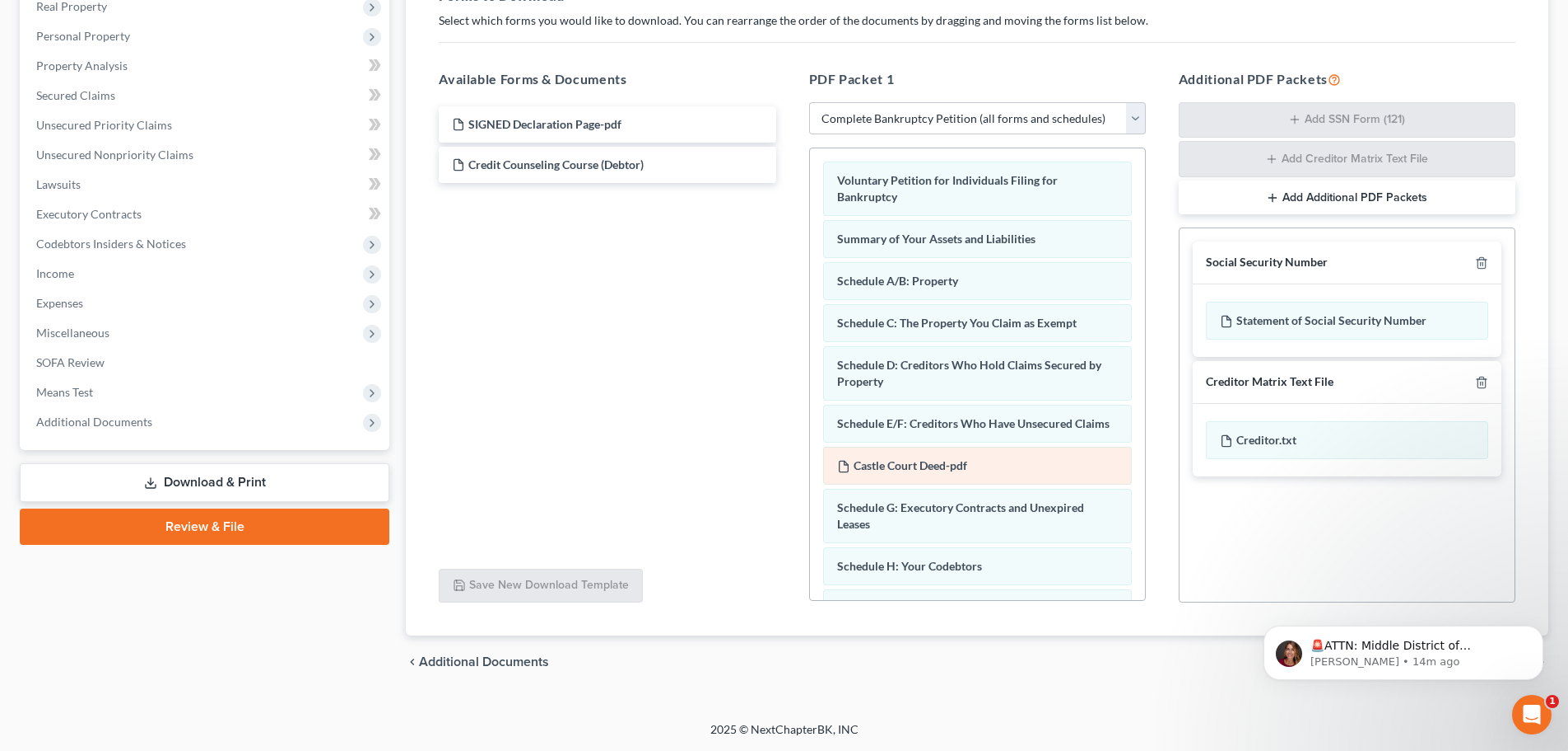
click at [918, 472] on span "Castle Court Deed-pdf" at bounding box center [911, 465] width 114 height 14
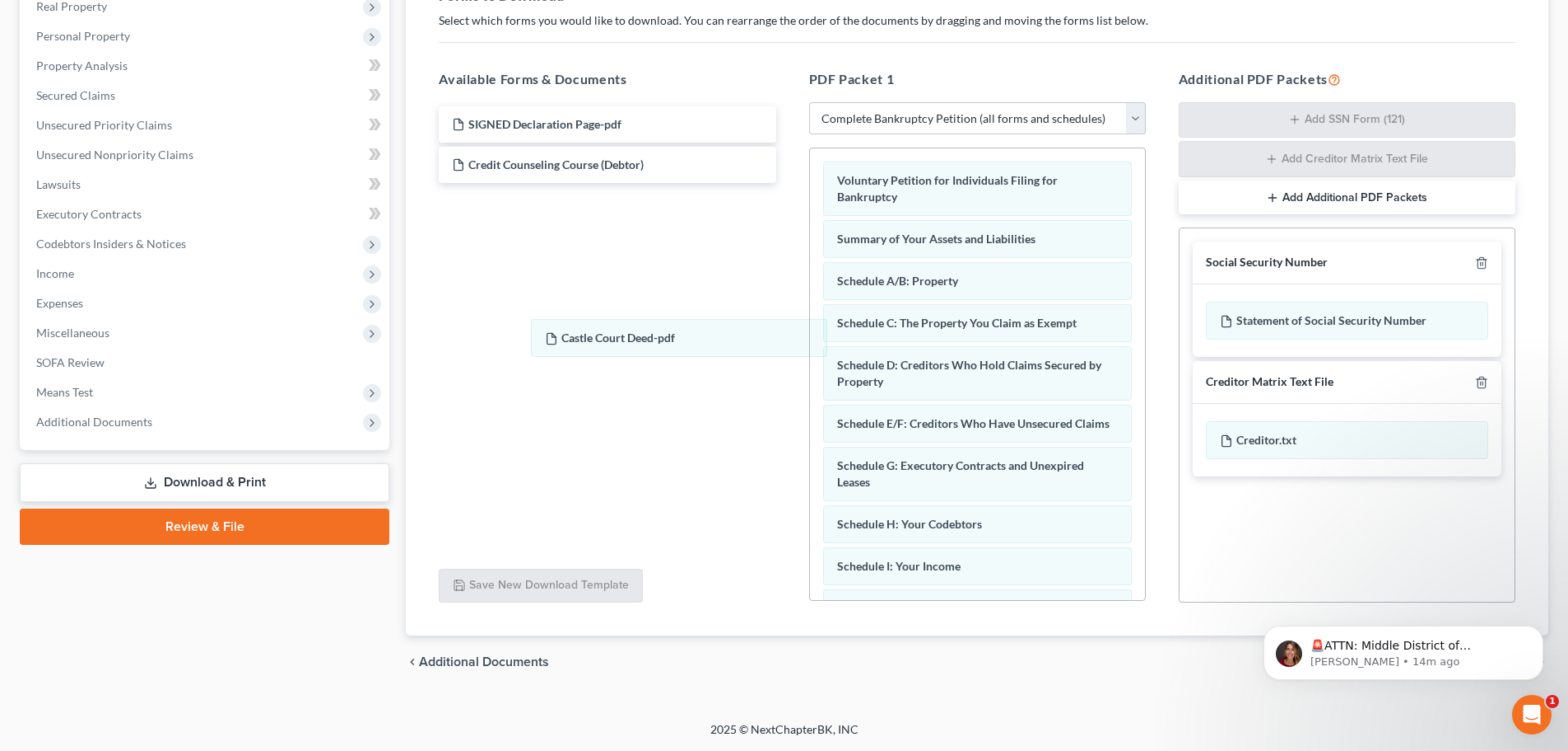
drag, startPoint x: 918, startPoint y: 475, endPoint x: 623, endPoint y: 331, distance: 328.3
click at [811, 330] on div "Castle Court Deed-pdf Voluntary Petition for Individuals Filing for Bankruptcy …" at bounding box center [978, 628] width 335 height 960
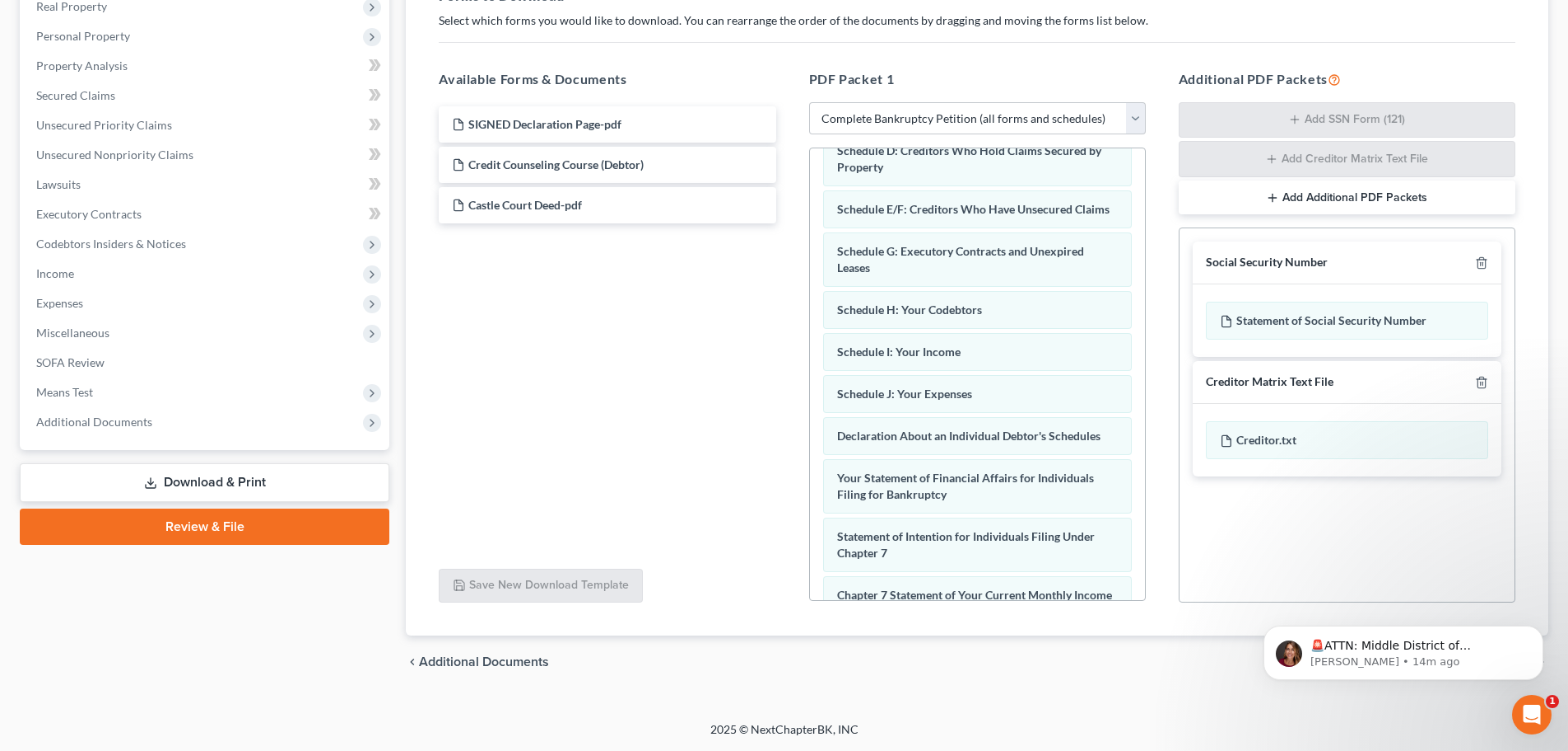
scroll to position [525, 0]
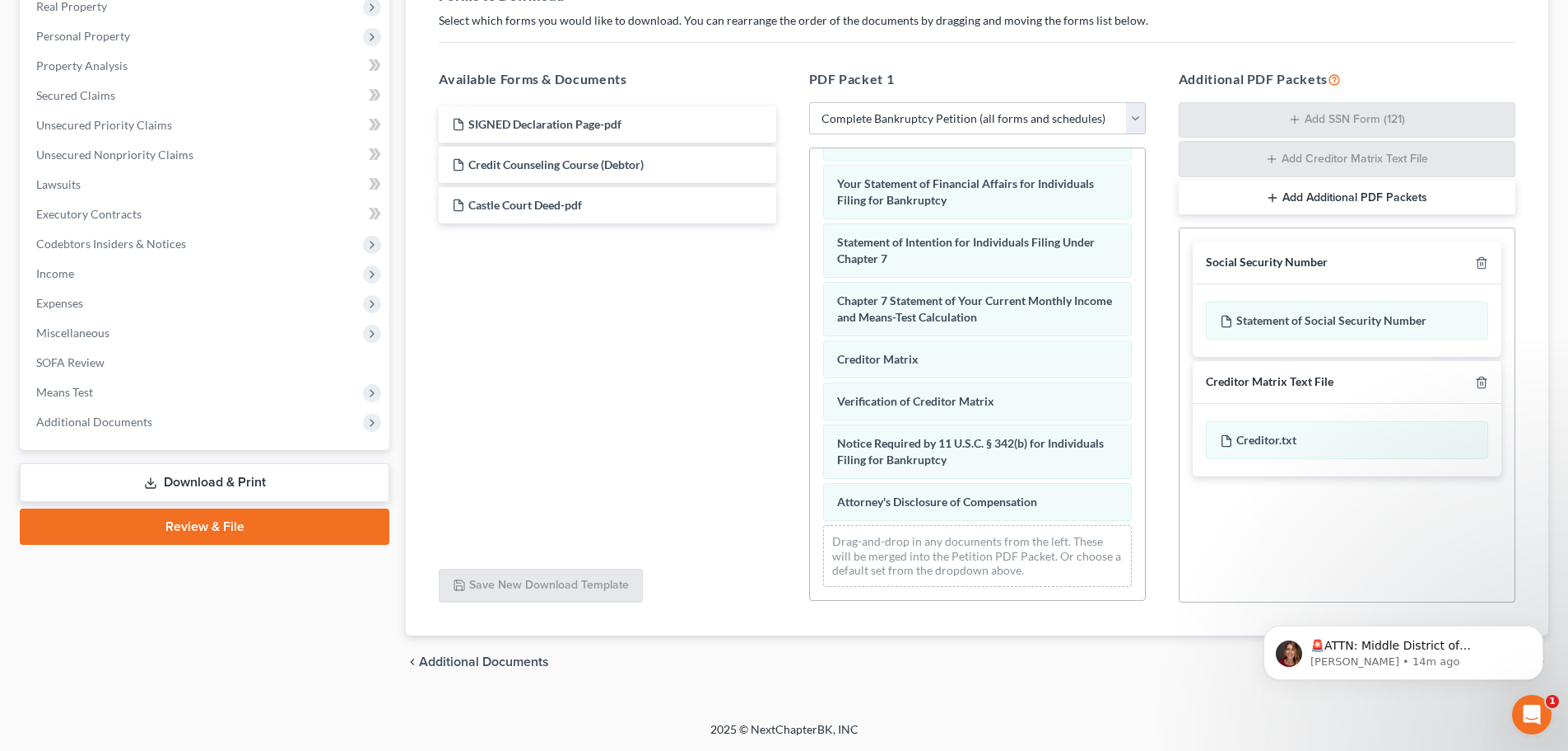
click at [1368, 209] on button "Add Additional PDF Packets" at bounding box center [1348, 197] width 336 height 34
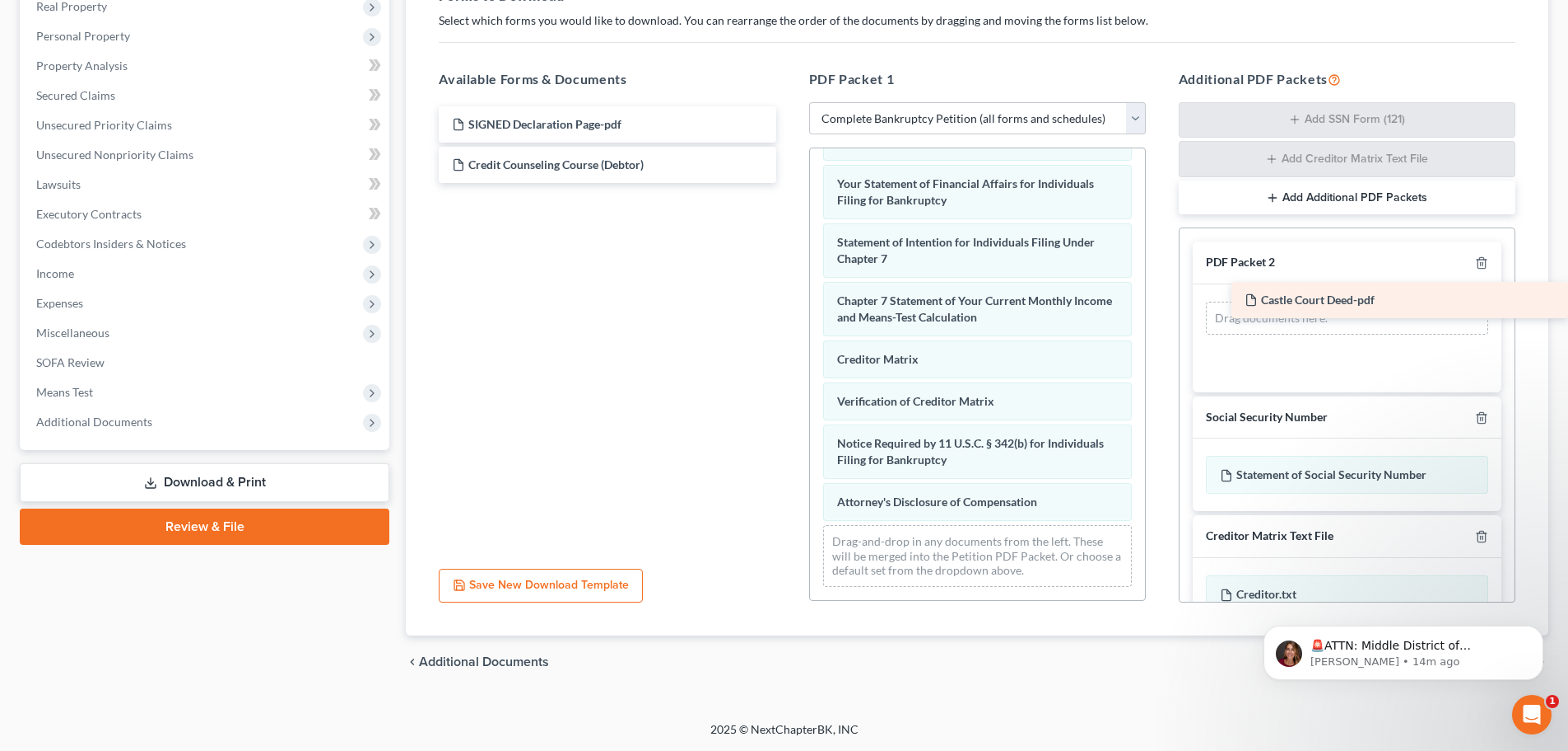
drag, startPoint x: 492, startPoint y: 206, endPoint x: 1319, endPoint y: 300, distance: 832.3
click at [789, 183] on div "Castle Court Deed-pdf SIGNED Declaration Page-pdf Credit Counseling Course (Deb…" at bounding box center [607, 145] width 363 height 77
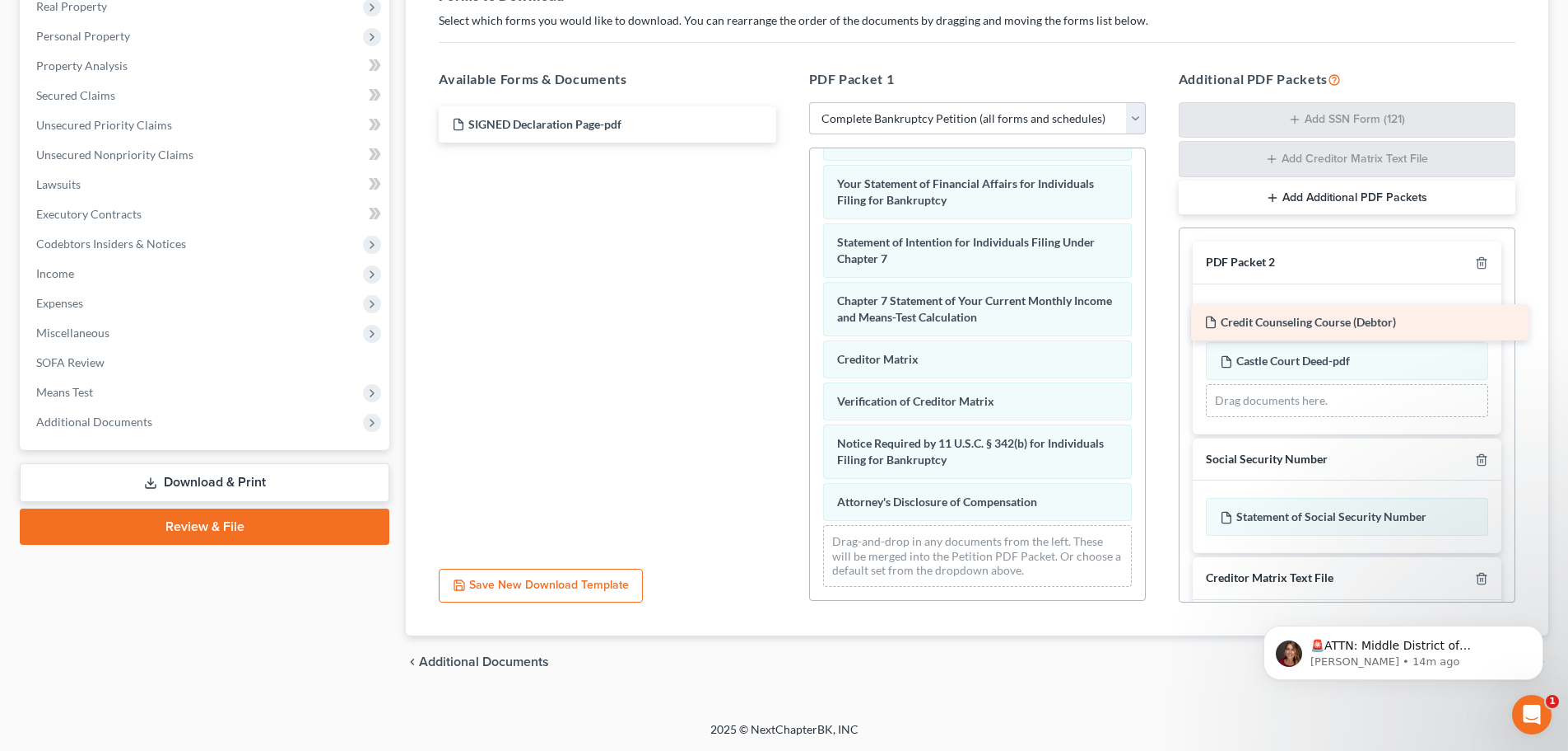
drag, startPoint x: 528, startPoint y: 165, endPoint x: 1281, endPoint y: 323, distance: 769.4
click at [789, 143] on div "Credit Counseling Course (Debtor) SIGNED Declaration Page-pdf Credit Counseling…" at bounding box center [607, 124] width 363 height 36
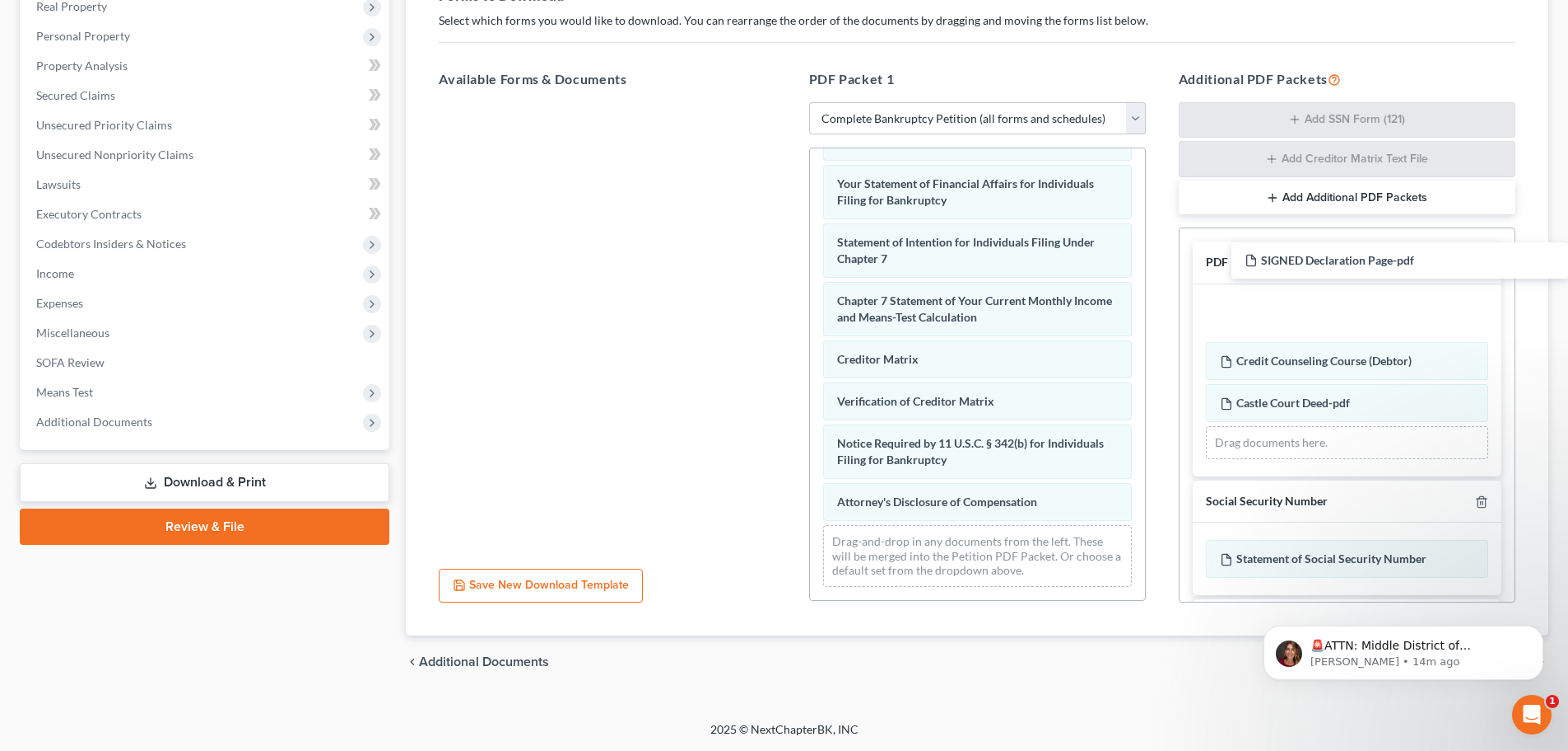
drag, startPoint x: 542, startPoint y: 118, endPoint x: 1387, endPoint y: 254, distance: 855.9
click at [789, 102] on div "SIGNED Declaration Page-pdf SIGNED Declaration Page-pdf" at bounding box center [607, 102] width 363 height 0
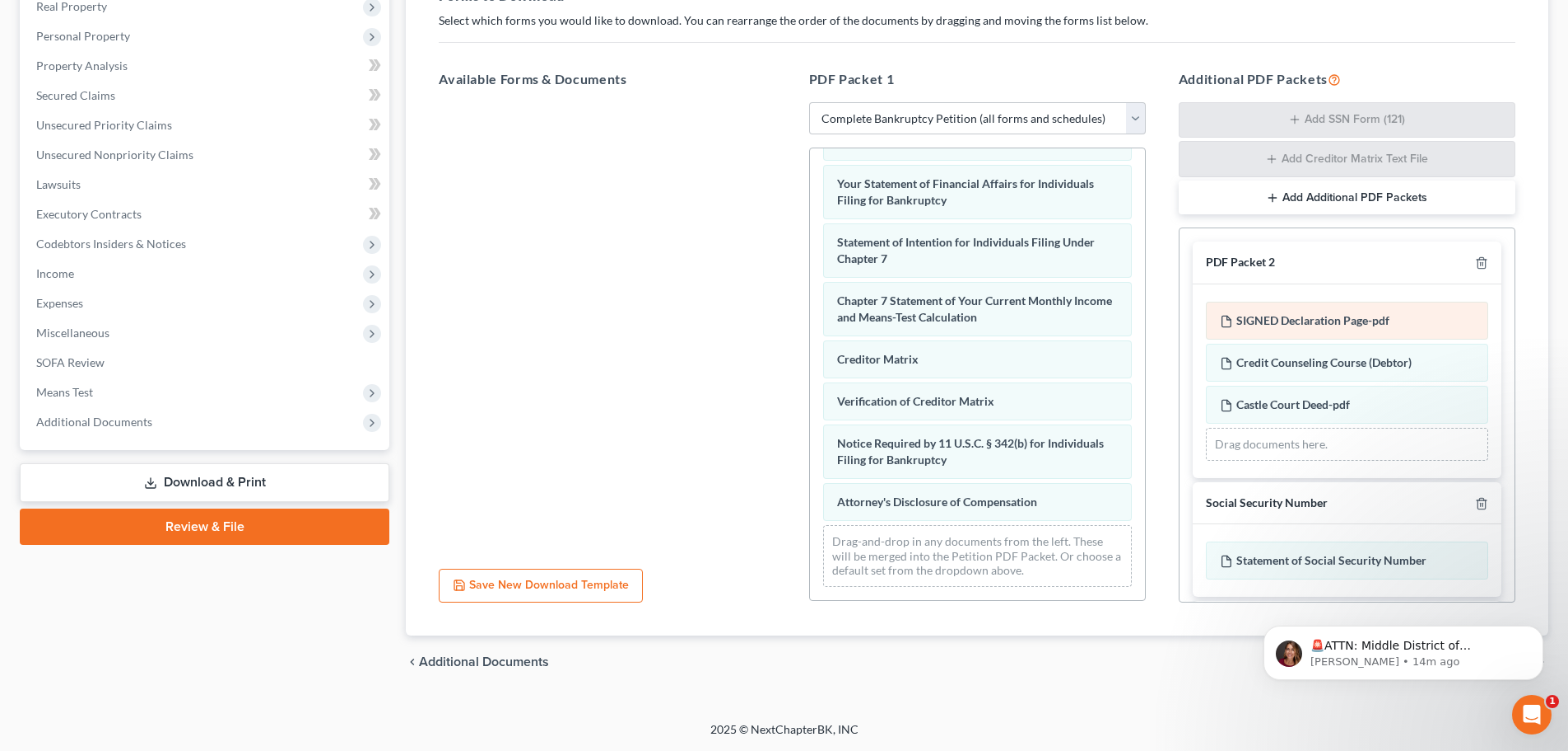
click at [1369, 325] on span "SIGNED Declaration Page-pdf" at bounding box center [1313, 320] width 153 height 14
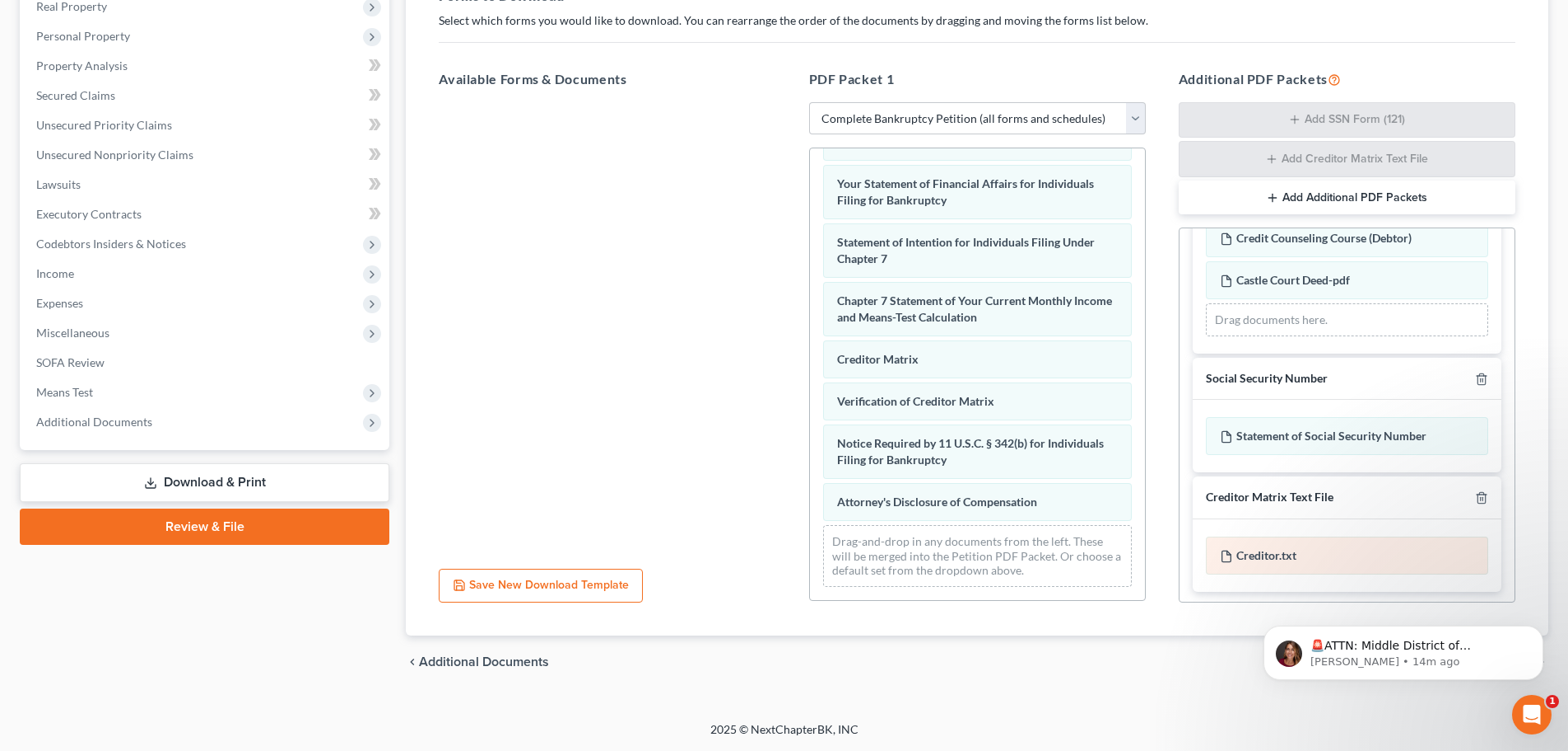
scroll to position [127, 0]
click at [1540, 631] on icon "Dismiss notification" at bounding box center [1538, 629] width 9 height 9
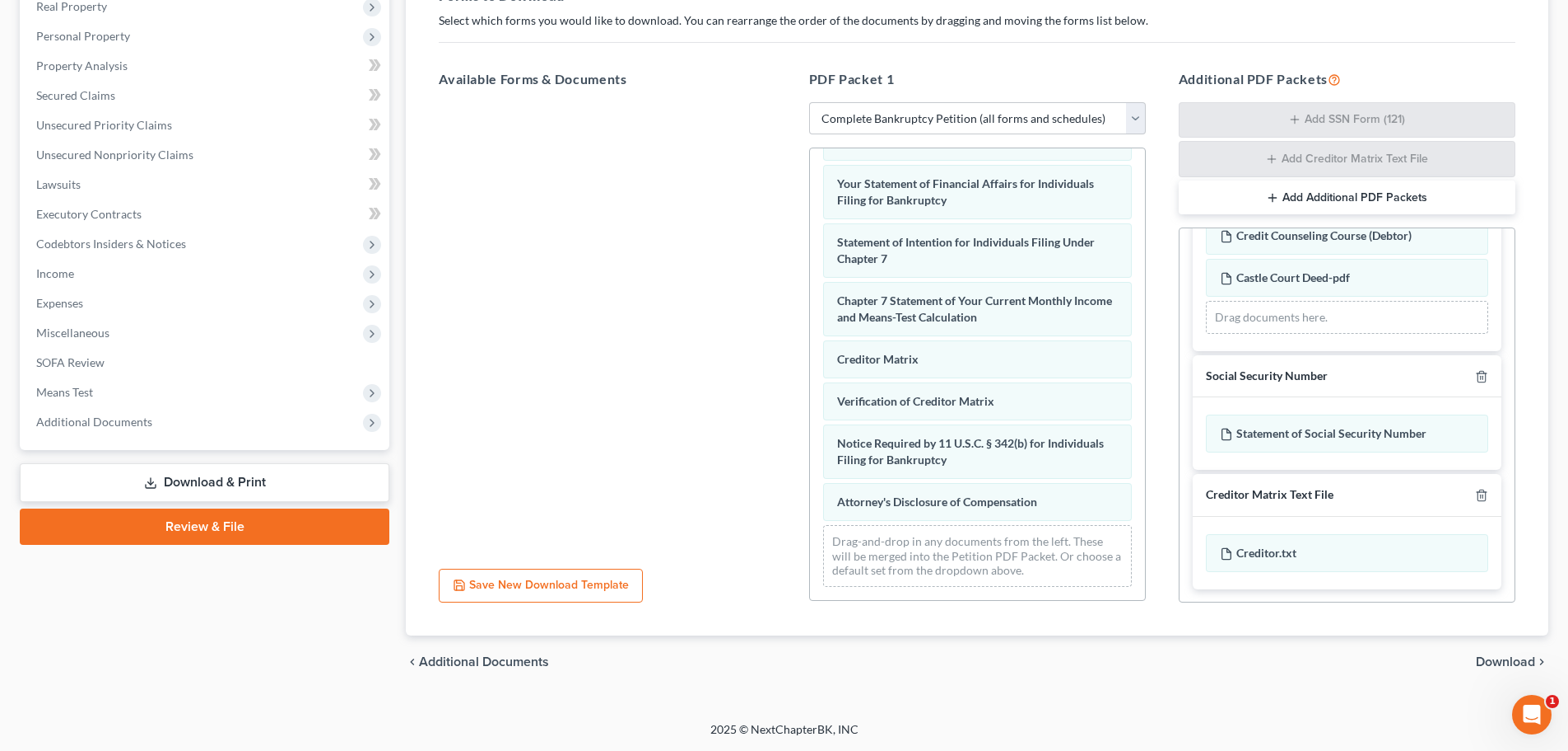
click at [1525, 666] on span "Download" at bounding box center [1506, 660] width 59 height 13
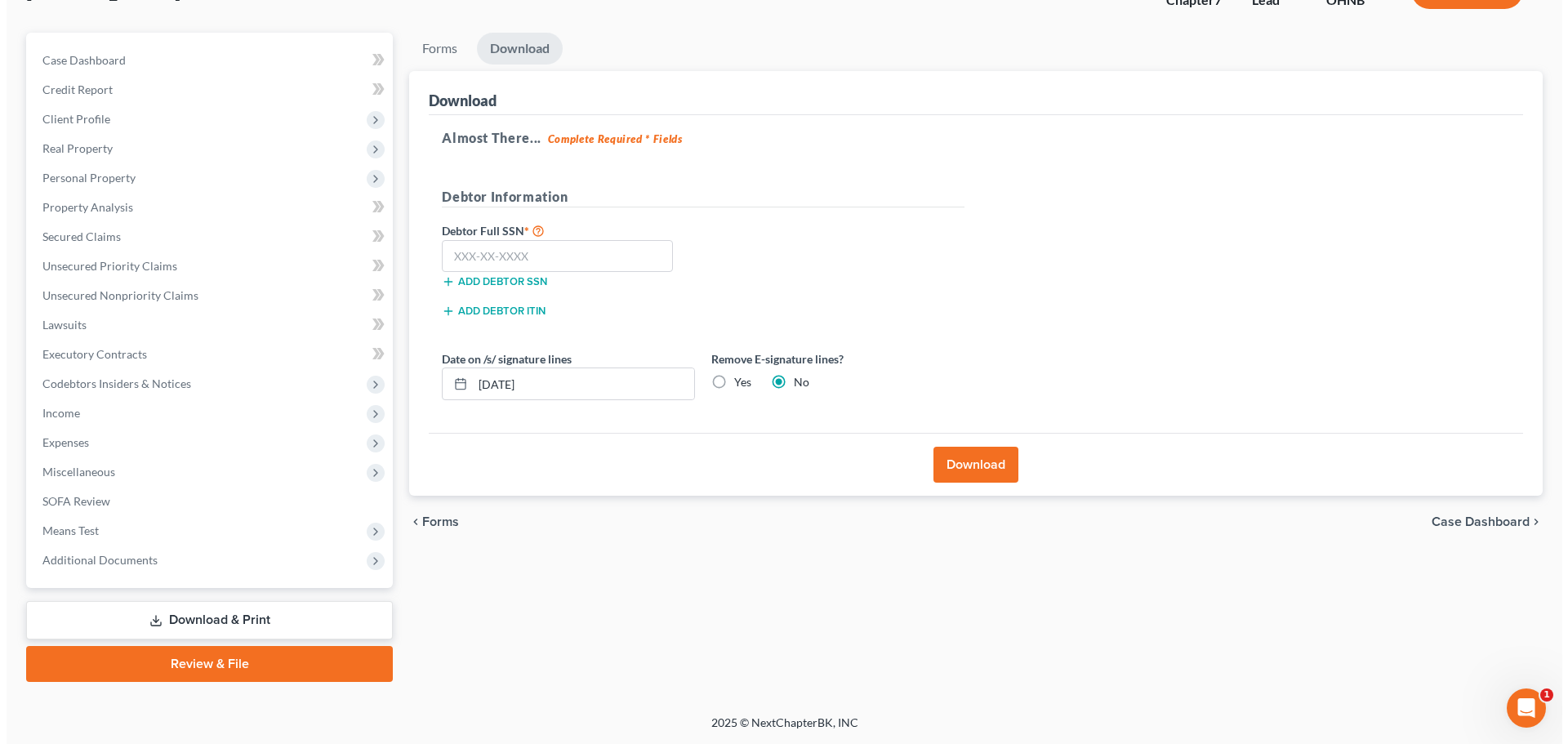
scroll to position [124, 0]
click at [500, 388] on input "[DATE]" at bounding box center [577, 383] width 221 height 31
type input "09/01/20259"
click at [728, 380] on label "Yes" at bounding box center [737, 381] width 18 height 17
click at [734, 380] on input "Yes" at bounding box center [739, 378] width 11 height 11
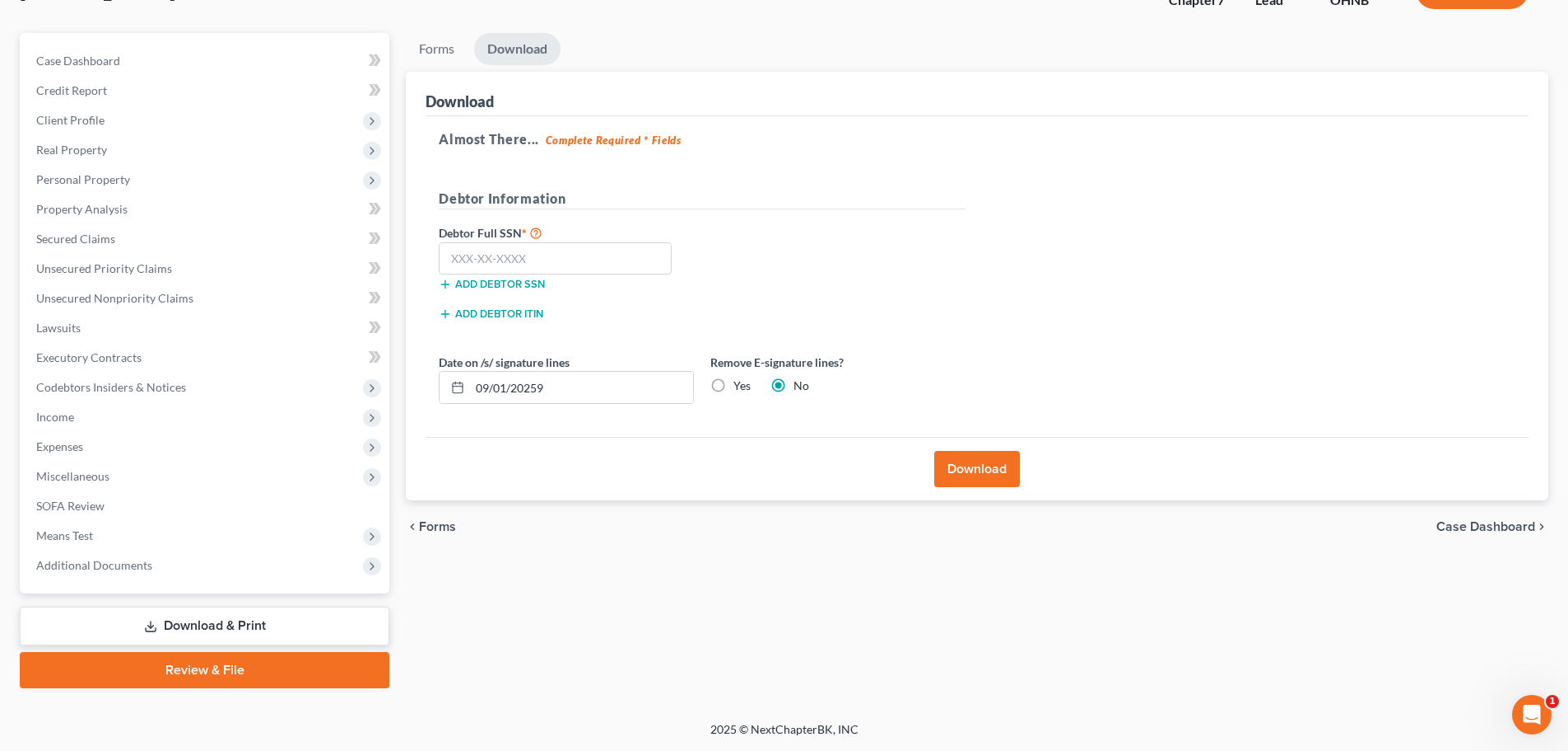
radio input "true"
radio input "false"
click at [734, 387] on label "Yes" at bounding box center [743, 385] width 18 height 17
click at [740, 387] on input "Yes" at bounding box center [745, 382] width 11 height 11
click at [530, 257] on input "text" at bounding box center [555, 258] width 233 height 32
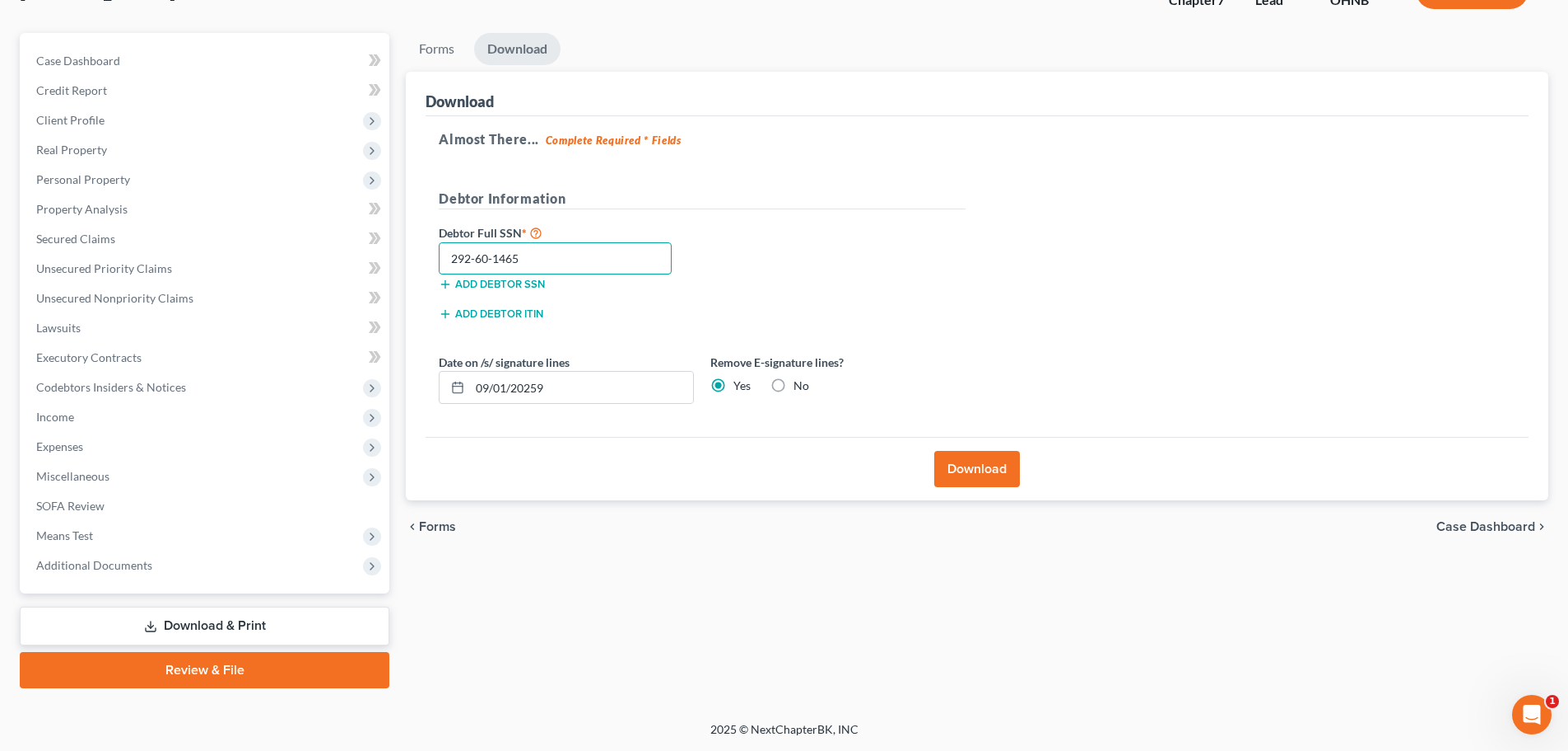
type input "292-60-1465"
drag, startPoint x: 988, startPoint y: 467, endPoint x: 987, endPoint y: 444, distance: 23.0
click at [988, 466] on button "Download" at bounding box center [977, 469] width 86 height 36
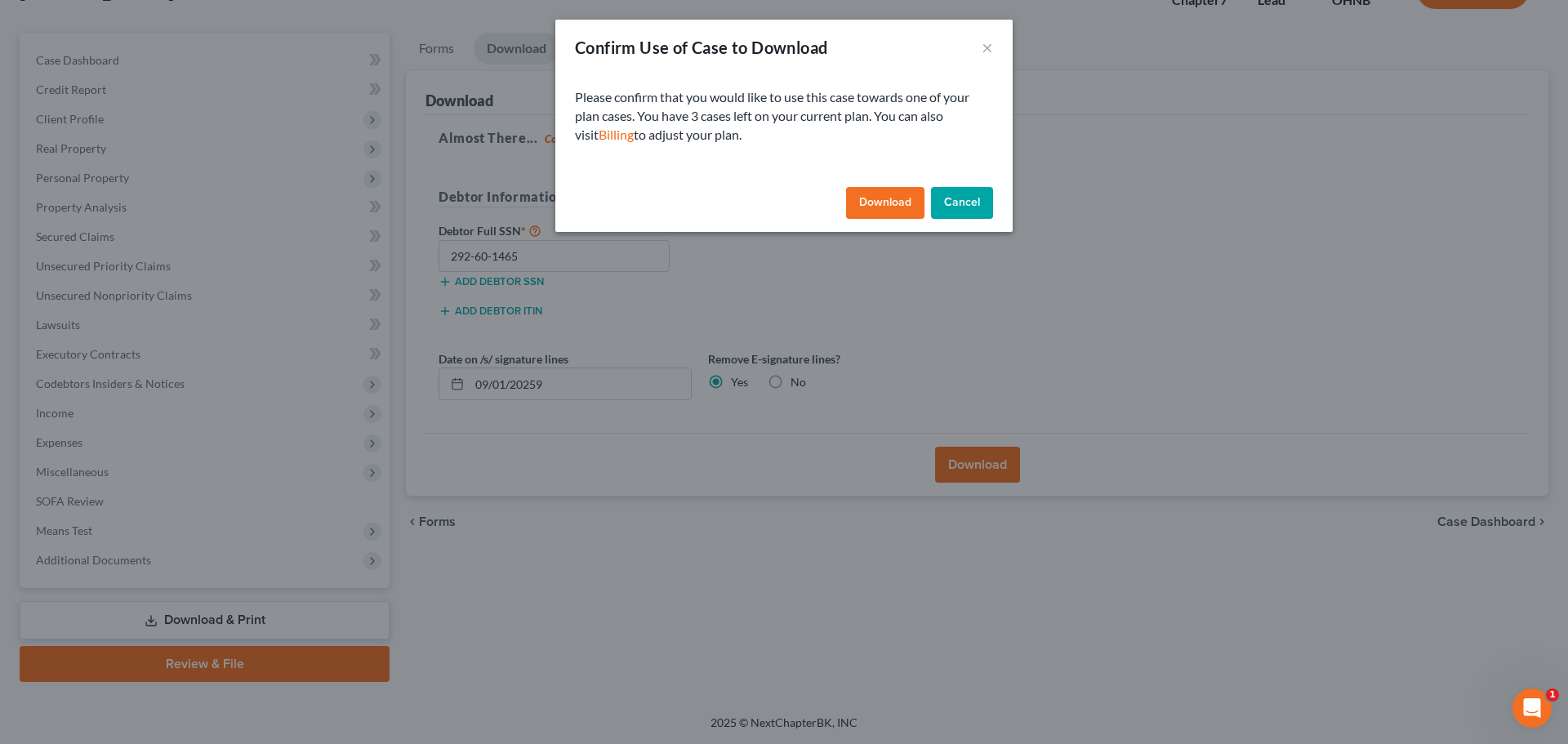
click at [985, 206] on button "Cancel" at bounding box center [962, 203] width 62 height 32
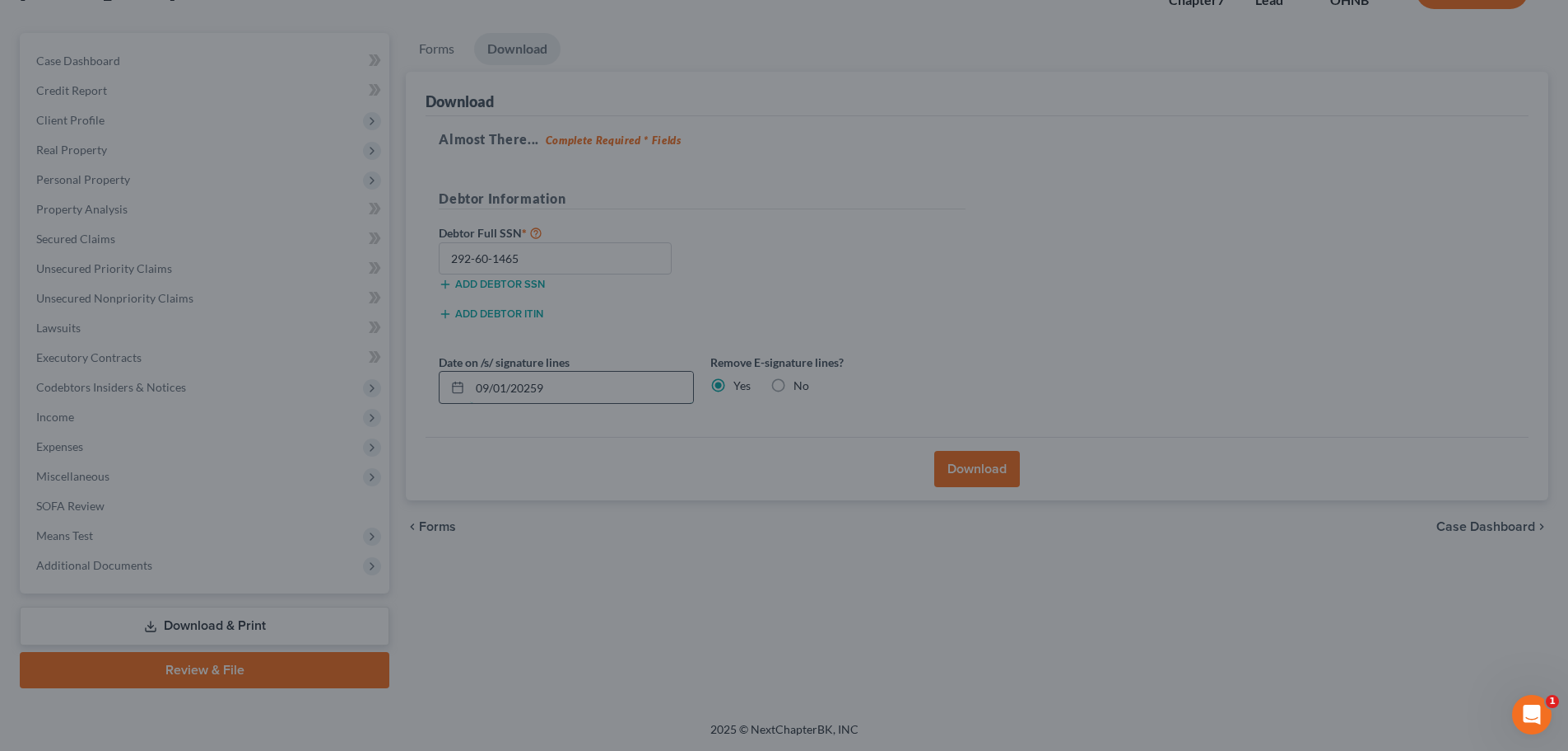
click at [518, 395] on input "09/01/20259" at bounding box center [581, 387] width 223 height 31
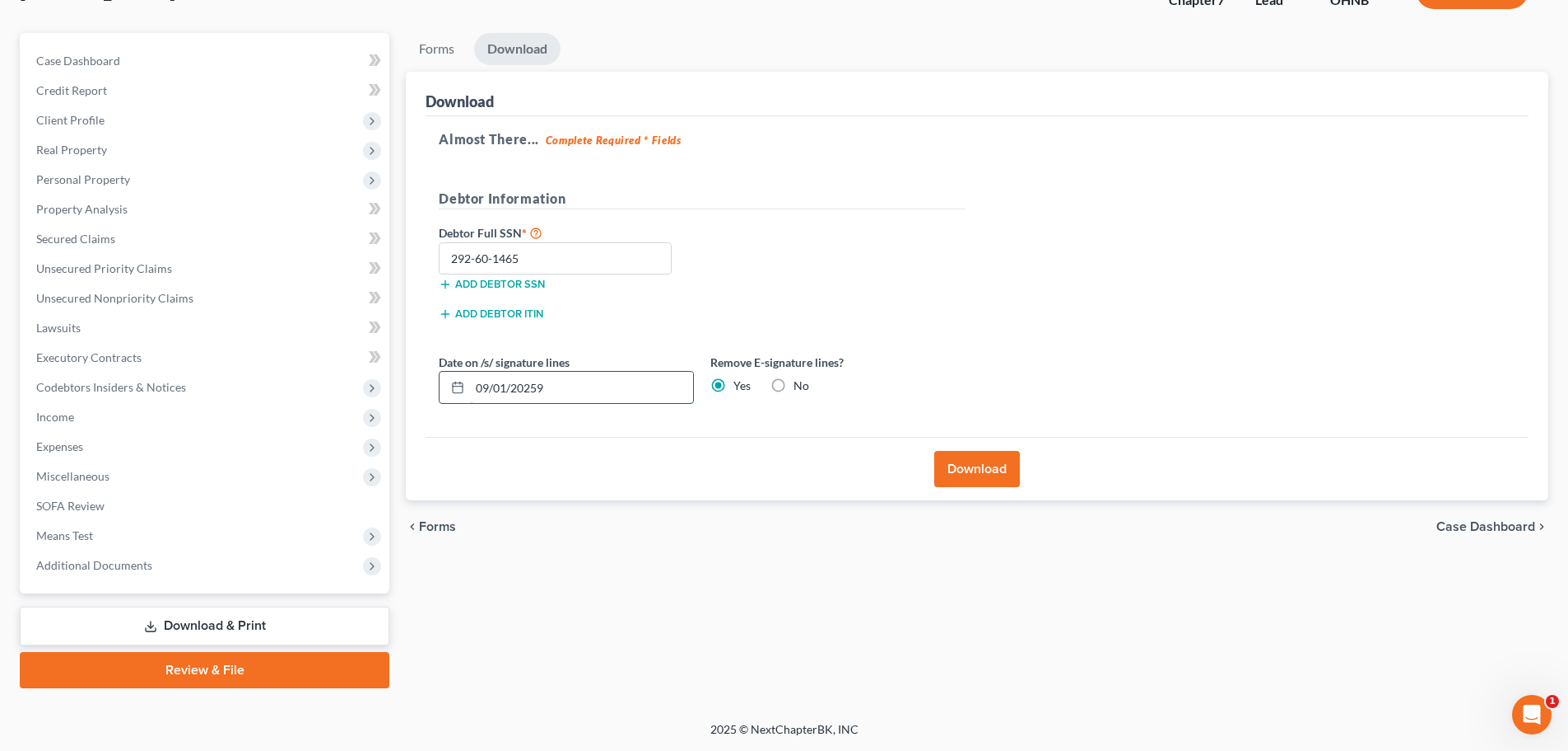
click at [518, 395] on input "09/01/20259" at bounding box center [581, 387] width 223 height 31
type input "[DATE]"
click at [971, 468] on button "Download" at bounding box center [977, 469] width 86 height 36
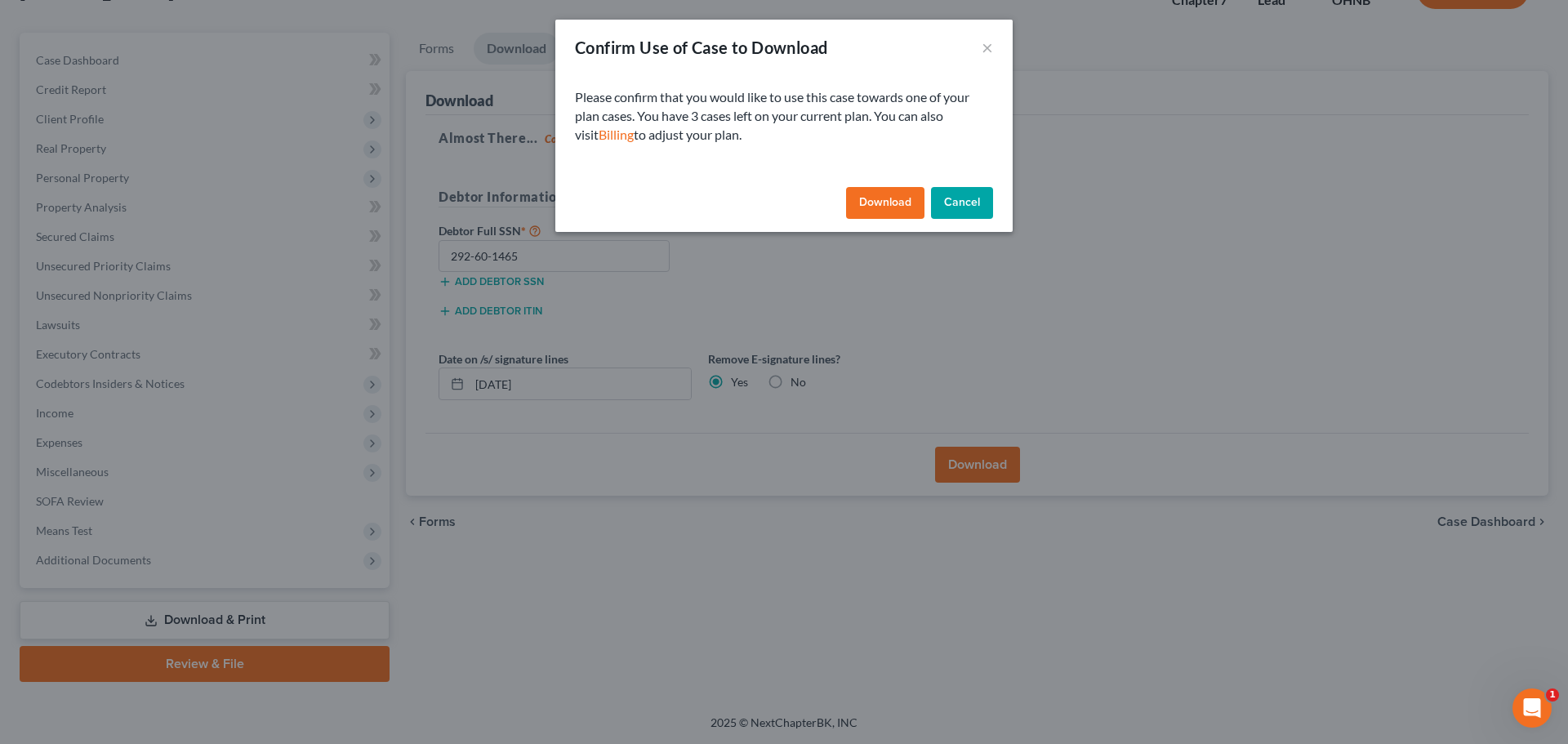
click at [900, 206] on button "Download" at bounding box center [885, 203] width 78 height 32
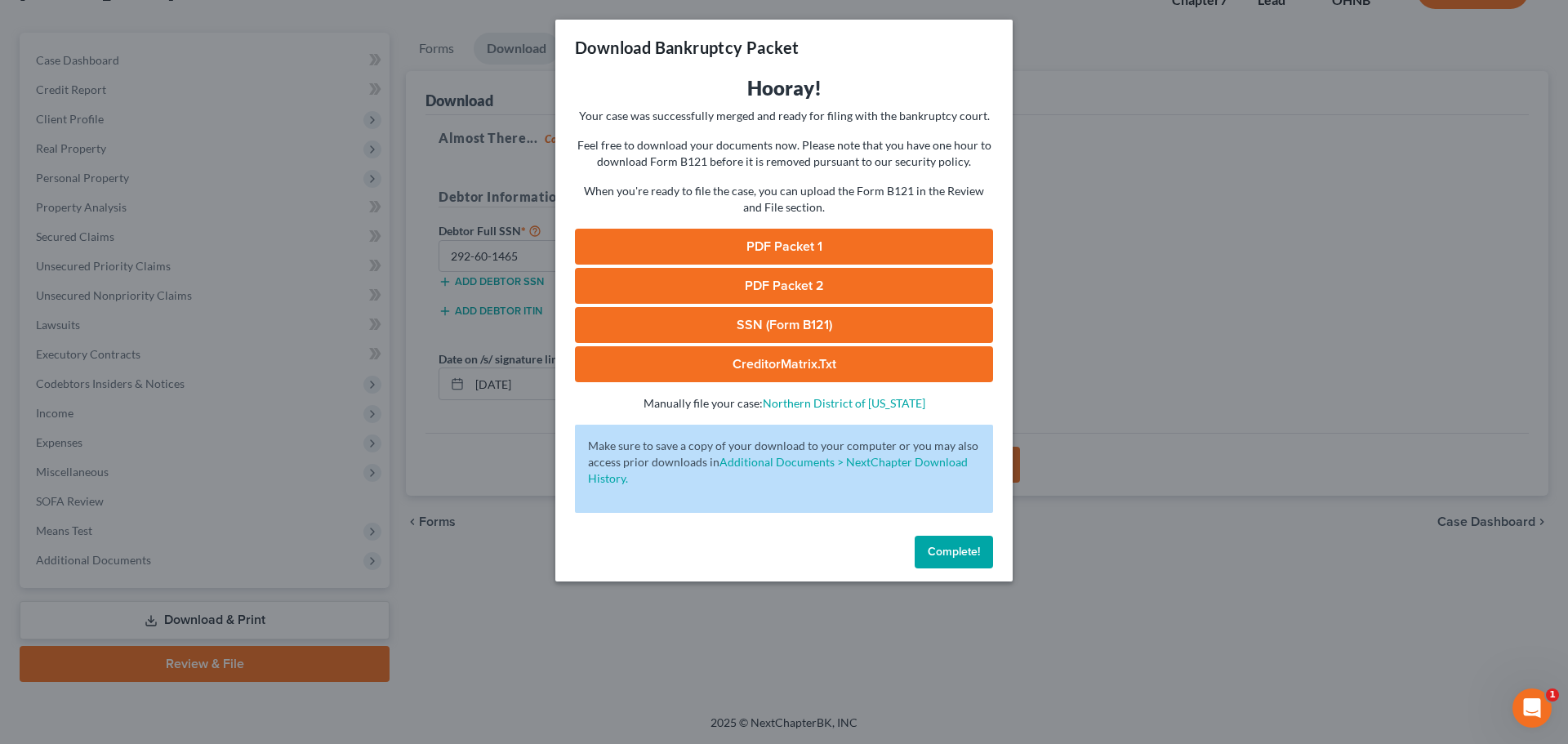
click at [784, 239] on link "PDF Packet 1" at bounding box center [784, 246] width 419 height 36
